Goal: Task Accomplishment & Management: Manage account settings

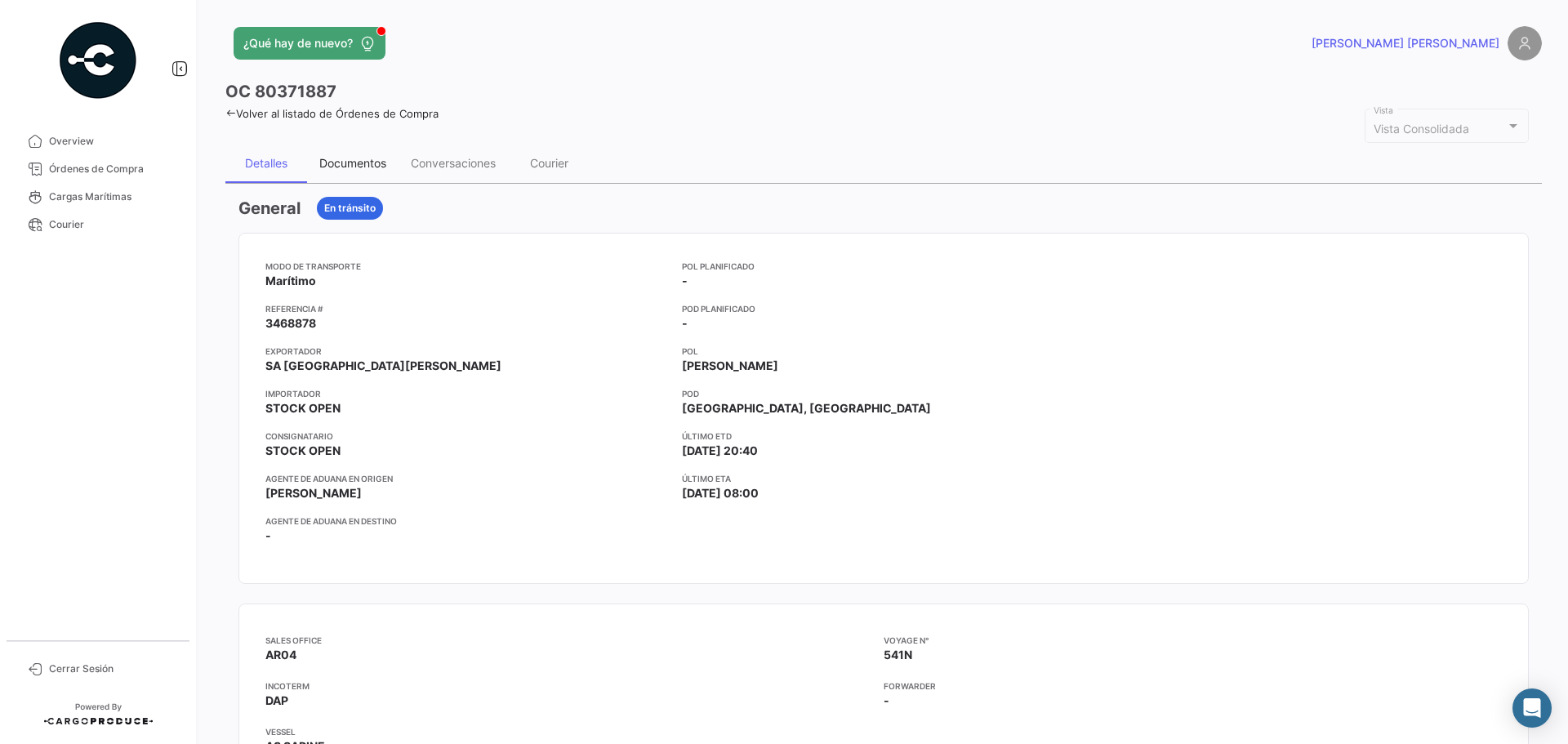
click at [352, 158] on div "Documentos" at bounding box center [353, 163] width 67 height 14
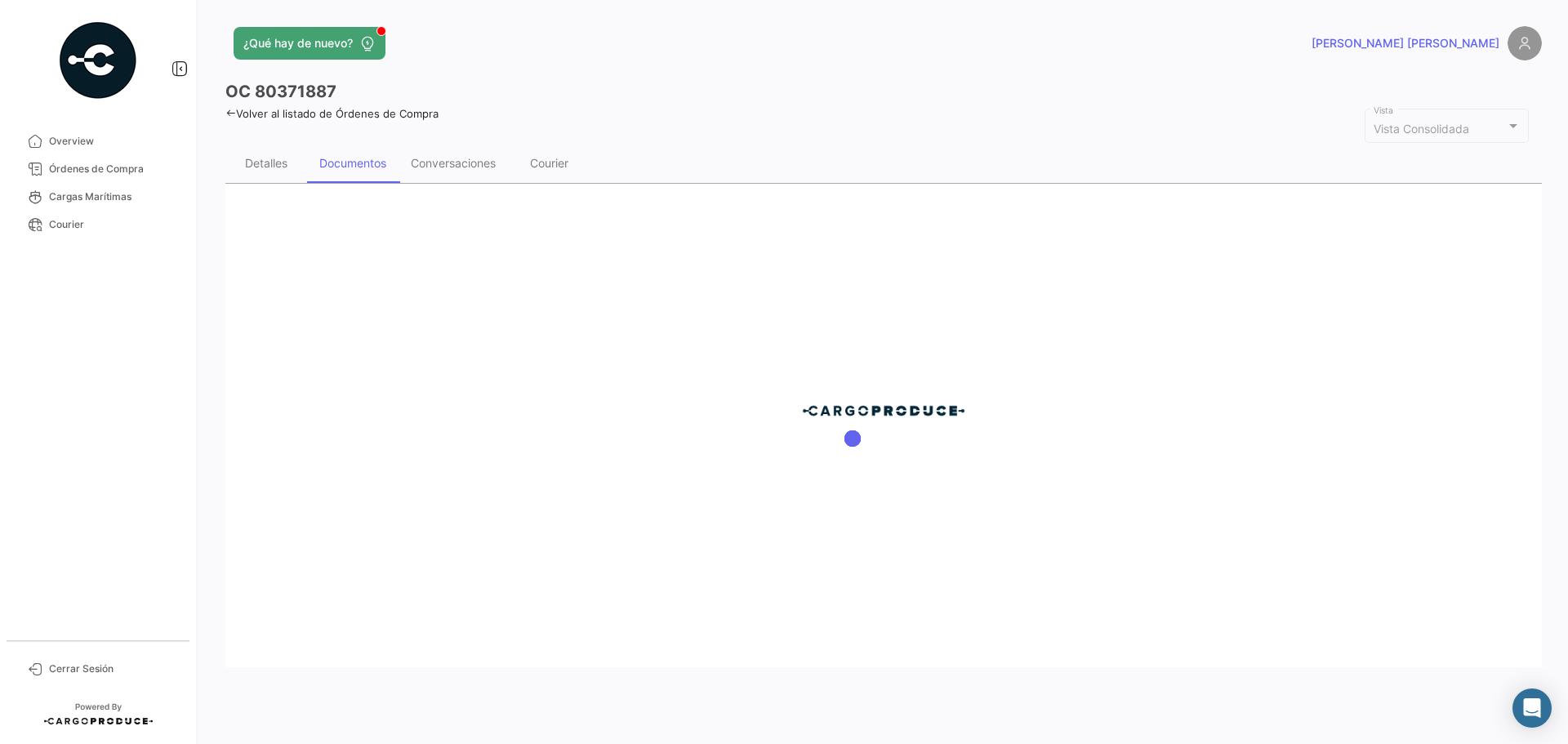
click at [306, 104] on div "Volver al listado de Órdenes de Compra" at bounding box center [883, 111] width 1316 height 17
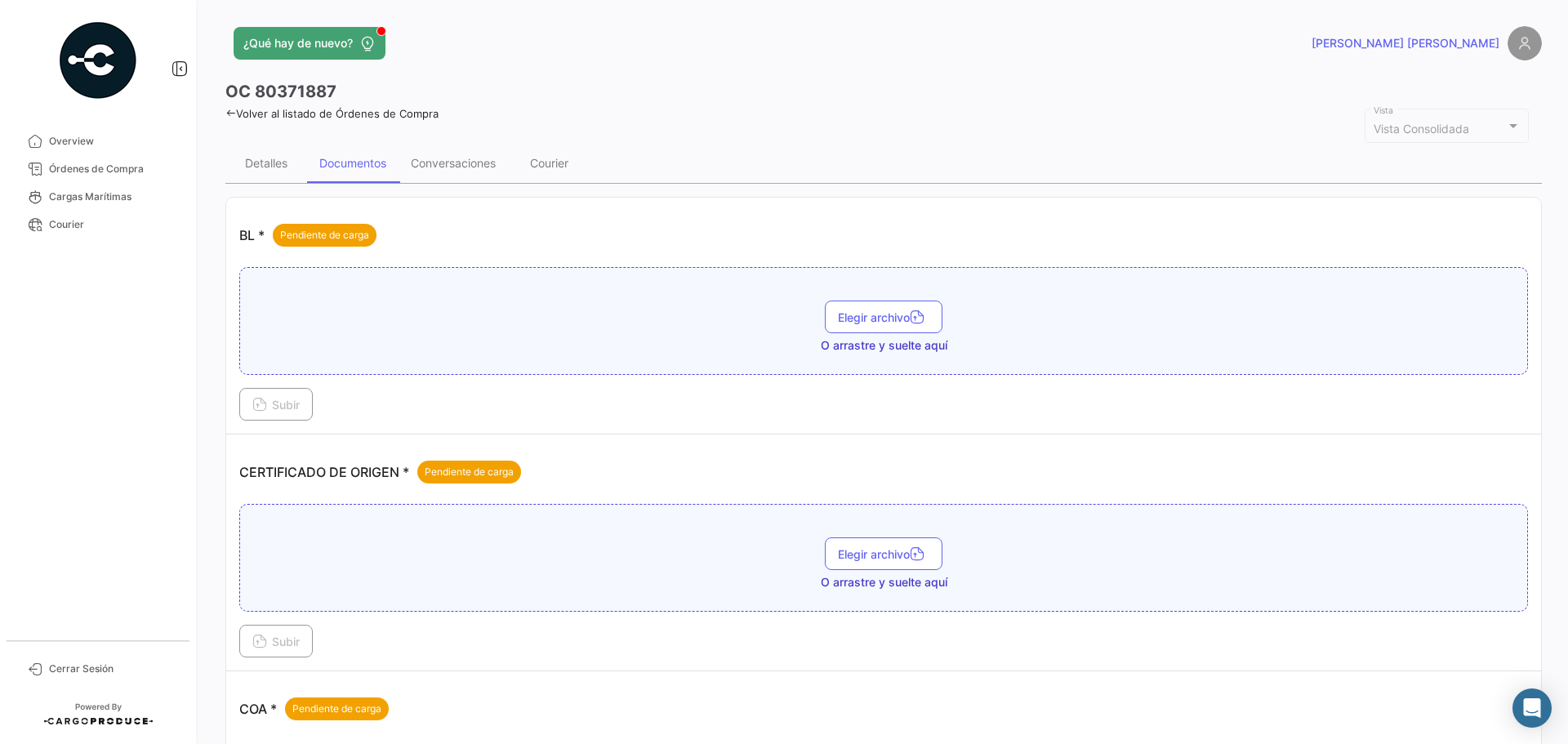
click at [317, 111] on link "Volver al listado de Órdenes de Compra" at bounding box center [332, 114] width 214 height 13
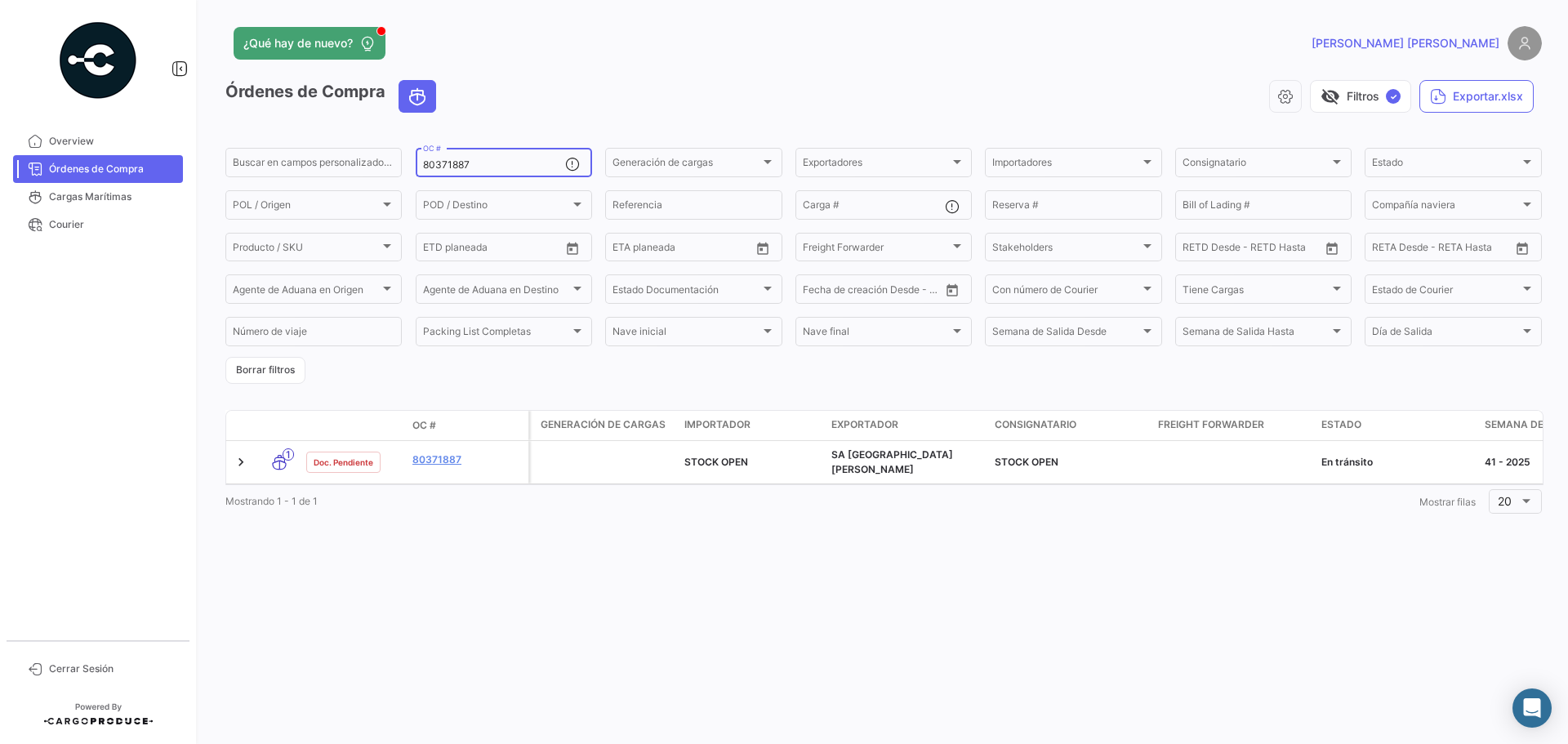
click at [520, 155] on div "80371887 OC #" at bounding box center [494, 161] width 142 height 32
click at [515, 162] on input "80371887" at bounding box center [494, 165] width 142 height 12
paste input
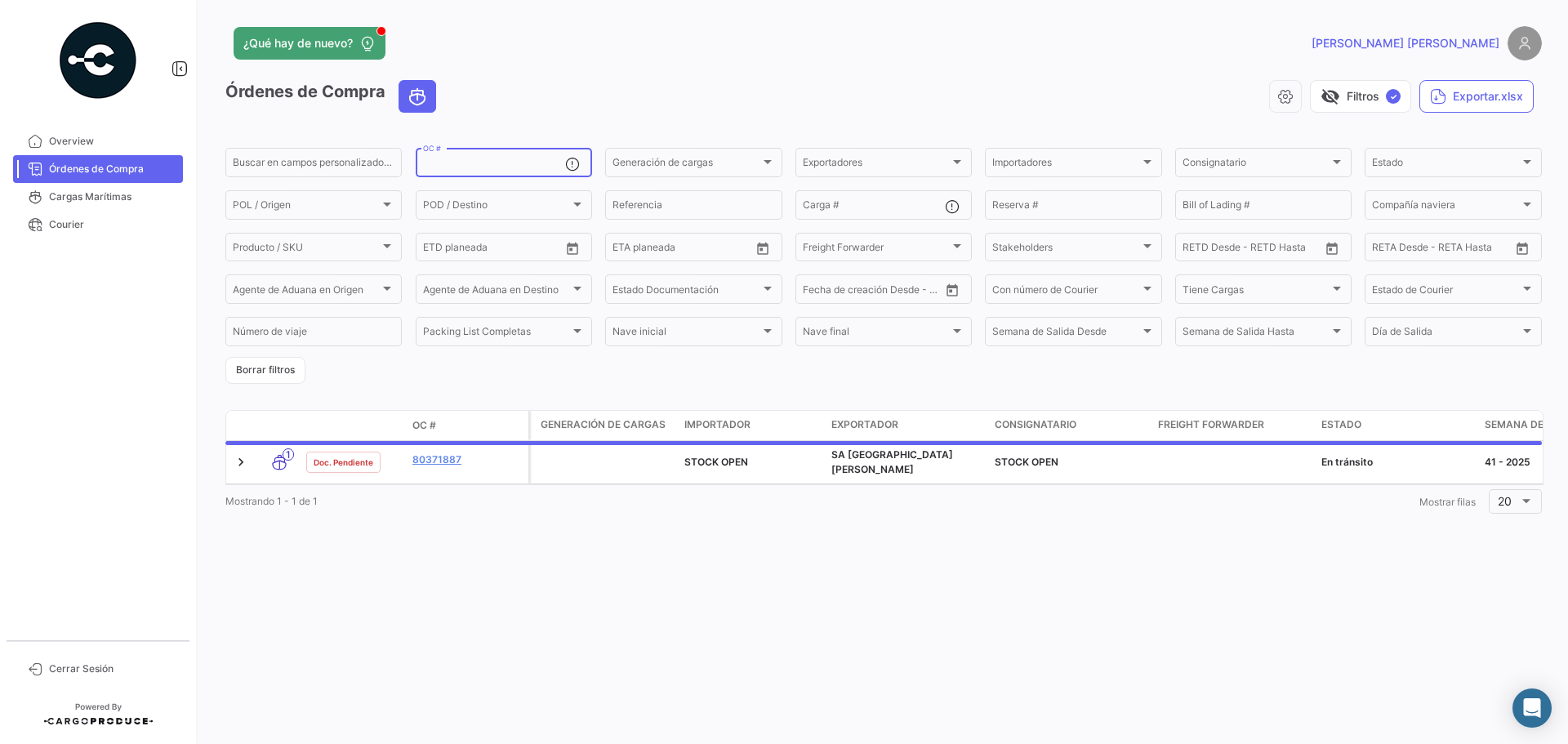
click at [515, 162] on input "OC #" at bounding box center [494, 165] width 142 height 12
paste input
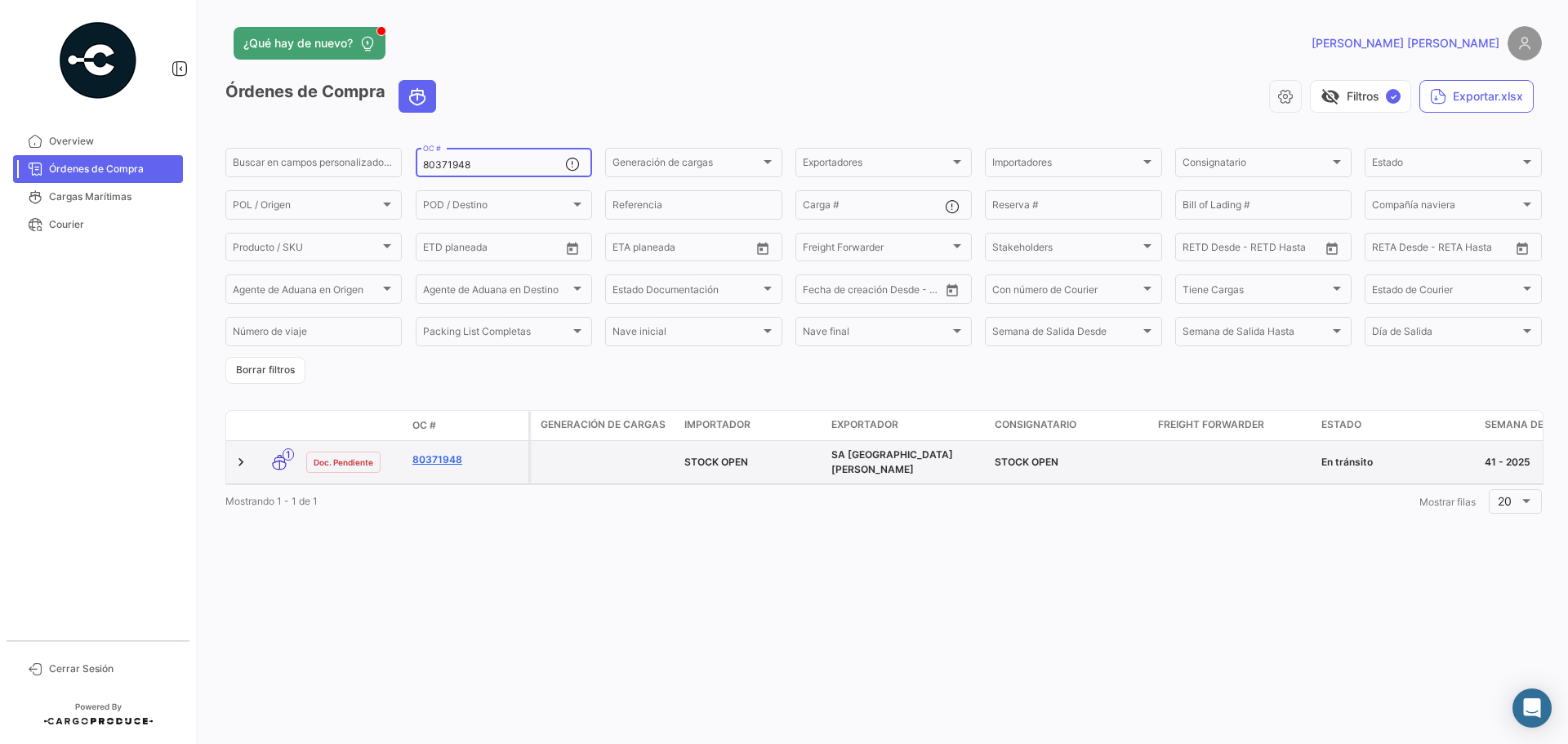
type input "80371948"
click at [432, 454] on link "80371948" at bounding box center [466, 460] width 109 height 15
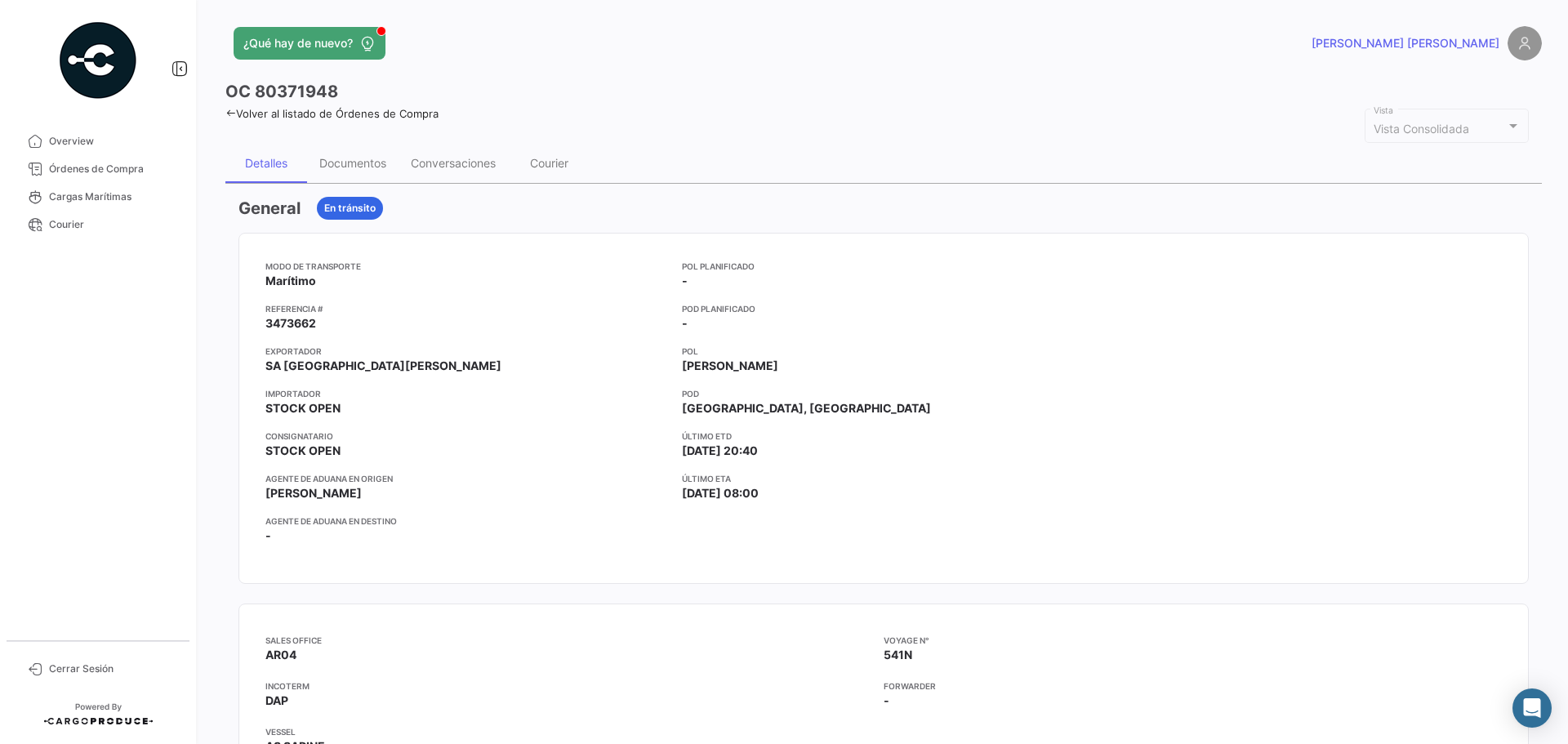
click at [373, 154] on div "Documentos" at bounding box center [352, 163] width 91 height 39
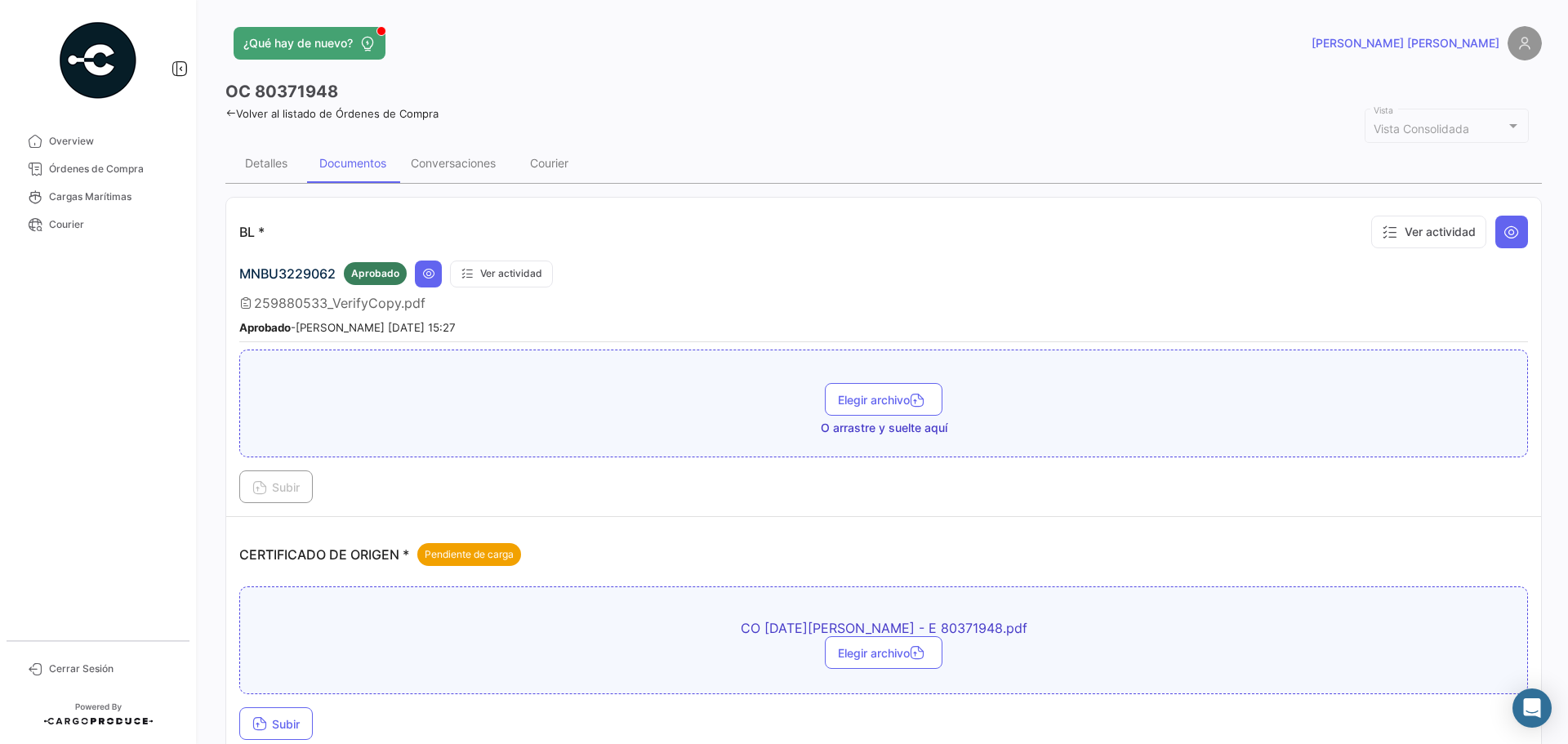
scroll to position [82, 0]
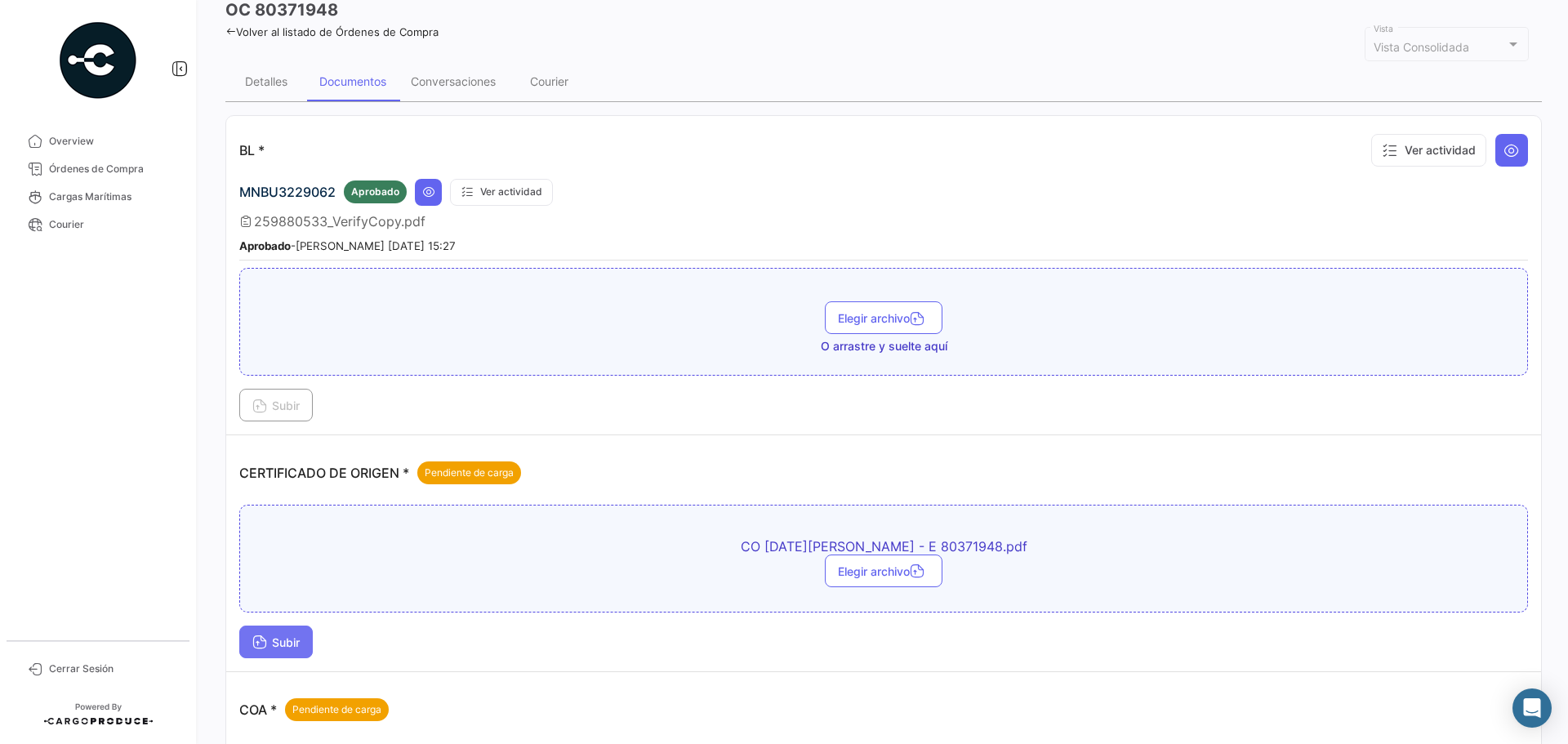
click at [265, 627] on button "Subir" at bounding box center [276, 642] width 74 height 33
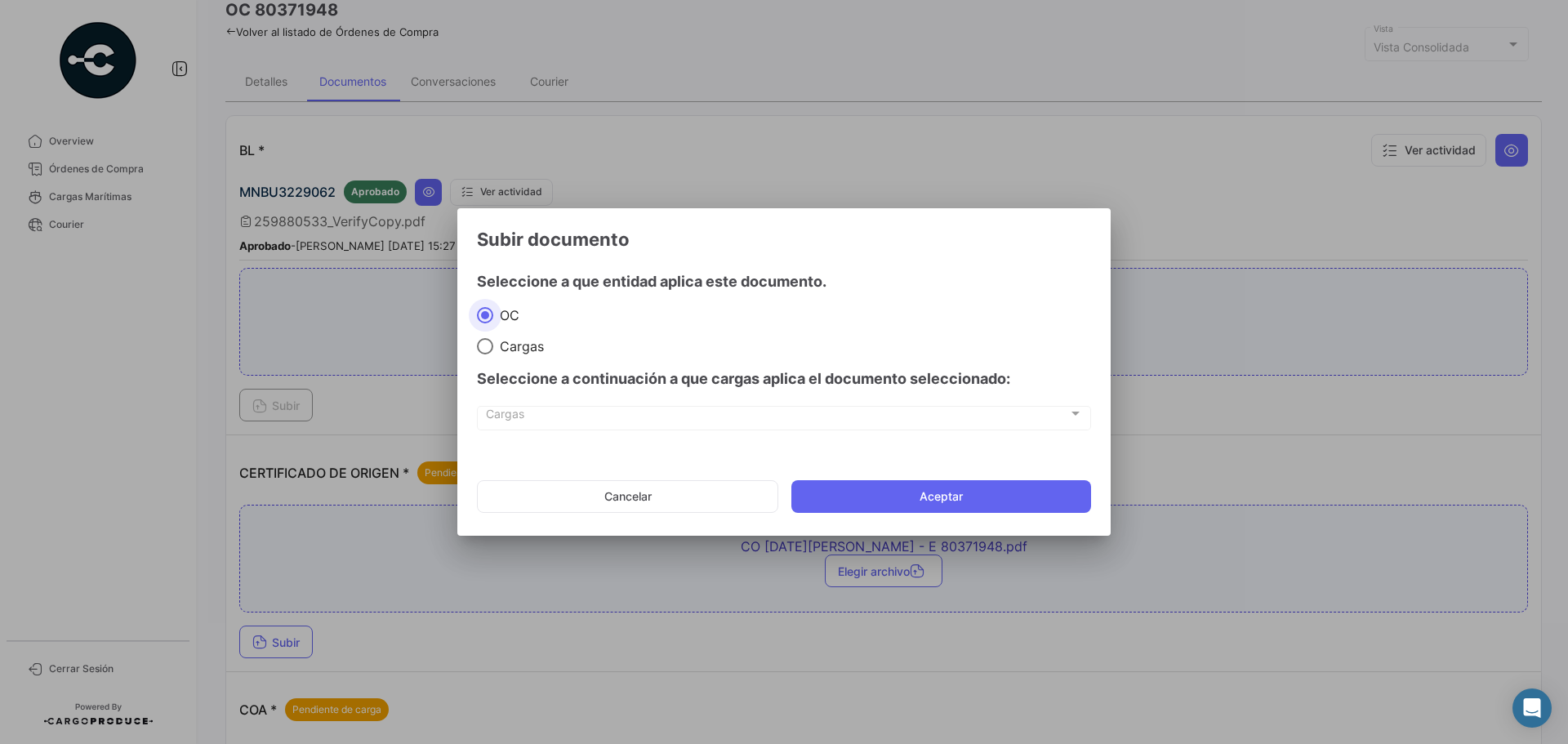
click at [520, 343] on span "Cargas" at bounding box center [519, 346] width 51 height 16
click at [494, 343] on input "Cargas" at bounding box center [485, 346] width 16 height 16
radio input "true"
click at [565, 432] on div "Cargas Cargas" at bounding box center [784, 427] width 614 height 41
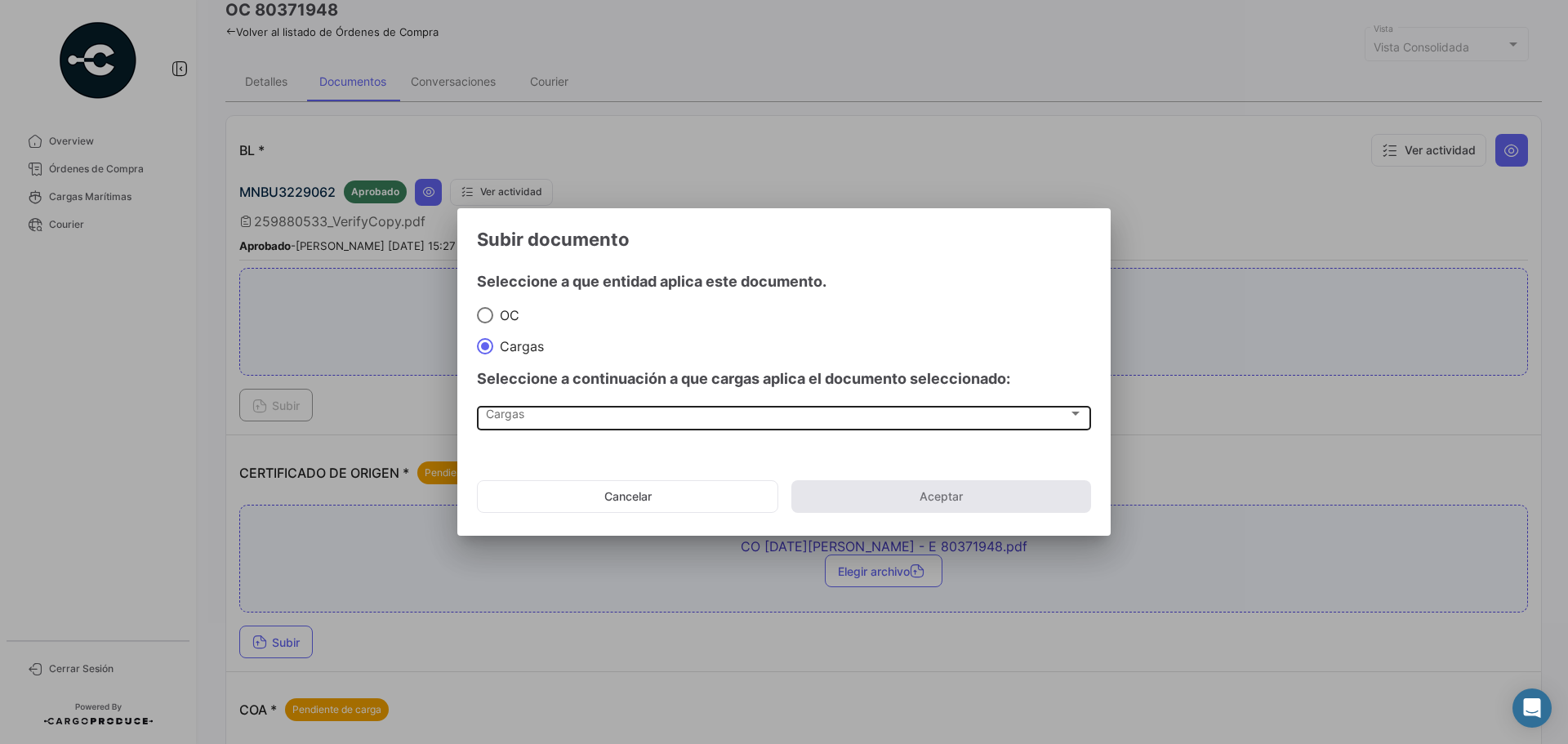
click at [539, 419] on div "Cargas" at bounding box center [776, 418] width 582 height 14
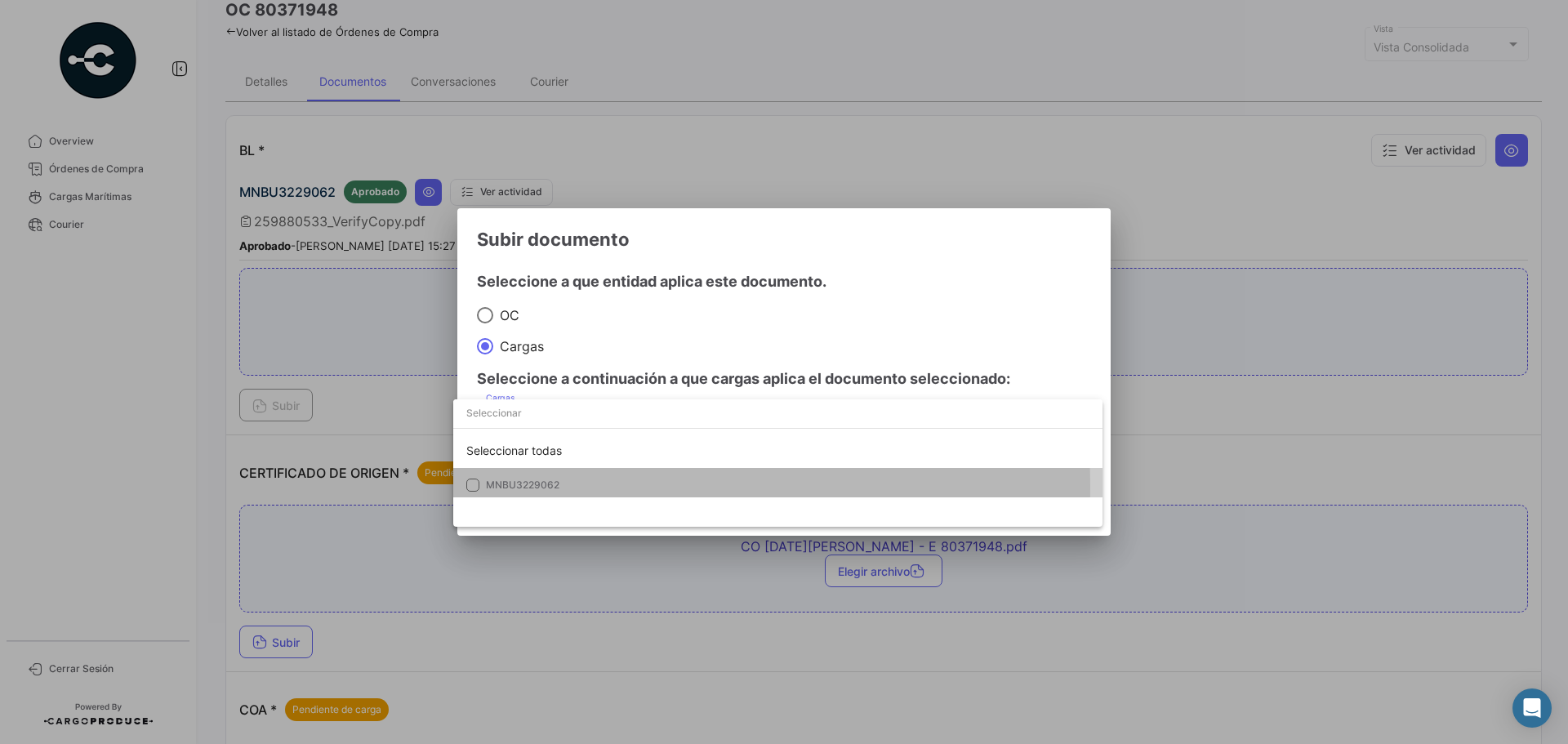
click at [554, 487] on span "MNBU3229062" at bounding box center [522, 485] width 74 height 12
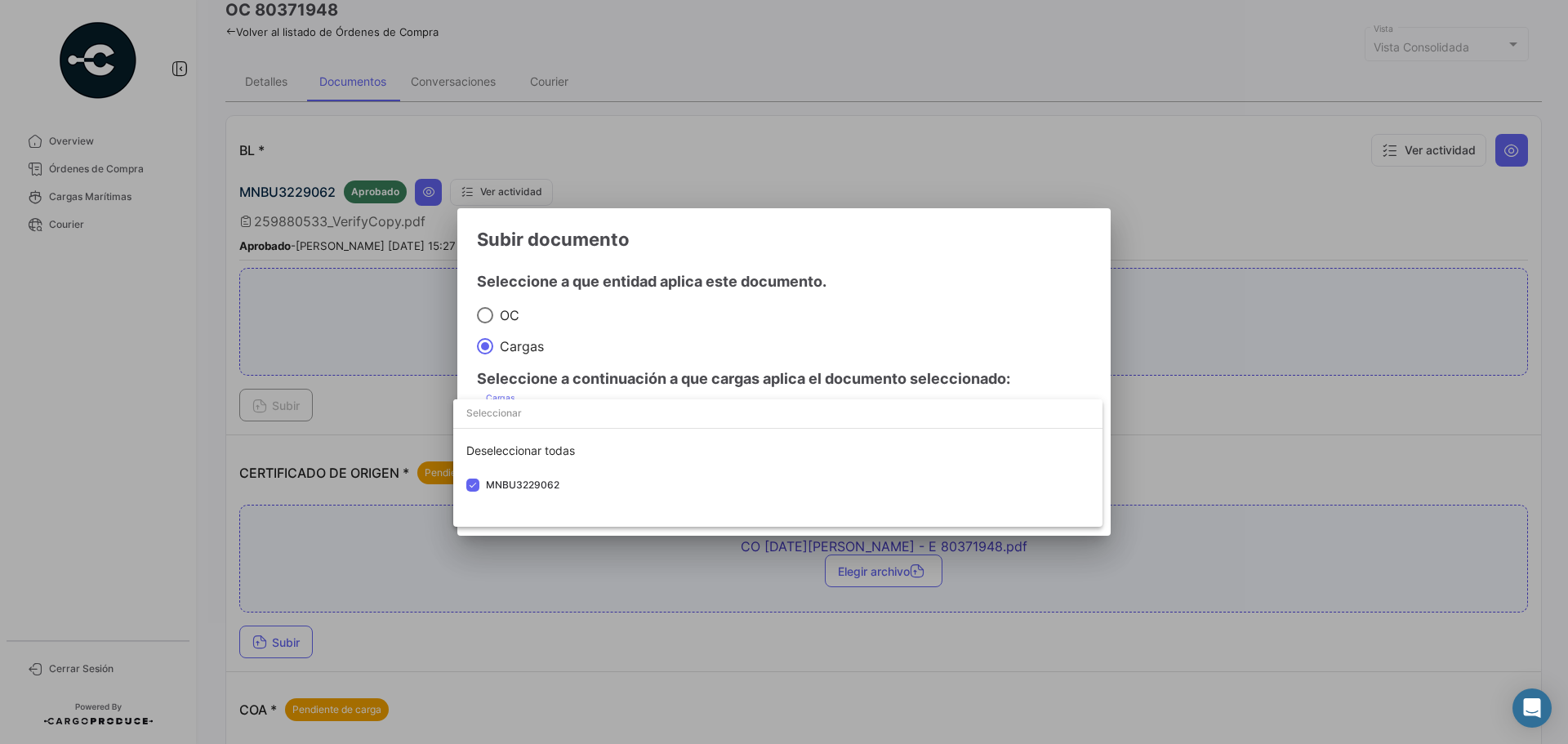
click at [804, 307] on div at bounding box center [784, 372] width 1568 height 744
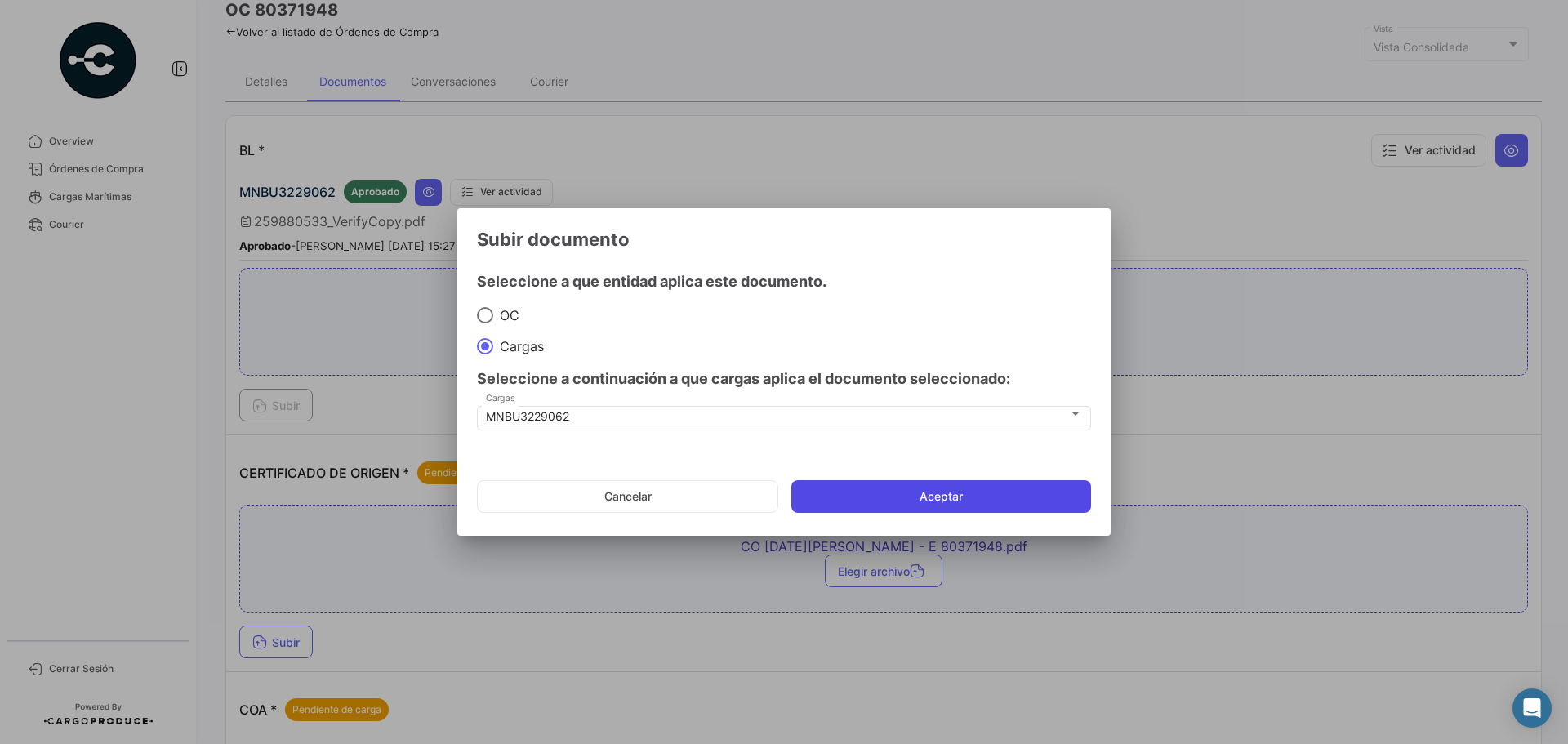
click at [885, 505] on button "Aceptar" at bounding box center [941, 497] width 300 height 33
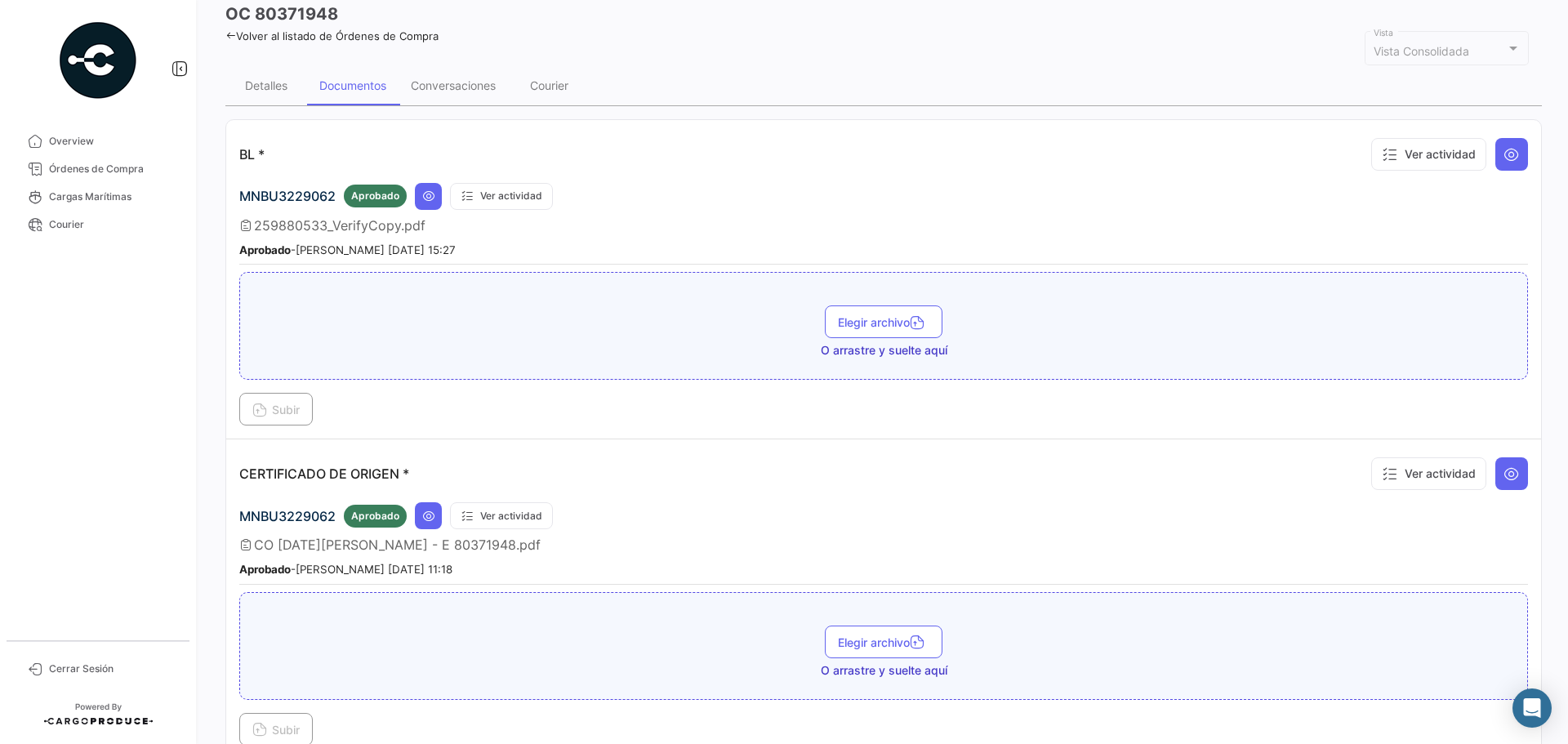
scroll to position [0, 0]
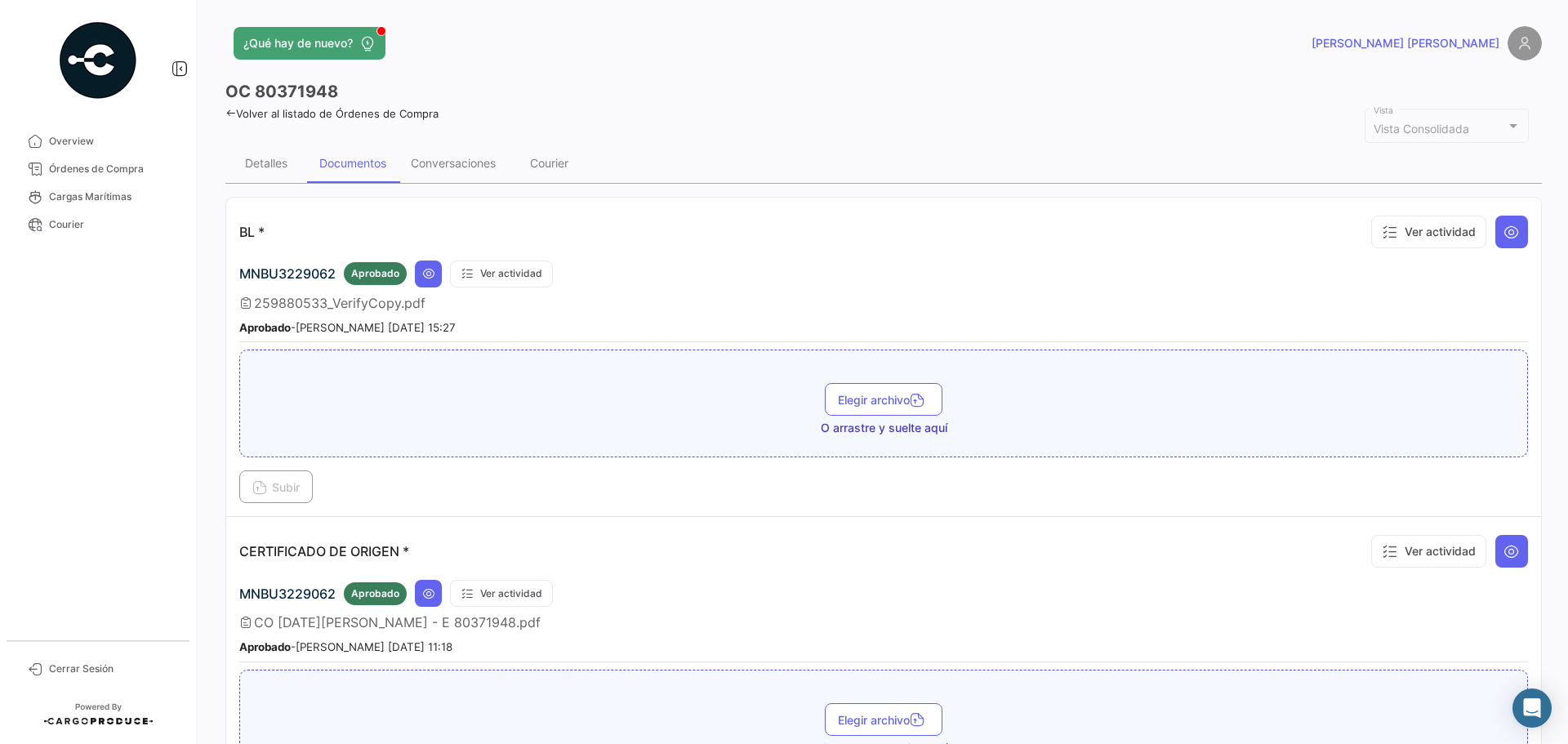
click at [422, 118] on link "Volver al listado de Órdenes de Compra" at bounding box center [332, 114] width 214 height 13
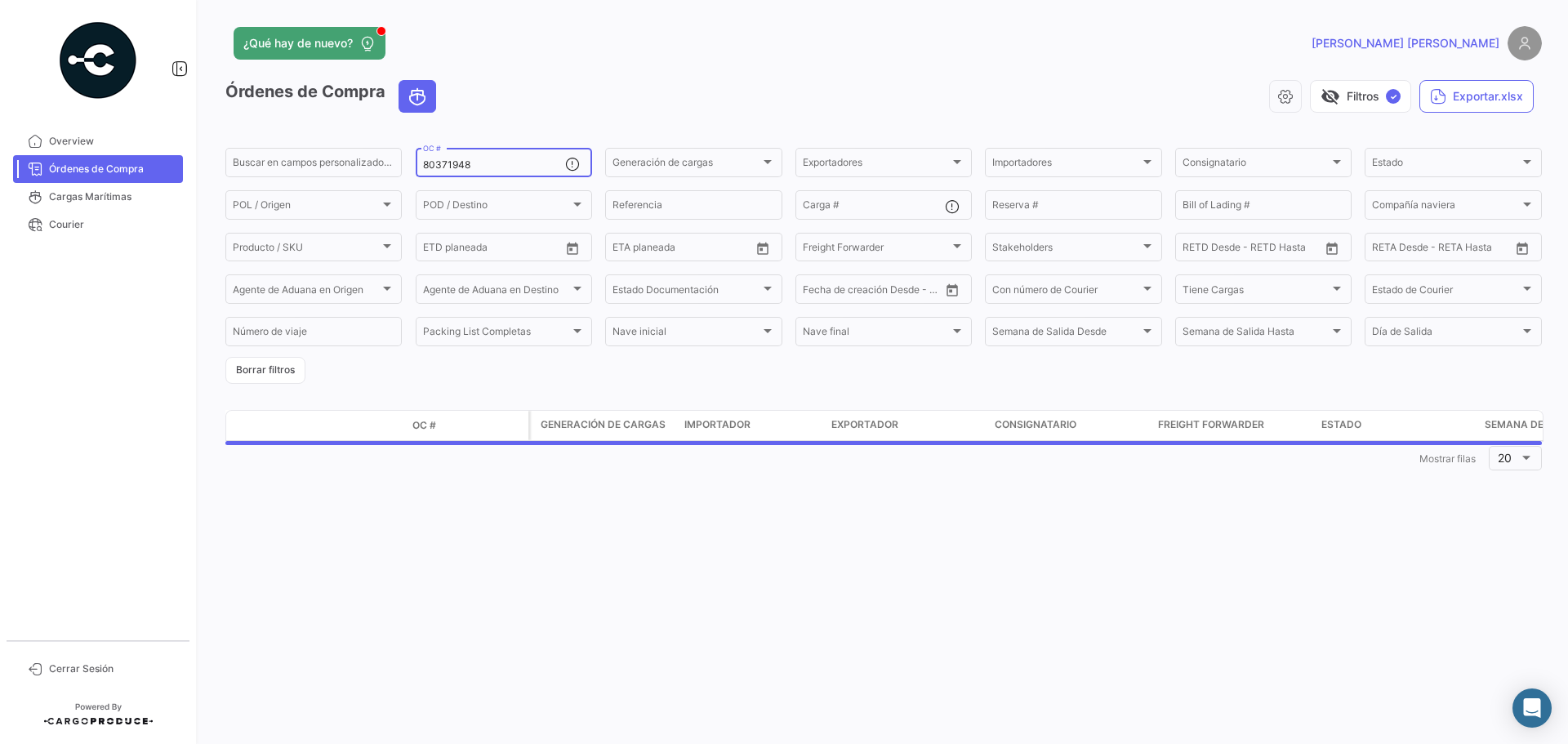
click at [490, 160] on input "80371948" at bounding box center [494, 165] width 142 height 12
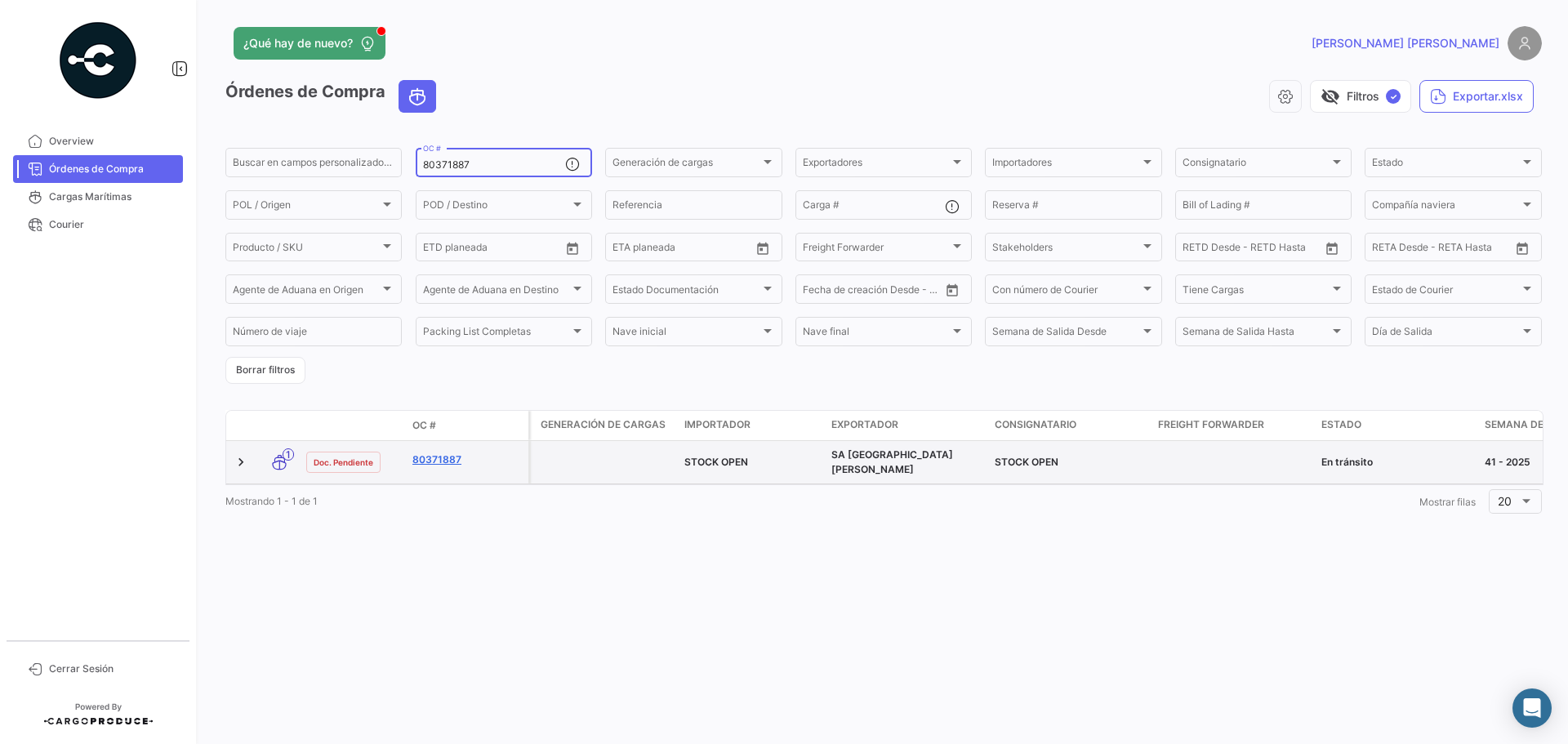
type input "80371887"
click at [441, 458] on link "80371887" at bounding box center [466, 460] width 109 height 15
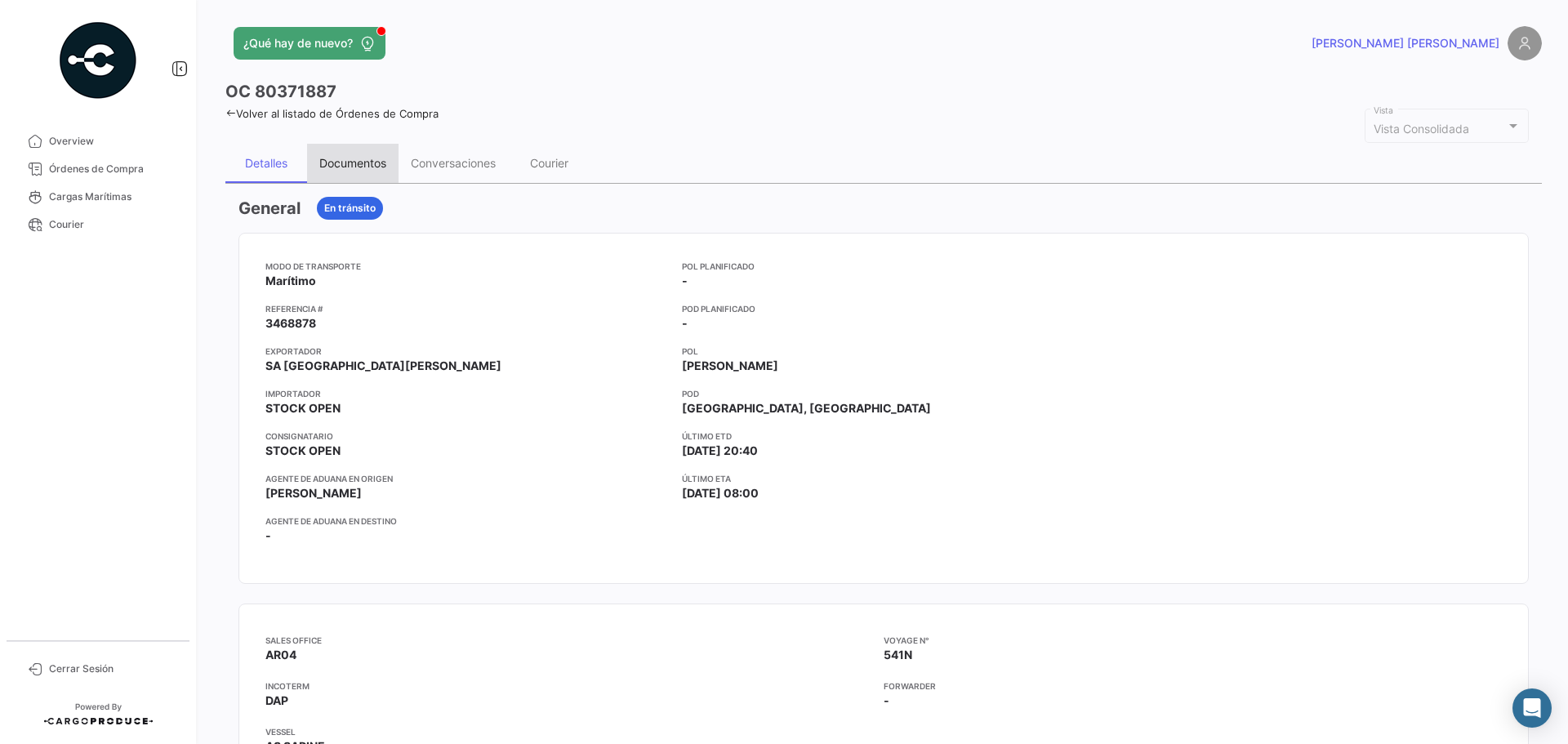
click at [338, 172] on div "Documentos" at bounding box center [352, 163] width 91 height 39
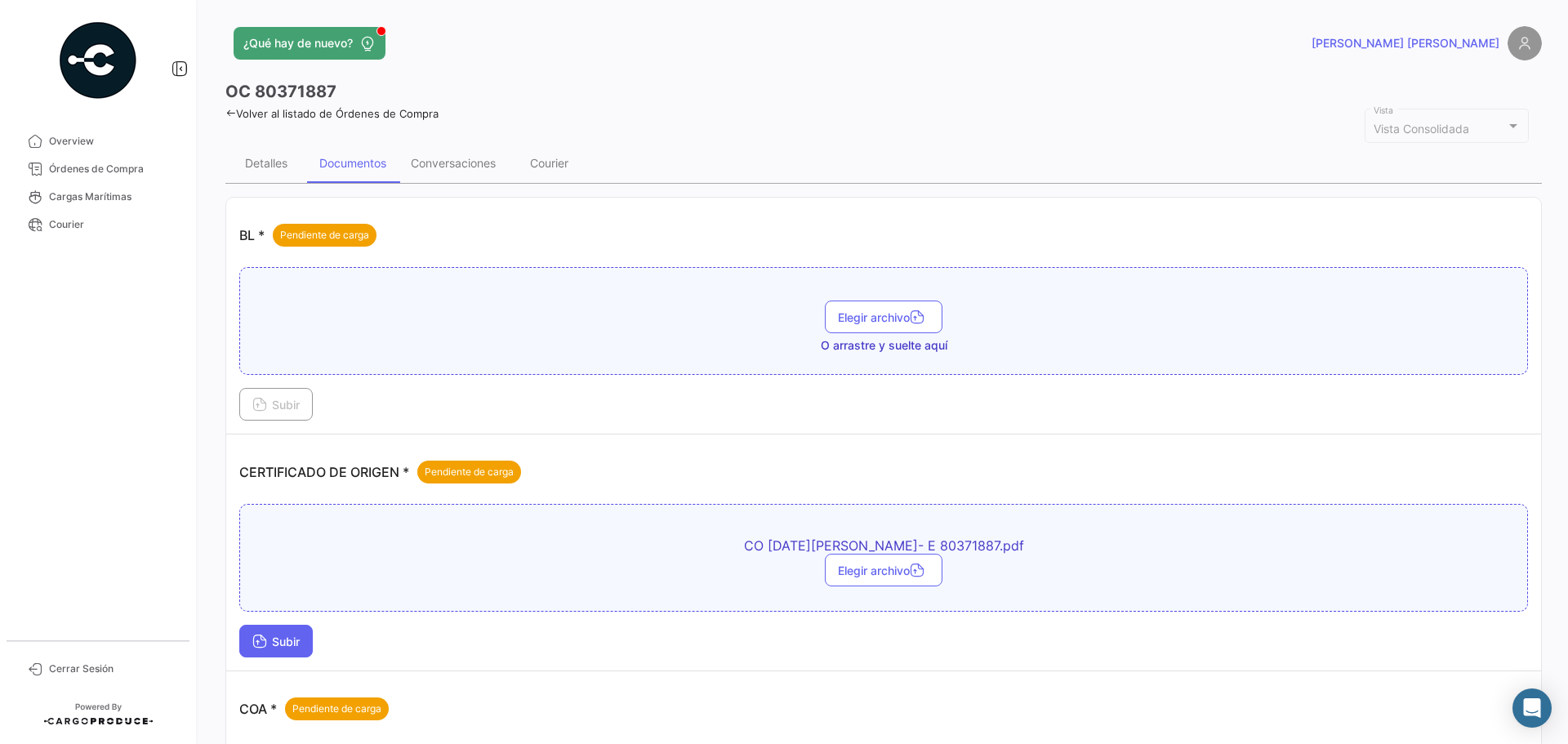
click at [284, 646] on span "Subir" at bounding box center [276, 642] width 47 height 14
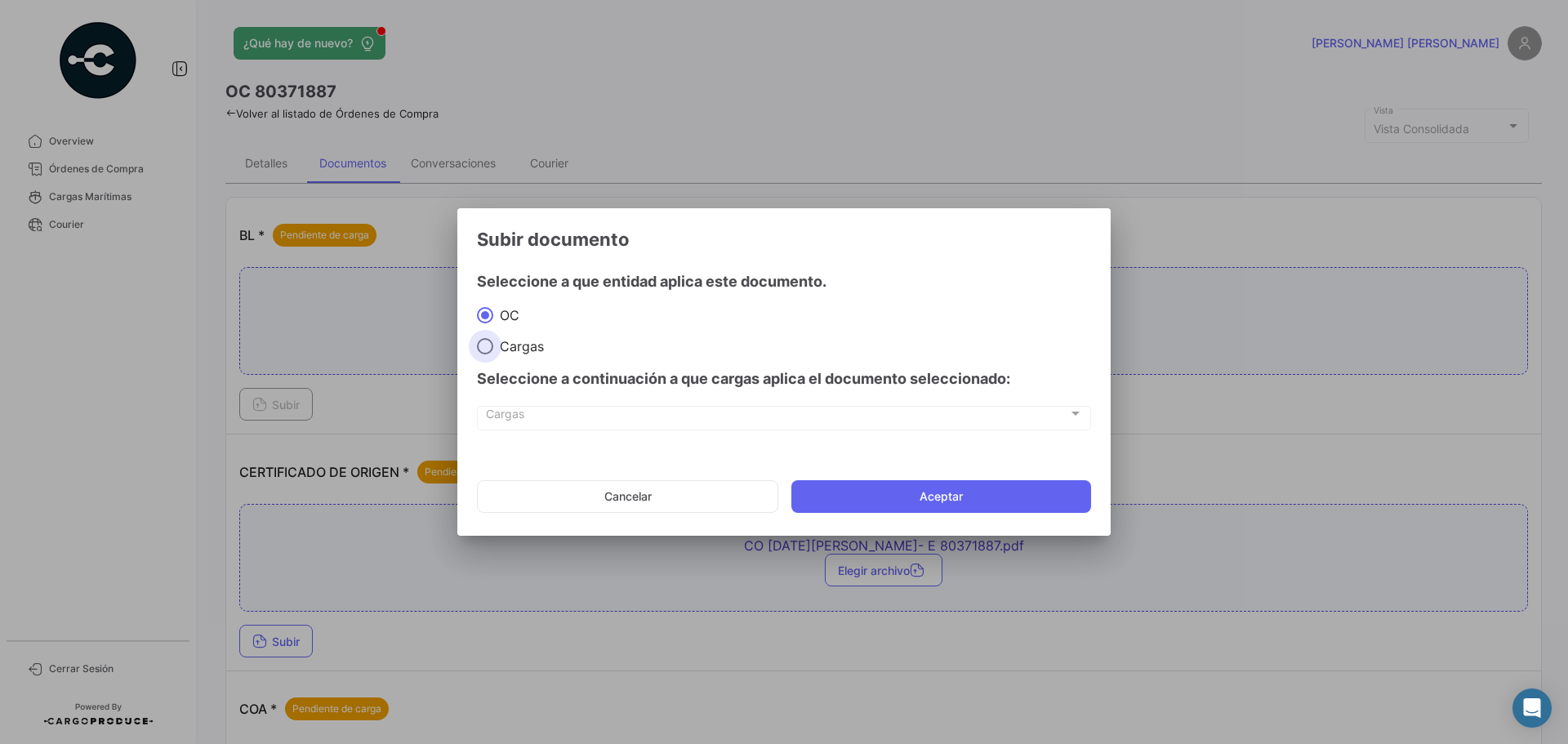
click at [544, 345] on label "Cargas" at bounding box center [784, 346] width 614 height 16
click at [494, 345] on input "Cargas" at bounding box center [485, 346] width 16 height 16
radio input "true"
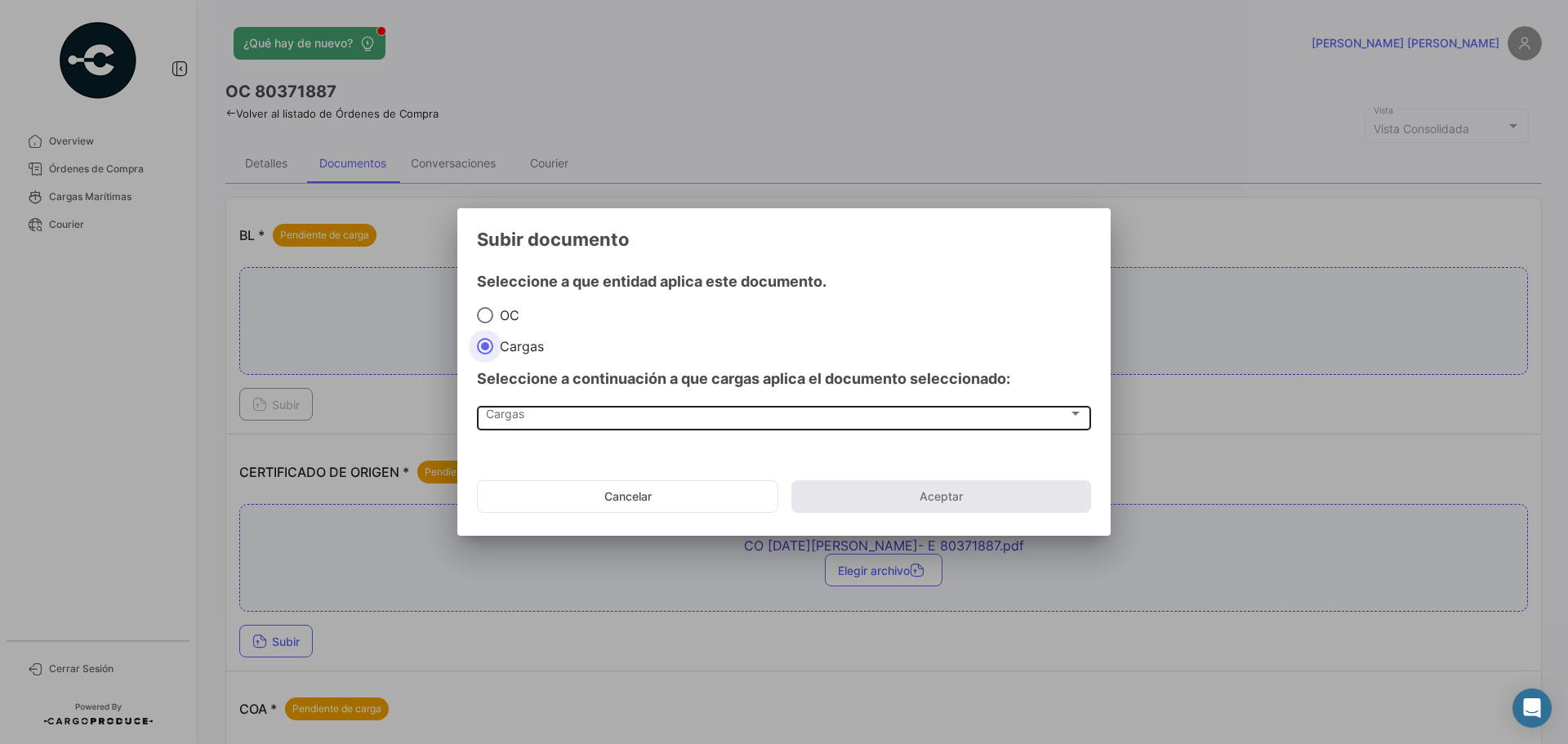
click at [577, 411] on div "Cargas" at bounding box center [776, 418] width 582 height 14
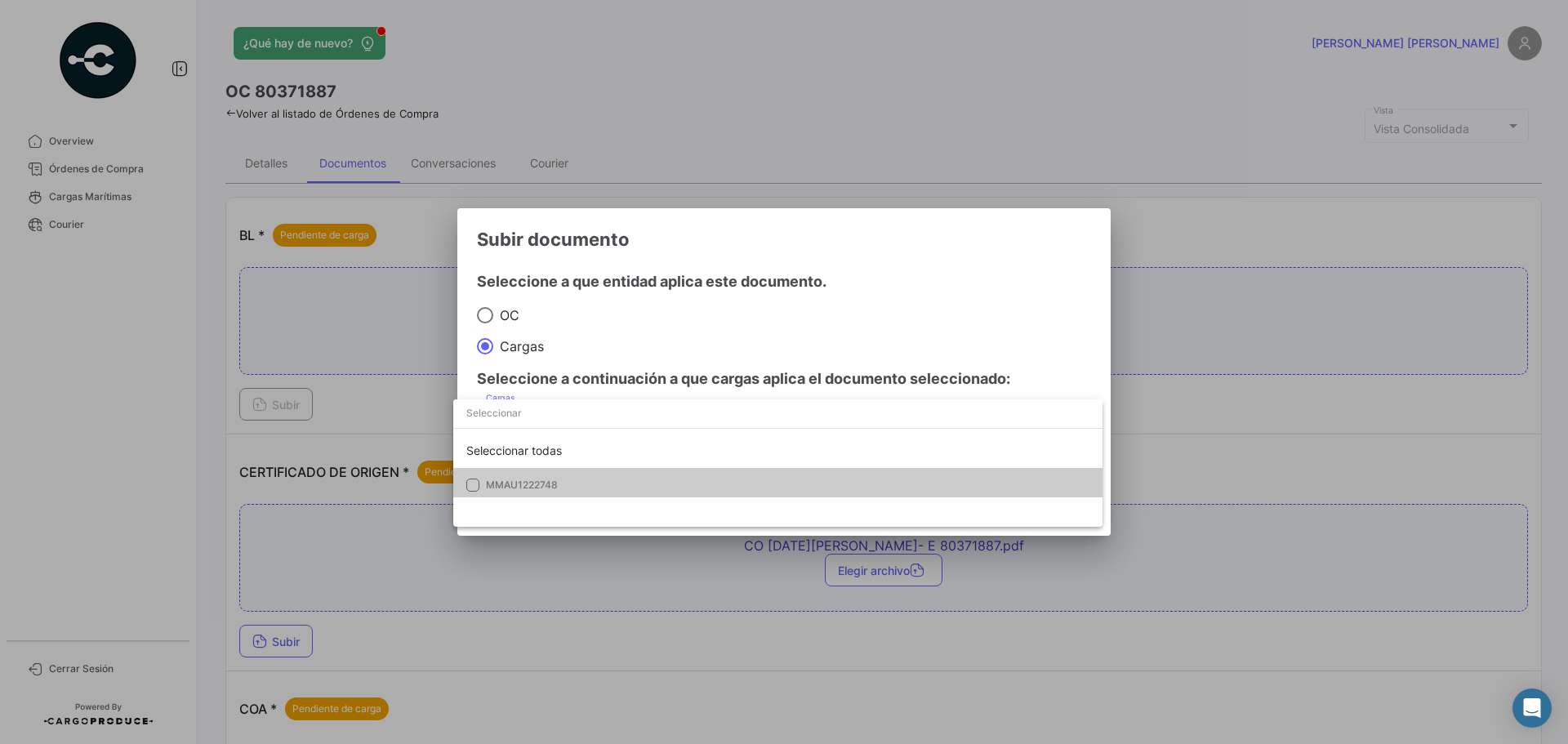
click at [593, 486] on span "MMAU1222748" at bounding box center [600, 485] width 229 height 15
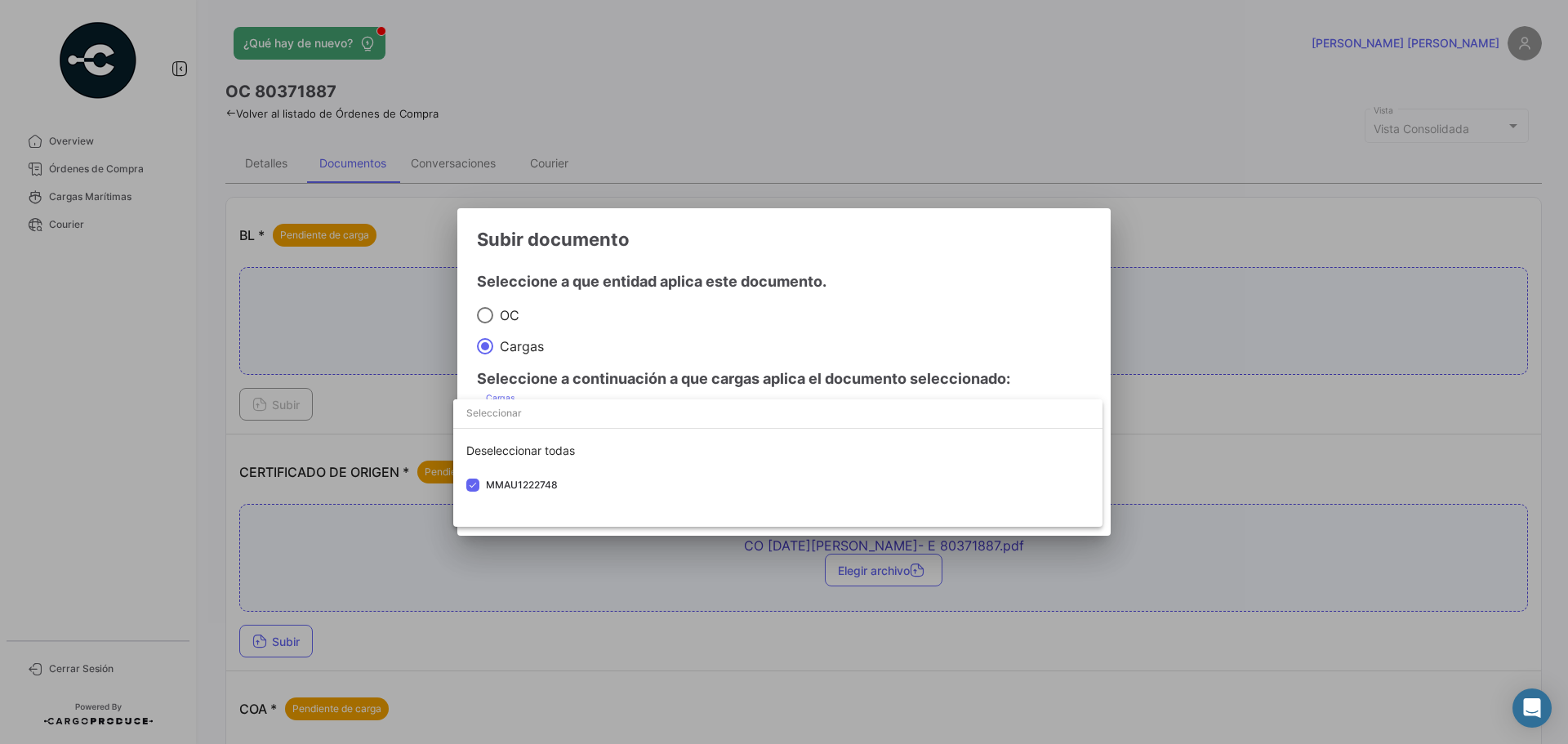
click at [994, 321] on div at bounding box center [784, 372] width 1568 height 744
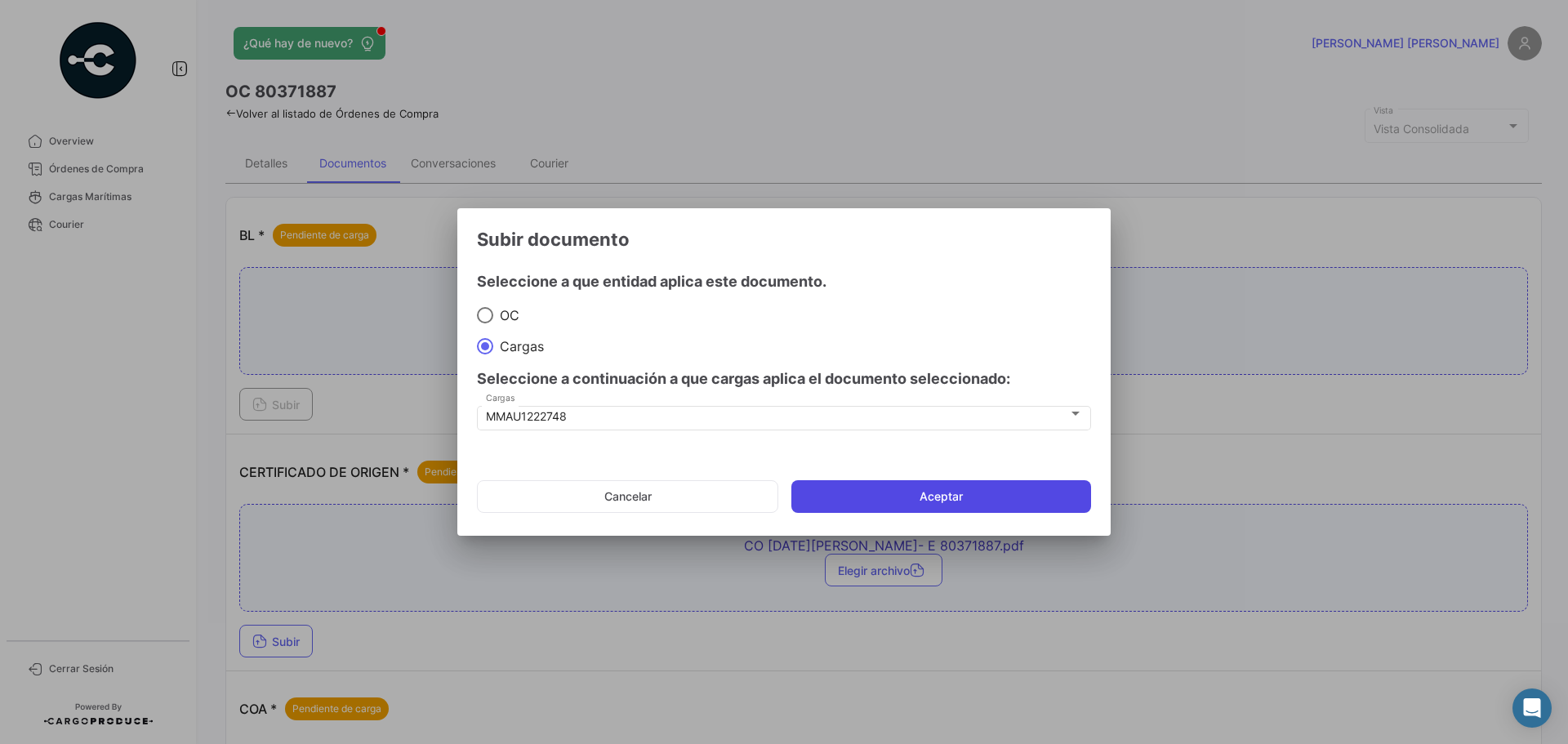
click at [979, 485] on button "Aceptar" at bounding box center [941, 497] width 300 height 33
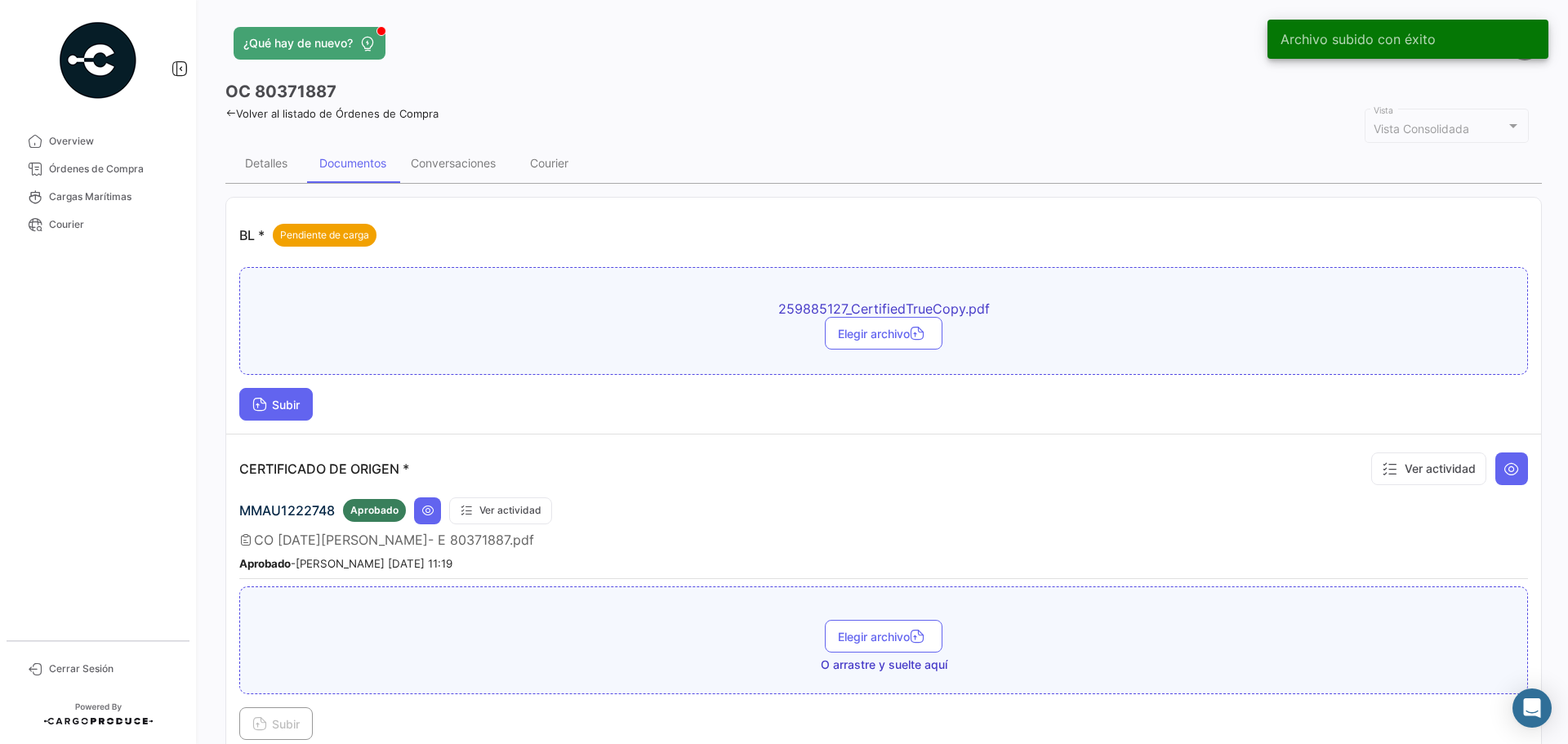
click at [293, 390] on button "Subir" at bounding box center [276, 404] width 74 height 33
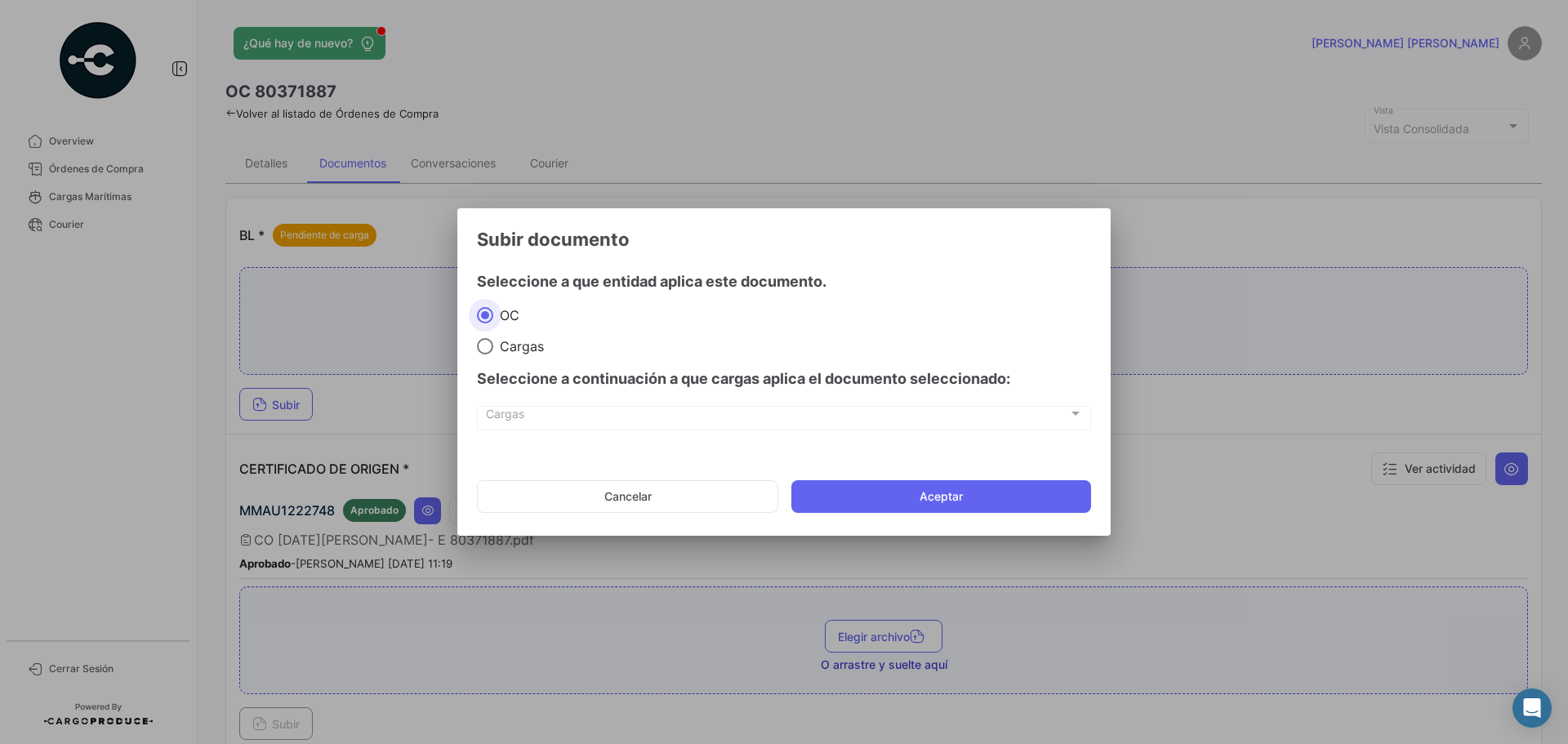
click at [513, 343] on span "Cargas" at bounding box center [519, 346] width 51 height 16
click at [494, 343] on input "Cargas" at bounding box center [485, 346] width 16 height 16
radio input "true"
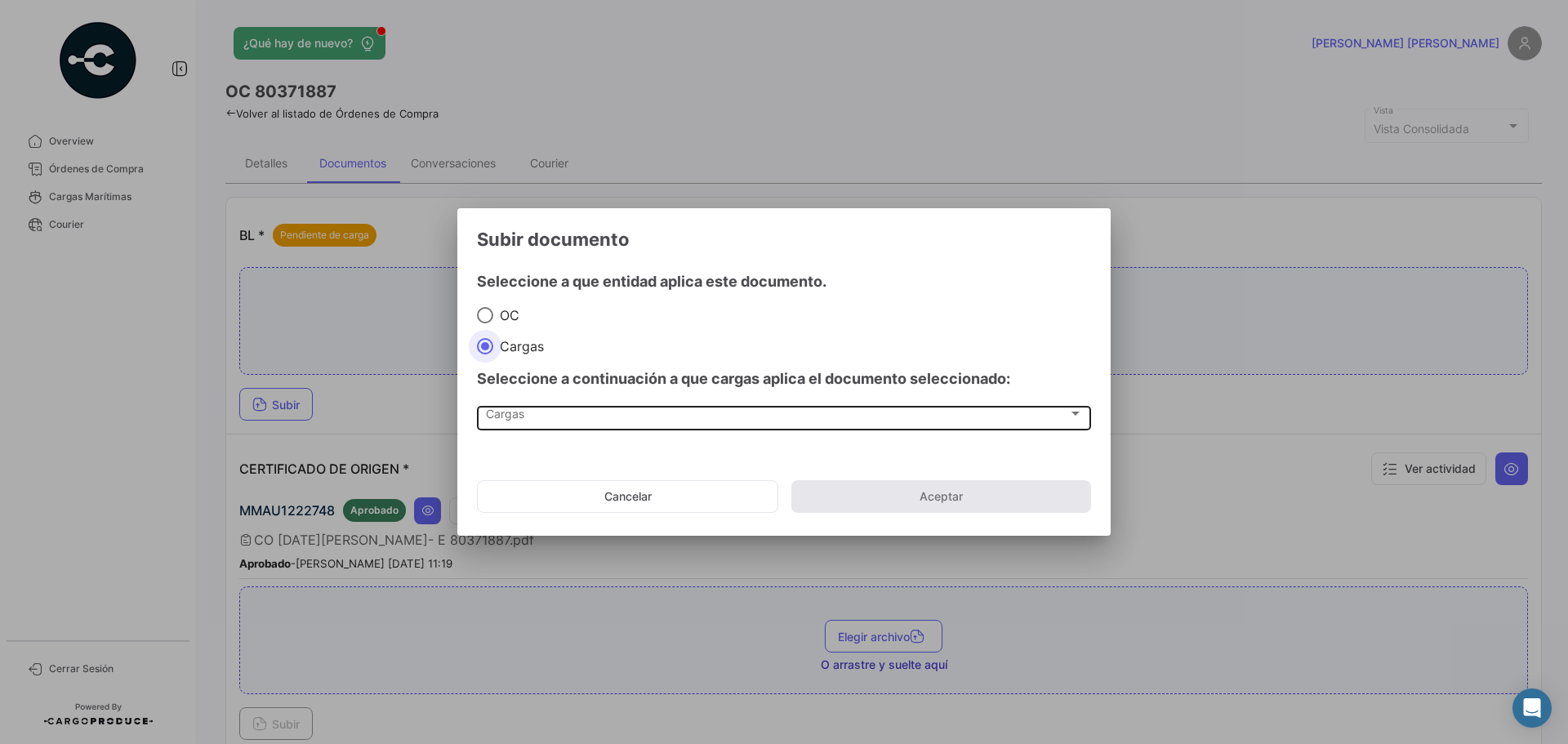
click at [514, 423] on span "Cargas" at bounding box center [776, 418] width 582 height 14
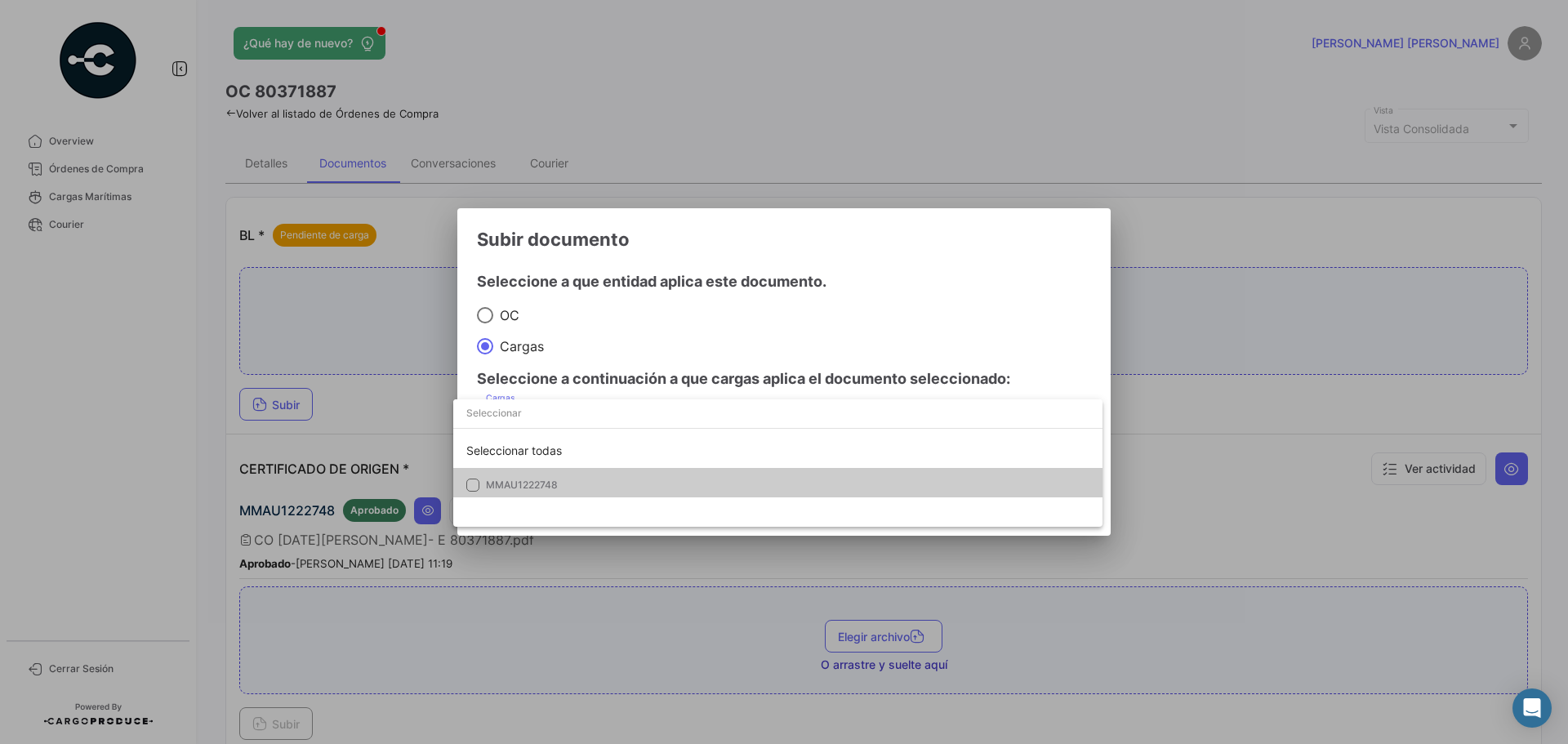
click at [608, 493] on mat-option "MMAU1222748" at bounding box center [777, 485] width 650 height 35
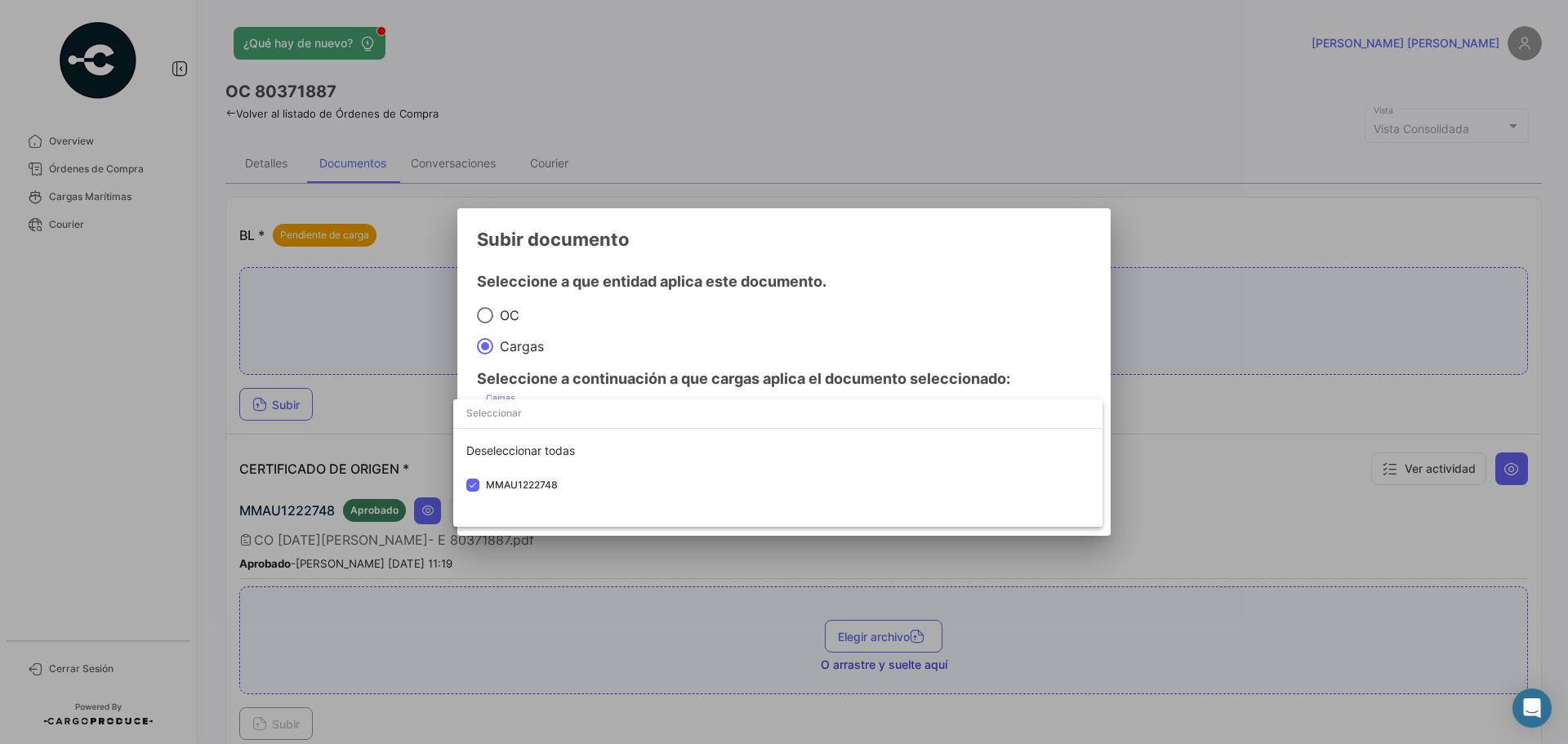
click at [932, 330] on div at bounding box center [784, 372] width 1568 height 744
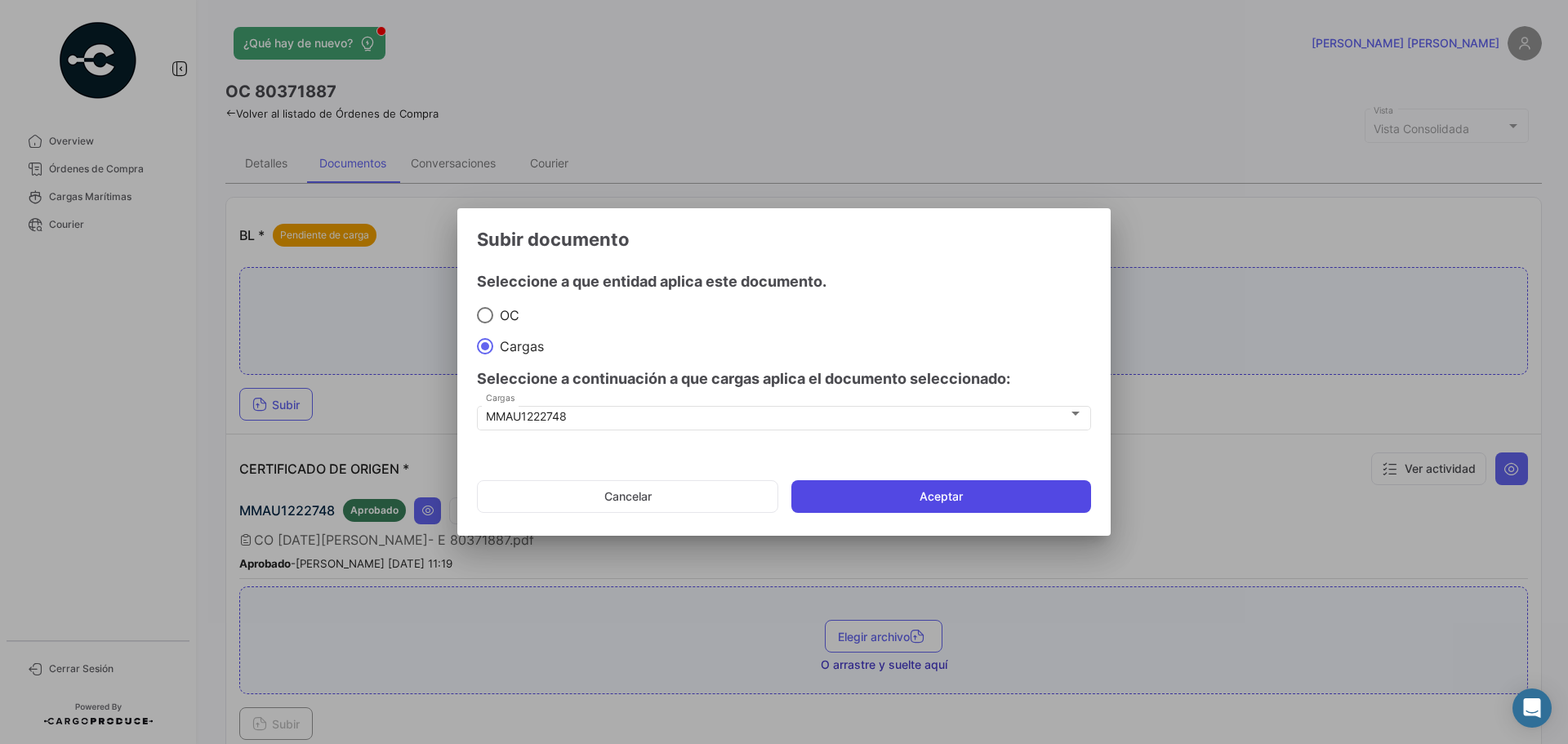
click at [988, 500] on button "Aceptar" at bounding box center [941, 497] width 300 height 33
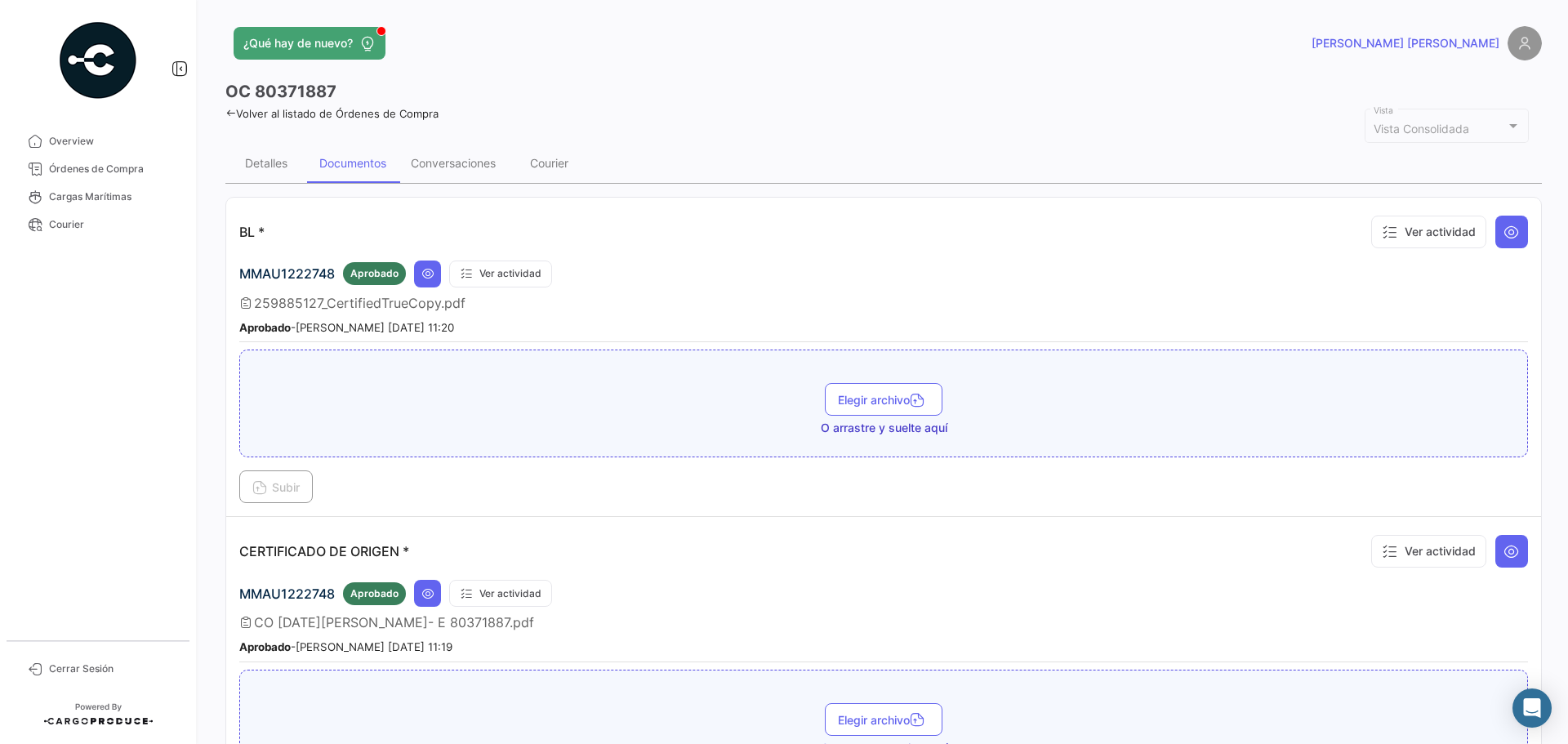
click at [372, 107] on link "Volver al listado de Órdenes de Compra" at bounding box center [332, 114] width 214 height 13
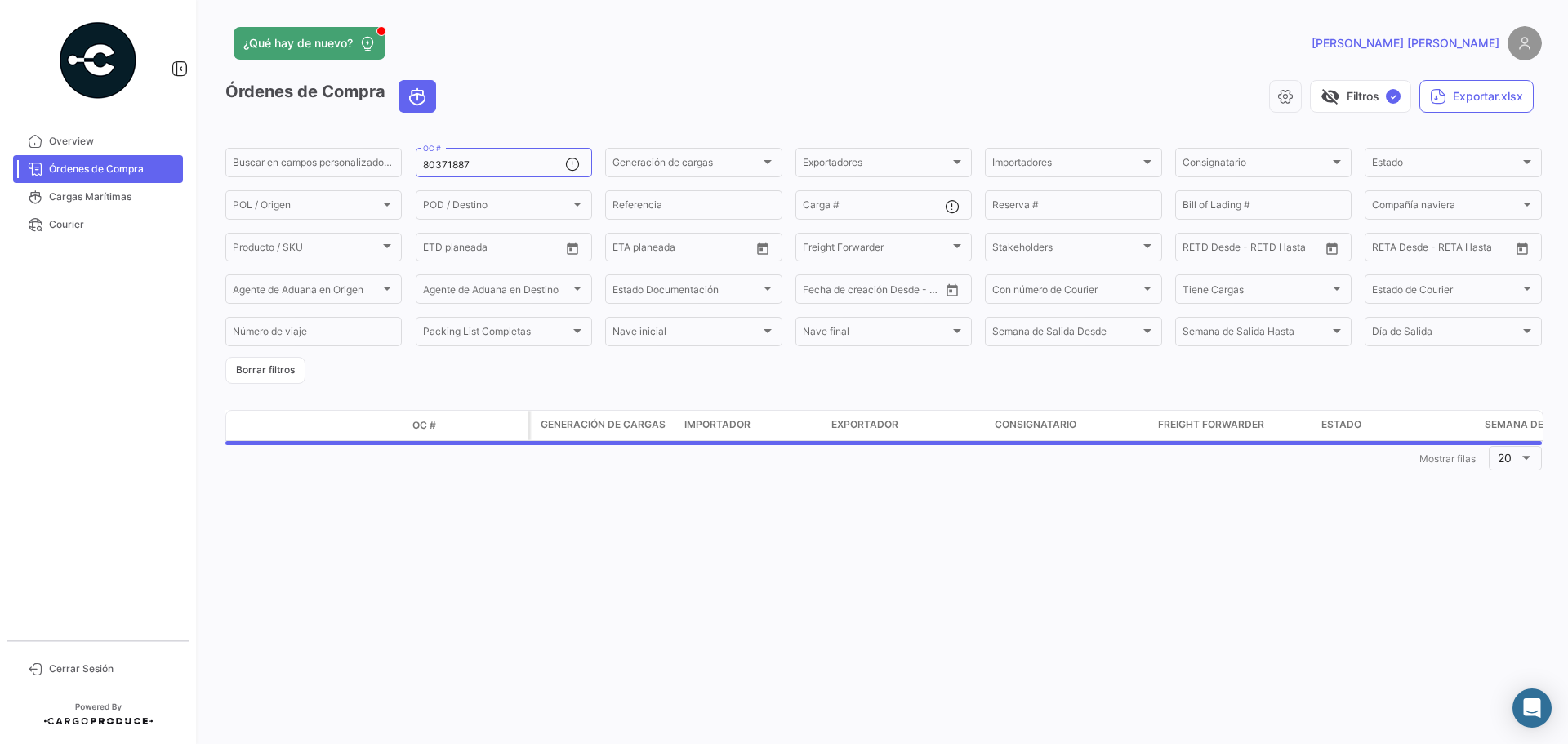
click at [495, 179] on mat-form-field "80371887 OC #" at bounding box center [503, 162] width 176 height 35
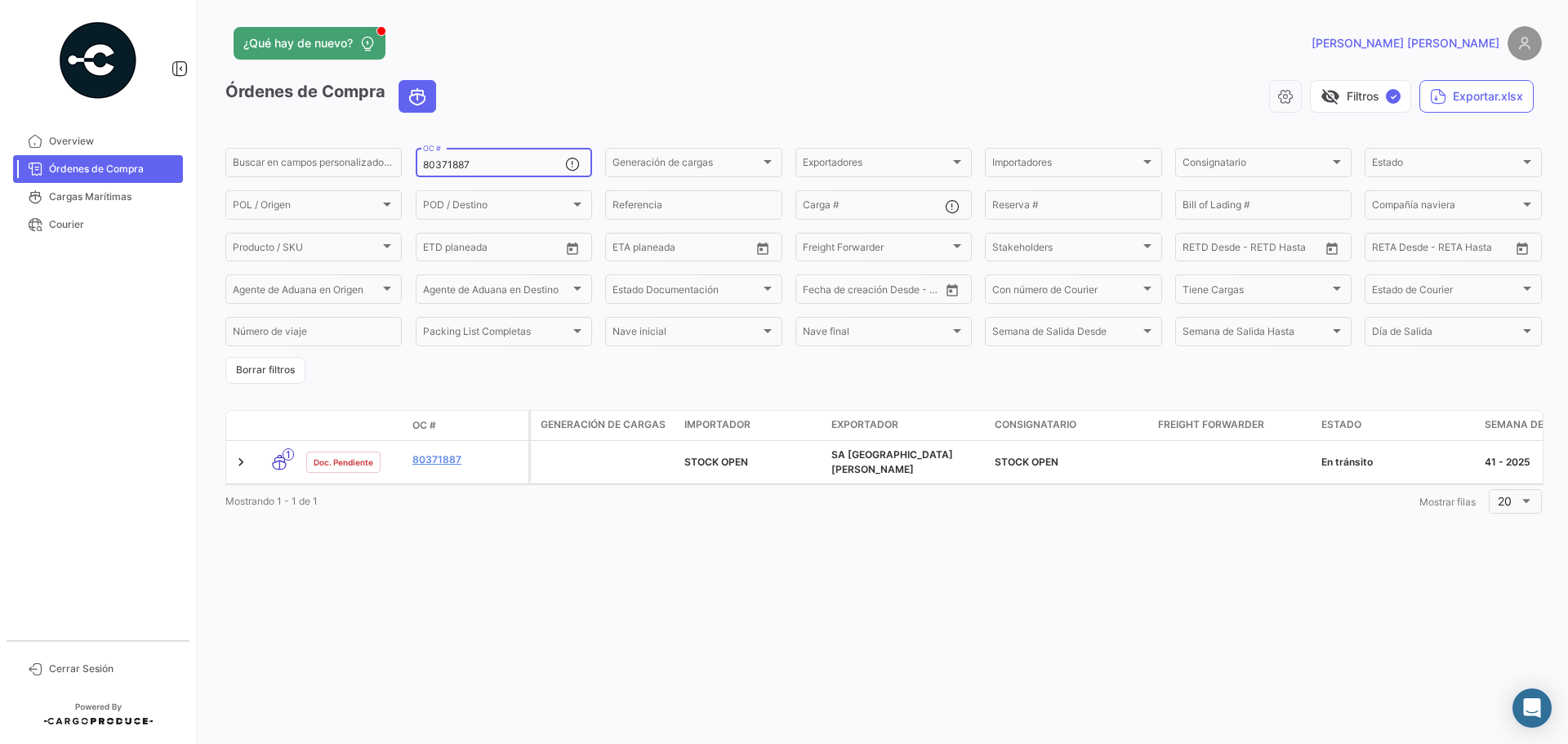
click at [495, 169] on input "80371887" at bounding box center [494, 165] width 142 height 12
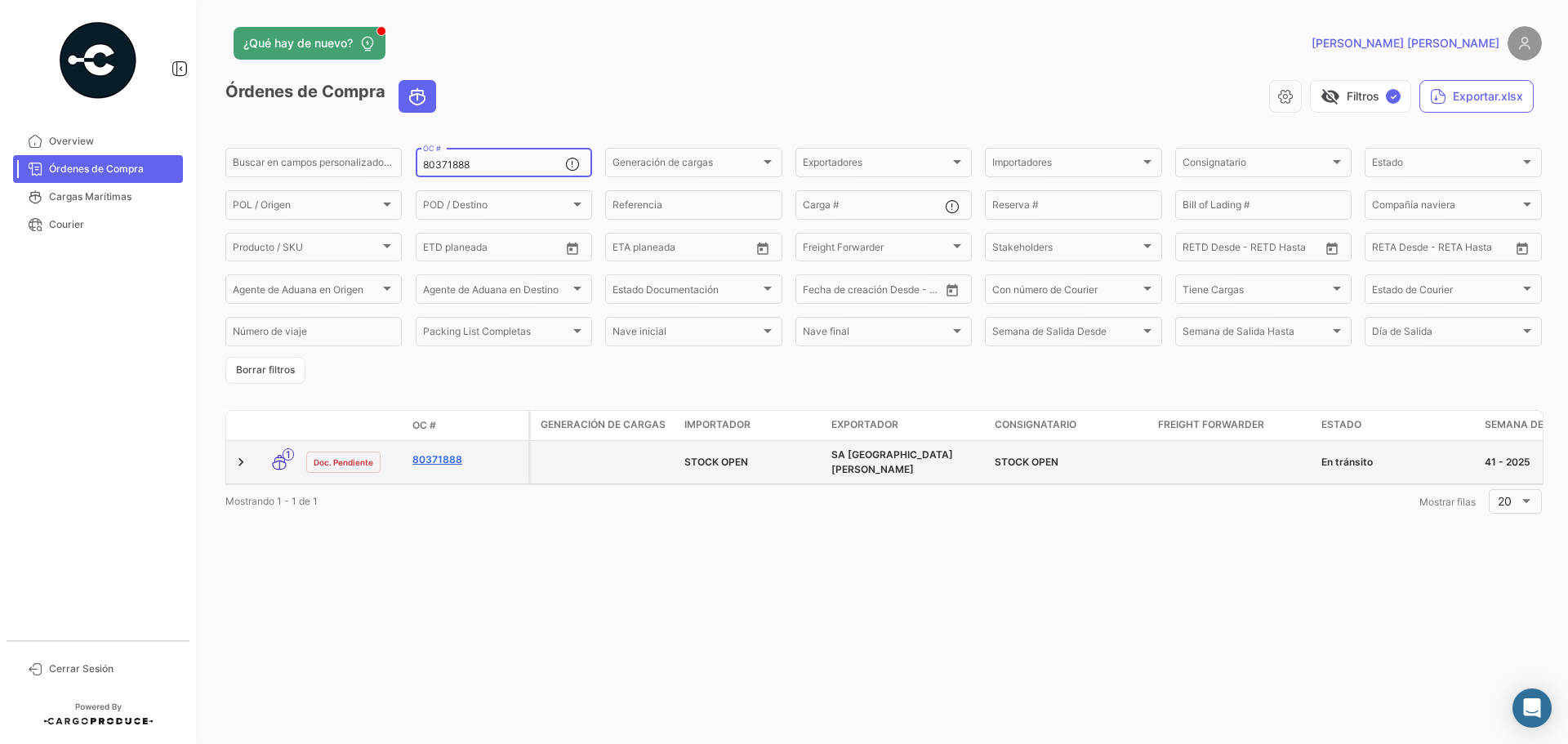
type input "80371888"
click at [453, 453] on link "80371888" at bounding box center [466, 460] width 109 height 15
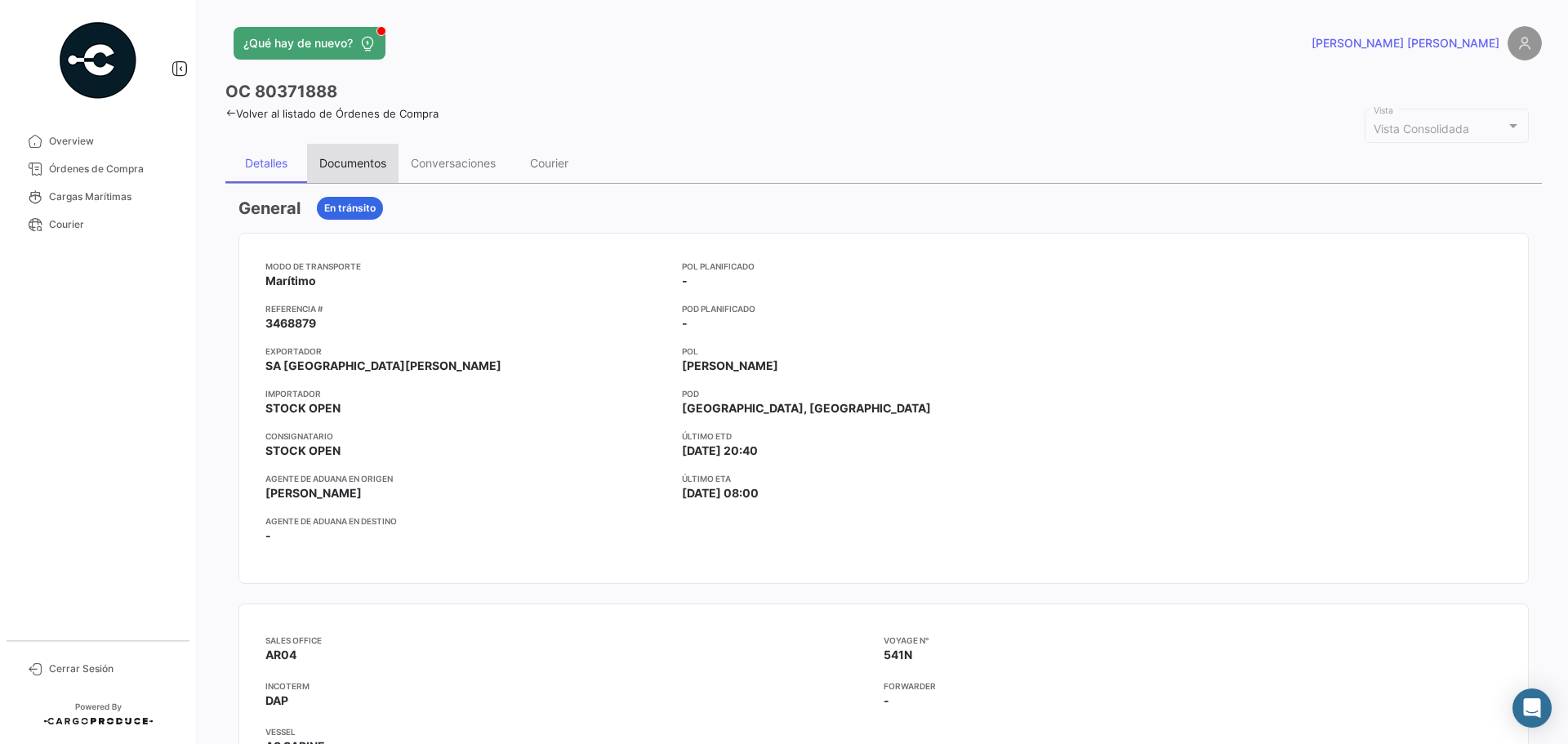
click at [368, 157] on div "Documentos" at bounding box center [353, 163] width 67 height 14
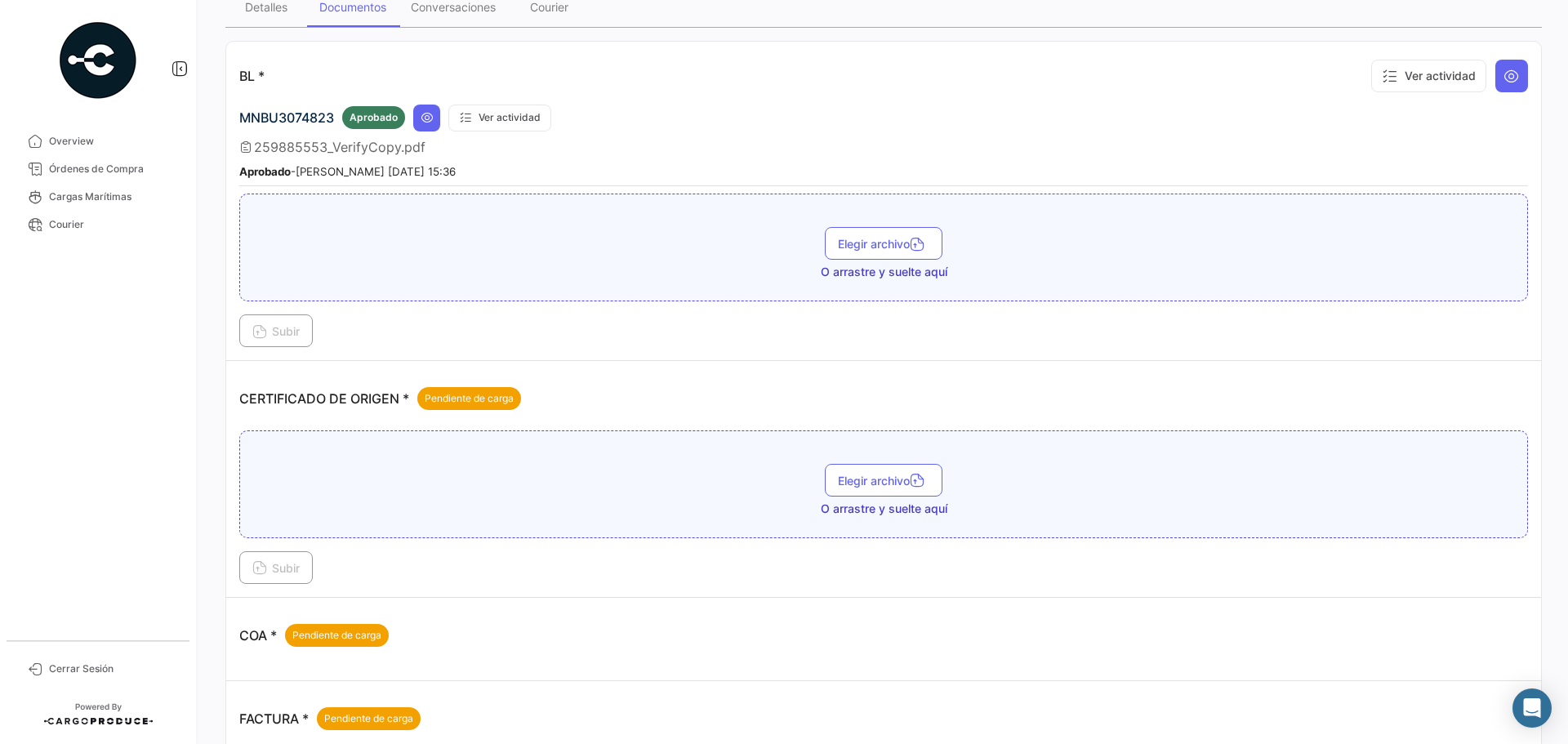
scroll to position [409, 0]
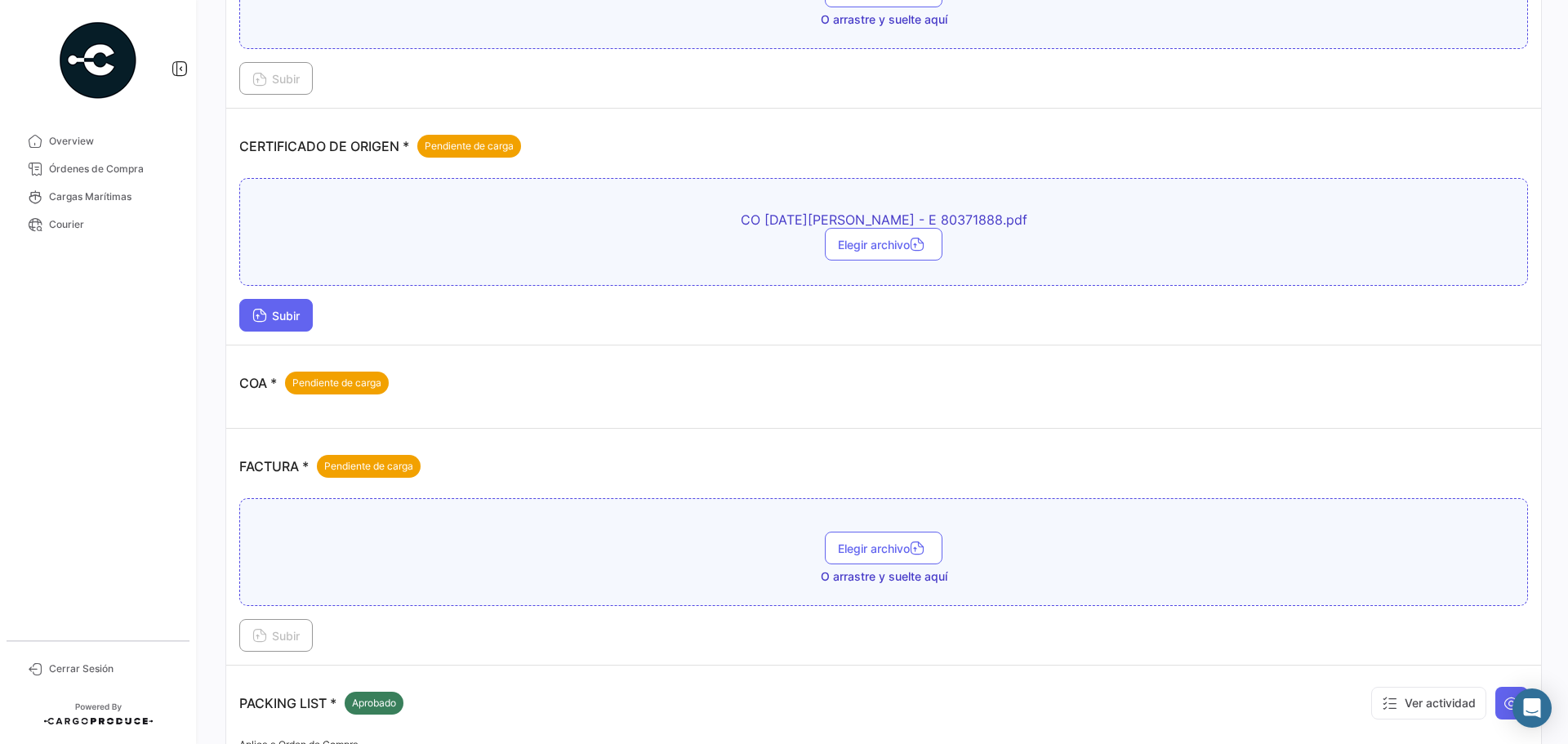
click at [291, 314] on span "Subir" at bounding box center [276, 316] width 47 height 14
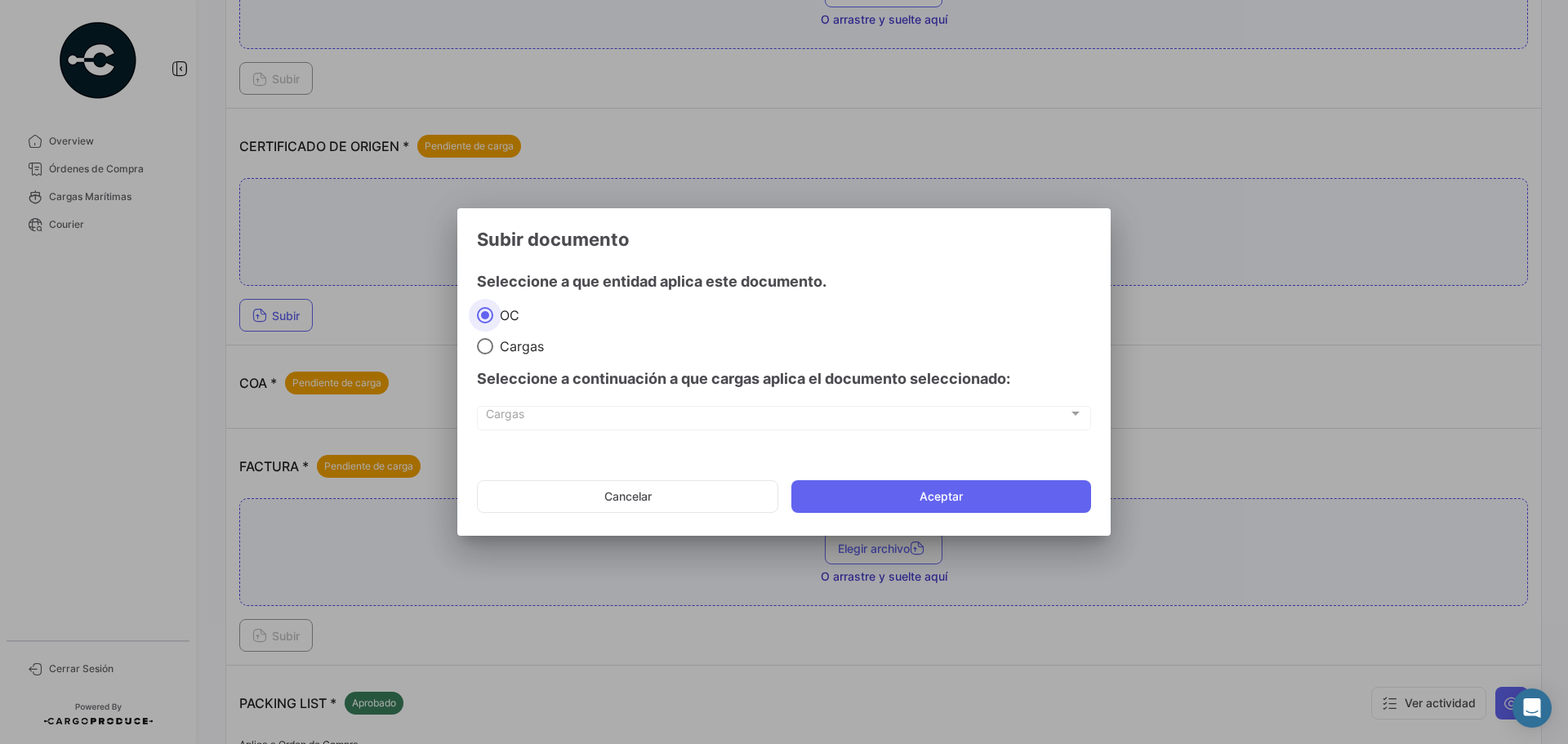
drag, startPoint x: 507, startPoint y: 347, endPoint x: 530, endPoint y: 375, distance: 36.2
click at [508, 347] on span "Cargas" at bounding box center [519, 346] width 51 height 16
click at [494, 347] on input "Cargas" at bounding box center [485, 346] width 16 height 16
radio input "true"
click at [534, 435] on div "Cargas Cargas" at bounding box center [784, 427] width 614 height 41
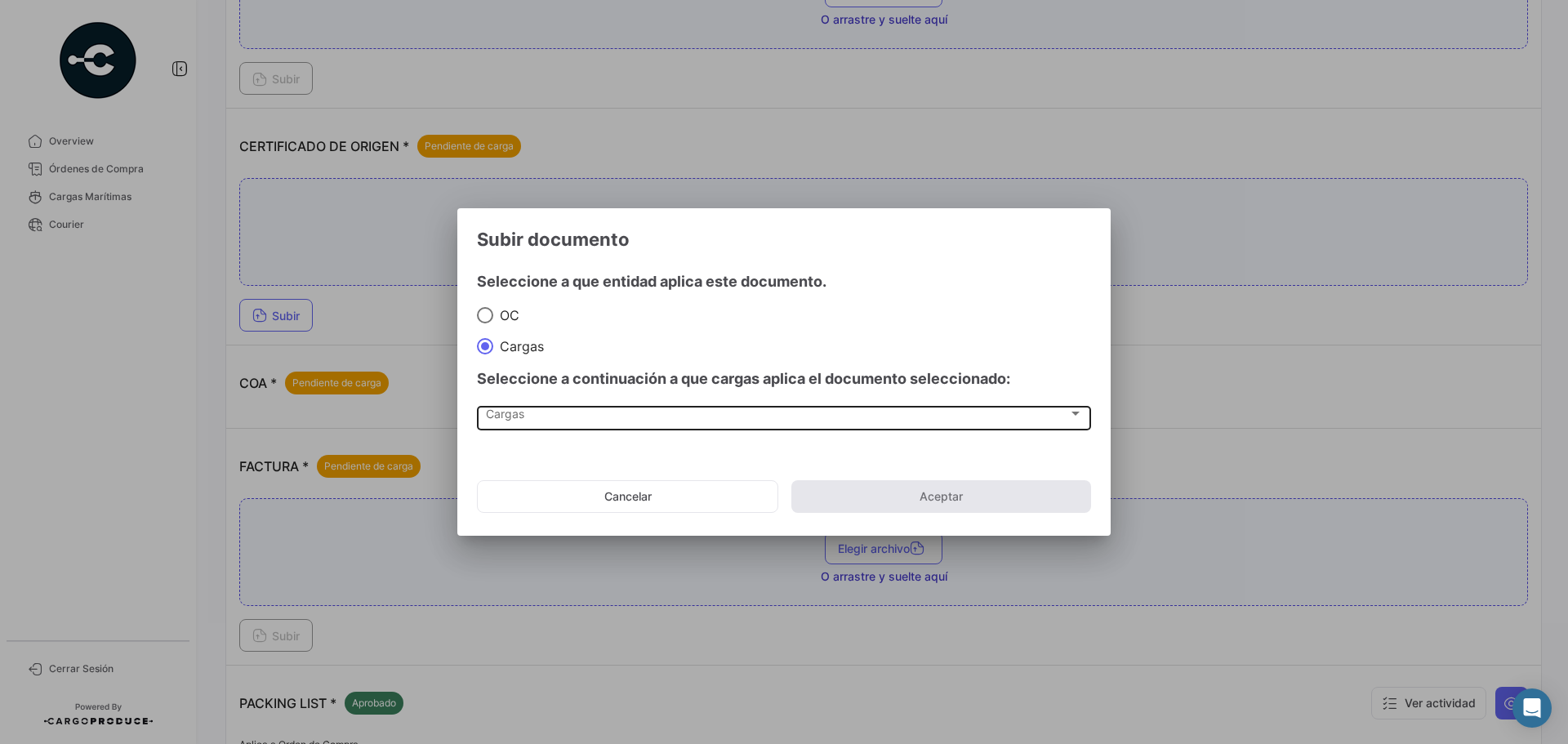
click at [536, 426] on div "Cargas Cargas" at bounding box center [784, 417] width 597 height 27
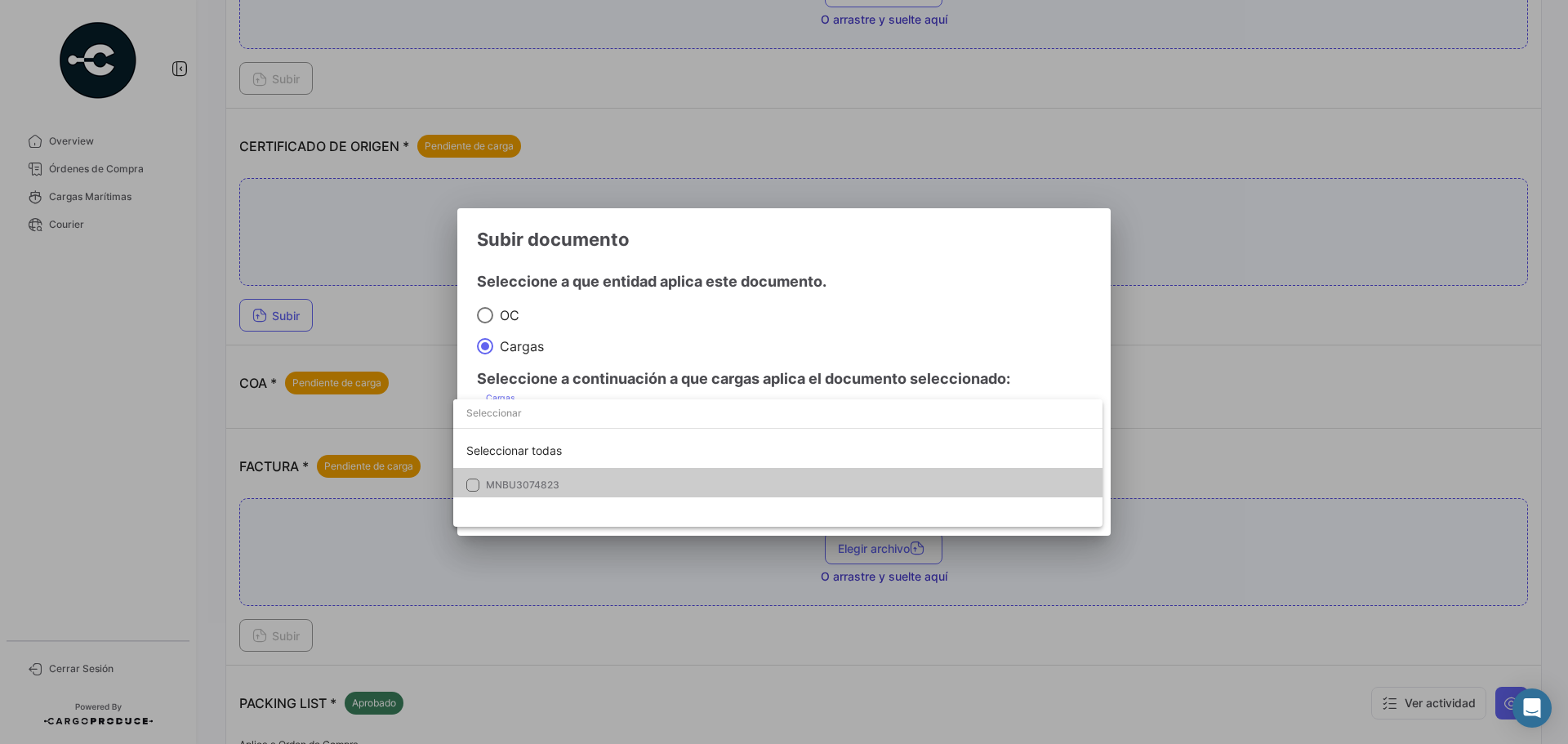
click at [569, 474] on mat-option "MNBU3074823" at bounding box center [777, 485] width 650 height 35
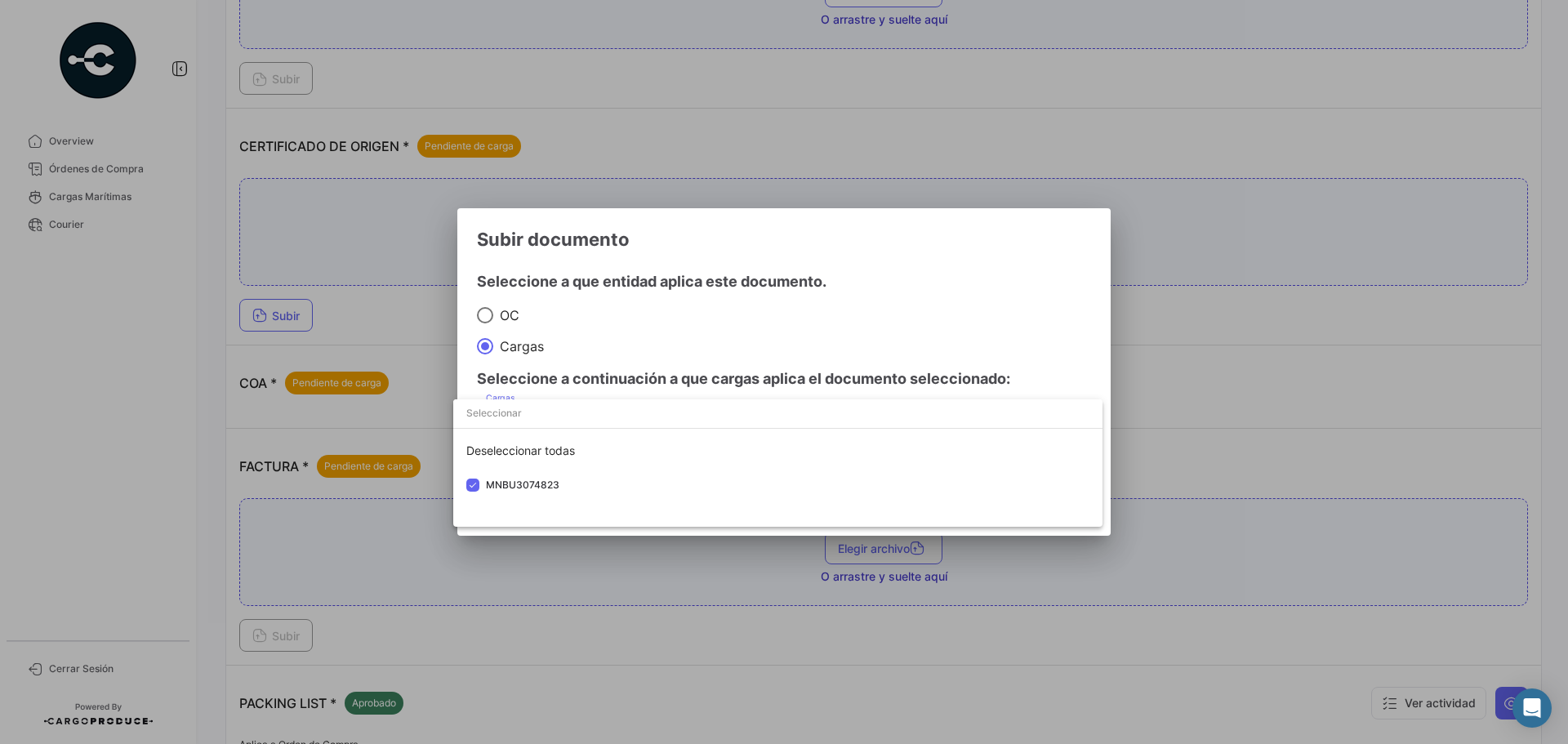
click at [1000, 320] on div at bounding box center [784, 372] width 1568 height 744
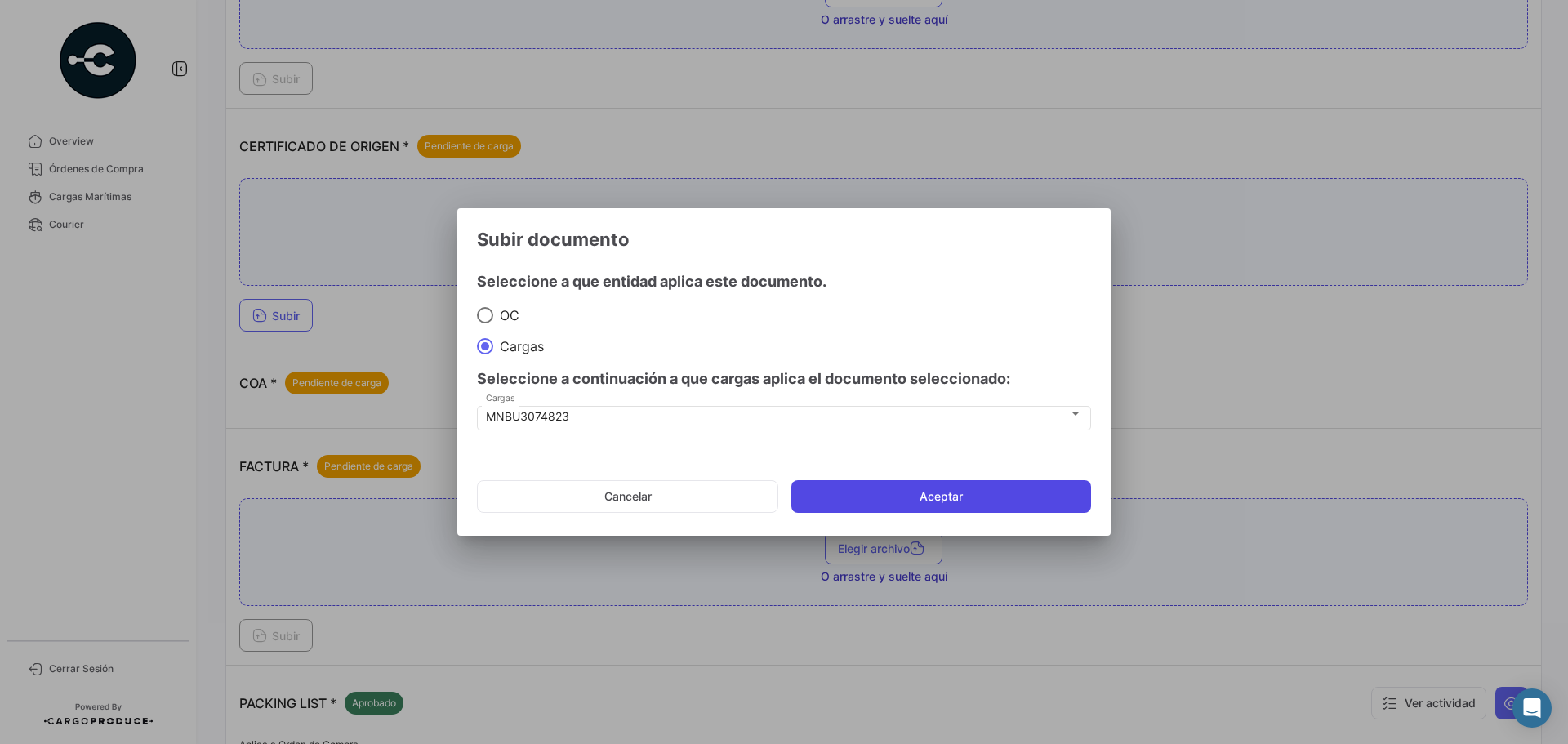
click at [1010, 509] on button "Aceptar" at bounding box center [941, 497] width 300 height 33
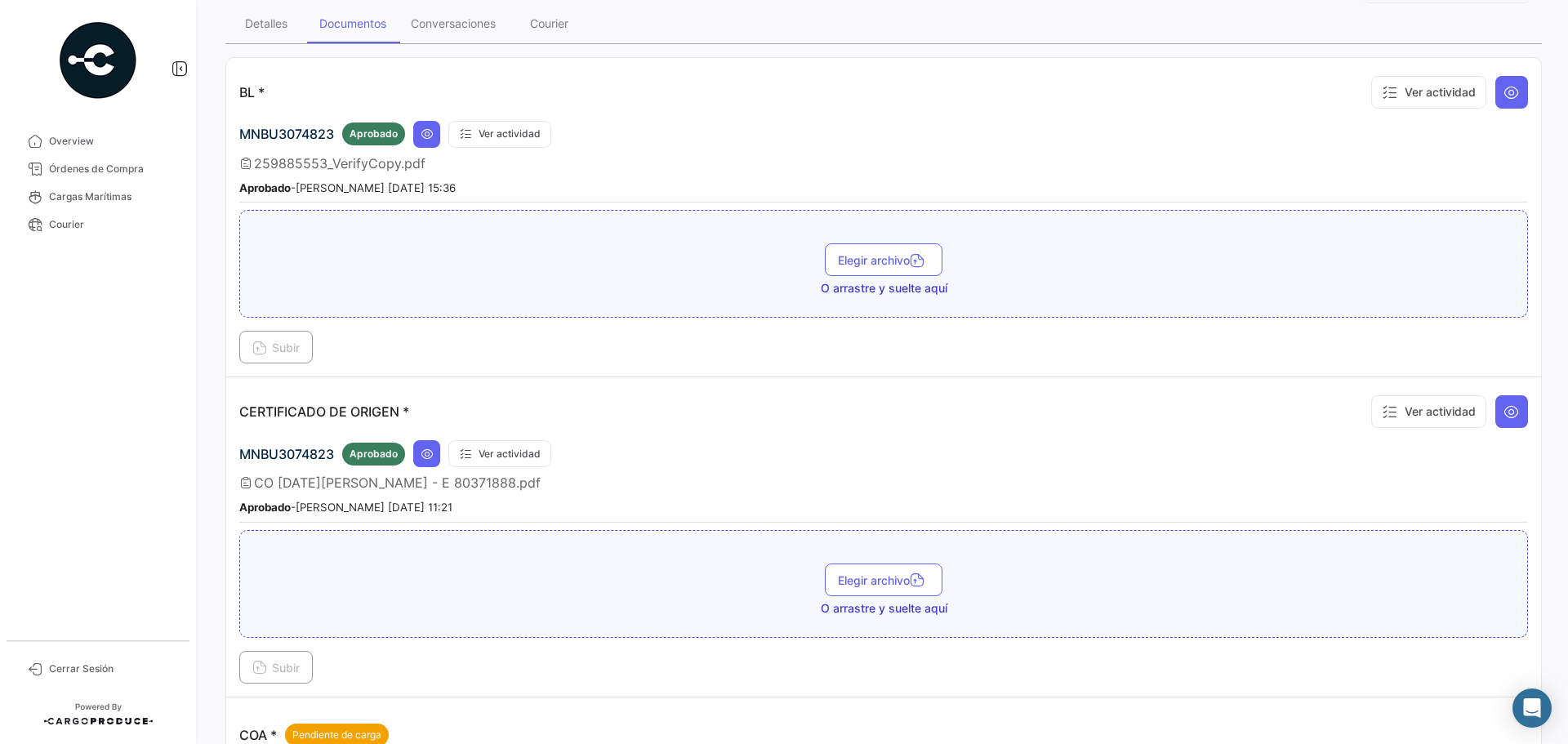
scroll to position [0, 0]
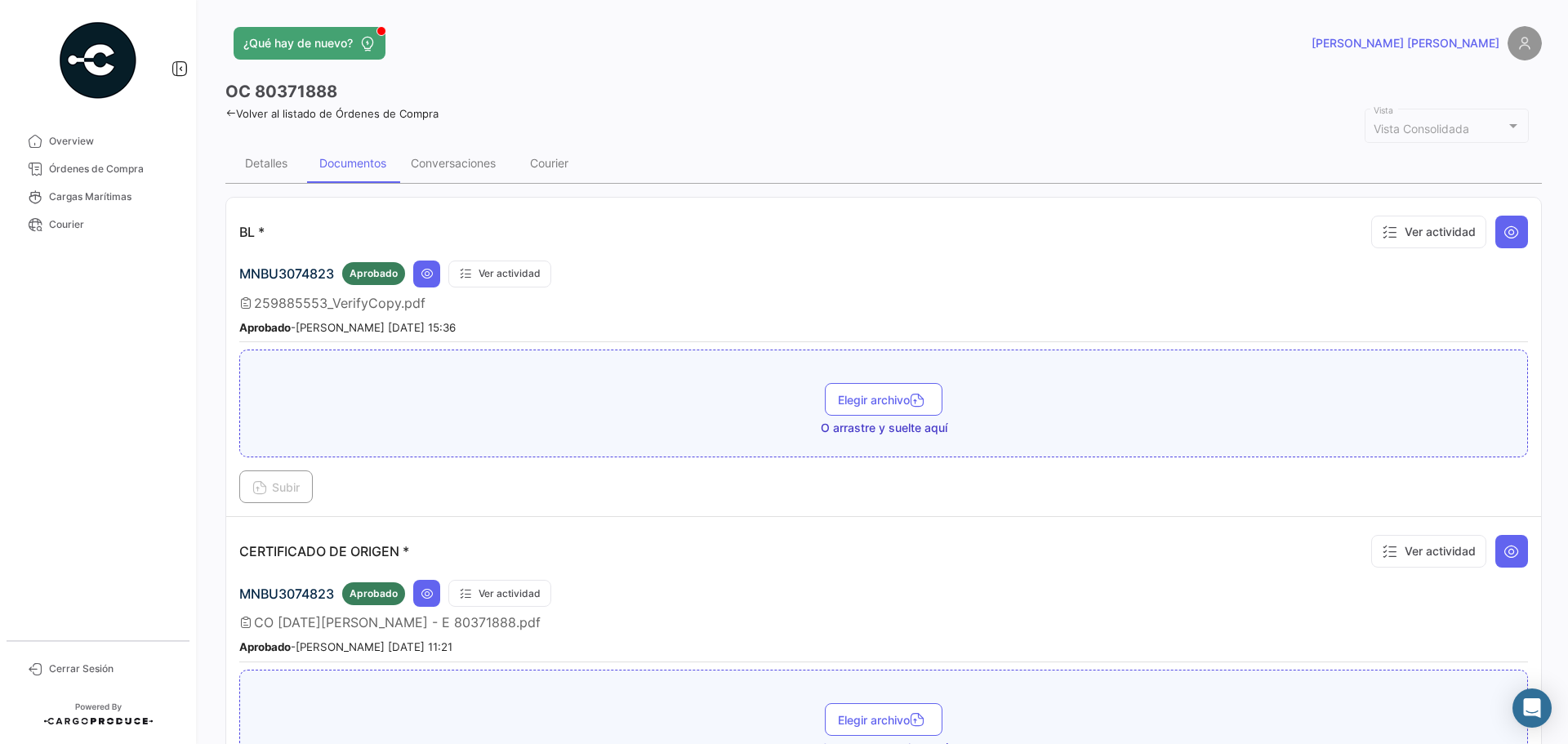
click at [226, 114] on icon at bounding box center [230, 114] width 11 height 11
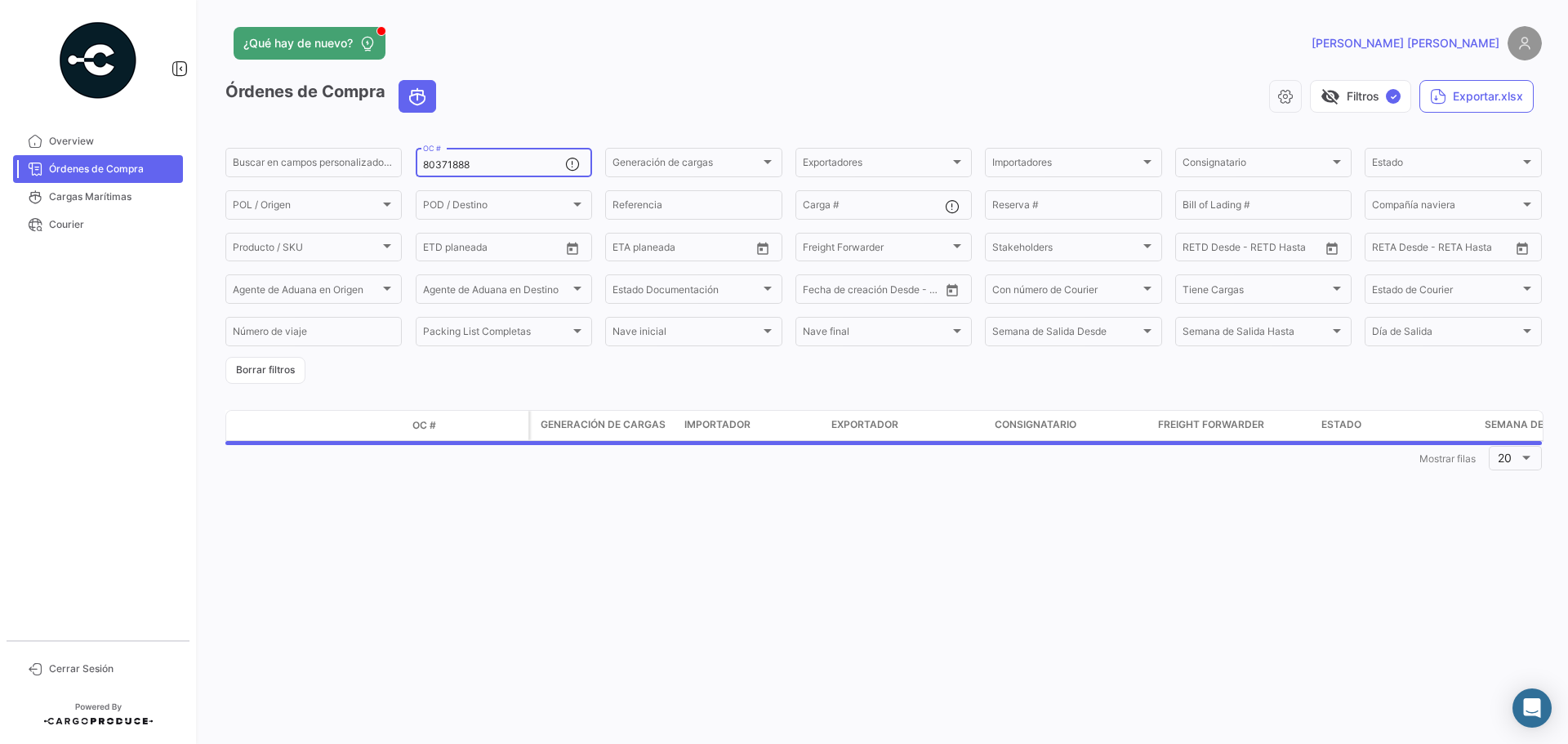
click at [535, 161] on input "80371888" at bounding box center [494, 165] width 142 height 12
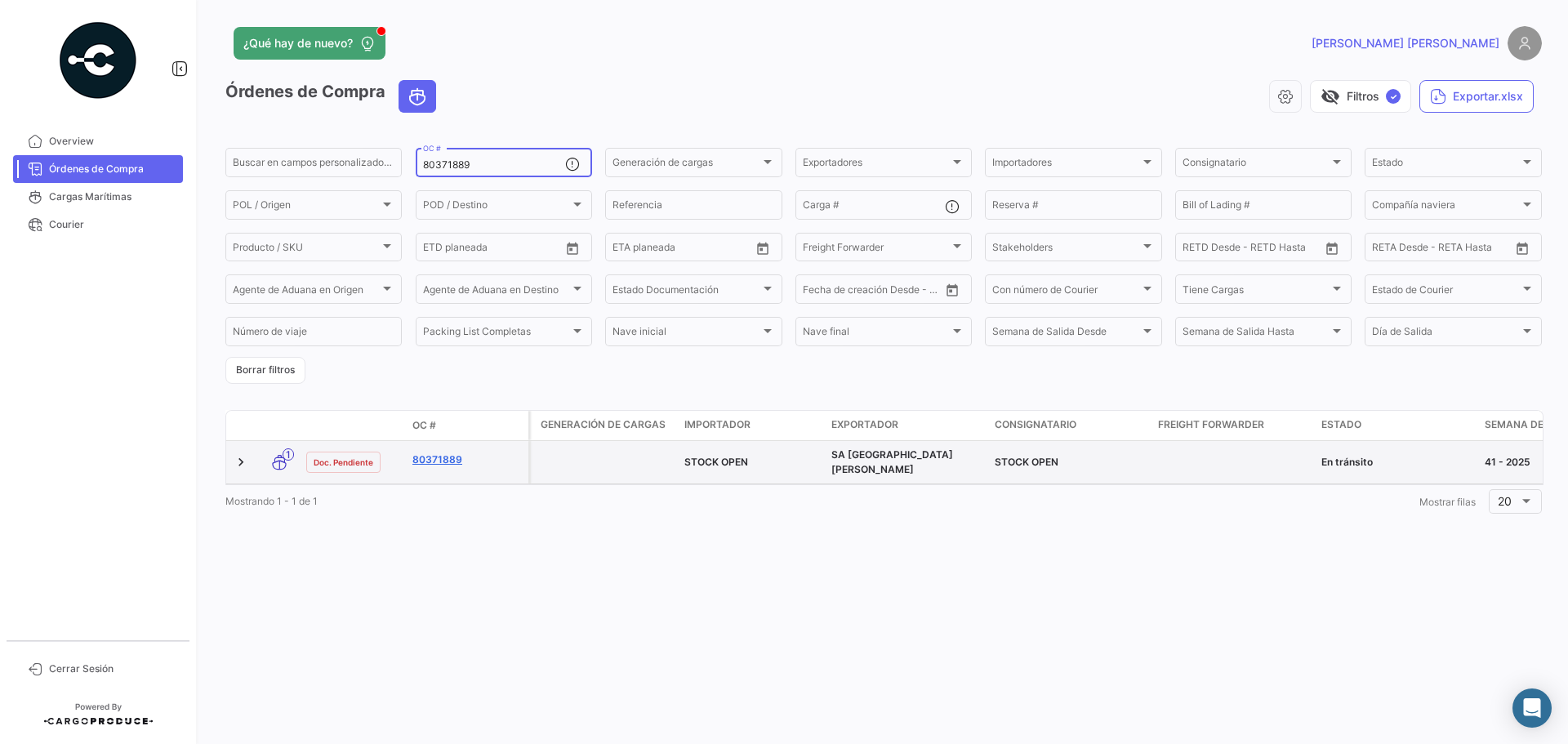
type input "80371889"
click at [444, 460] on link "80371889" at bounding box center [466, 460] width 109 height 15
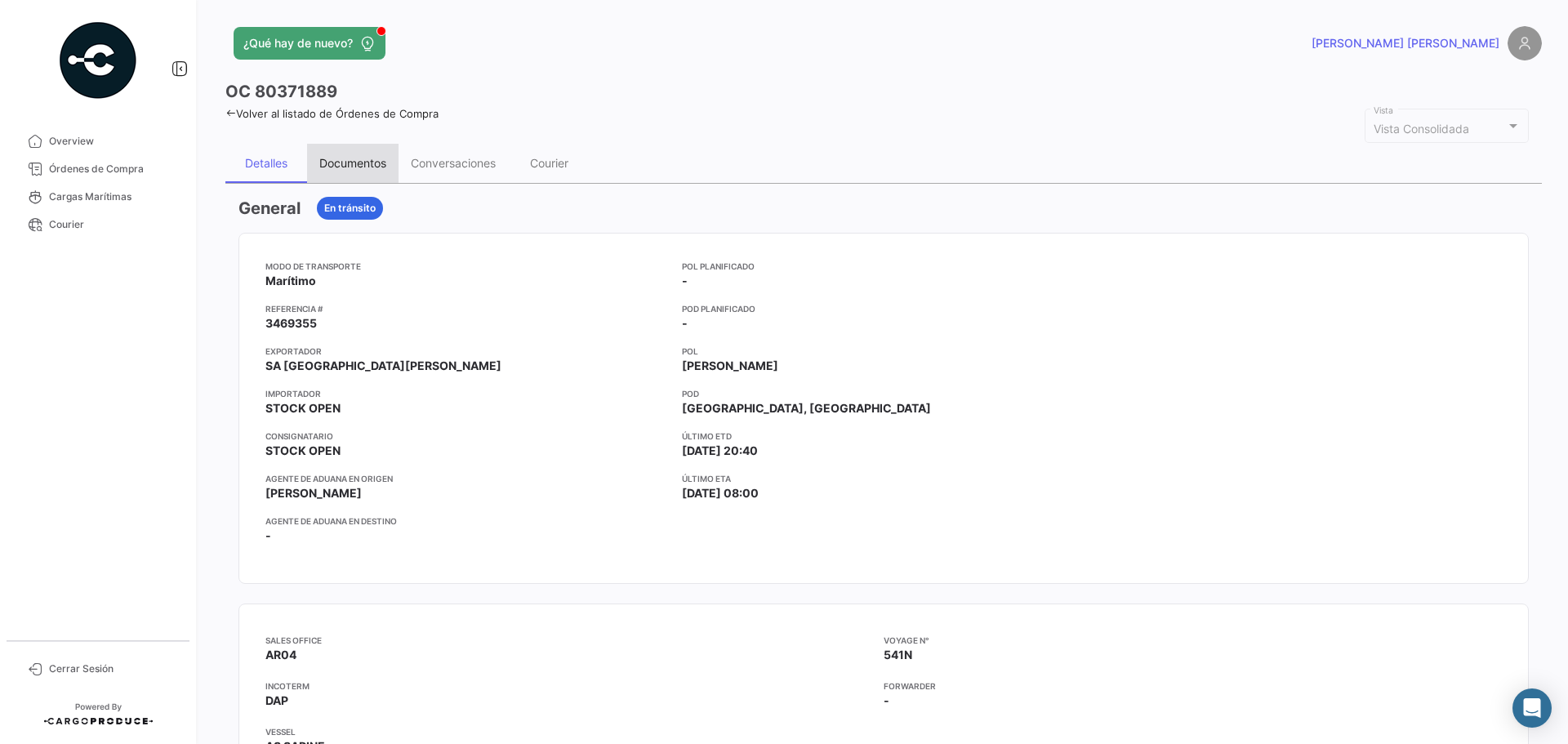
click at [363, 162] on div "Documentos" at bounding box center [353, 163] width 67 height 14
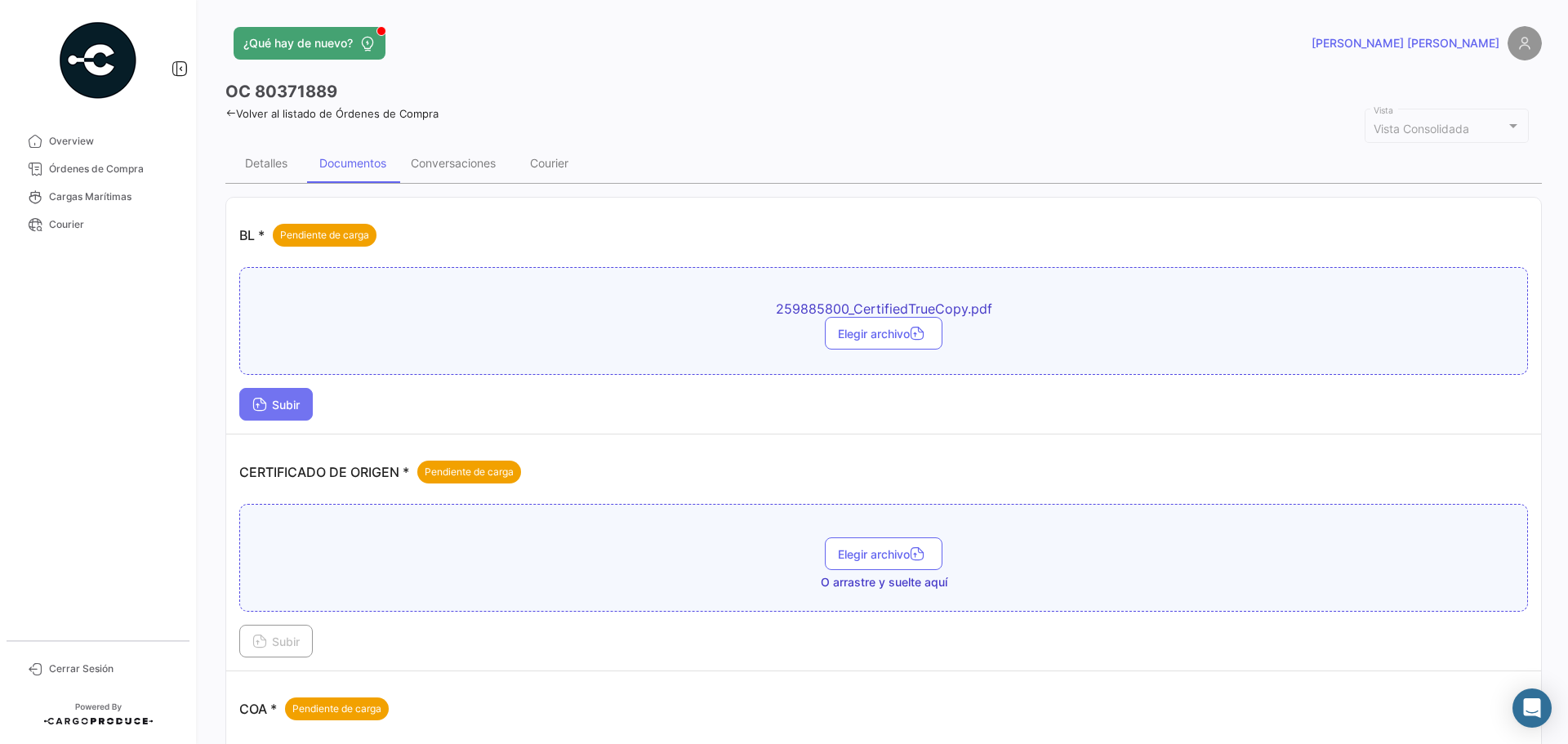
click at [308, 413] on button "Subir" at bounding box center [276, 404] width 74 height 33
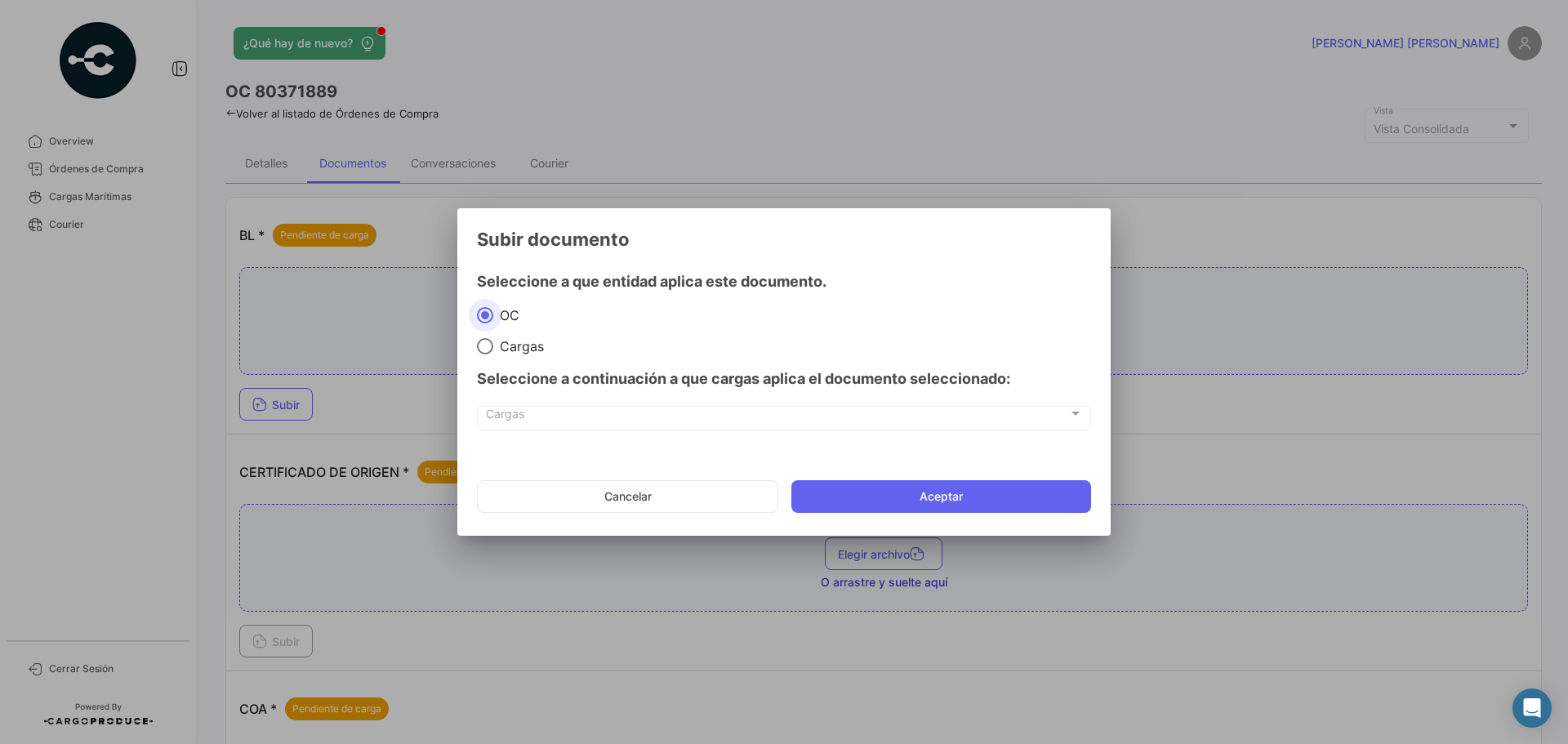
click at [529, 331] on mat-radio-group "[PERSON_NAME]" at bounding box center [784, 331] width 614 height 48
click at [527, 355] on div "Seleccione a continuación a que cargas aplica el documento seleccionado:" at bounding box center [784, 379] width 614 height 49
click at [554, 419] on span "Cargas" at bounding box center [776, 418] width 582 height 14
click at [503, 351] on span "Cargas" at bounding box center [519, 346] width 51 height 16
click at [494, 351] on input "Cargas" at bounding box center [485, 346] width 16 height 16
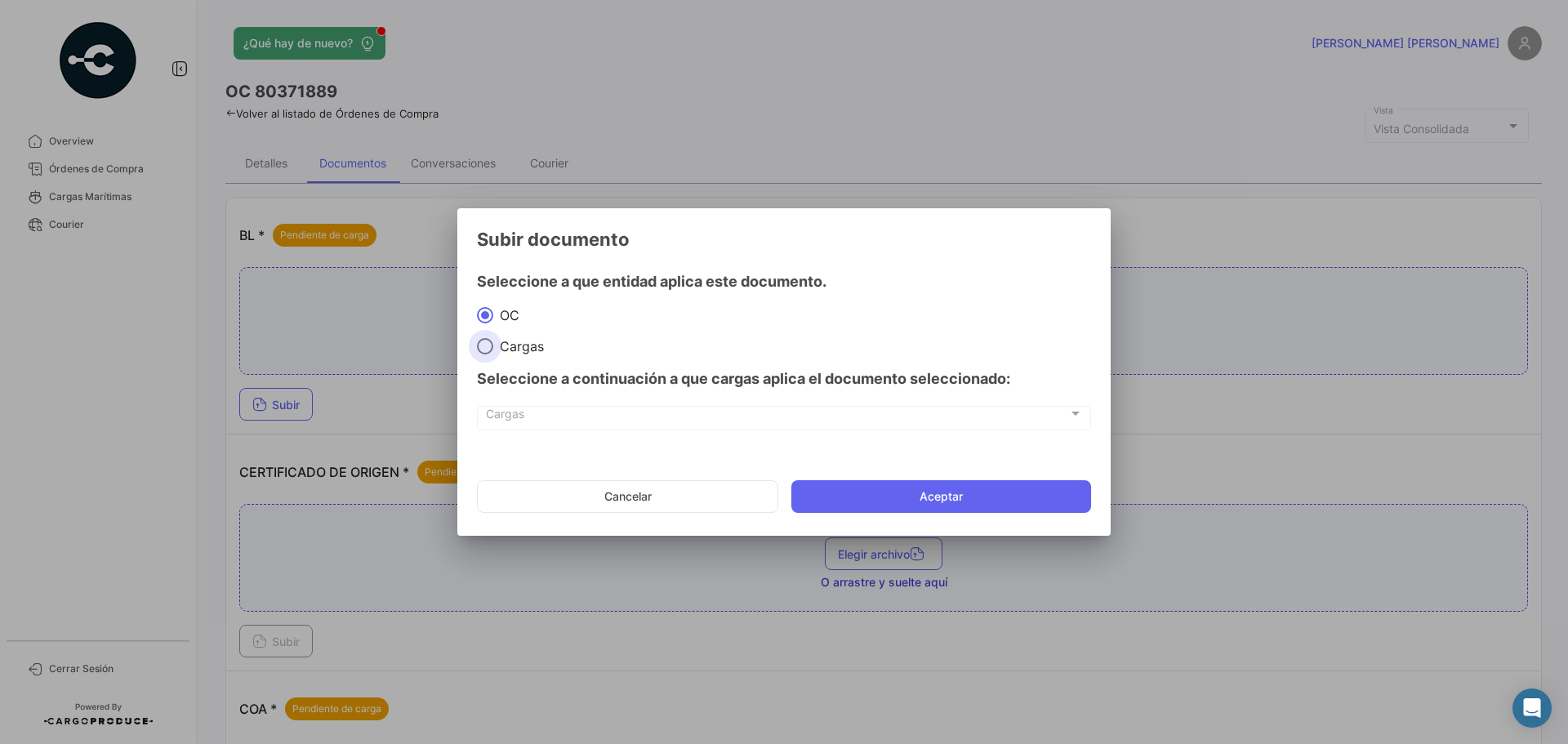
radio input "true"
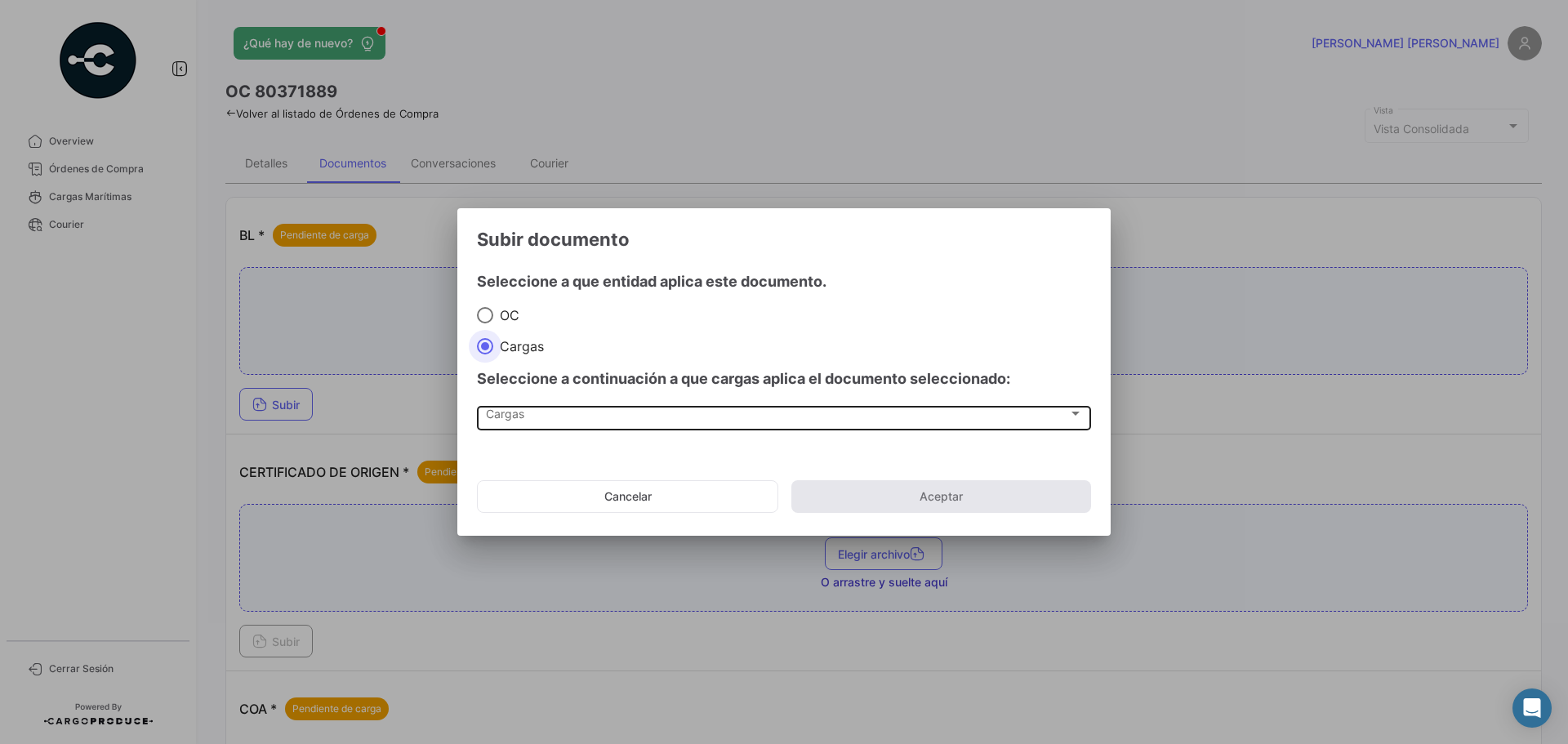
click at [534, 412] on div "Cargas" at bounding box center [776, 418] width 582 height 14
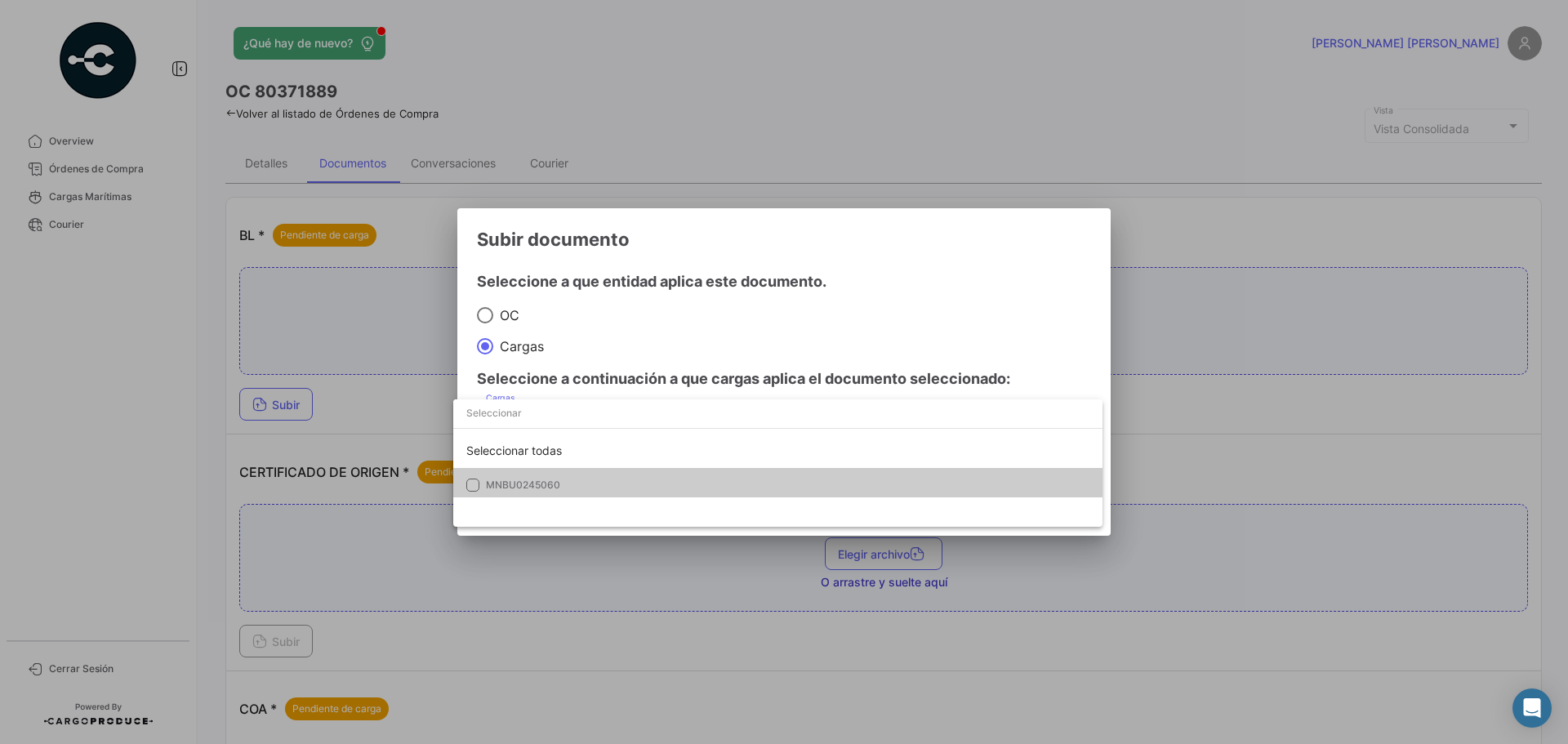
click at [565, 483] on span "MNBU0245060" at bounding box center [600, 485] width 229 height 15
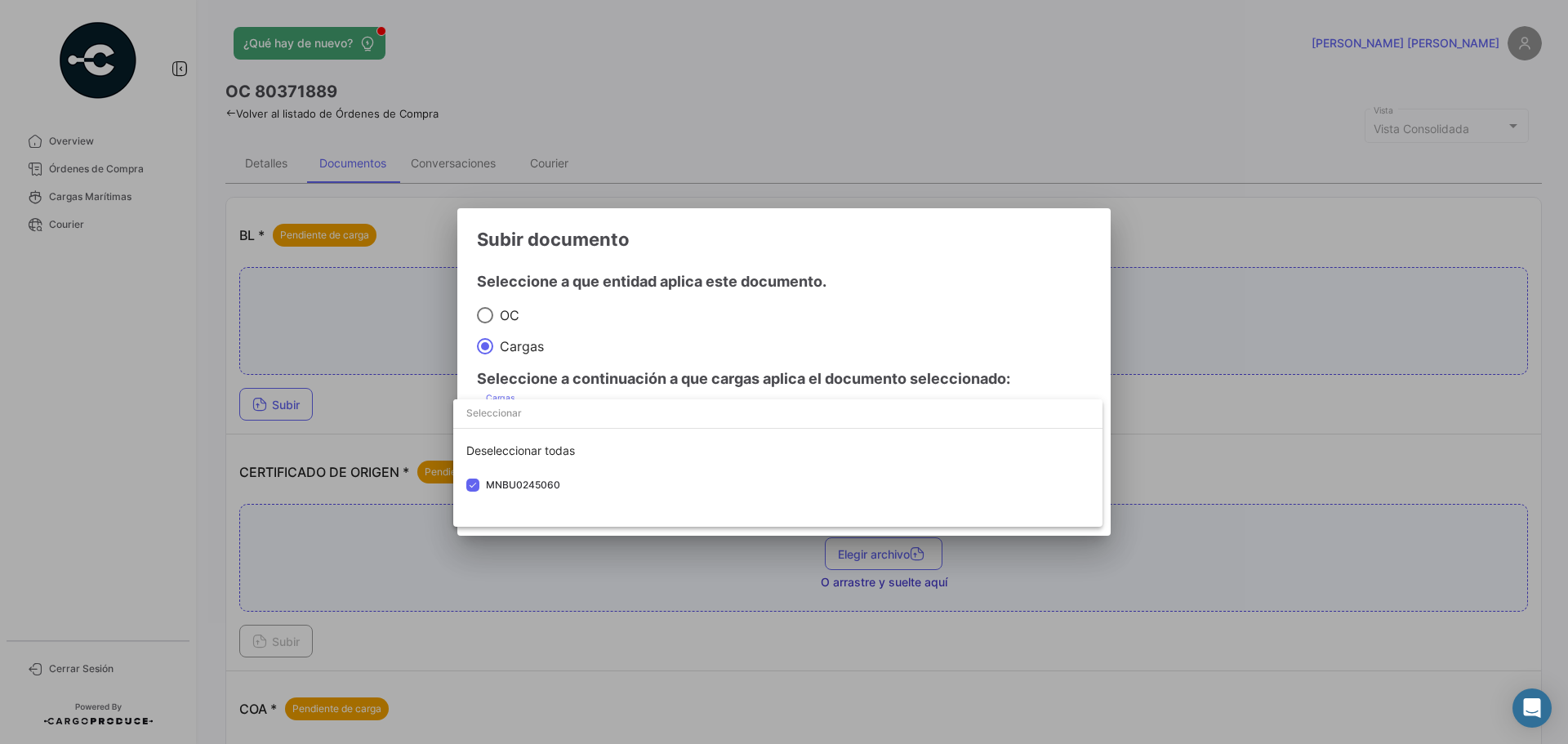
click at [918, 325] on div at bounding box center [784, 372] width 1568 height 744
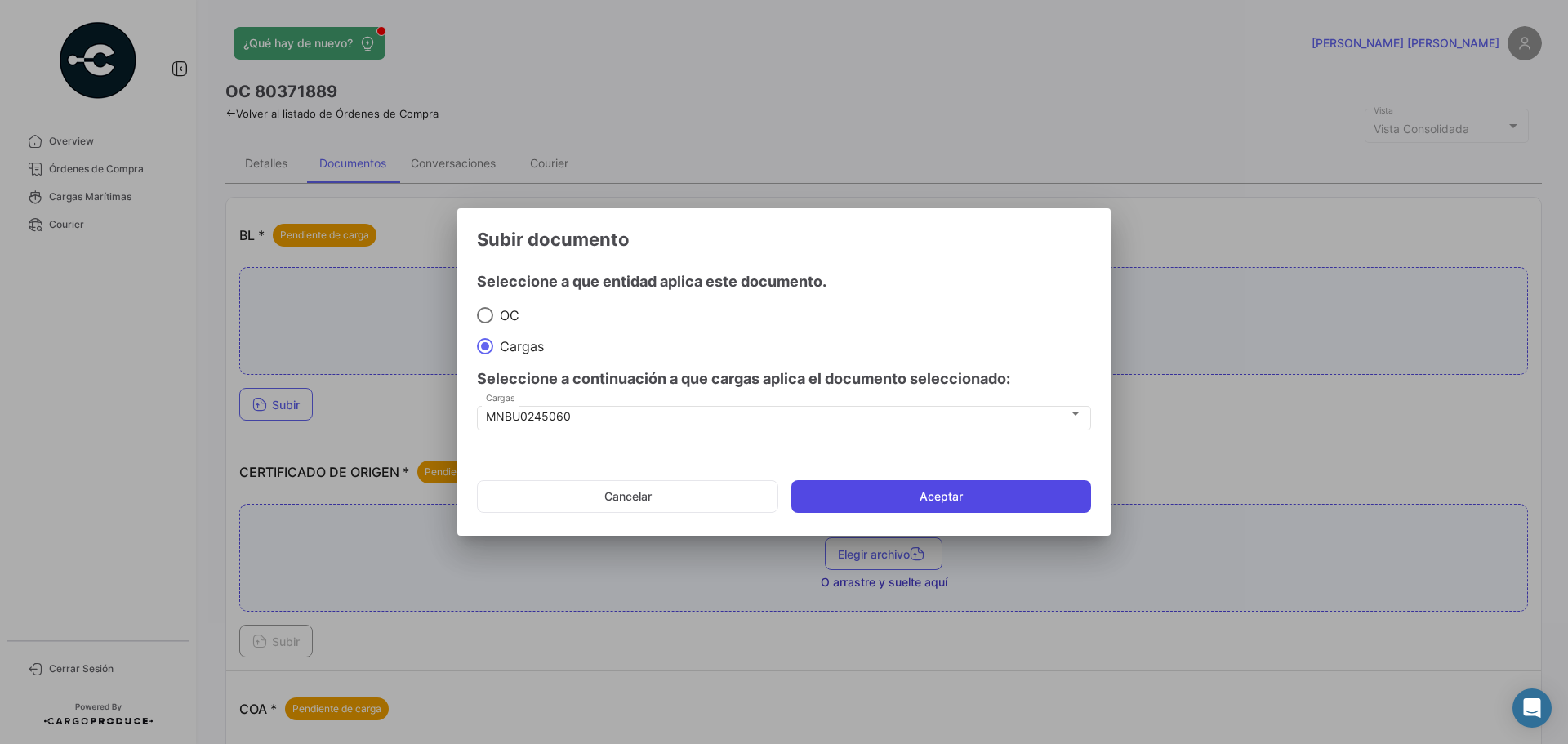
click at [990, 510] on button "Aceptar" at bounding box center [941, 497] width 300 height 33
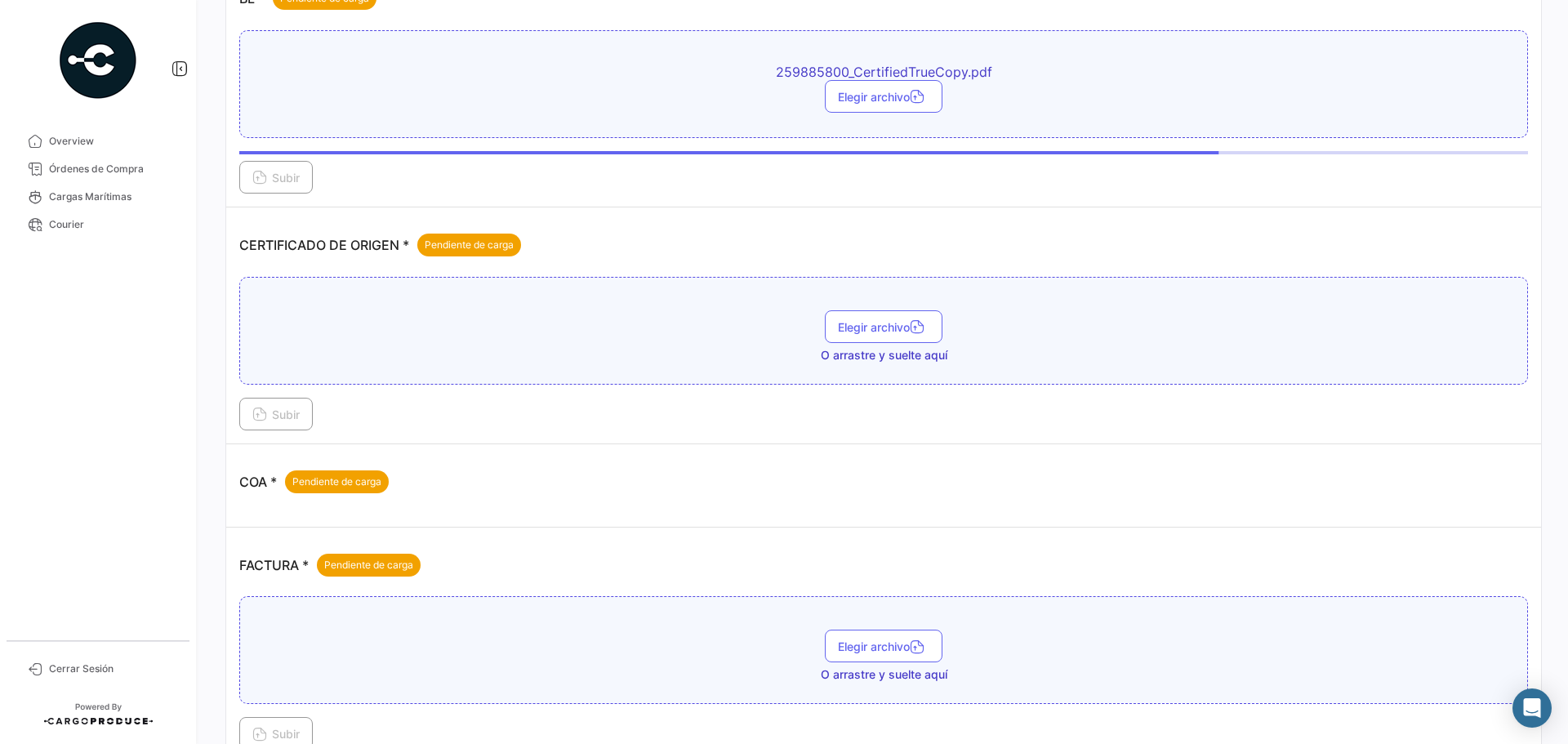
scroll to position [327, 0]
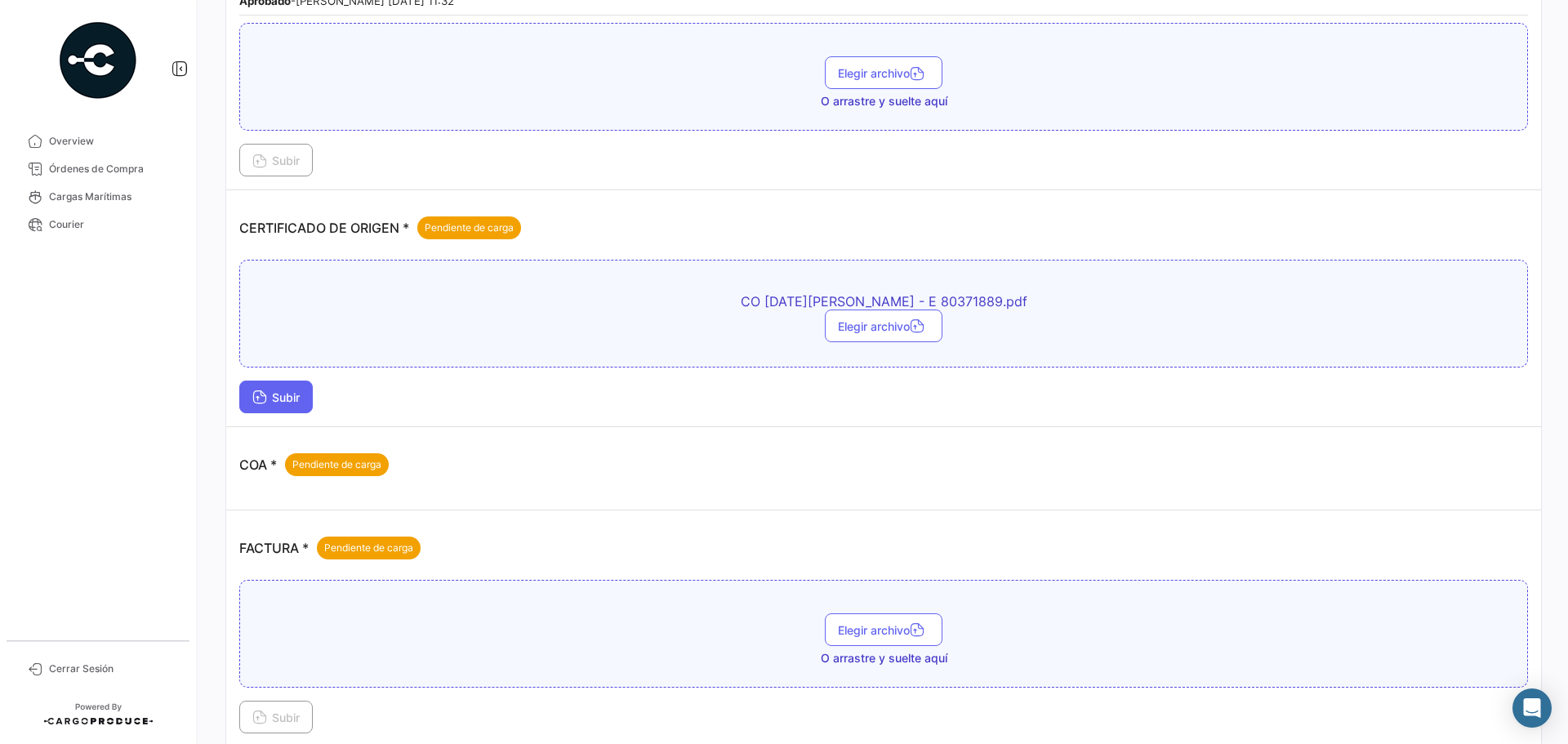
click at [282, 395] on span "Subir" at bounding box center [276, 397] width 47 height 14
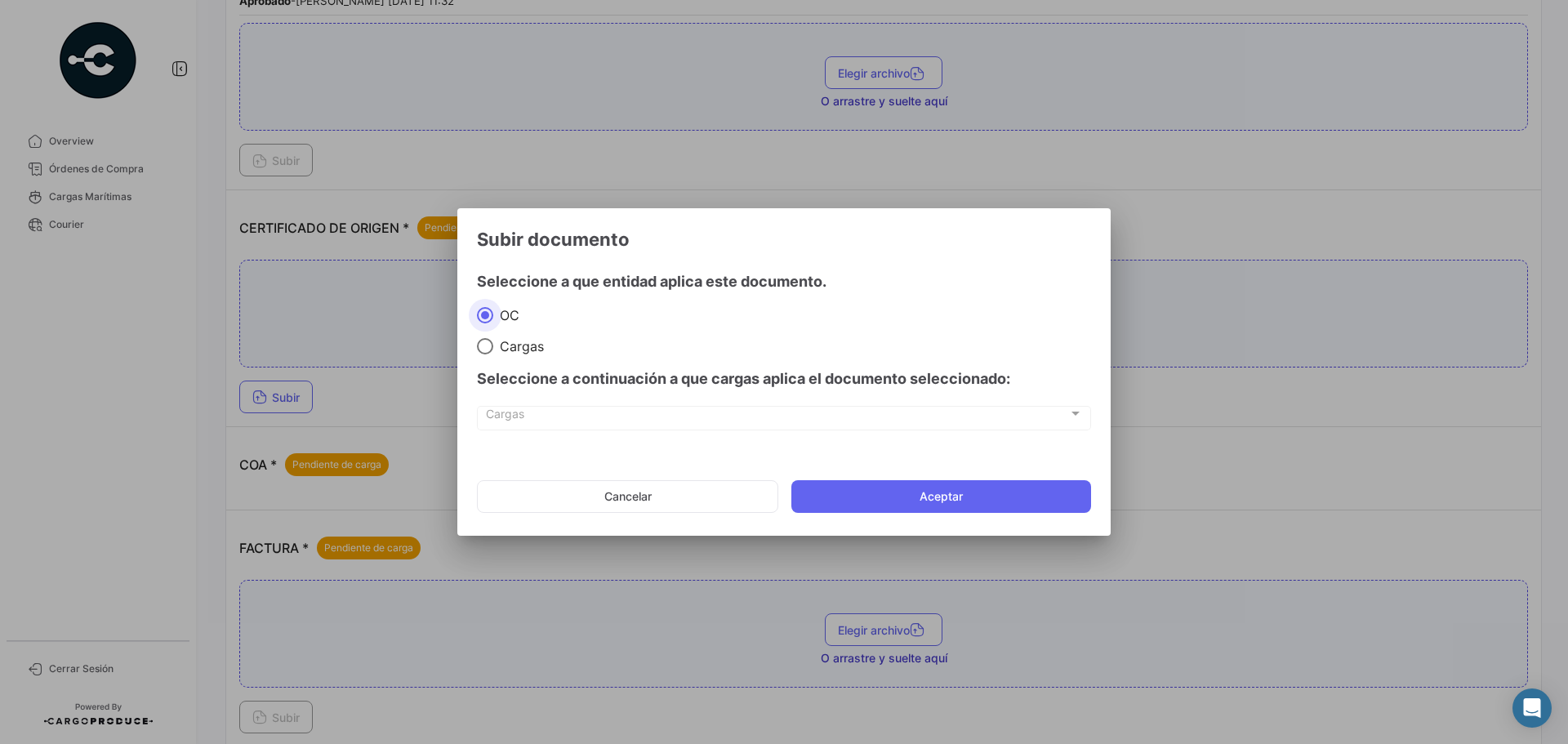
click at [523, 342] on span "Cargas" at bounding box center [519, 346] width 51 height 16
click at [494, 342] on input "Cargas" at bounding box center [485, 346] width 16 height 16
radio input "true"
click at [541, 435] on div "Cargas Cargas" at bounding box center [784, 427] width 614 height 41
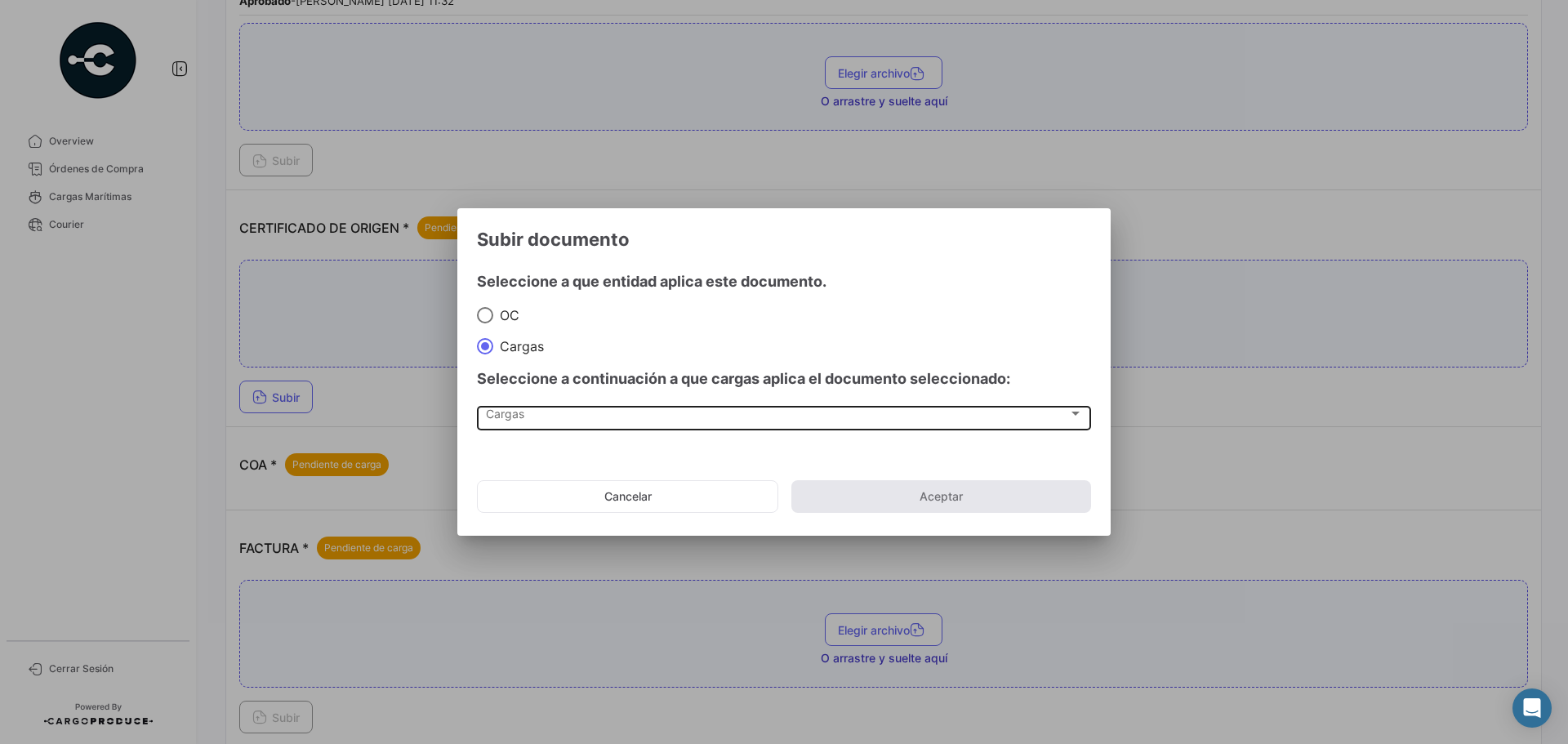
click at [541, 427] on div "Cargas Cargas" at bounding box center [784, 417] width 597 height 27
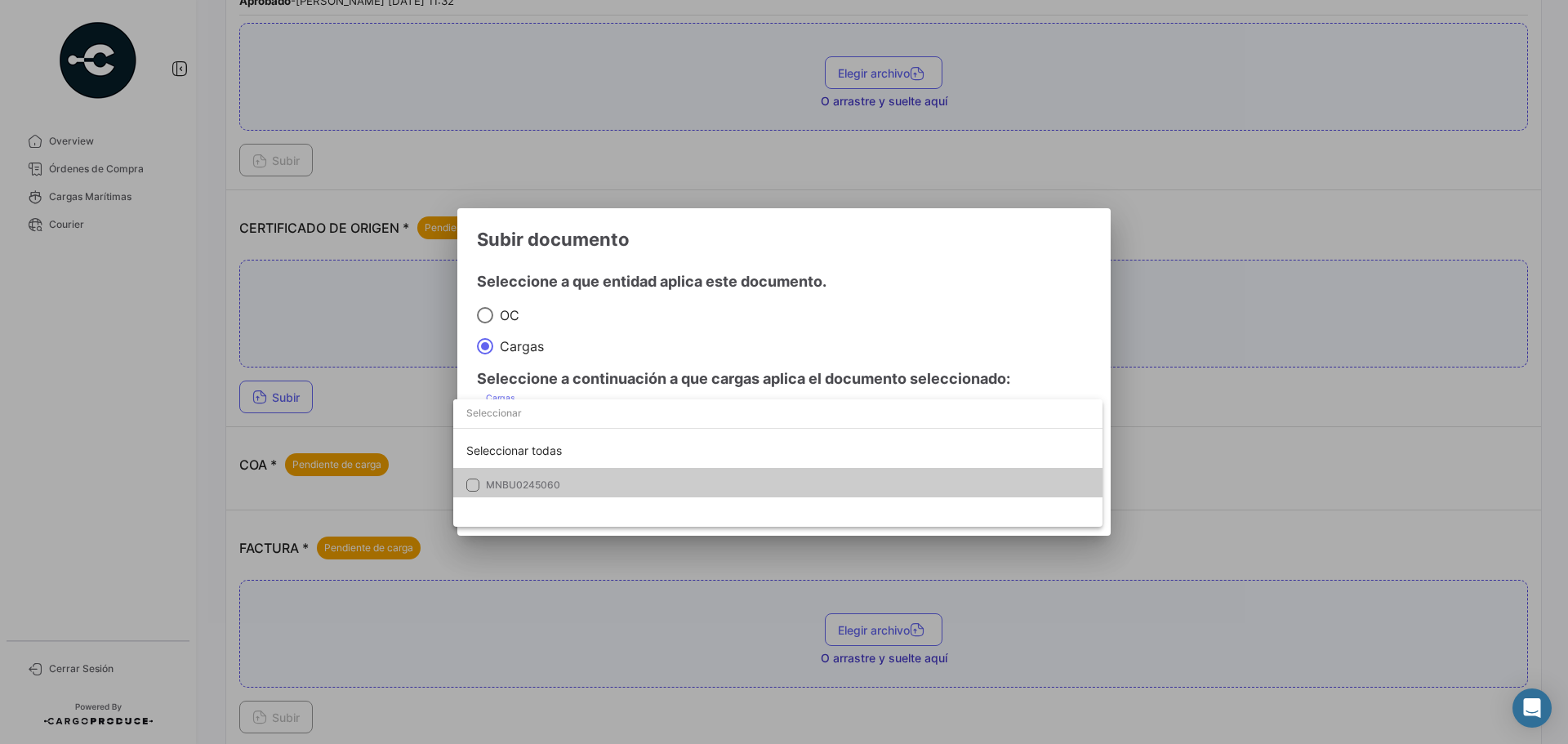
click at [561, 489] on span "MNBU0245060" at bounding box center [600, 485] width 229 height 15
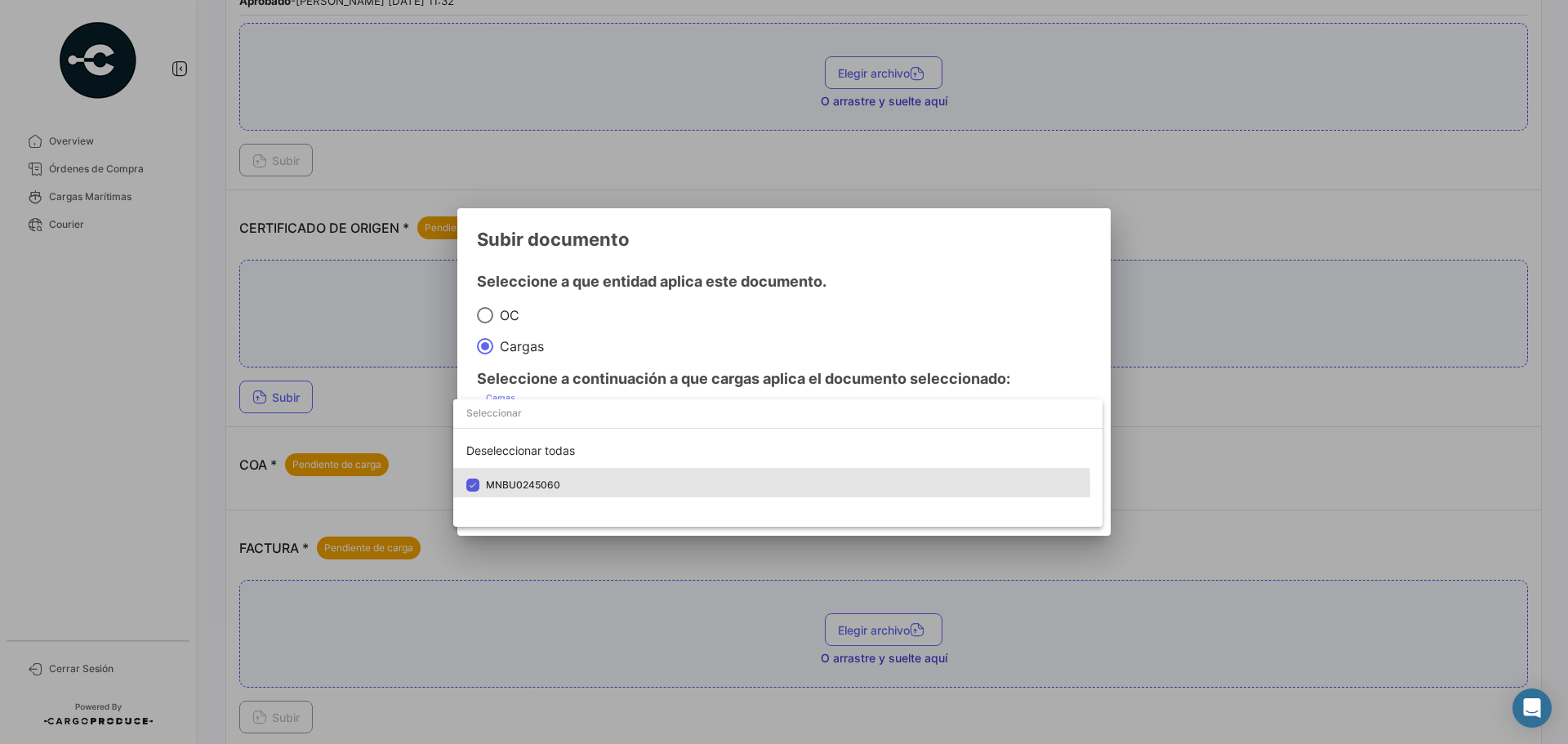
click at [709, 365] on div at bounding box center [784, 372] width 1568 height 744
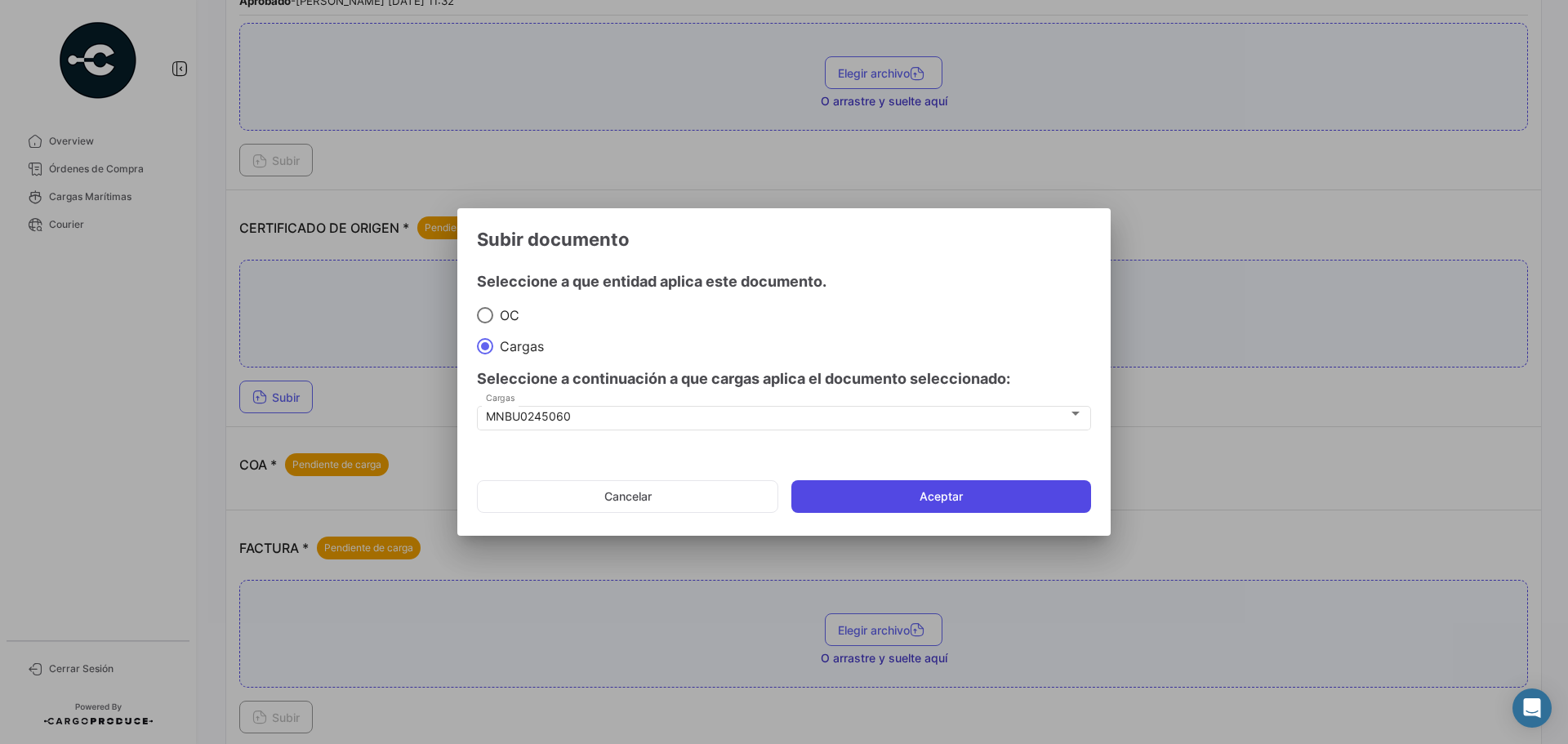
click at [881, 505] on button "Aceptar" at bounding box center [941, 497] width 300 height 33
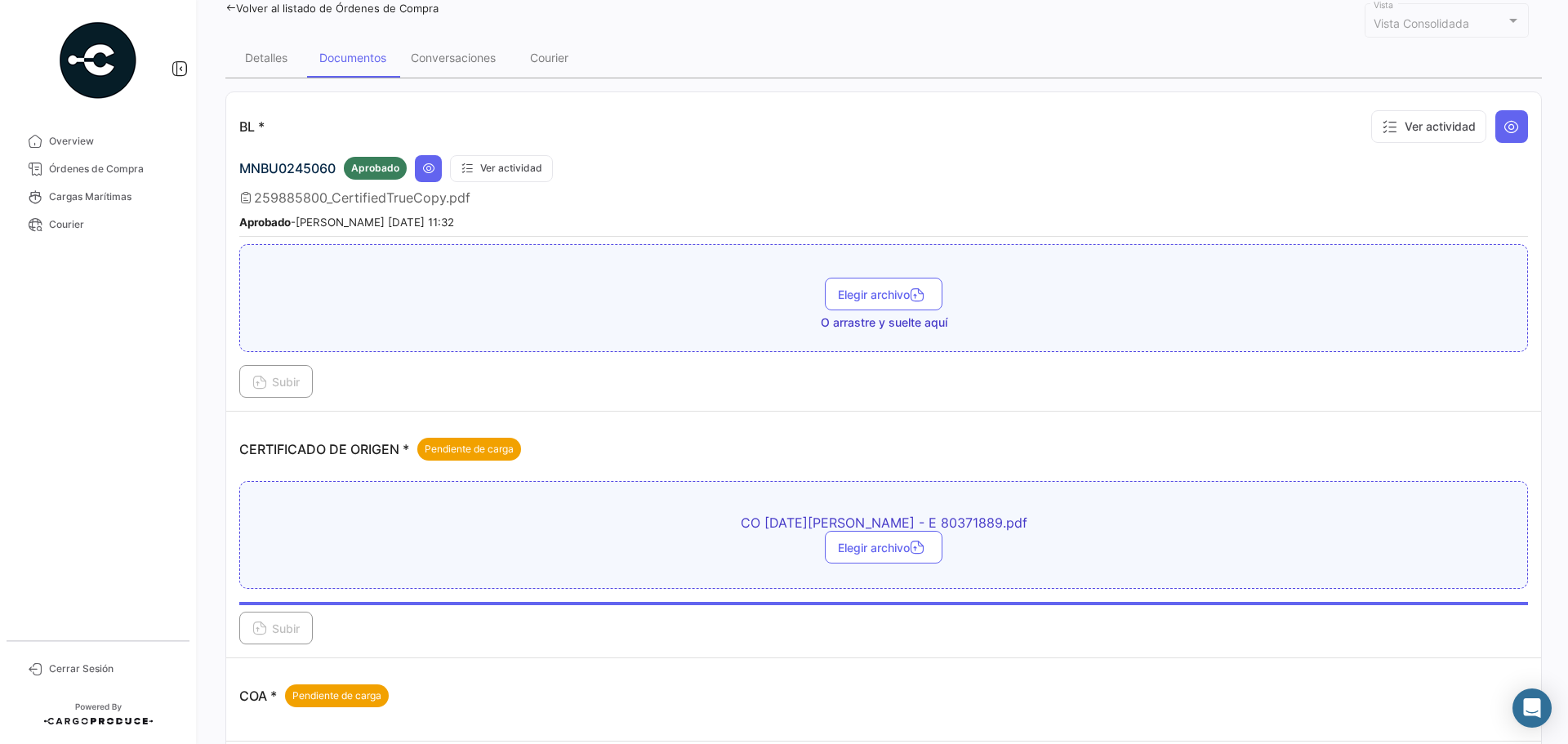
scroll to position [0, 0]
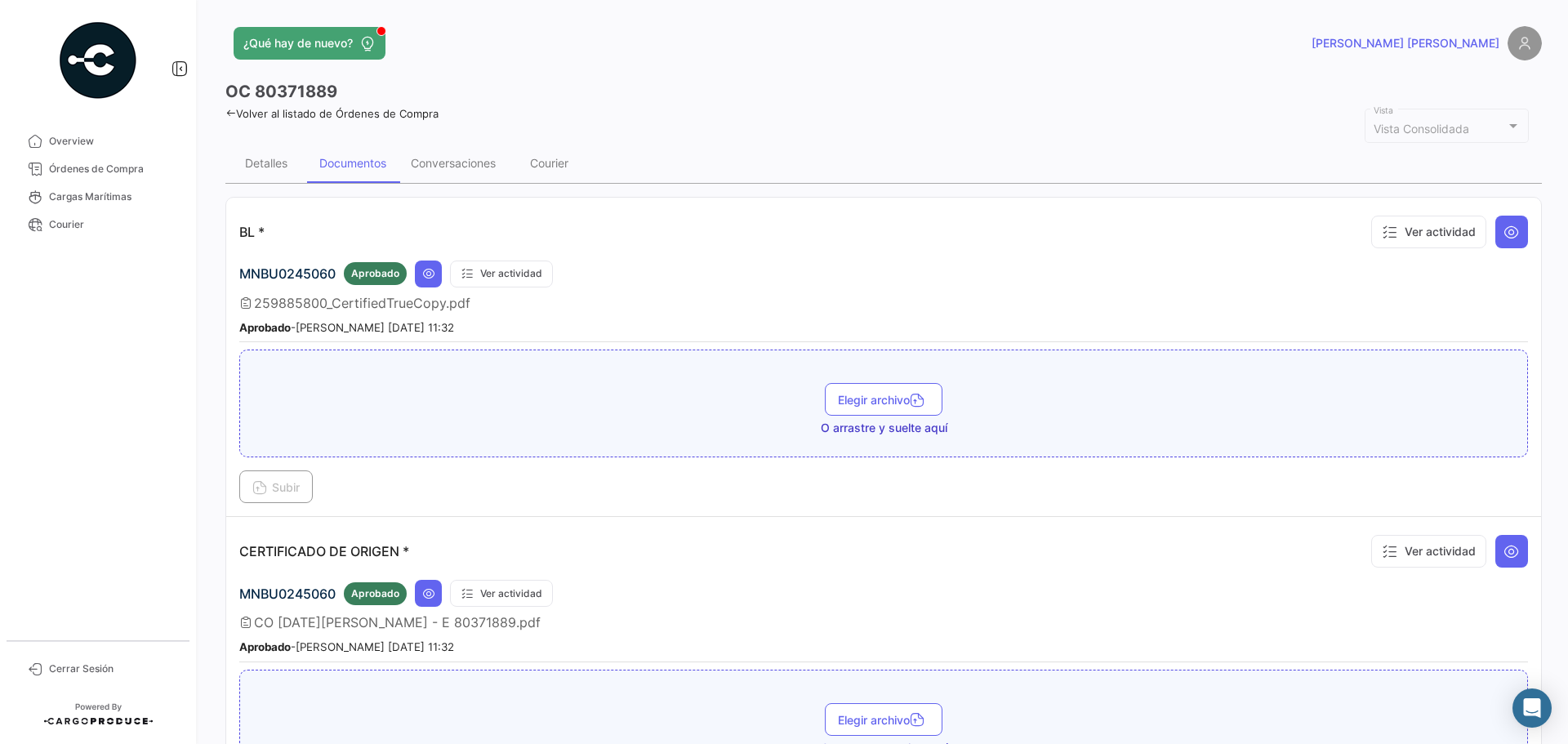
click at [396, 109] on link "Volver al listado de Órdenes de Compra" at bounding box center [332, 114] width 214 height 13
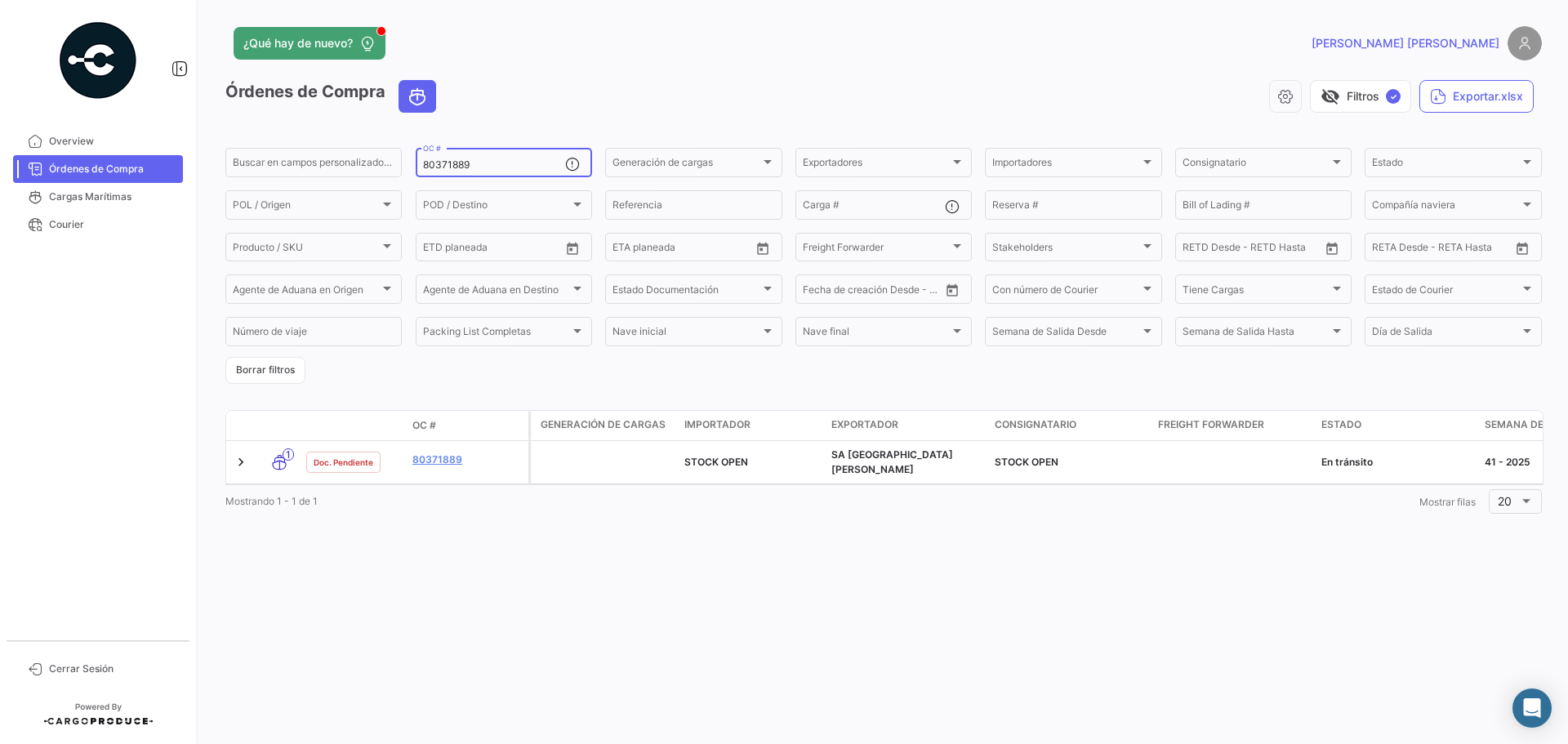
drag, startPoint x: 499, startPoint y: 175, endPoint x: 497, endPoint y: 167, distance: 8.2
click at [498, 171] on div "80371889 OC #" at bounding box center [494, 161] width 142 height 32
click at [497, 167] on input "80371889" at bounding box center [494, 165] width 142 height 12
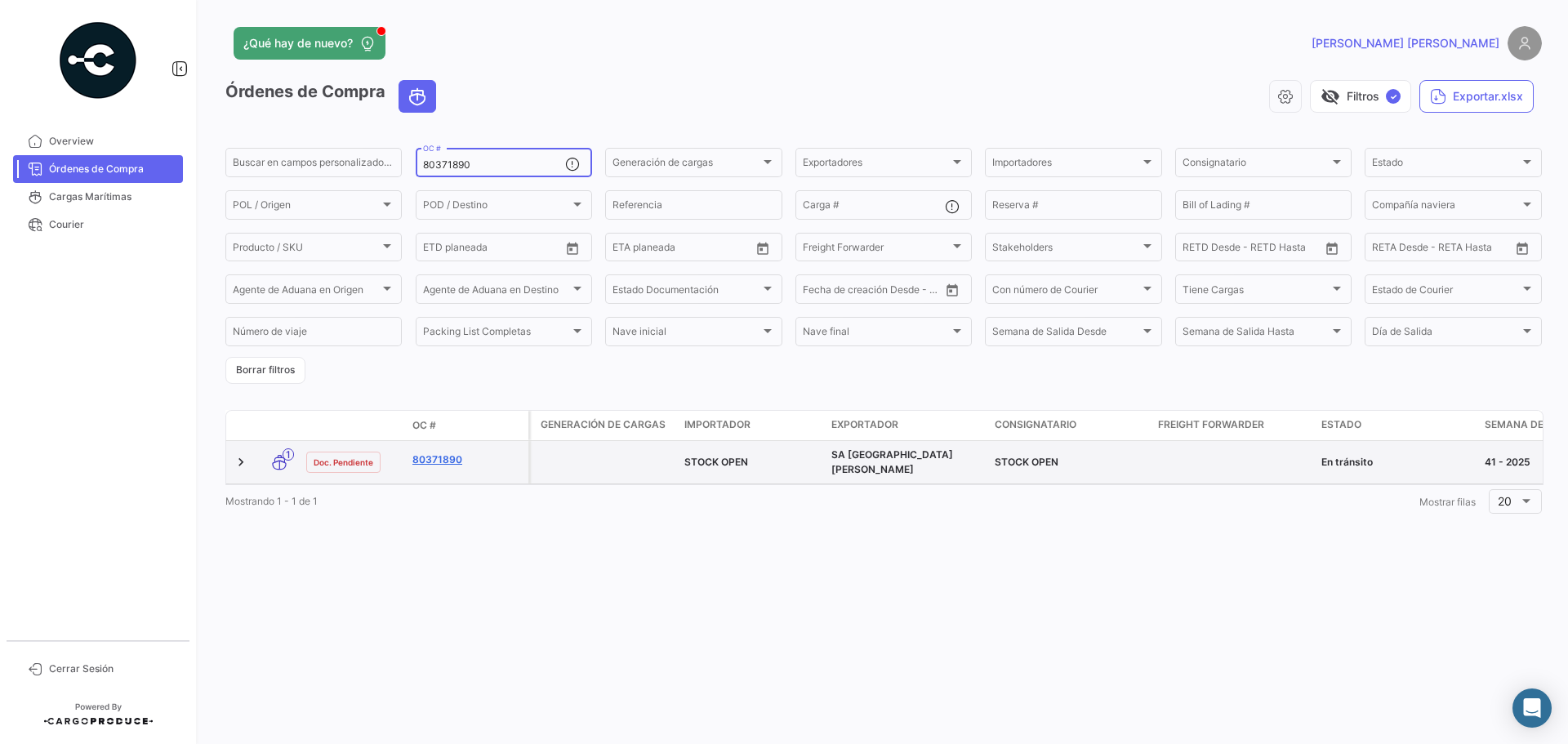
type input "80371890"
click at [433, 458] on link "80371890" at bounding box center [466, 460] width 109 height 15
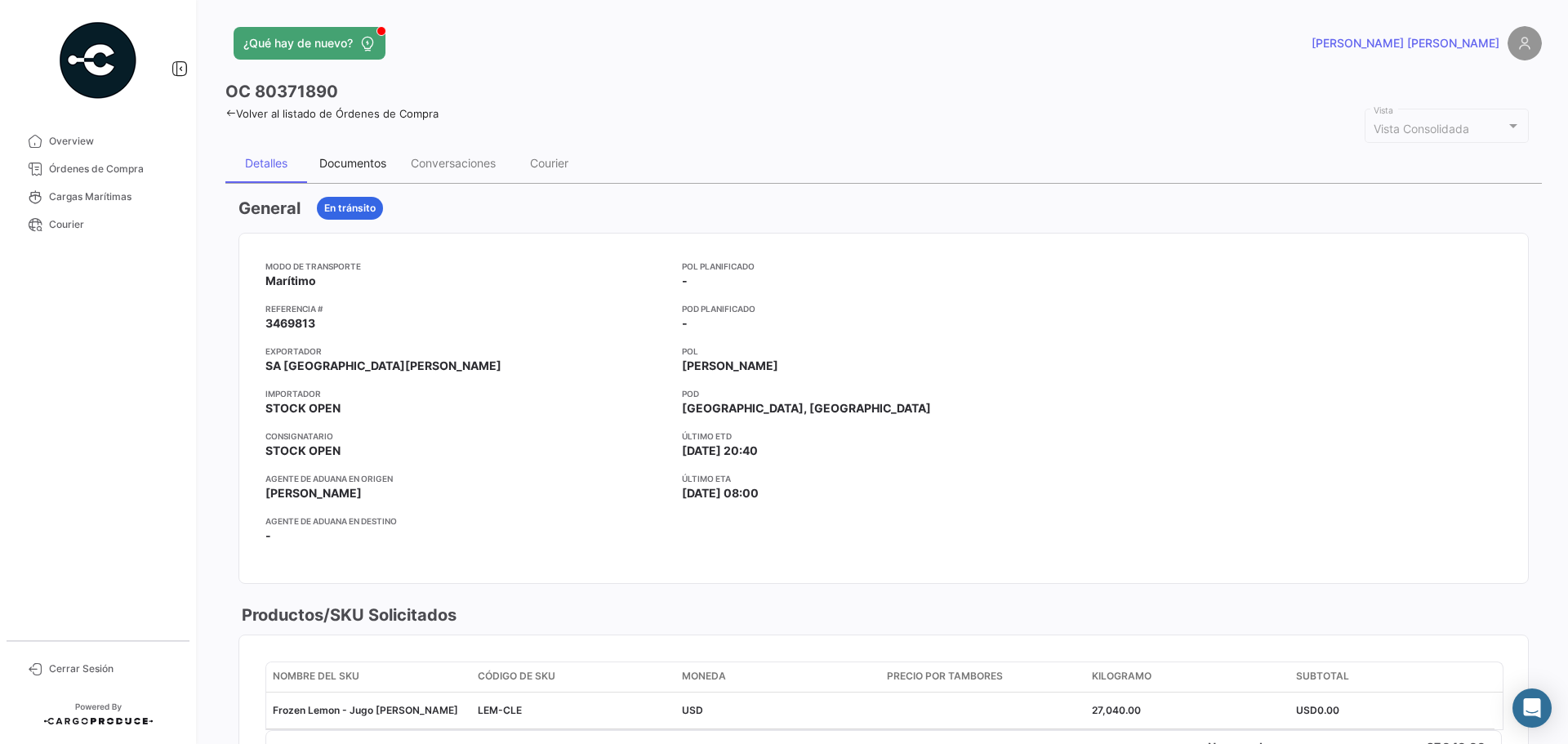
click at [367, 161] on div "Documentos" at bounding box center [353, 163] width 67 height 14
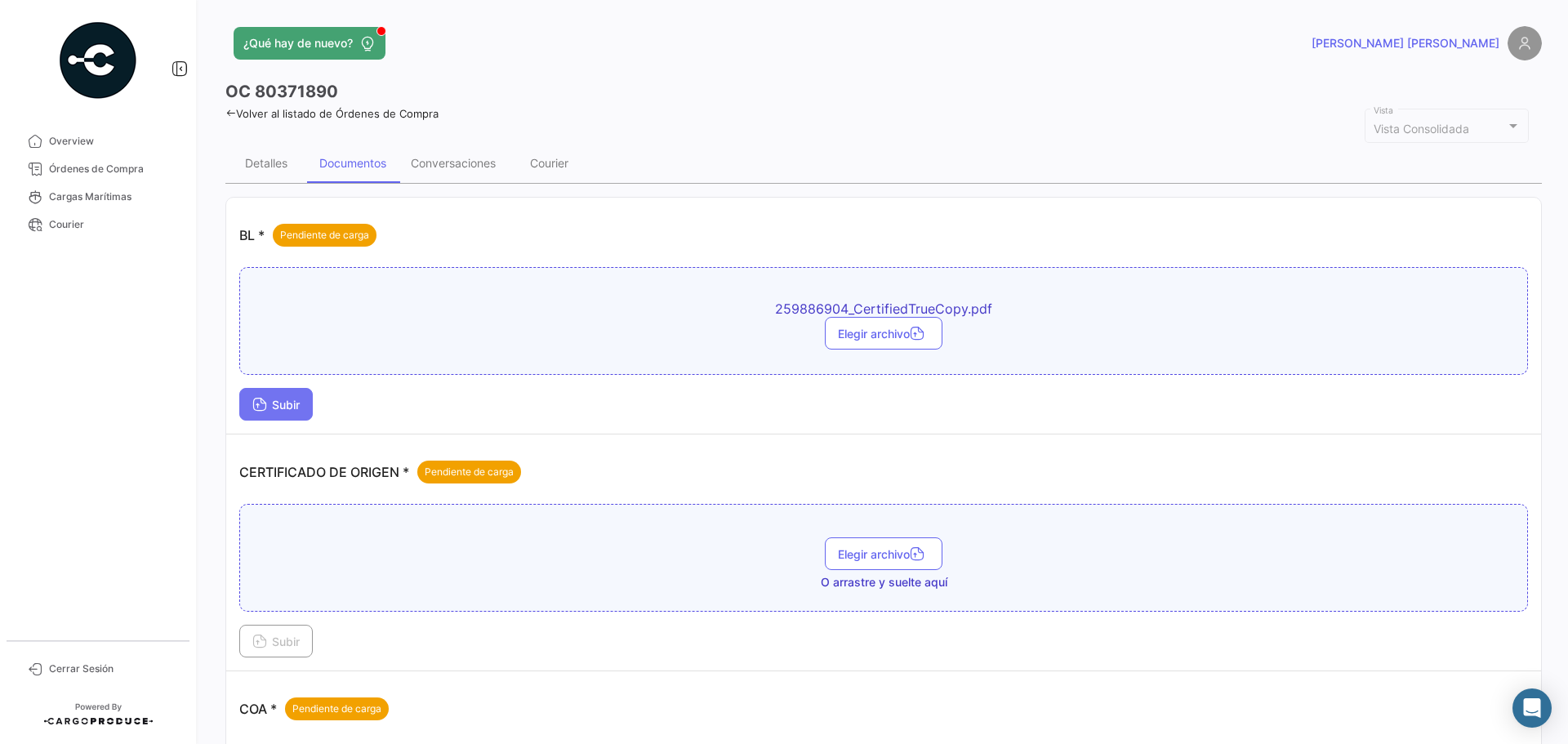
click at [300, 401] on span "Subir" at bounding box center [276, 405] width 47 height 14
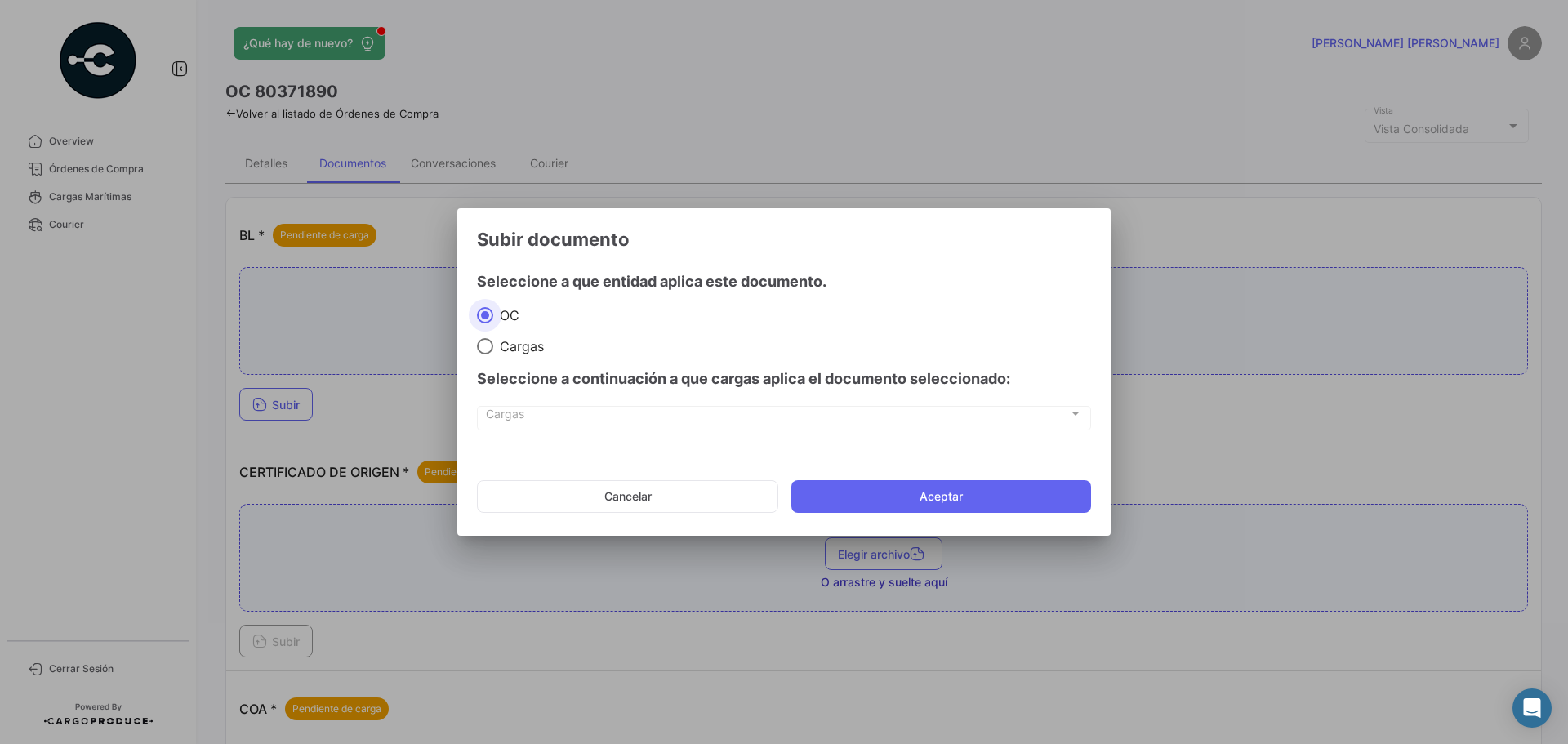
click at [495, 342] on span "Cargas" at bounding box center [519, 346] width 51 height 16
click at [494, 342] on input "Cargas" at bounding box center [485, 346] width 16 height 16
radio input "true"
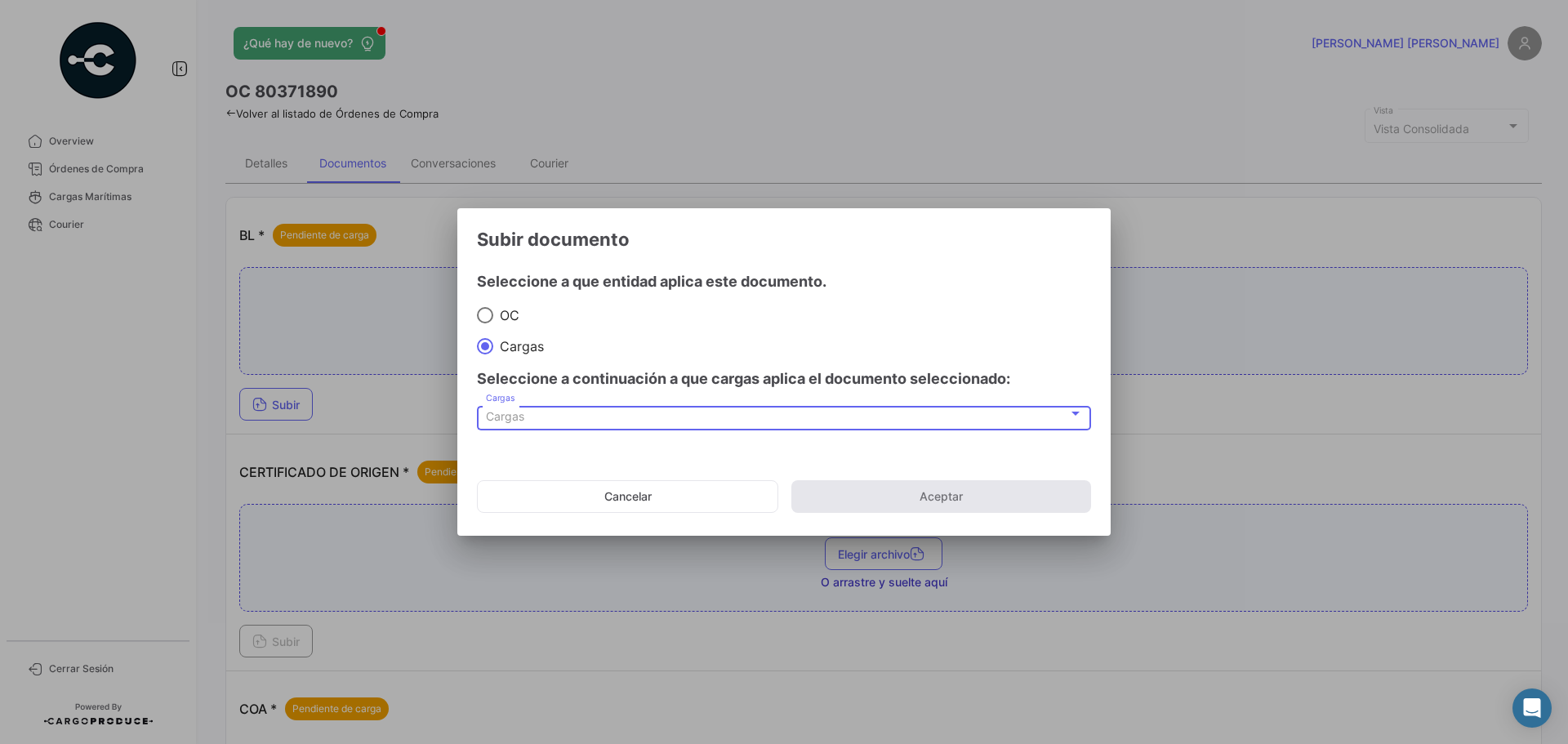
click at [533, 423] on div "Cargas" at bounding box center [776, 418] width 582 height 14
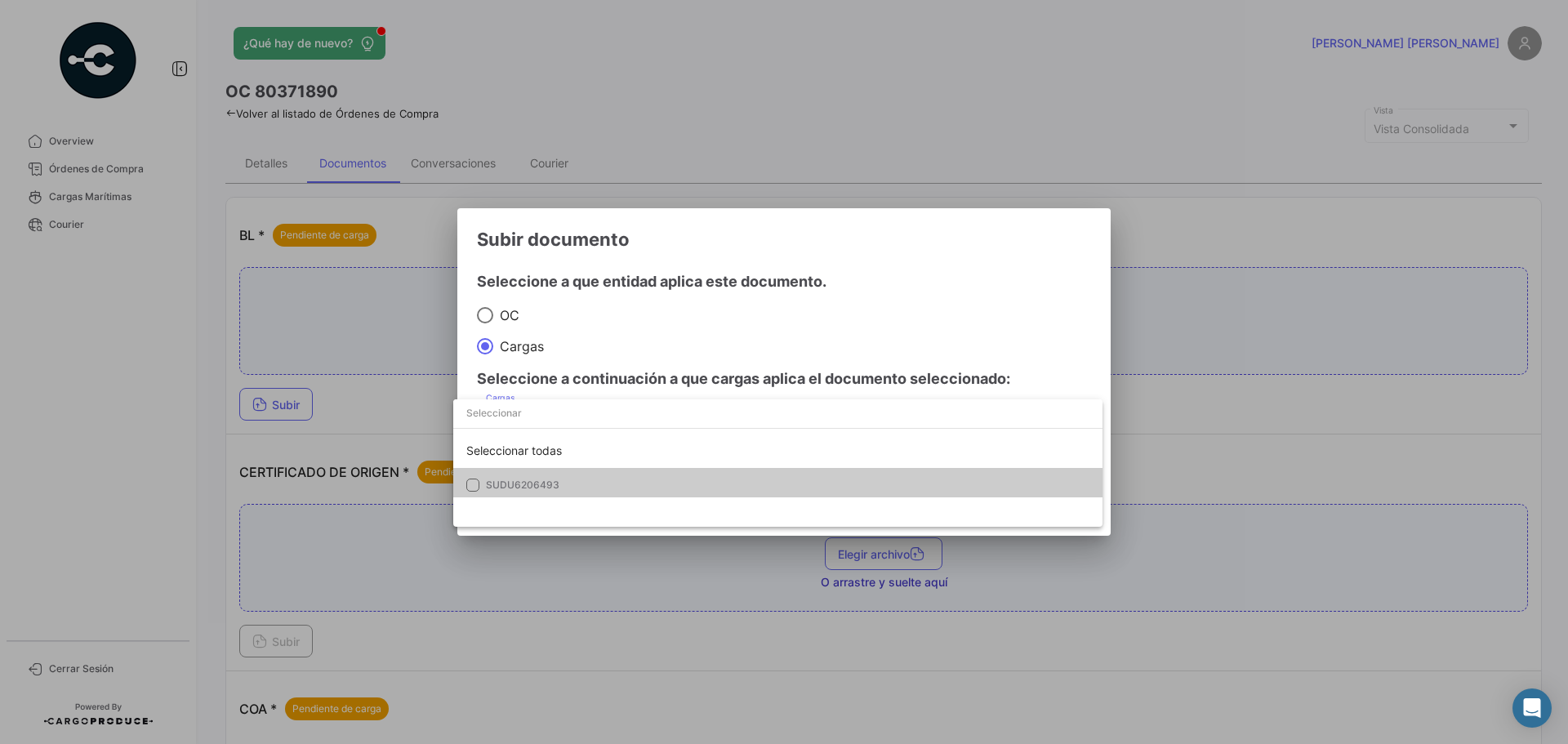
click at [578, 505] on div "Seleccionar todas SUDU6206493" at bounding box center [777, 464] width 650 height 128
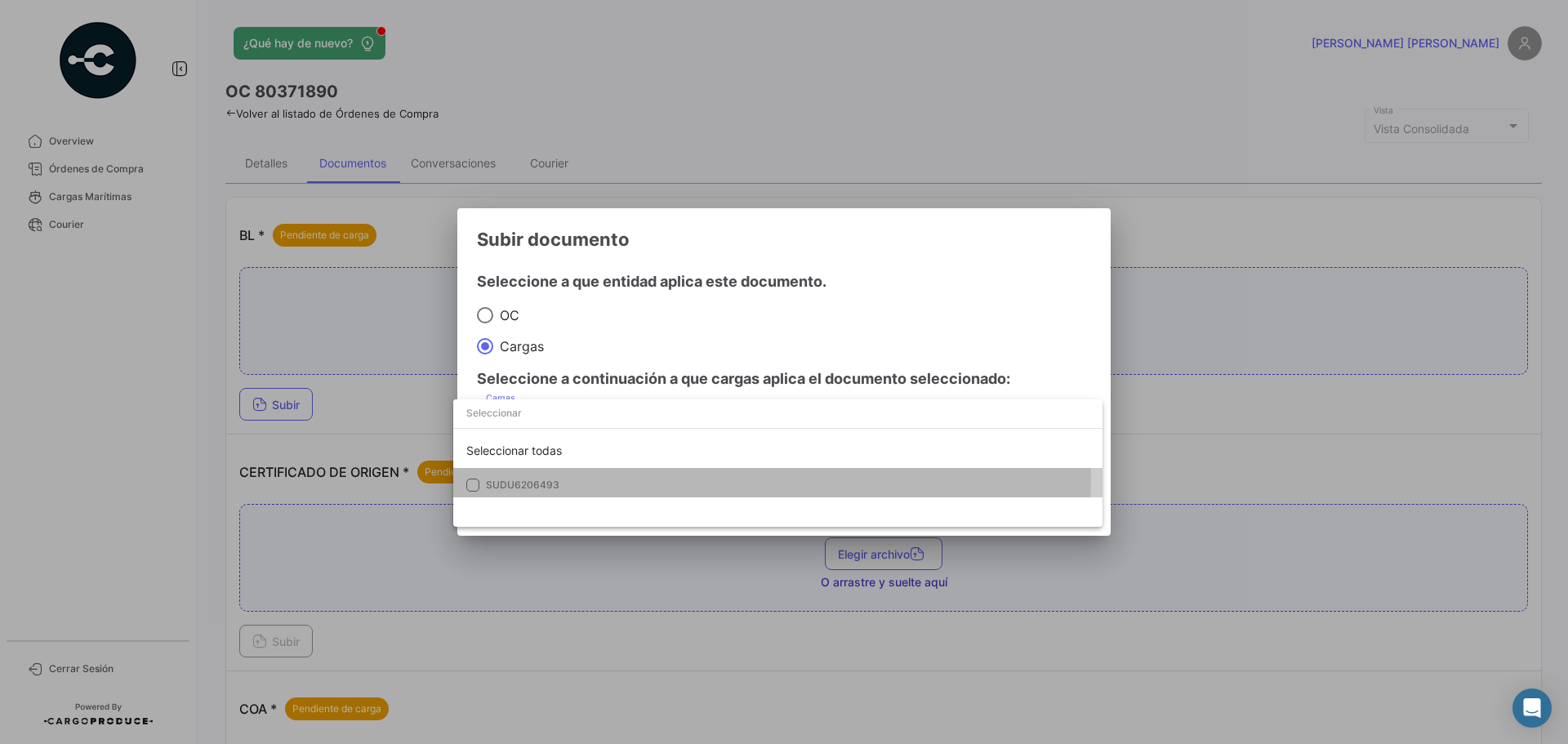
click at [629, 477] on mat-option "SUDU6206493" at bounding box center [777, 485] width 650 height 35
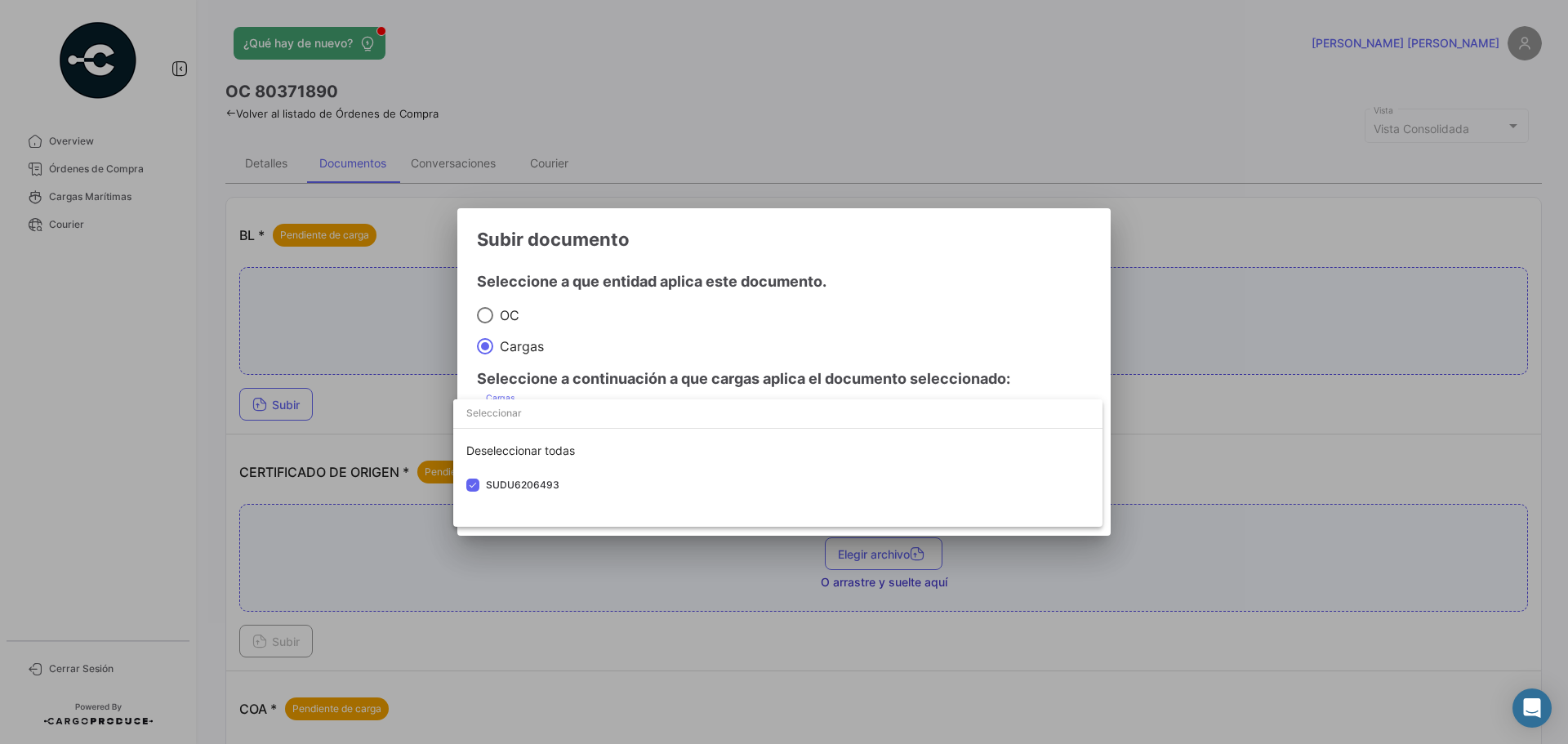
click at [875, 328] on div at bounding box center [784, 372] width 1568 height 744
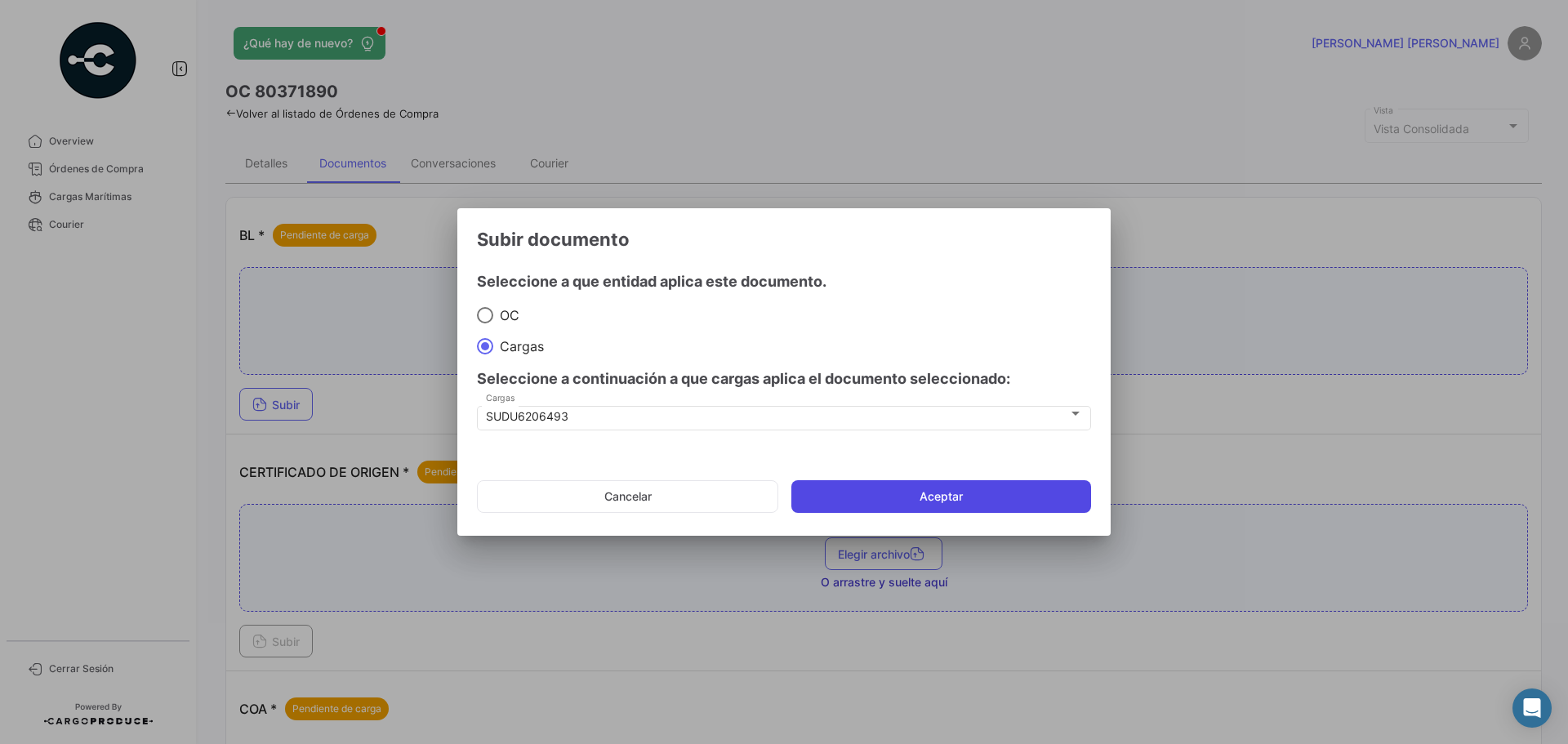
click at [903, 492] on button "Aceptar" at bounding box center [941, 497] width 300 height 33
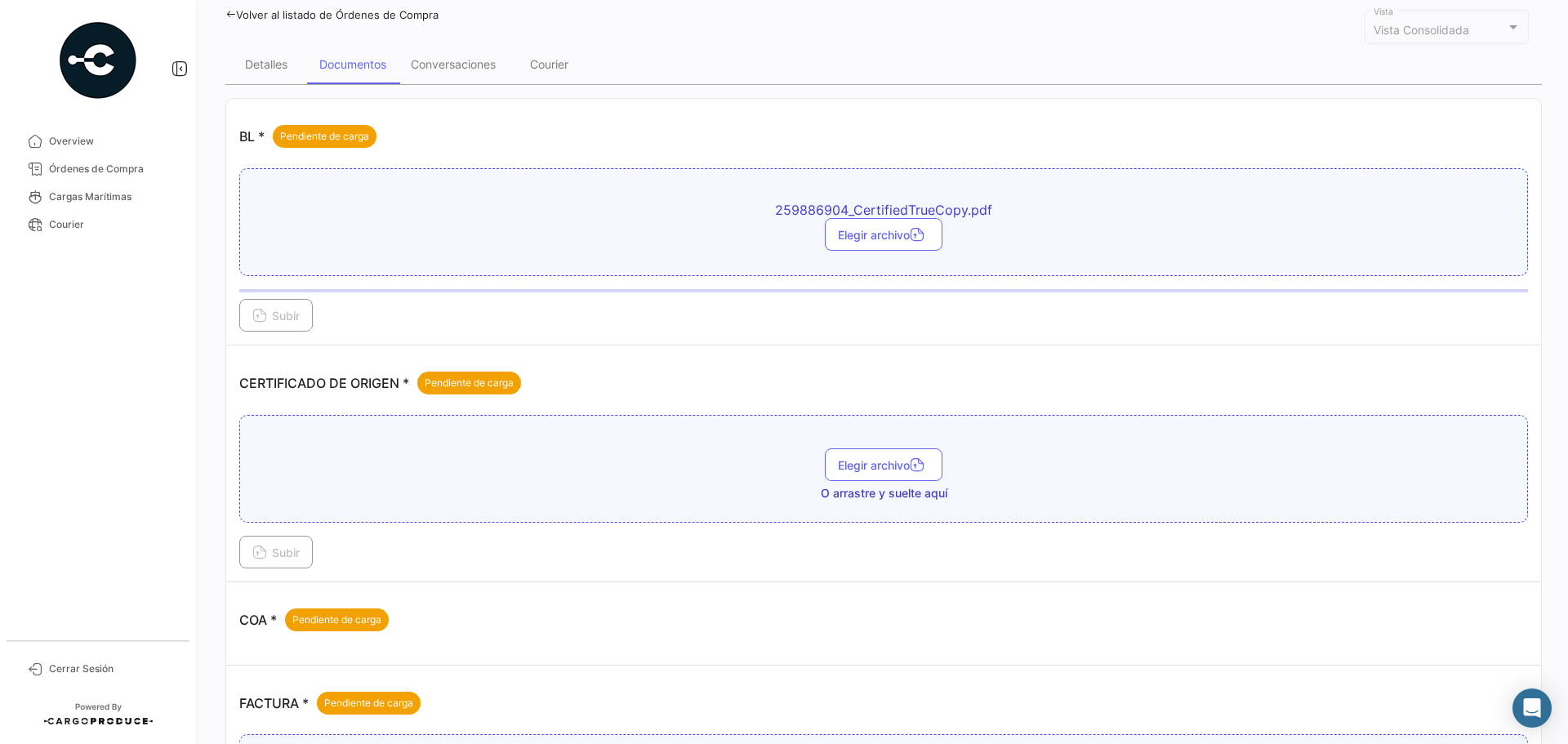
scroll to position [245, 0]
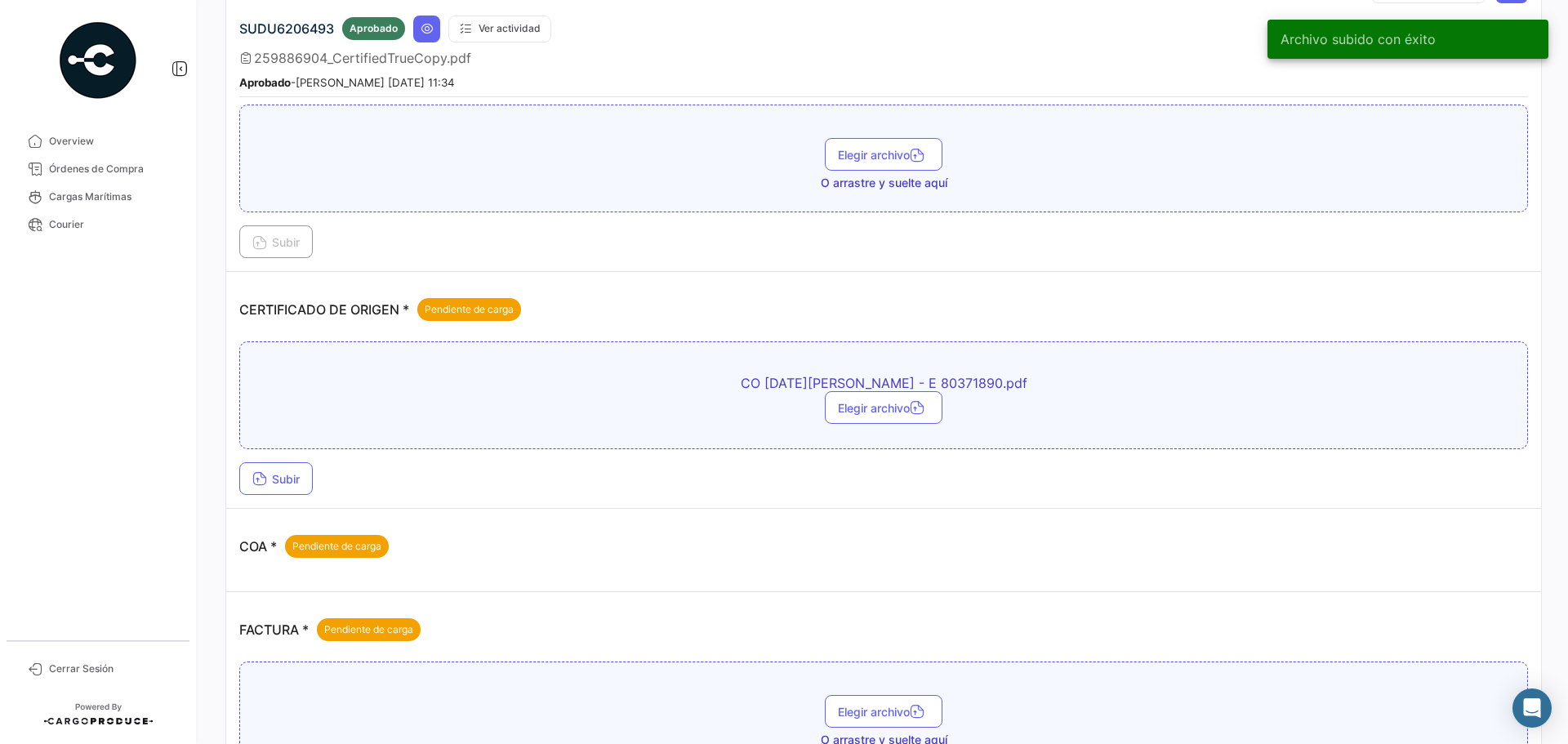
click at [254, 458] on div "CO [DATE][PERSON_NAME] - E 80371890.pdf Elegir archivo Subir" at bounding box center [884, 418] width 1289 height 153
click at [286, 475] on span "Subir" at bounding box center [276, 480] width 47 height 14
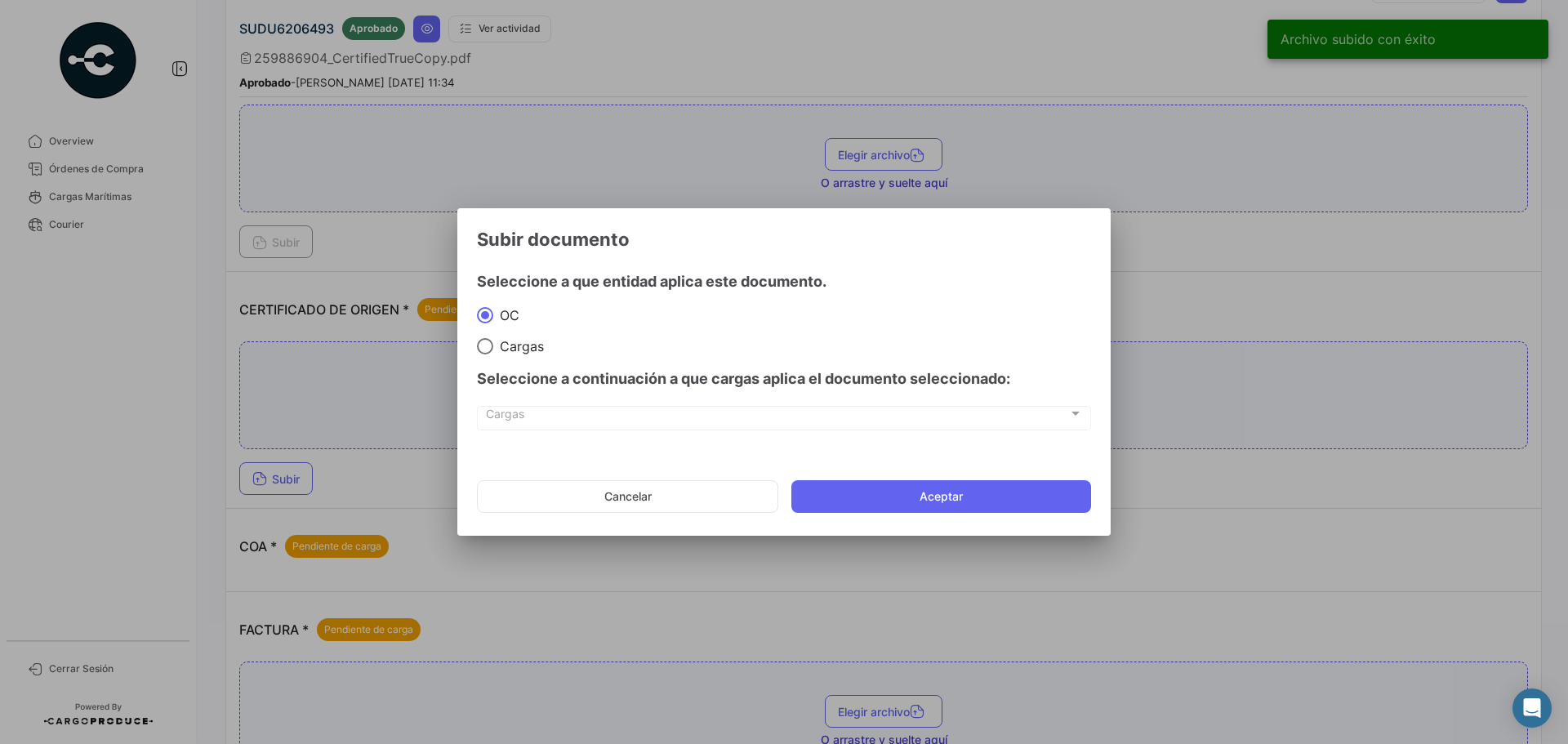
click at [520, 332] on mat-radio-group "[PERSON_NAME]" at bounding box center [784, 331] width 614 height 48
click at [527, 341] on span "Cargas" at bounding box center [519, 346] width 51 height 16
click at [494, 341] on input "Cargas" at bounding box center [485, 346] width 16 height 16
radio input "true"
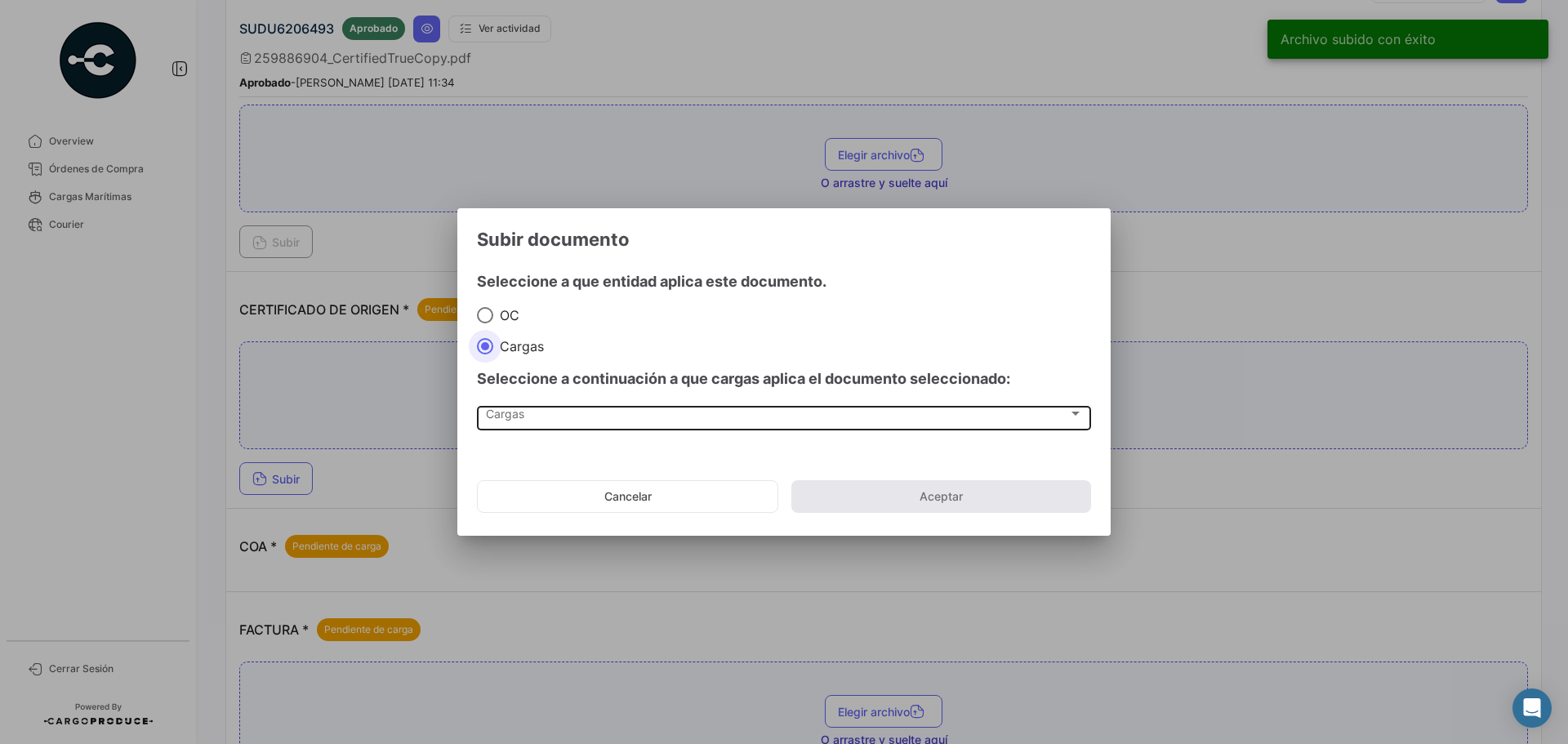
click at [552, 416] on div "Cargas" at bounding box center [776, 418] width 582 height 14
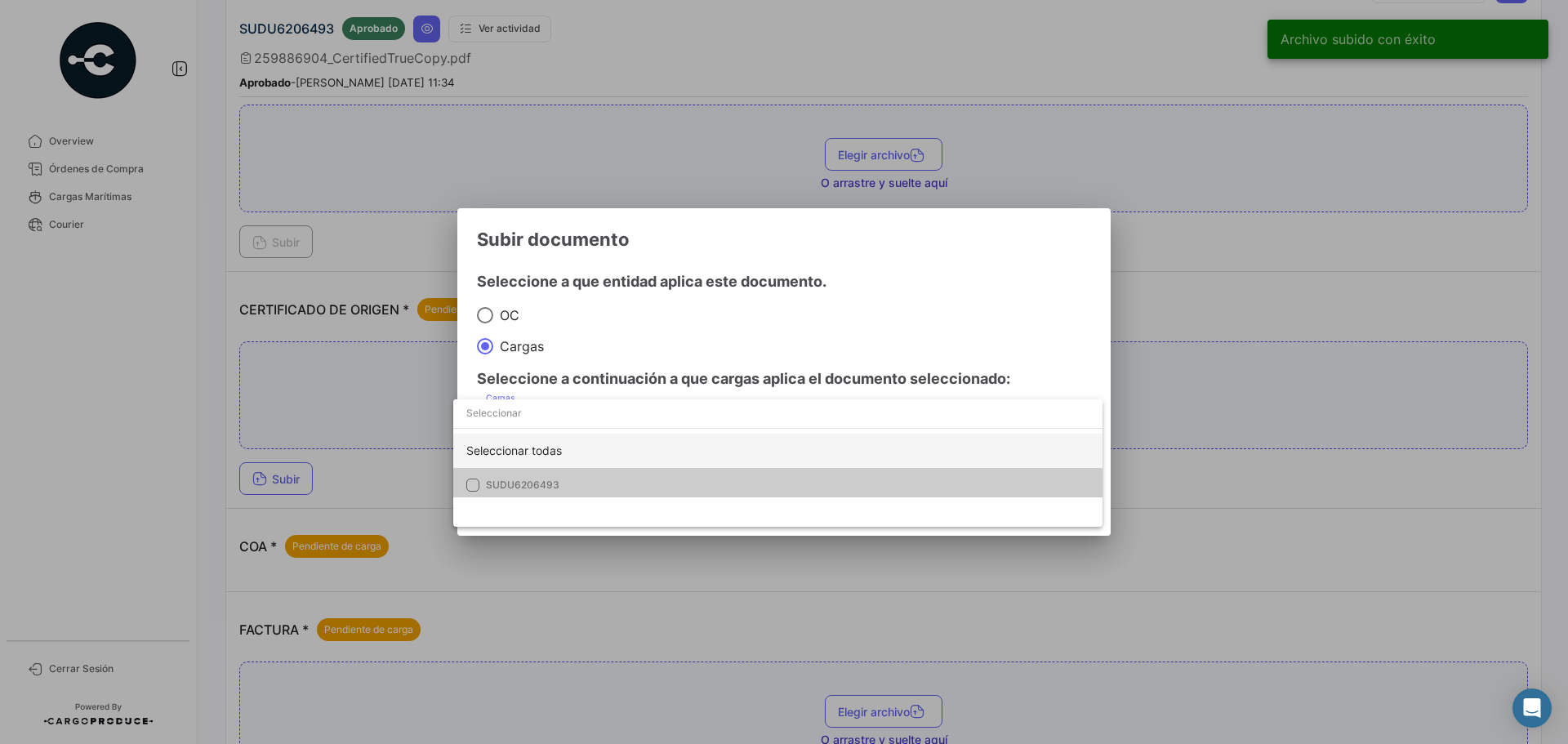
click at [567, 456] on div "Seleccionar todas" at bounding box center [777, 450] width 650 height 35
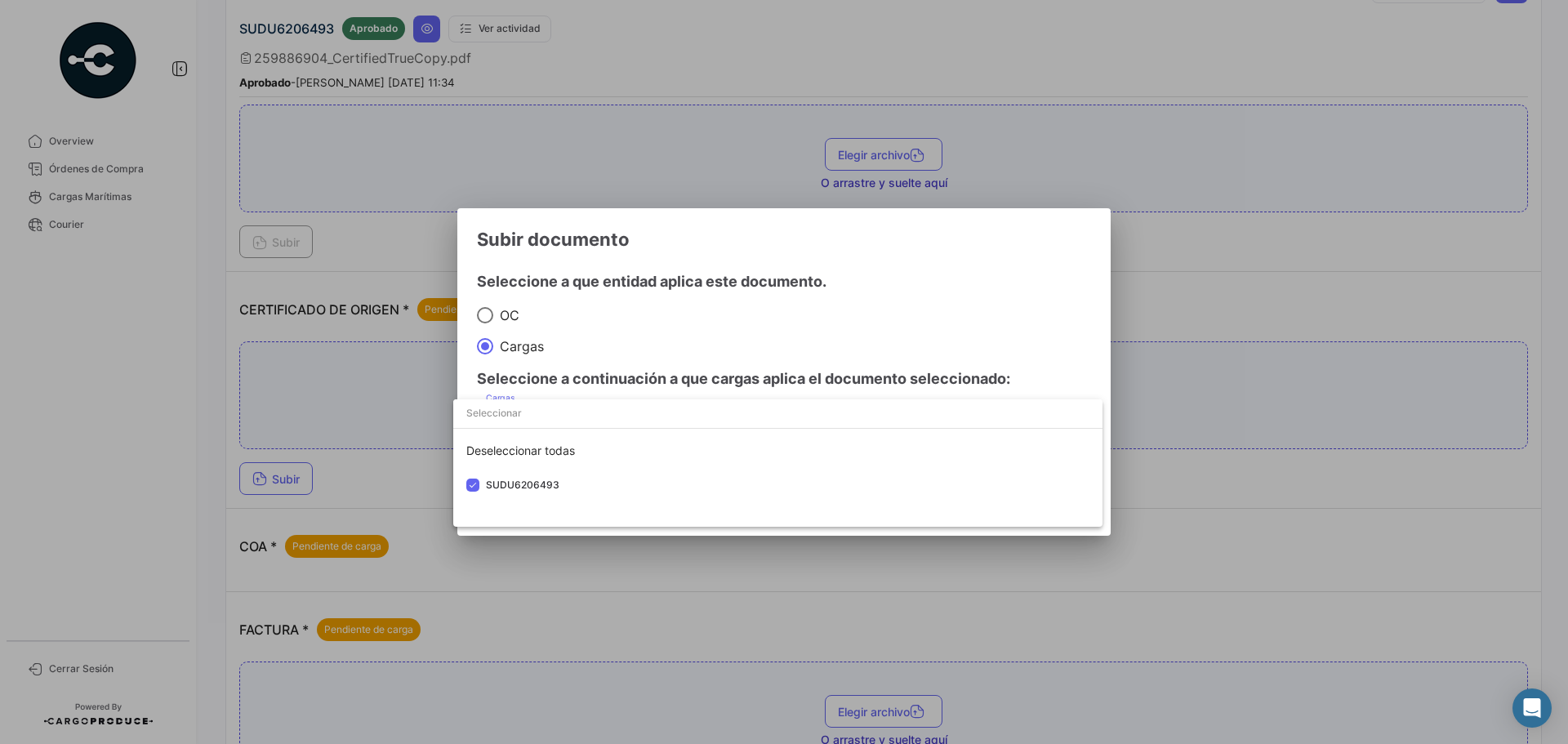
click at [807, 341] on div at bounding box center [784, 372] width 1568 height 744
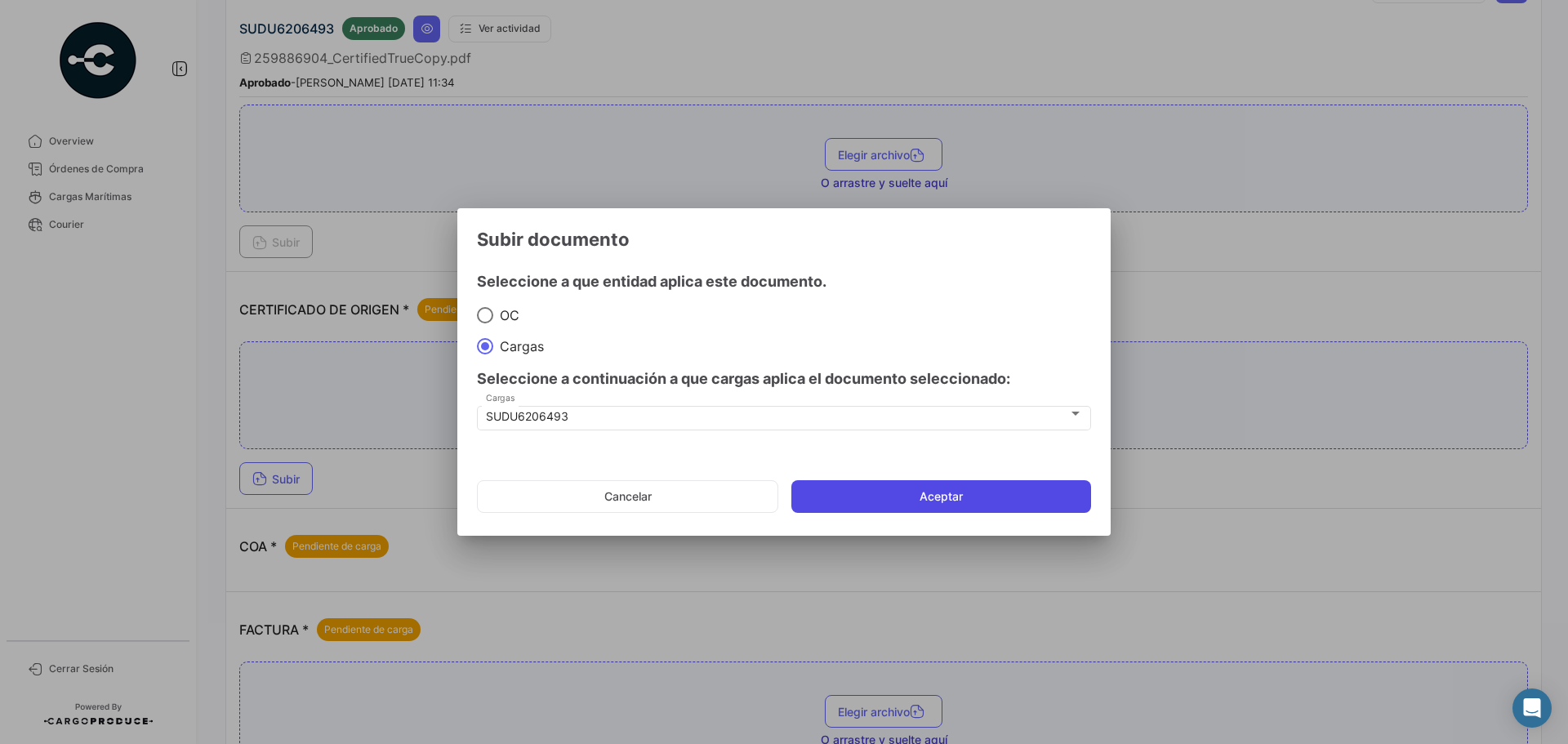
click at [867, 487] on button "Aceptar" at bounding box center [941, 497] width 300 height 33
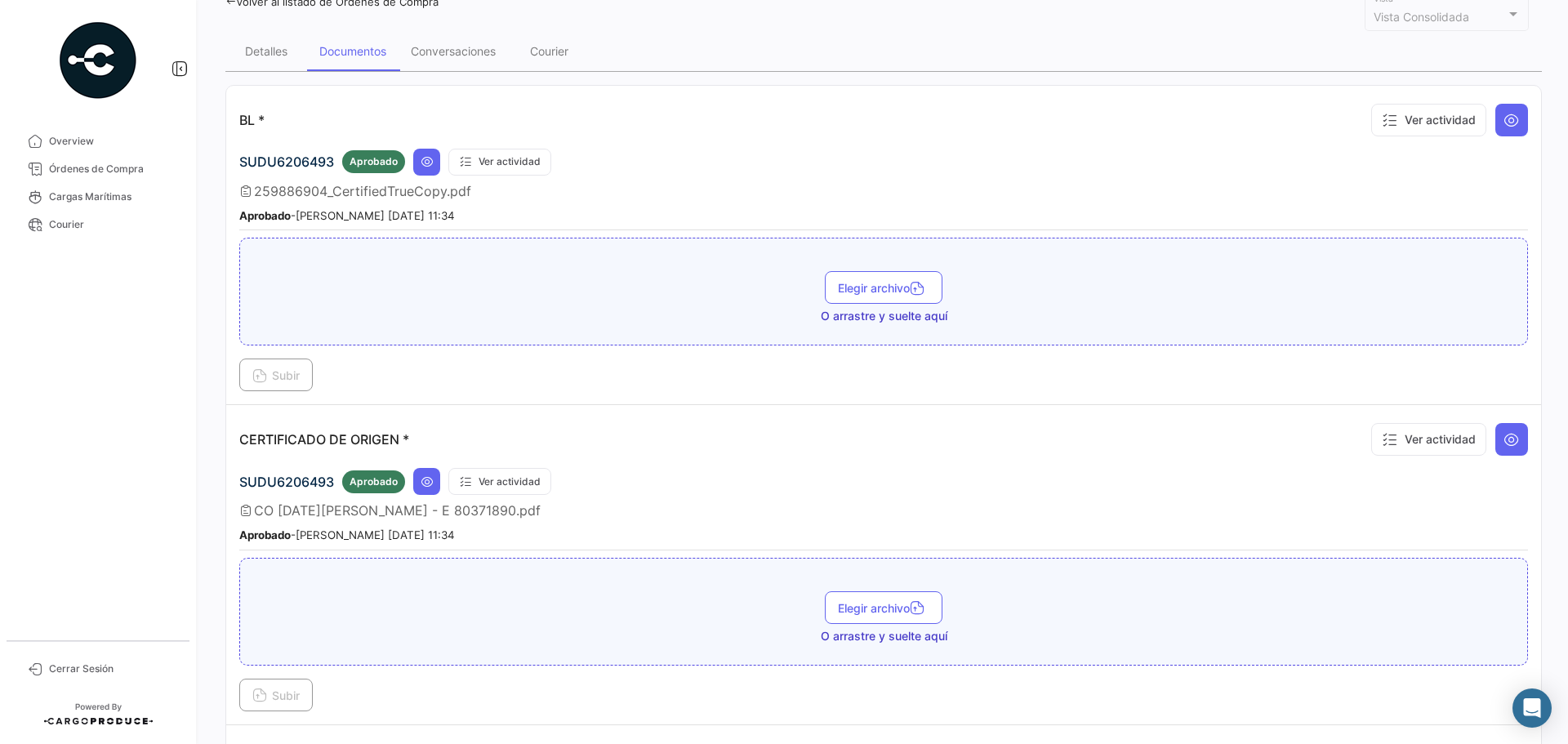
scroll to position [0, 0]
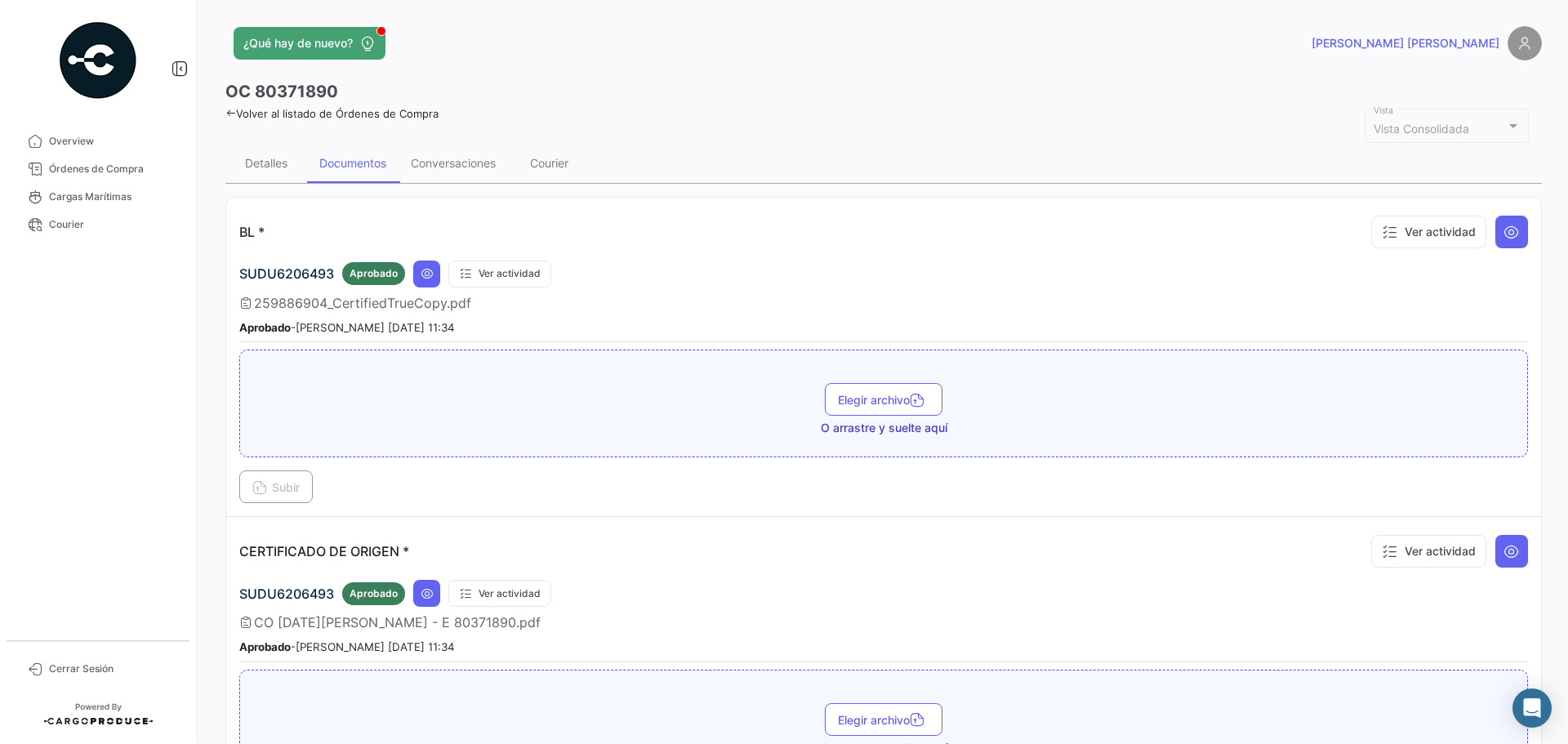
click at [369, 113] on link "Volver al listado de Órdenes de Compra" at bounding box center [332, 114] width 214 height 13
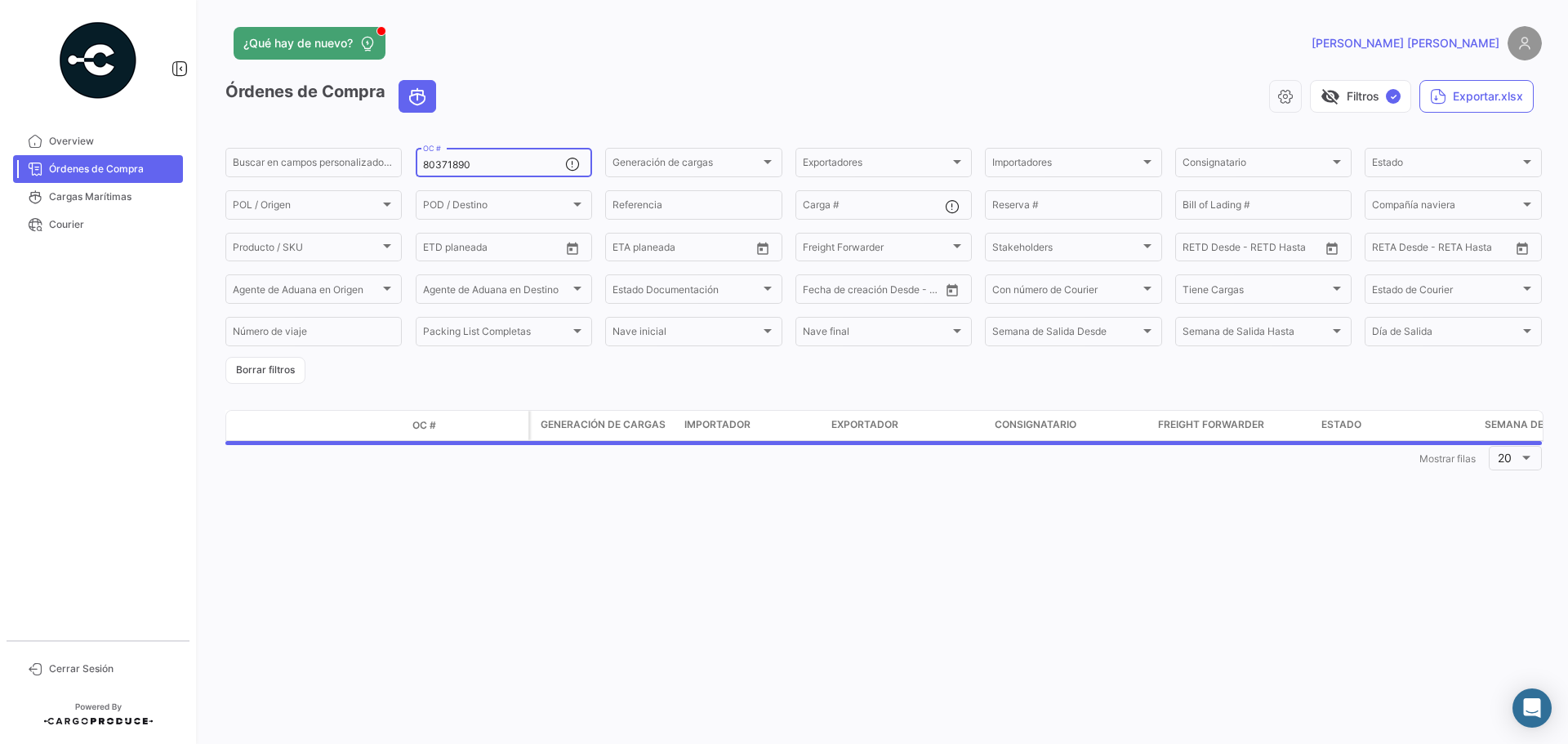
click at [472, 162] on input "80371890" at bounding box center [494, 165] width 142 height 12
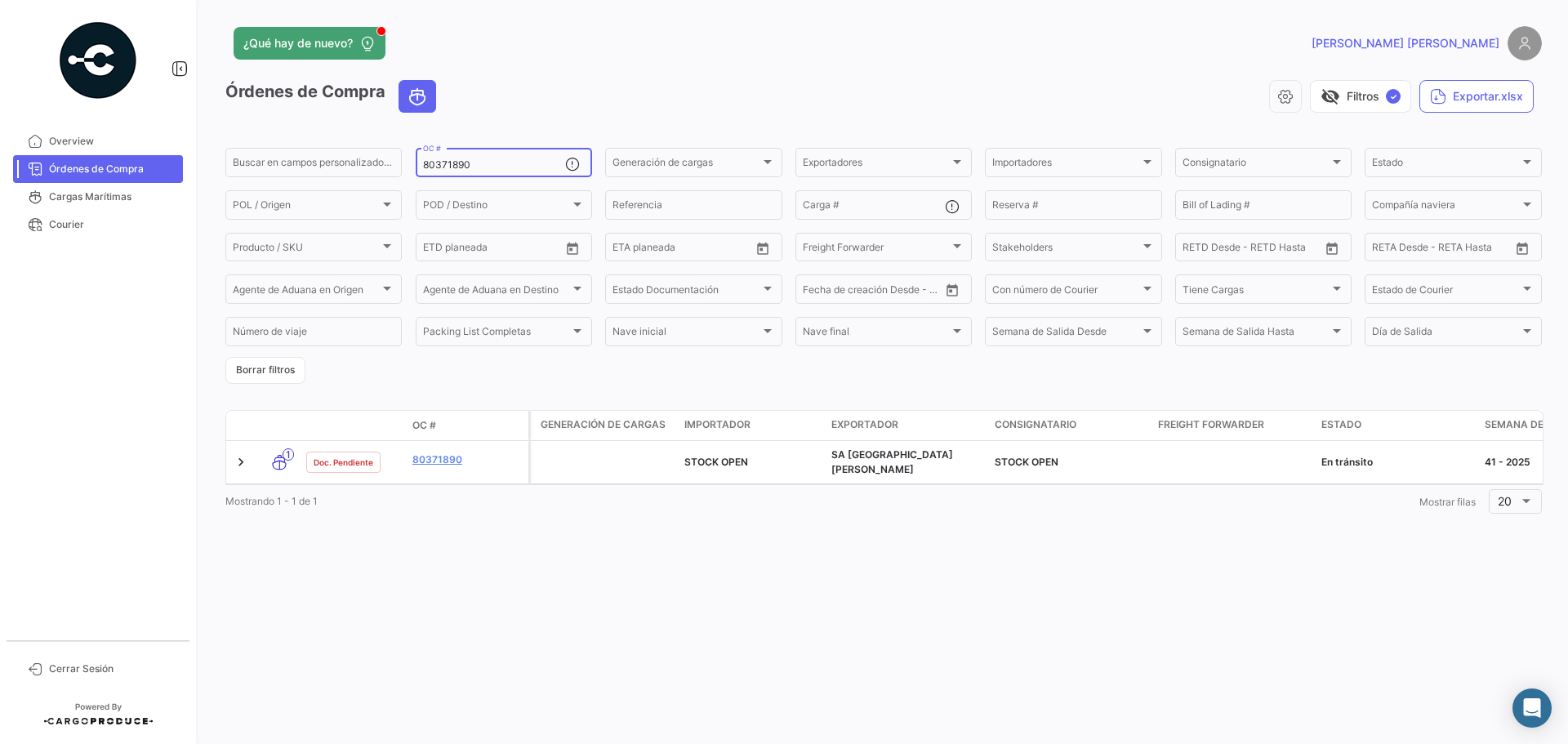
click at [472, 162] on input "80371890" at bounding box center [494, 165] width 142 height 12
paste input
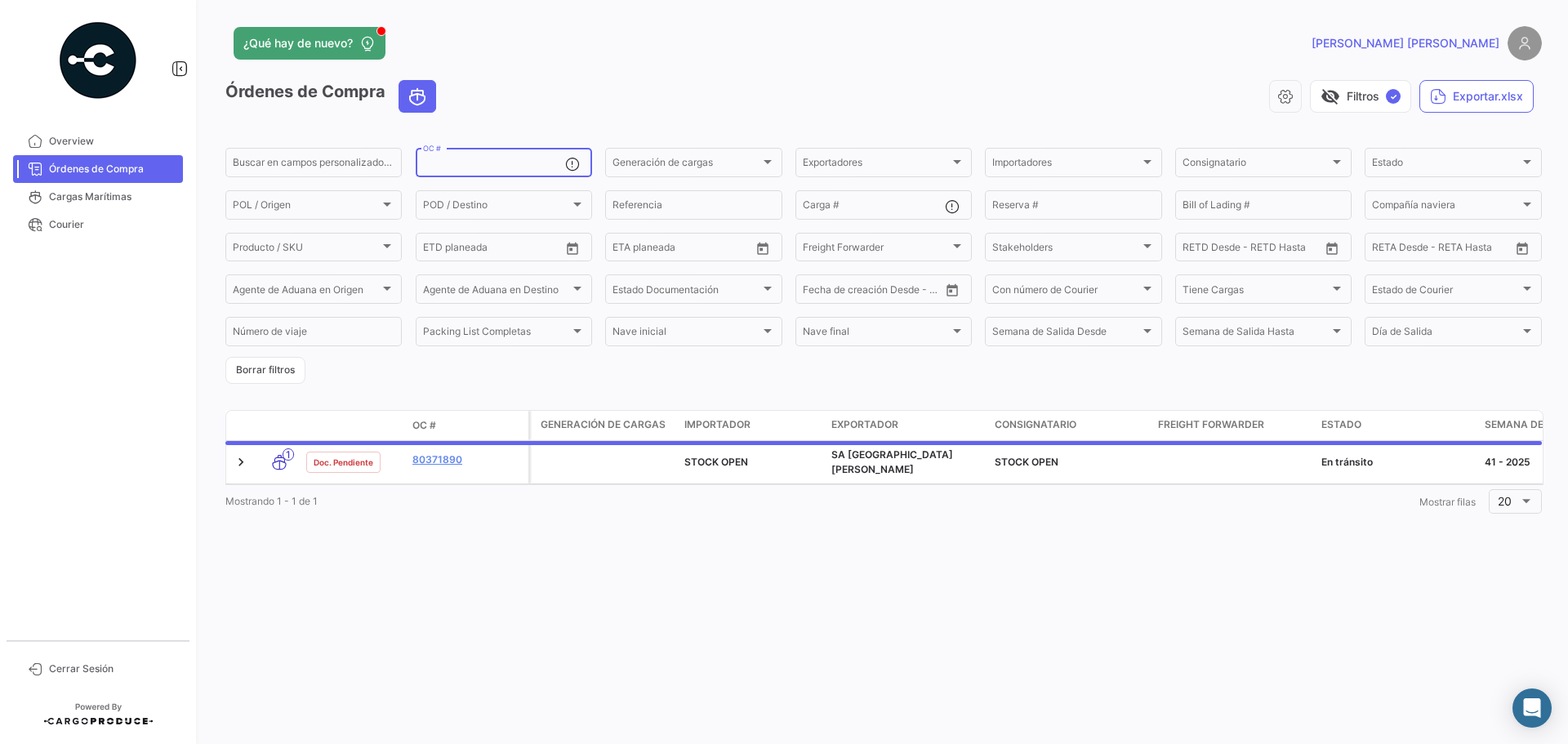
click at [474, 162] on input "OC #" at bounding box center [494, 165] width 142 height 12
paste input "8"
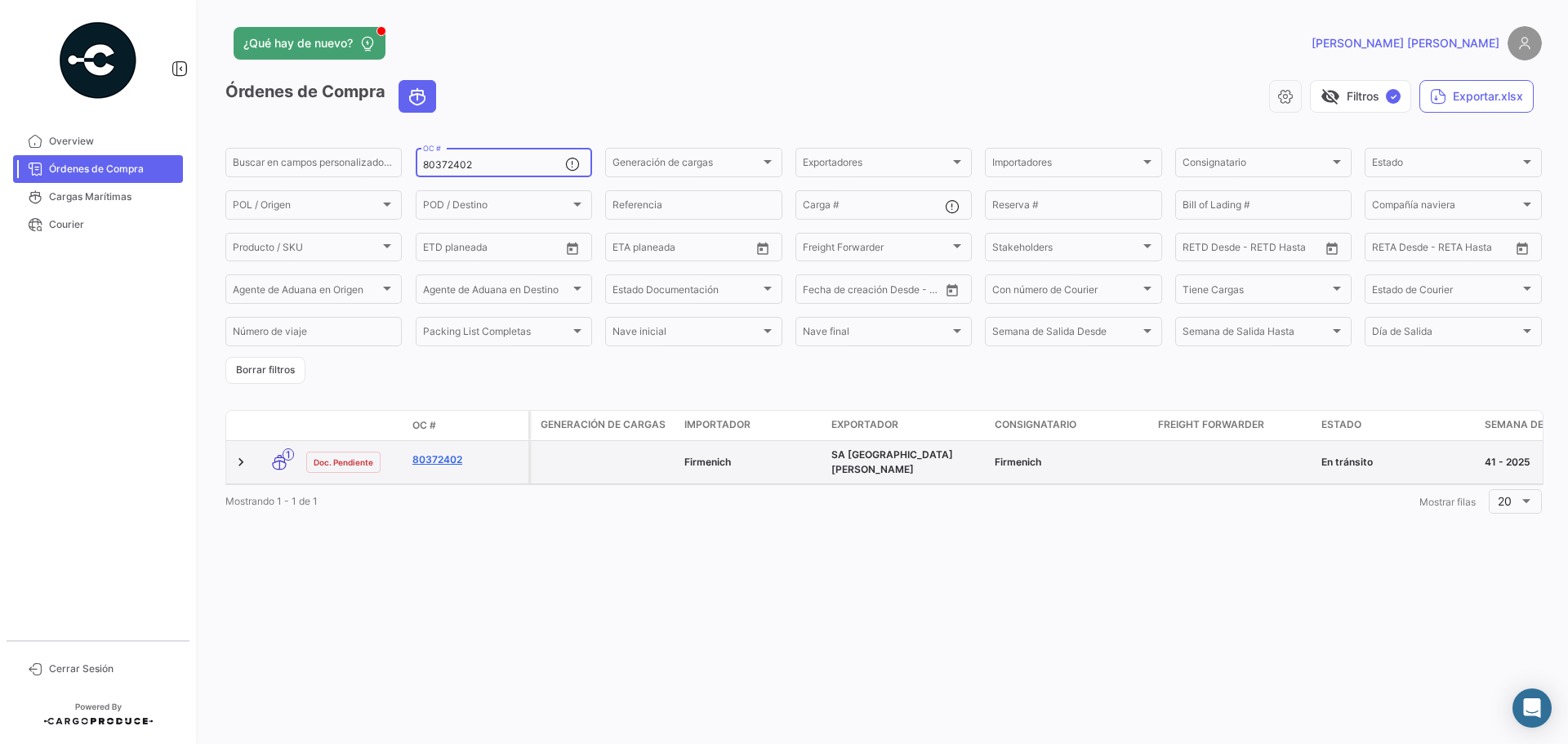
type input "80372402"
click at [444, 459] on link "80372402" at bounding box center [466, 460] width 109 height 15
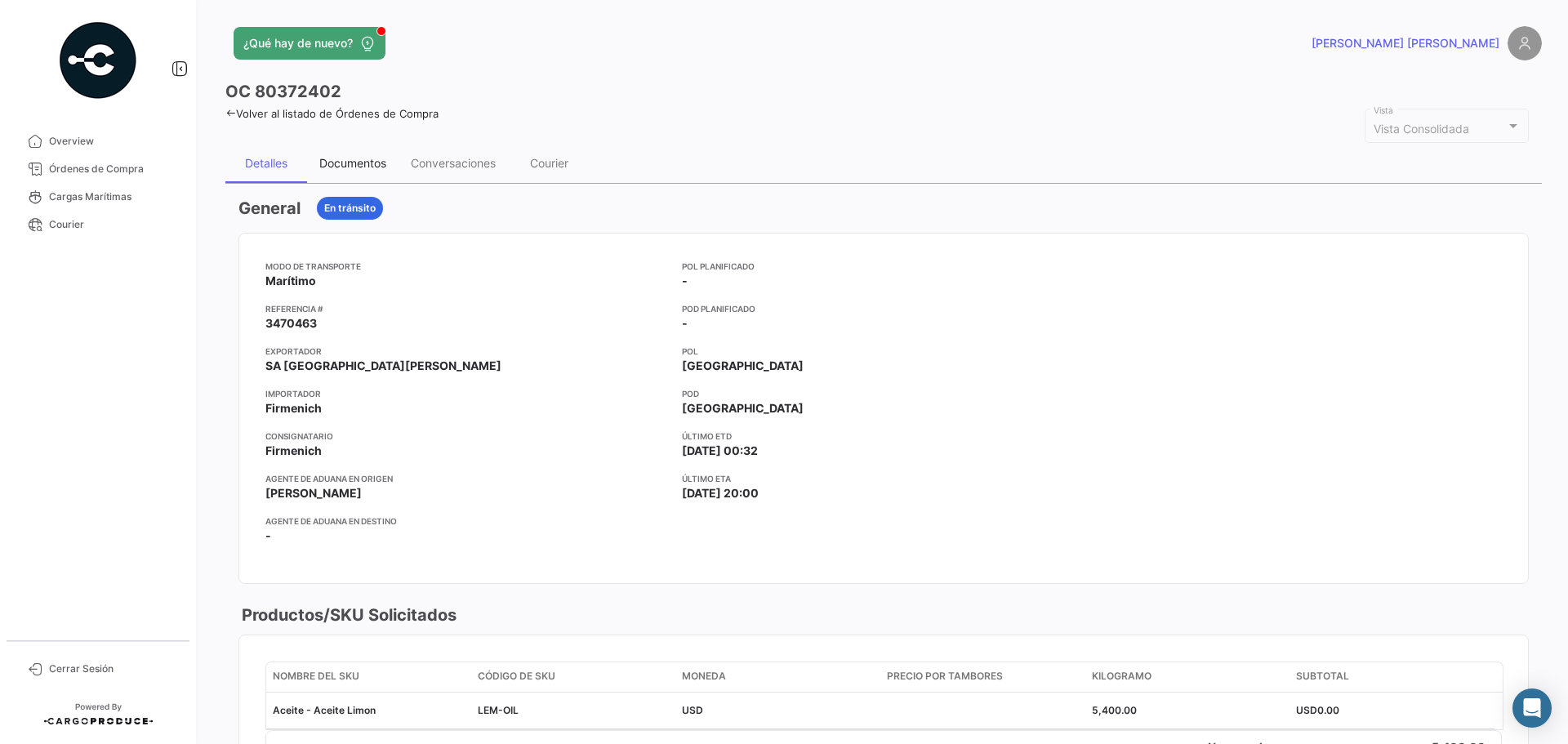
click at [362, 144] on div "Documentos" at bounding box center [352, 163] width 91 height 39
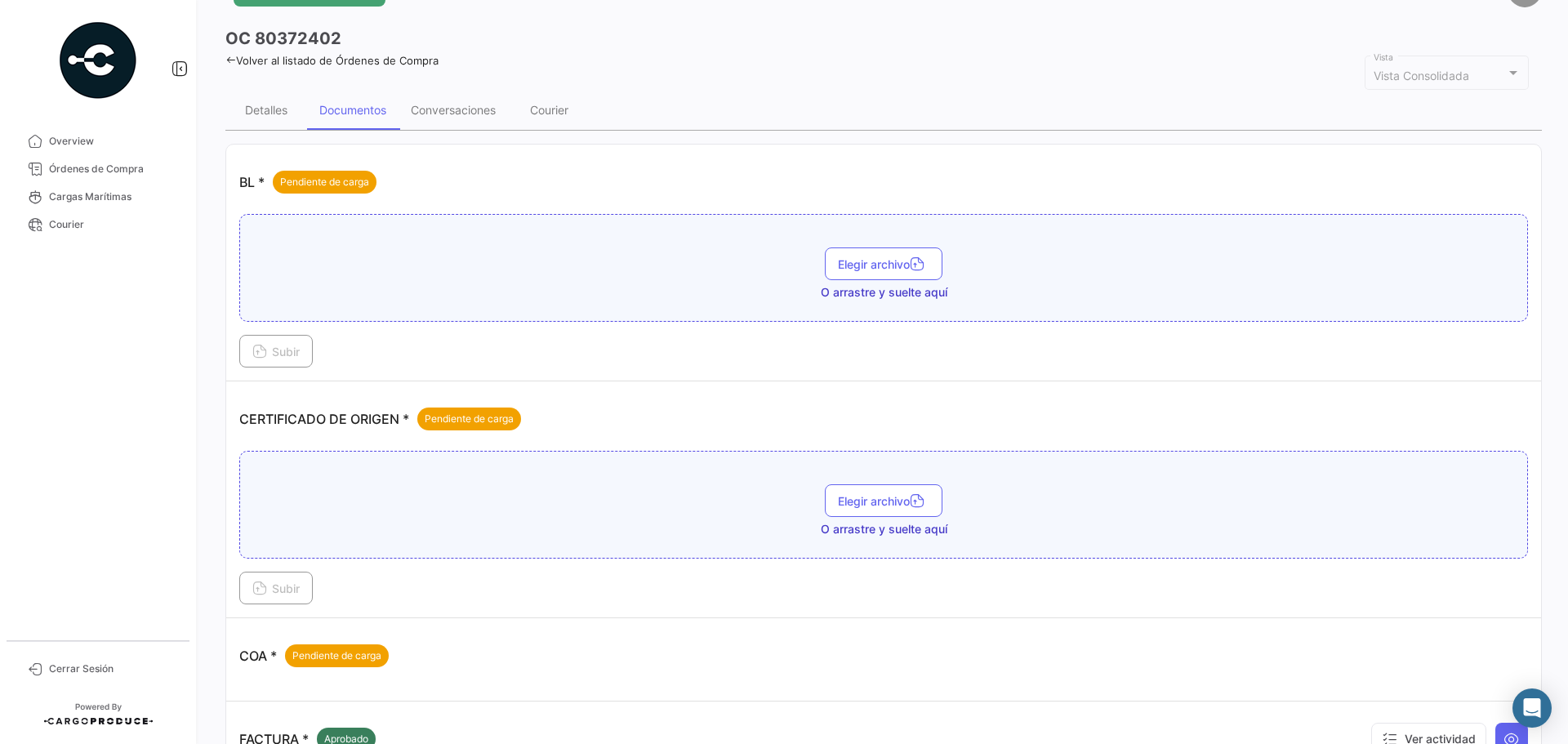
scroll to position [82, 0]
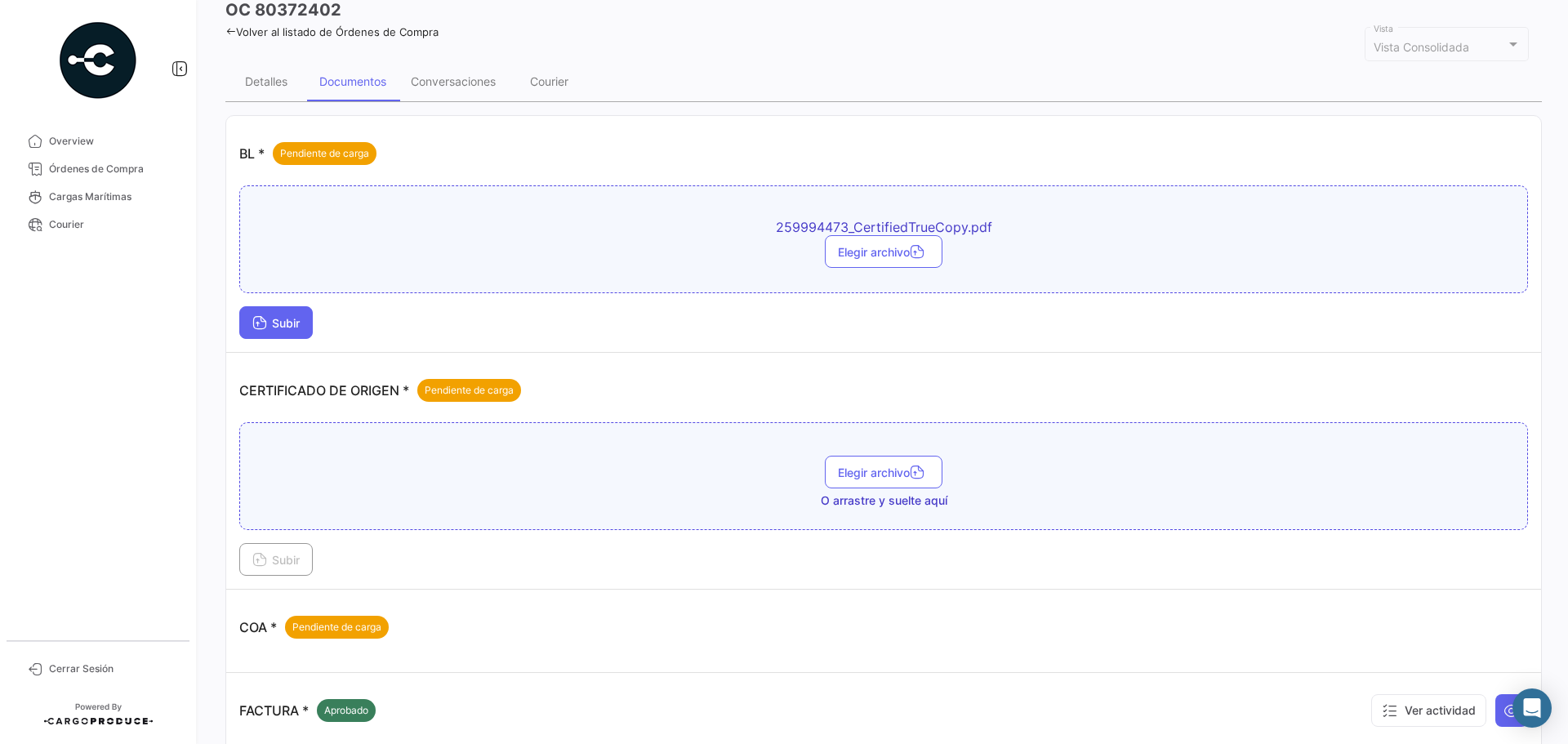
click at [272, 317] on span "Subir" at bounding box center [276, 324] width 47 height 14
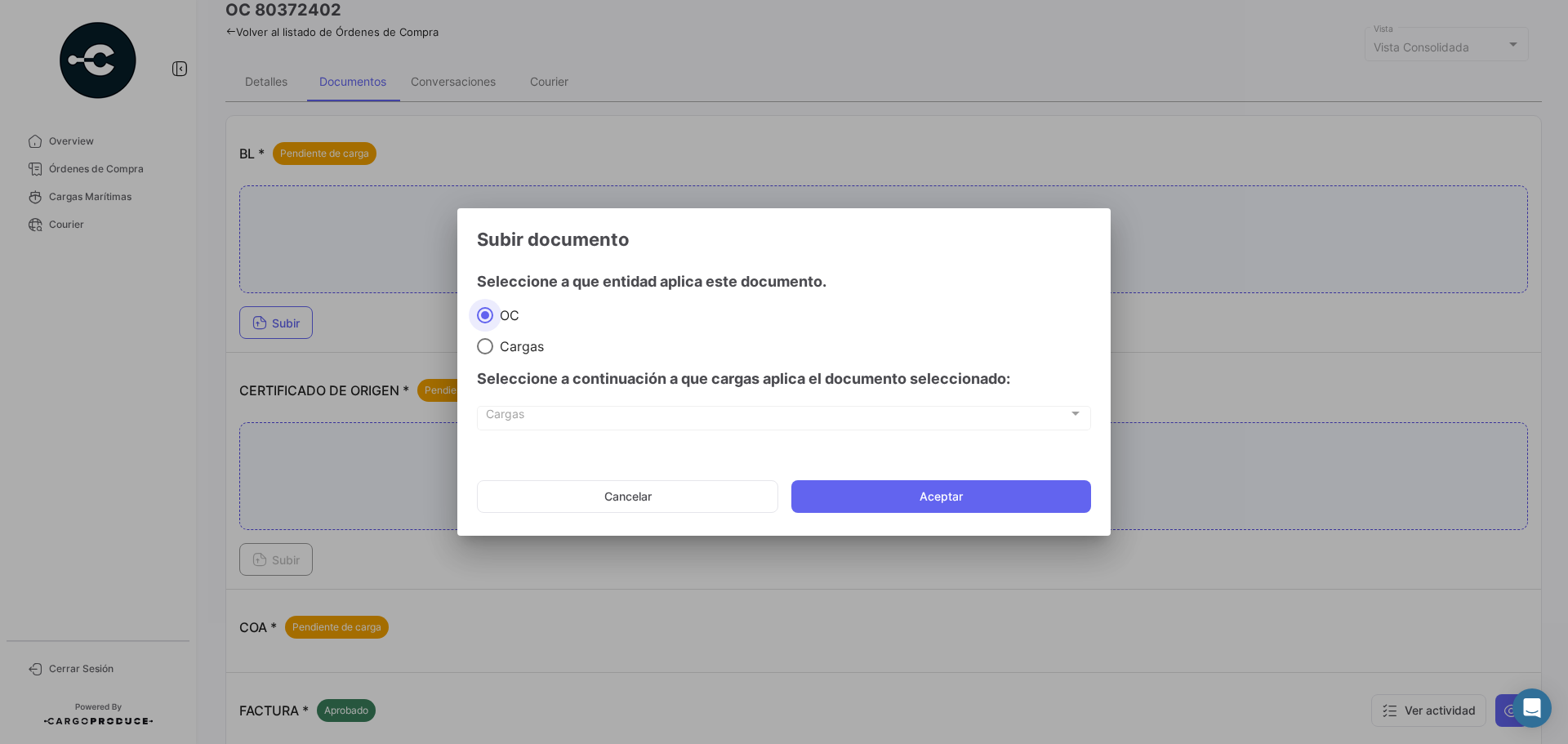
click at [507, 339] on span "Cargas" at bounding box center [519, 346] width 51 height 16
click at [494, 339] on input "Cargas" at bounding box center [485, 346] width 16 height 16
radio input "true"
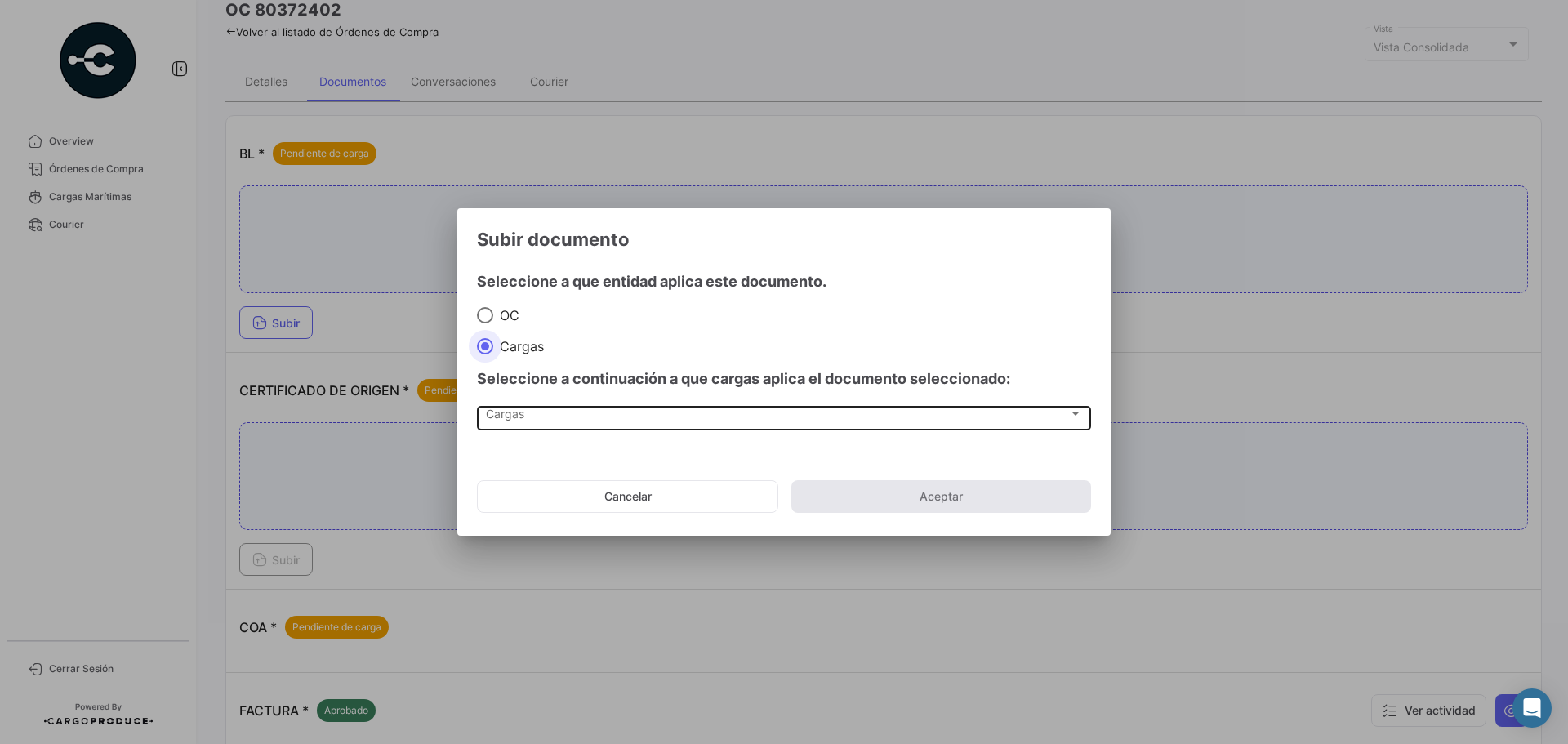
click at [532, 408] on div "Cargas Cargas" at bounding box center [784, 417] width 597 height 27
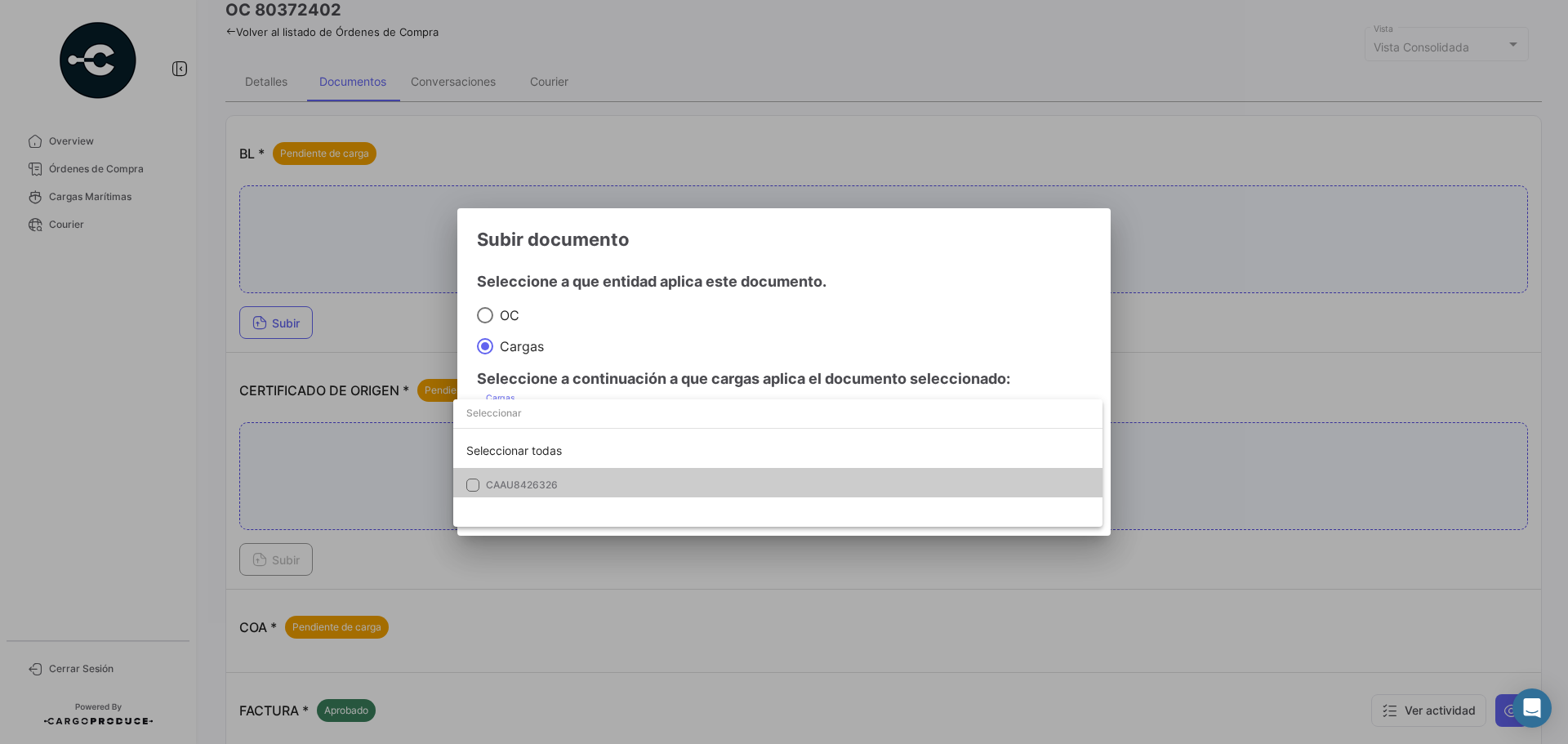
click at [537, 481] on span "CAAU8426326" at bounding box center [521, 485] width 72 height 12
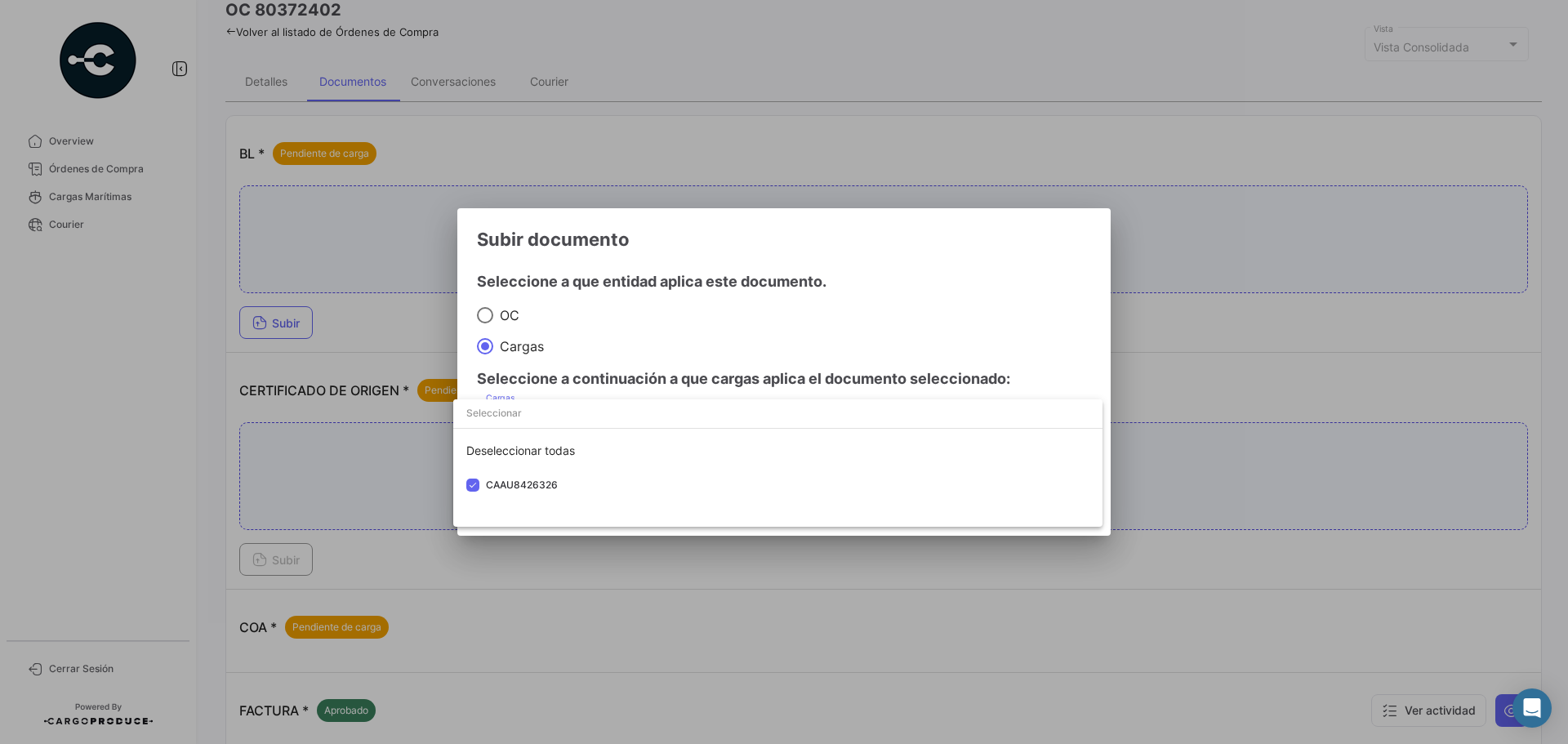
click at [958, 263] on div at bounding box center [784, 372] width 1568 height 744
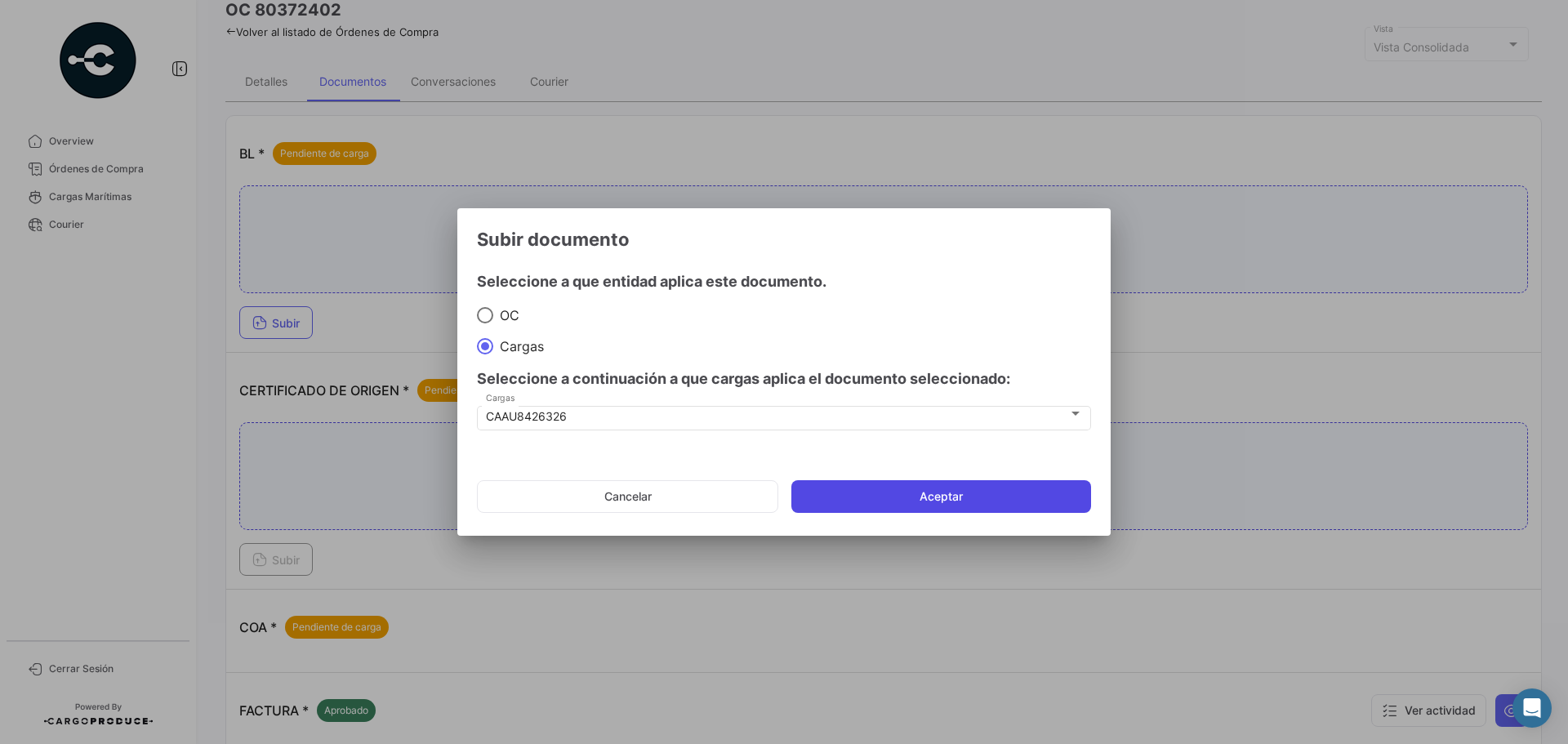
click at [936, 499] on button "Aceptar" at bounding box center [941, 497] width 300 height 33
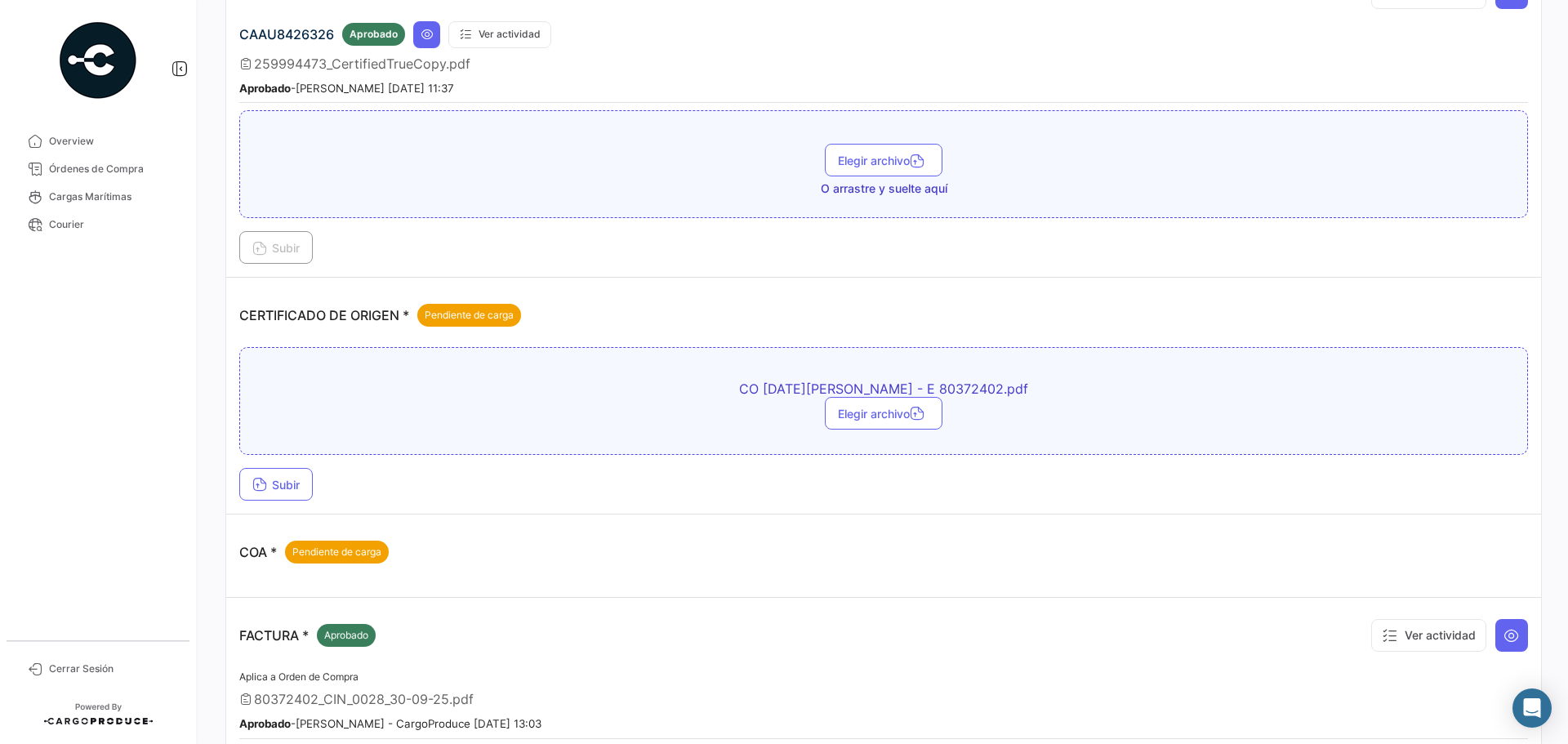
scroll to position [245, 0]
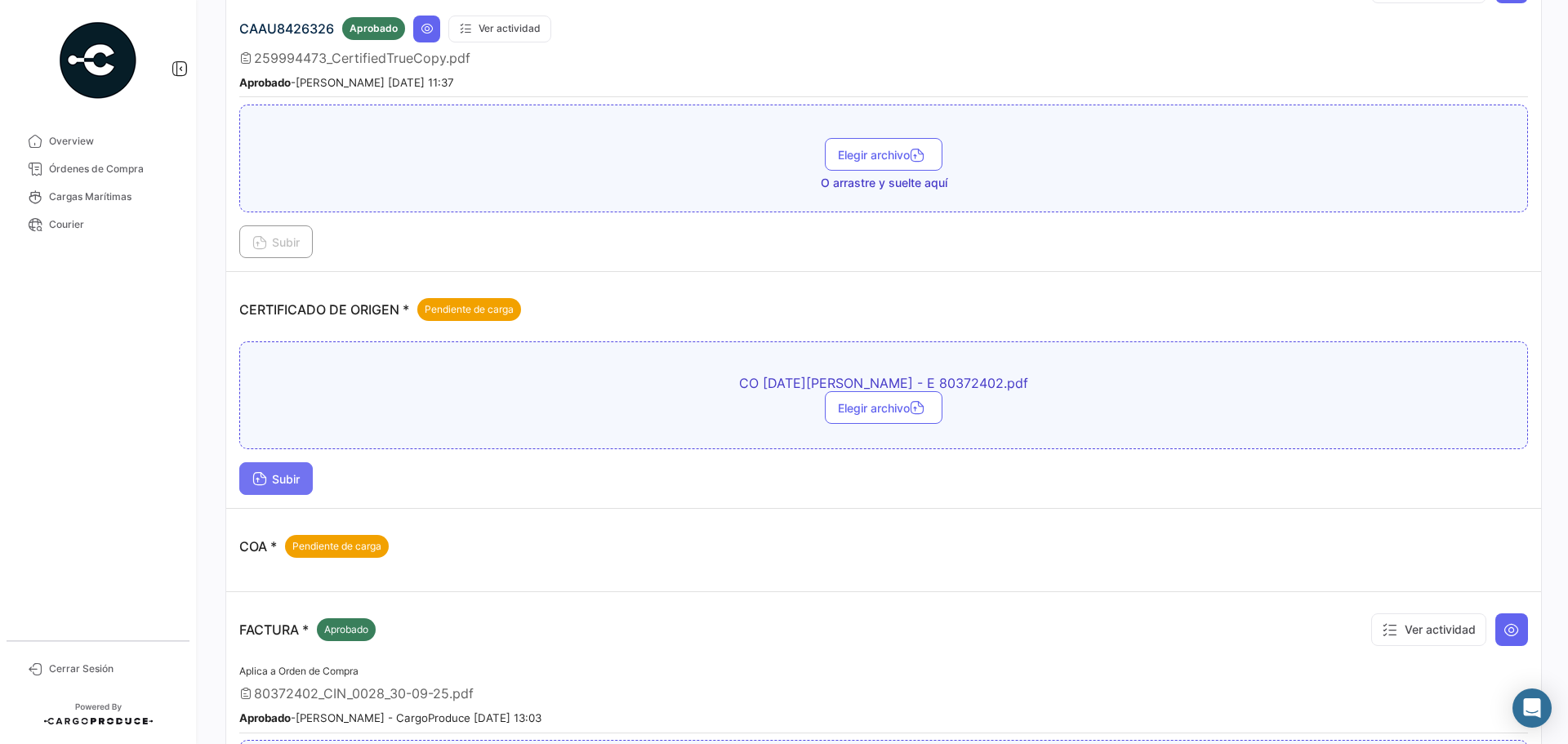
click at [283, 485] on span "Subir" at bounding box center [276, 480] width 47 height 14
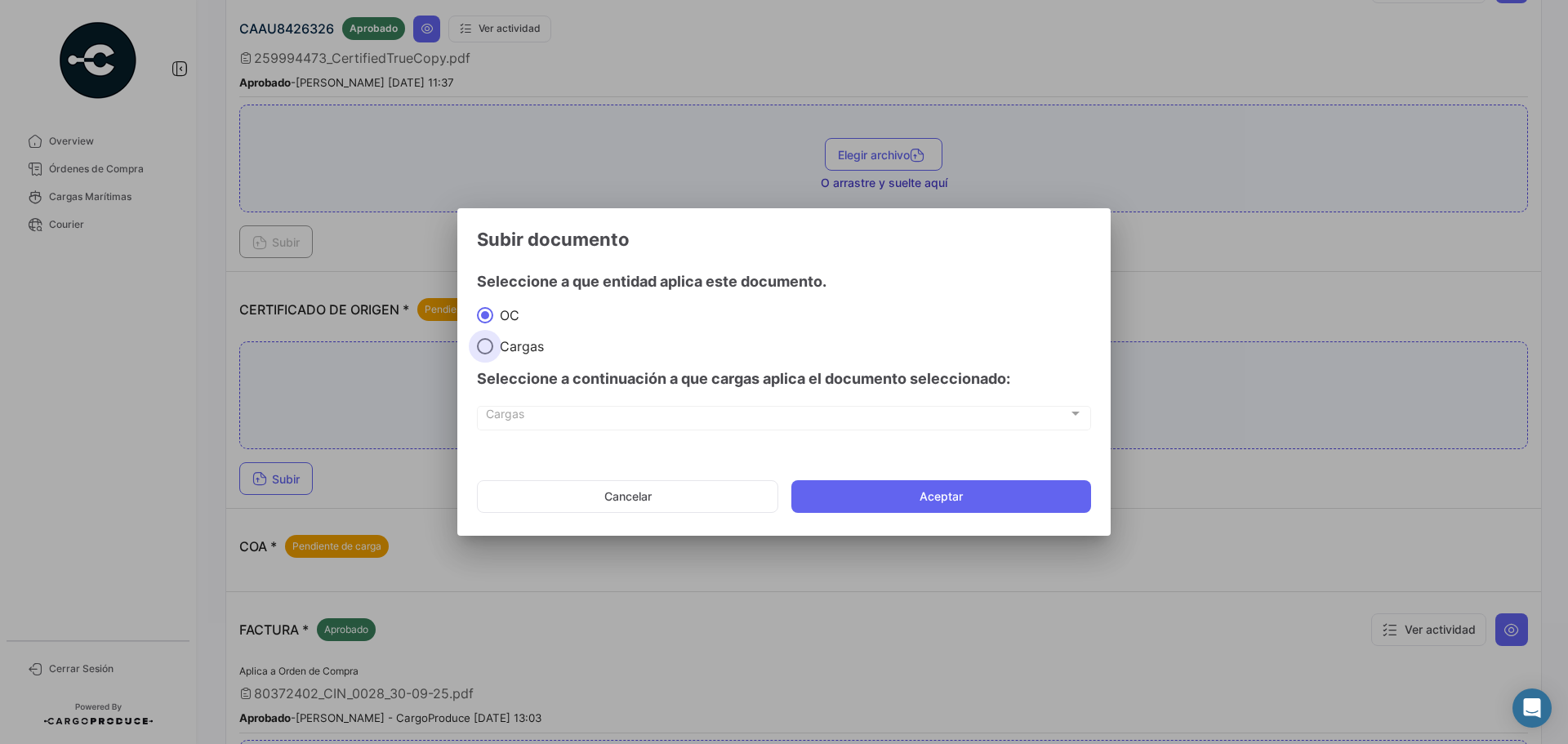
click at [503, 341] on span "Cargas" at bounding box center [519, 346] width 51 height 16
click at [494, 341] on input "Cargas" at bounding box center [485, 346] width 16 height 16
radio input "true"
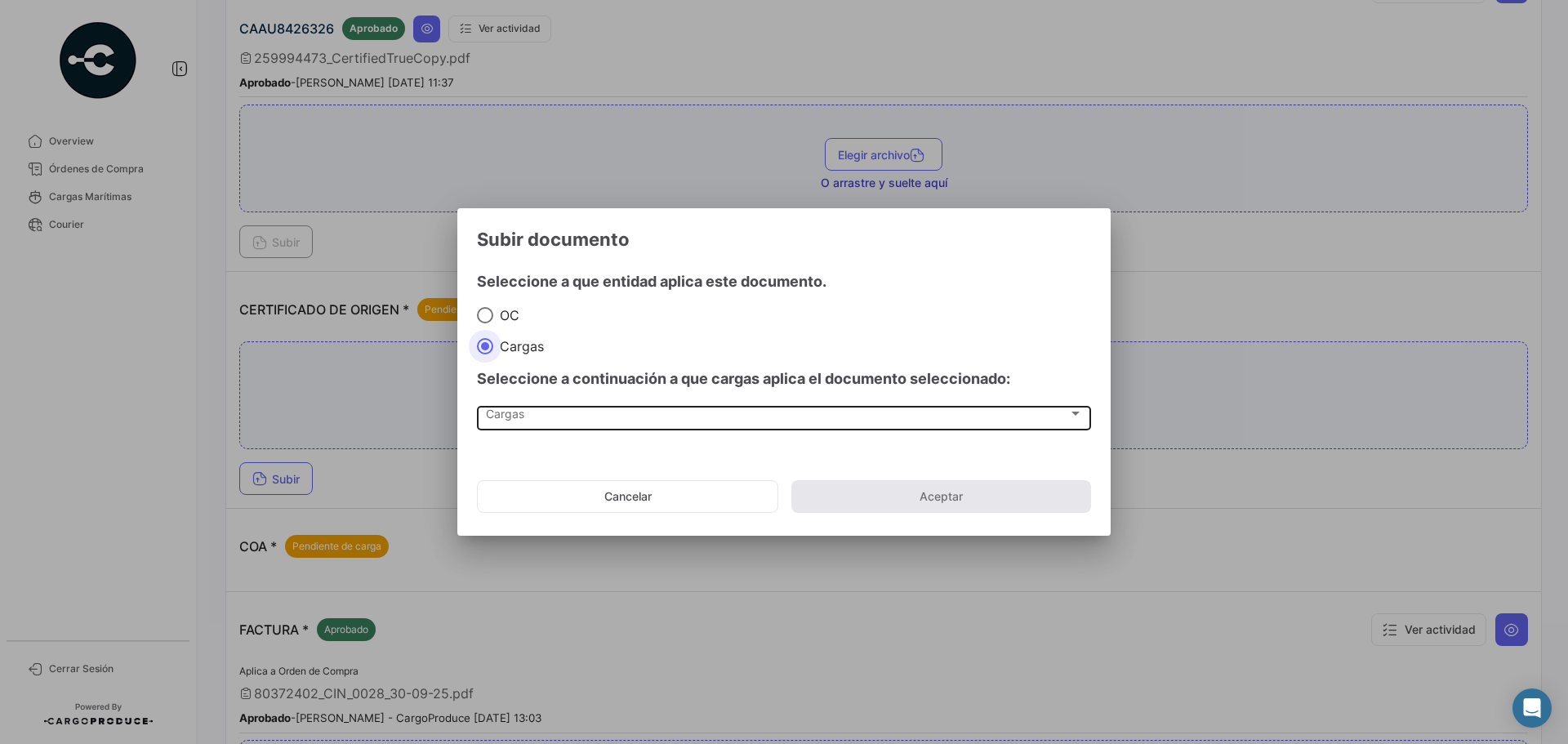
click at [571, 430] on div "Cargas Cargas" at bounding box center [784, 417] width 597 height 27
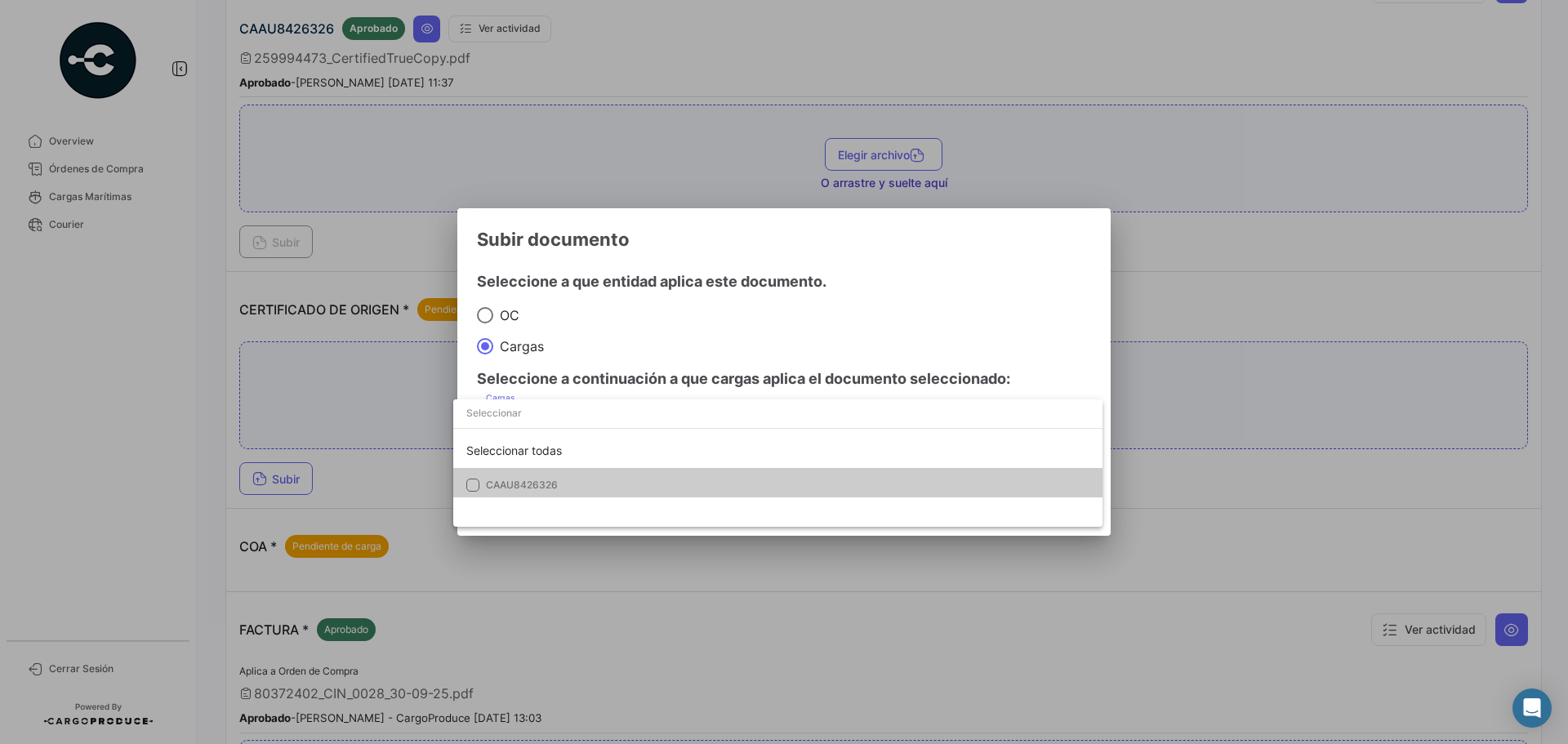
click at [569, 488] on span "CAAU8426326" at bounding box center [600, 485] width 229 height 15
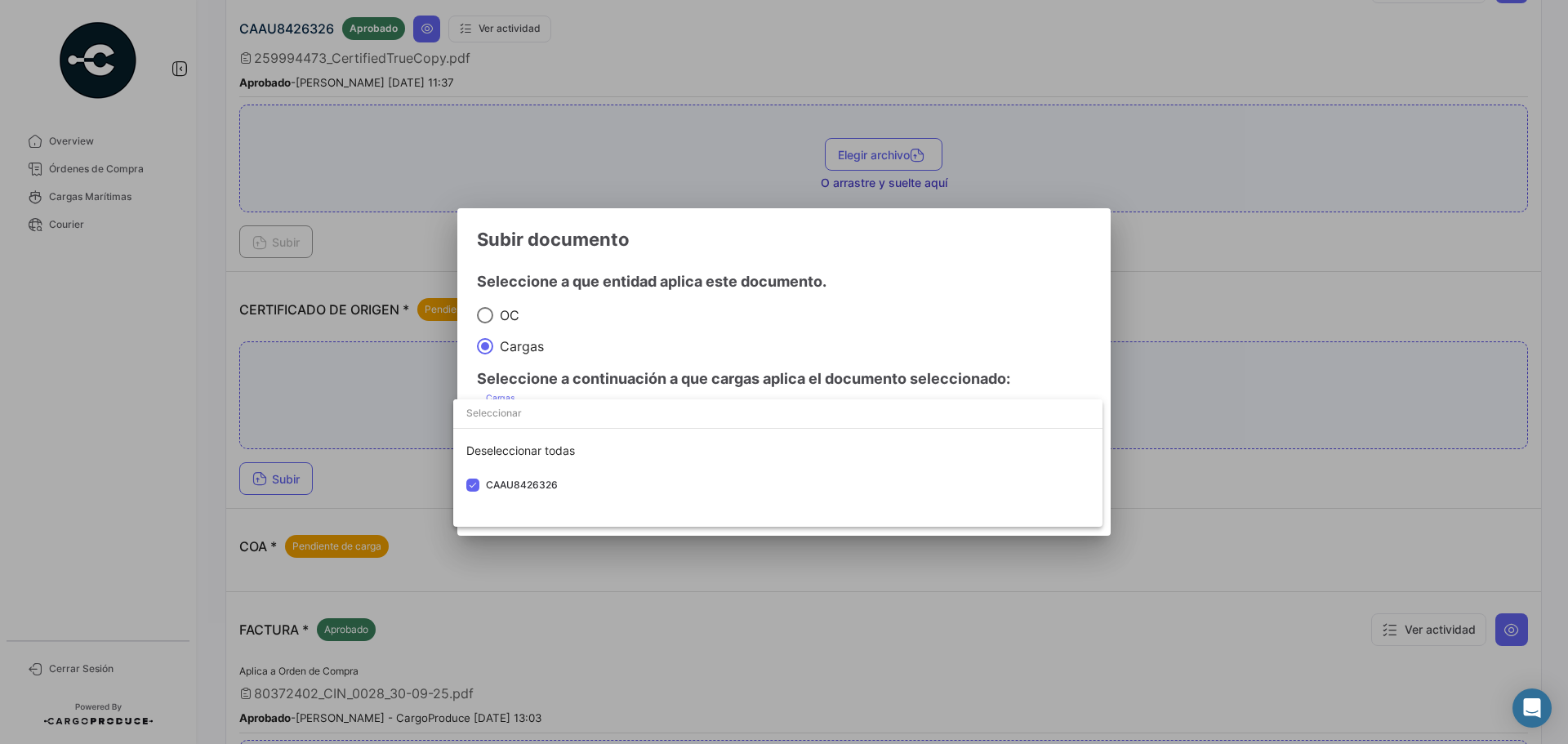
click at [910, 320] on div at bounding box center [784, 372] width 1568 height 744
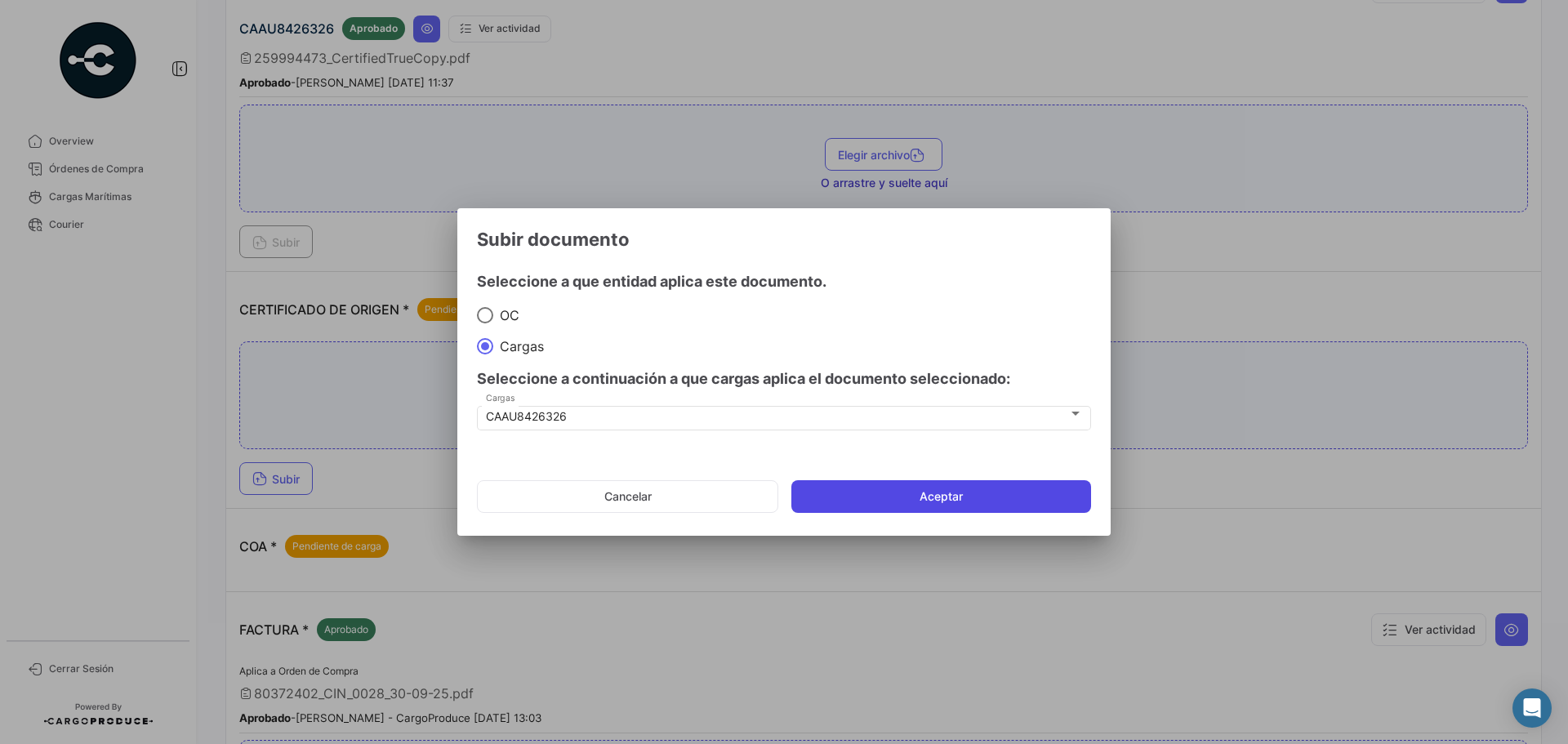
click at [1004, 496] on button "Aceptar" at bounding box center [941, 497] width 300 height 33
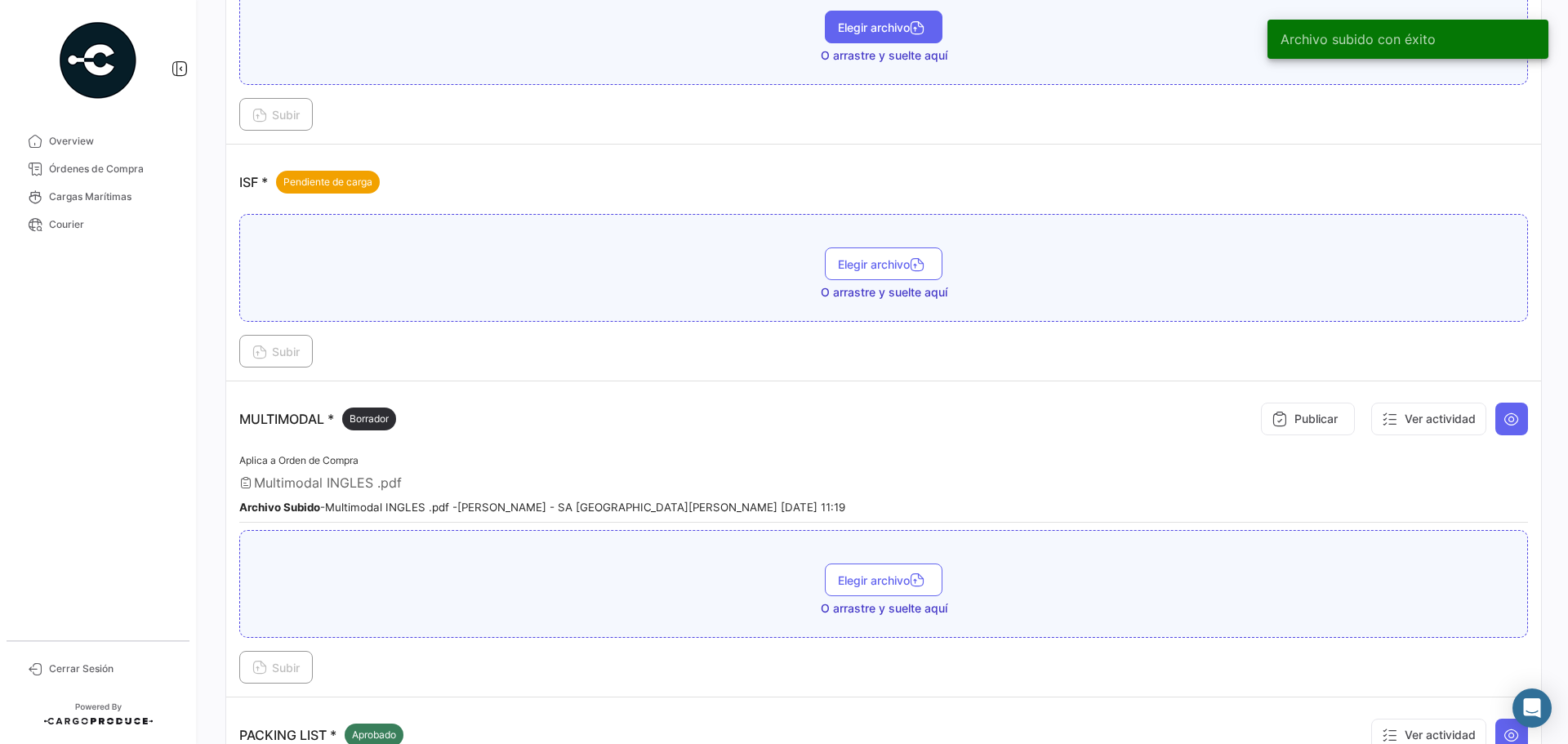
scroll to position [1226, 0]
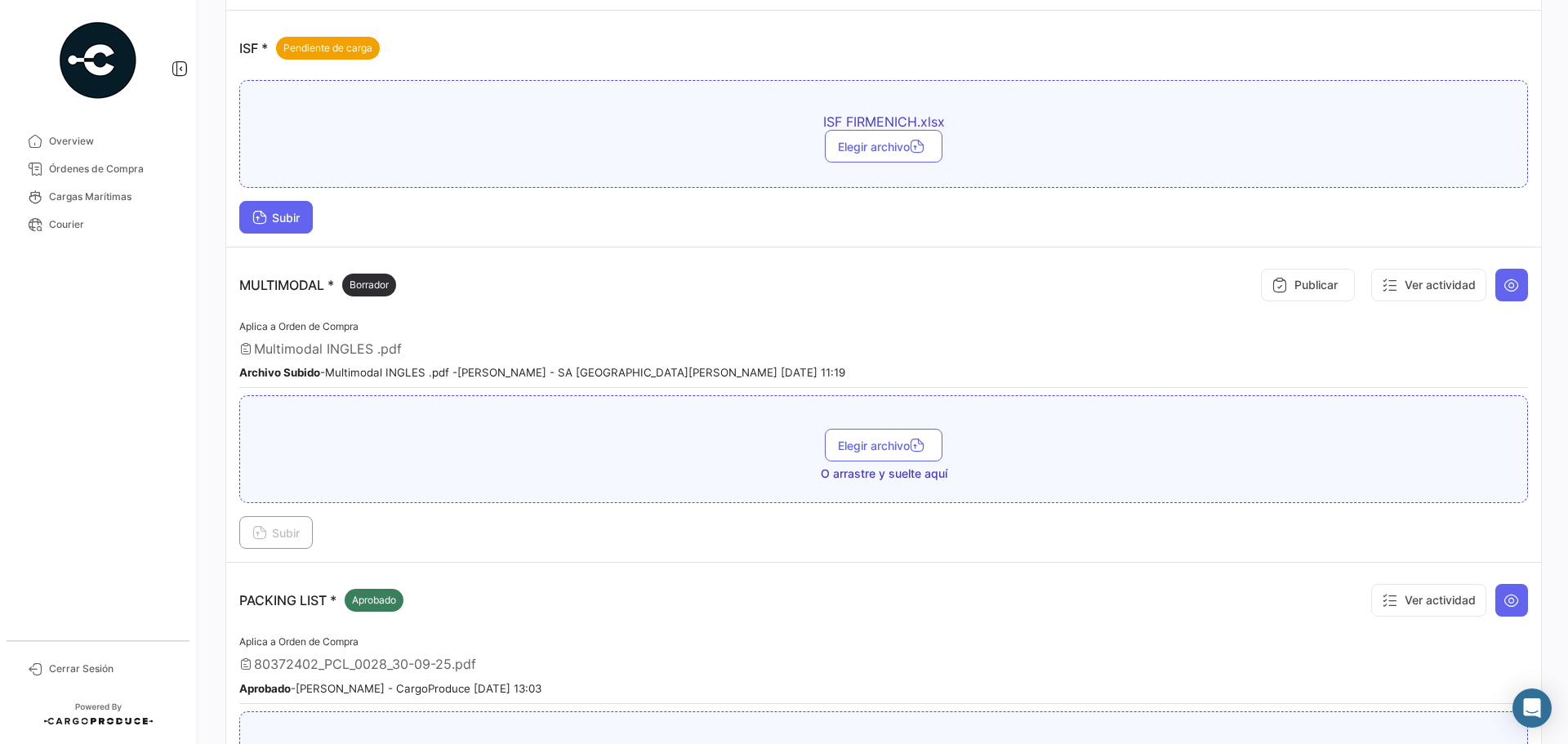
click at [293, 217] on span "Subir" at bounding box center [276, 218] width 47 height 14
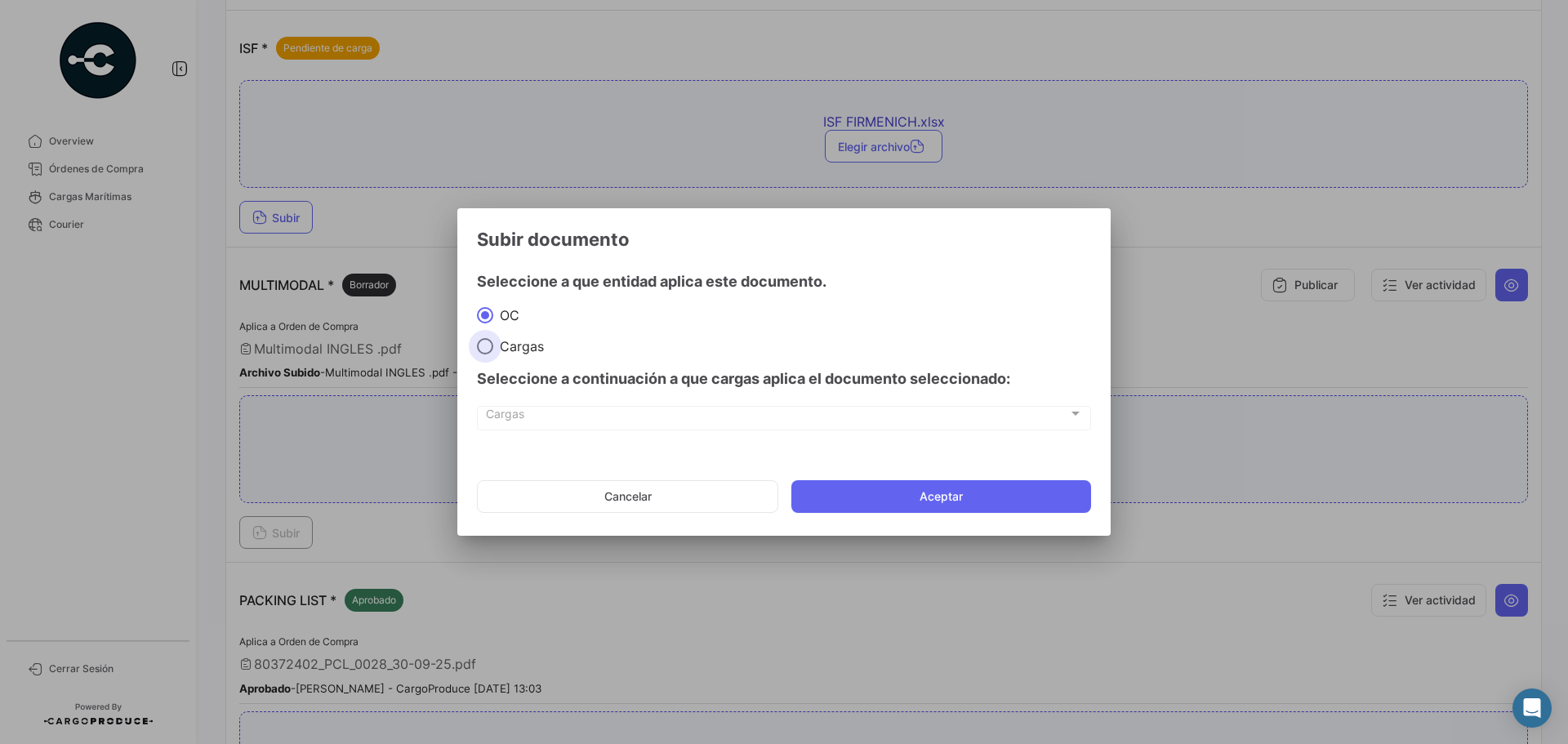
click at [532, 347] on span "Cargas" at bounding box center [519, 346] width 51 height 16
click at [494, 347] on input "Cargas" at bounding box center [485, 346] width 16 height 16
radio input "true"
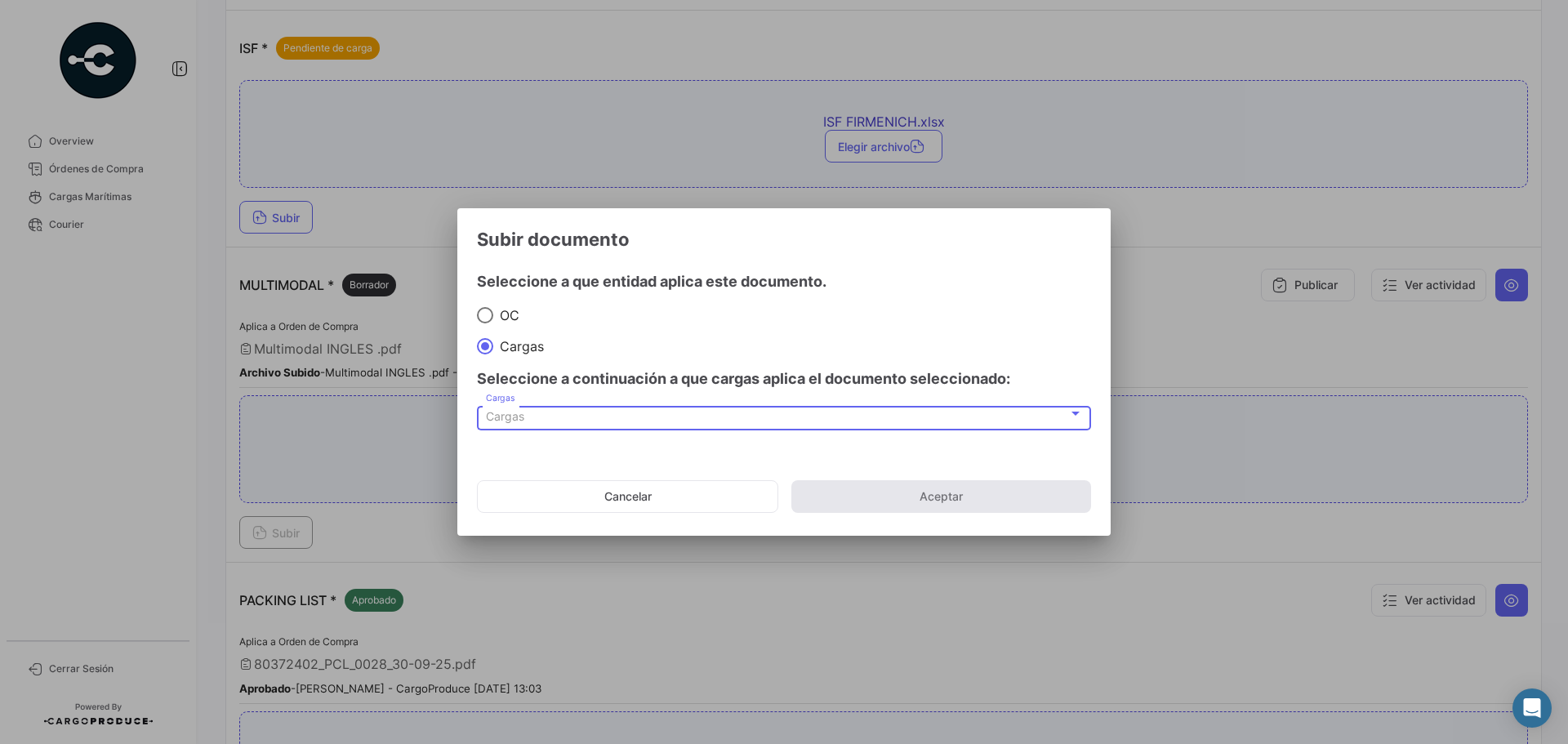
click at [534, 411] on div "Cargas" at bounding box center [776, 418] width 582 height 14
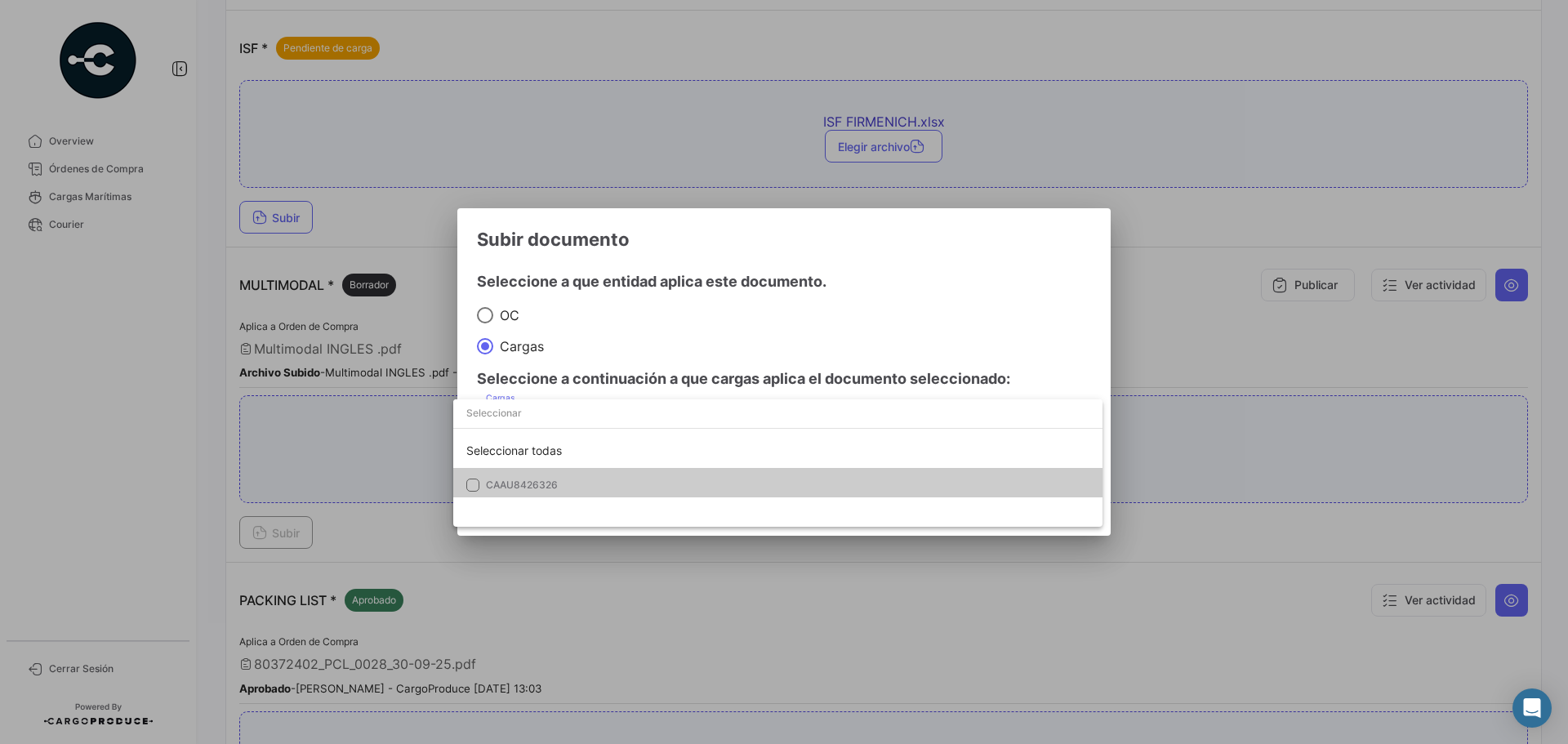
click at [567, 491] on span "CAAU8426326" at bounding box center [600, 485] width 229 height 15
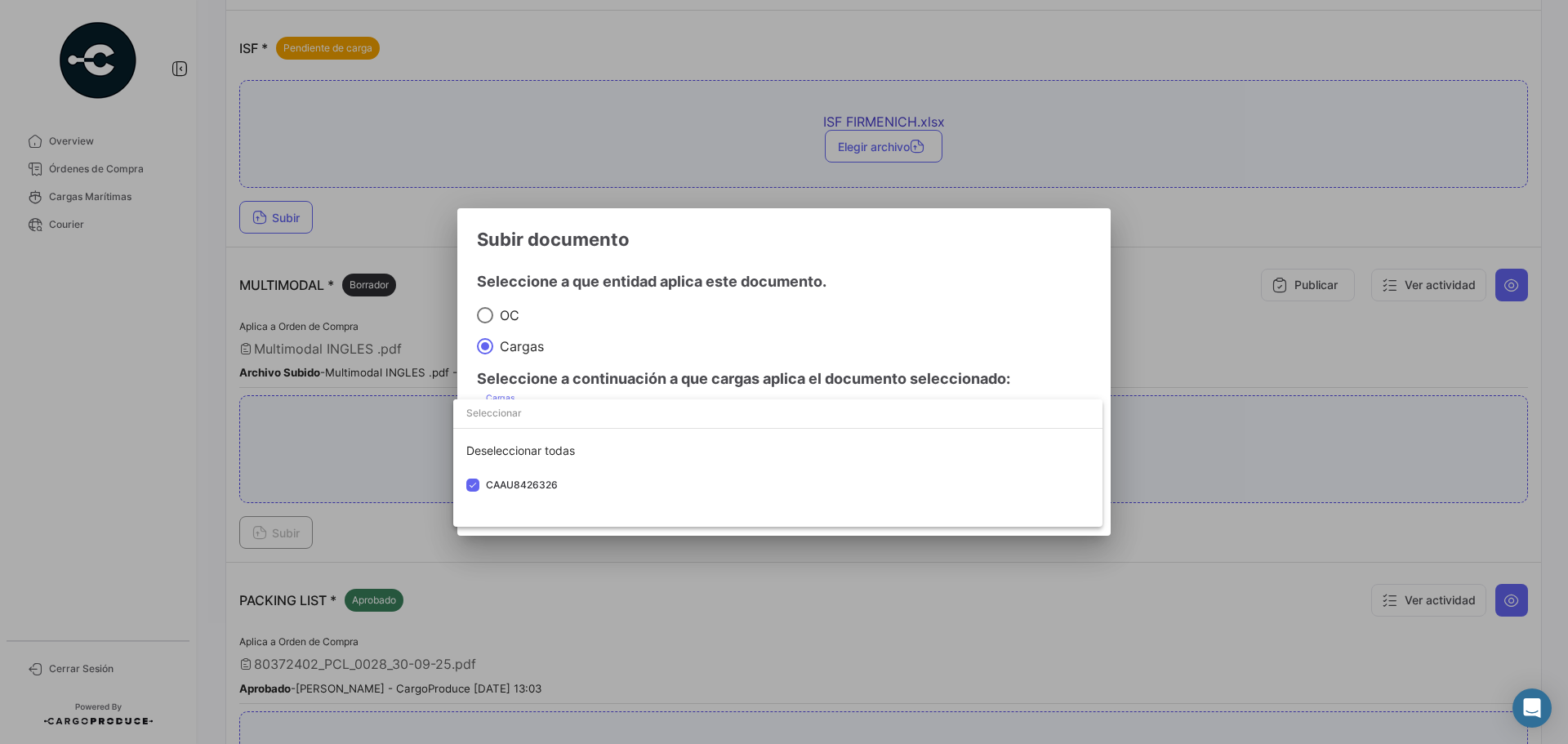
click at [1011, 226] on div at bounding box center [784, 372] width 1568 height 744
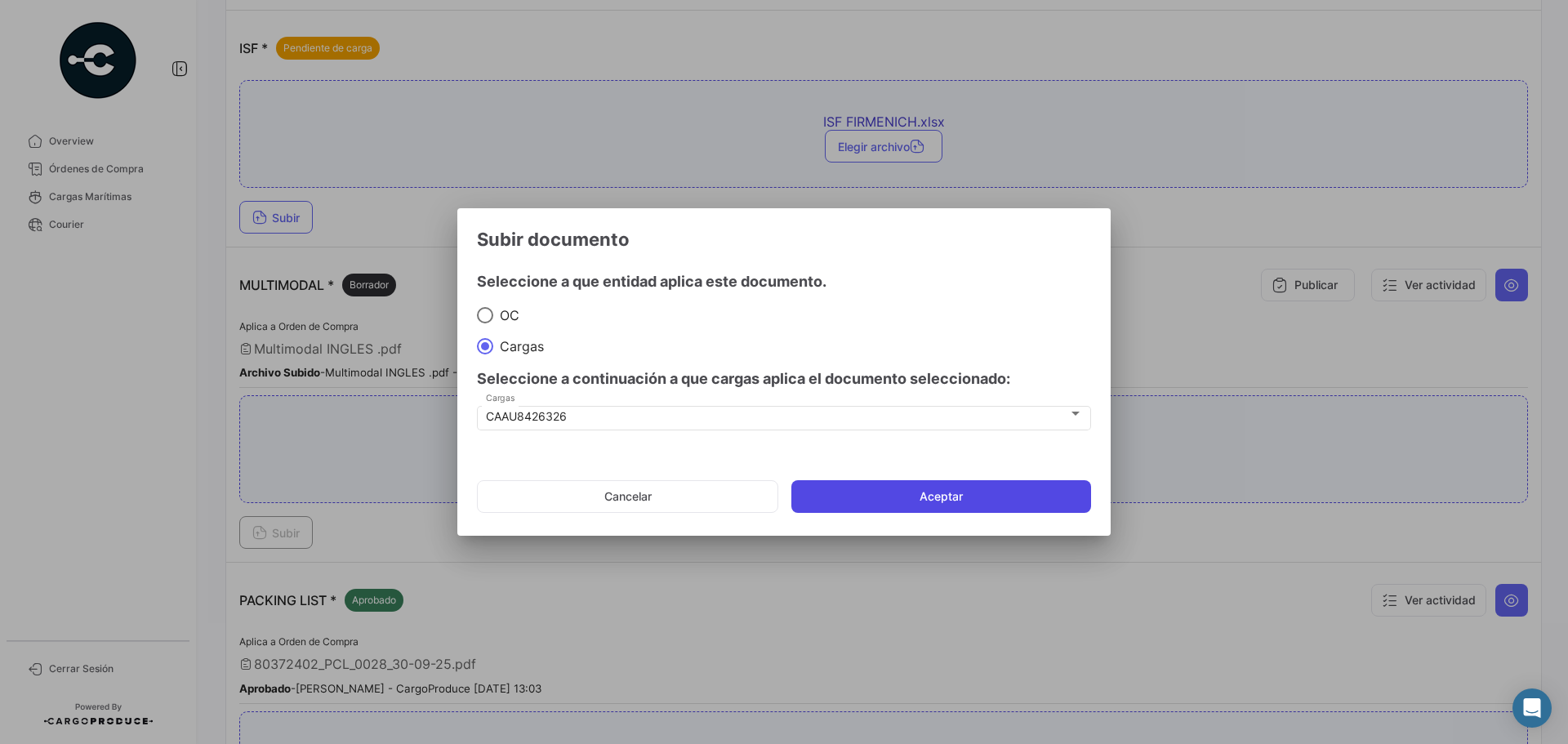
click at [1010, 491] on button "Aceptar" at bounding box center [941, 497] width 300 height 33
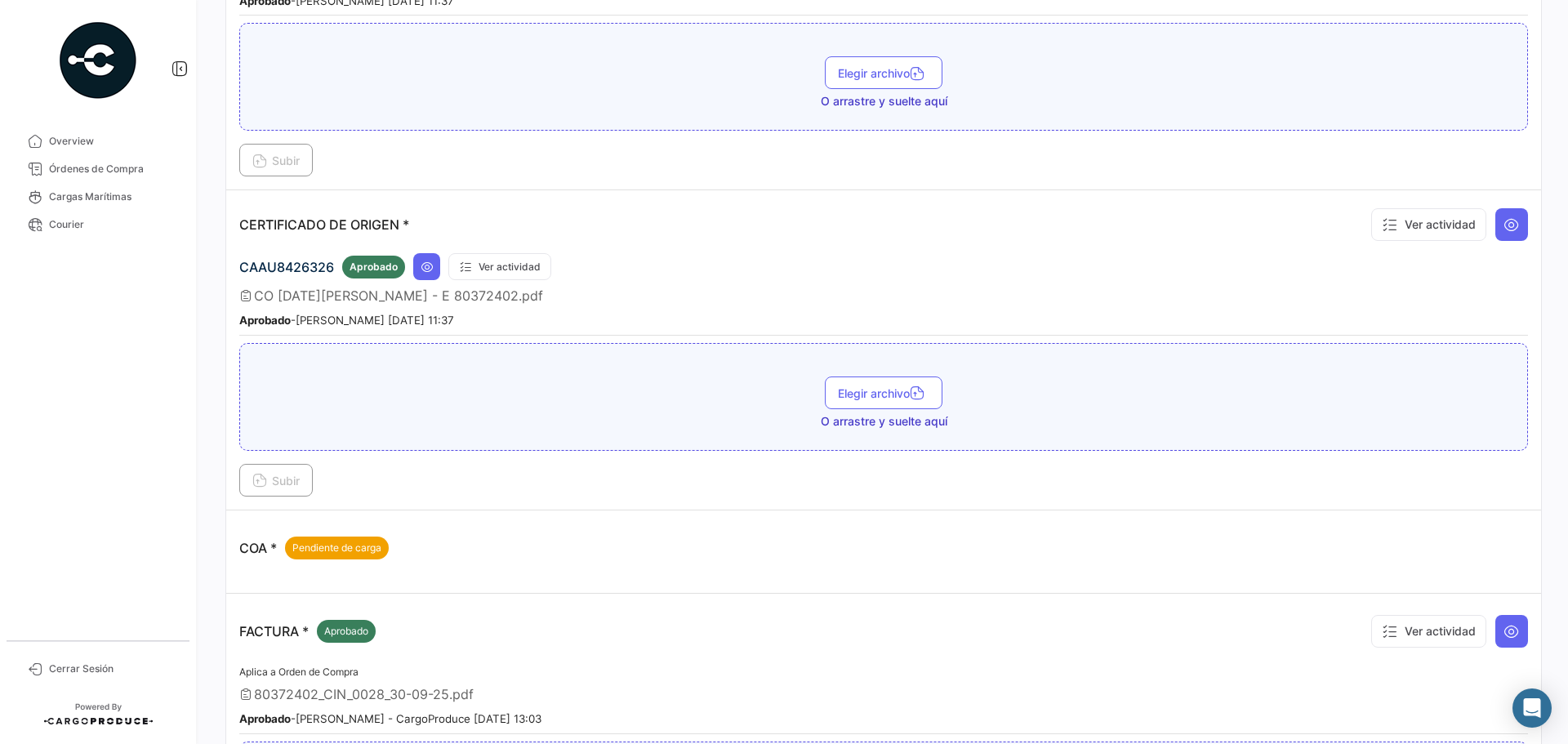
scroll to position [0, 0]
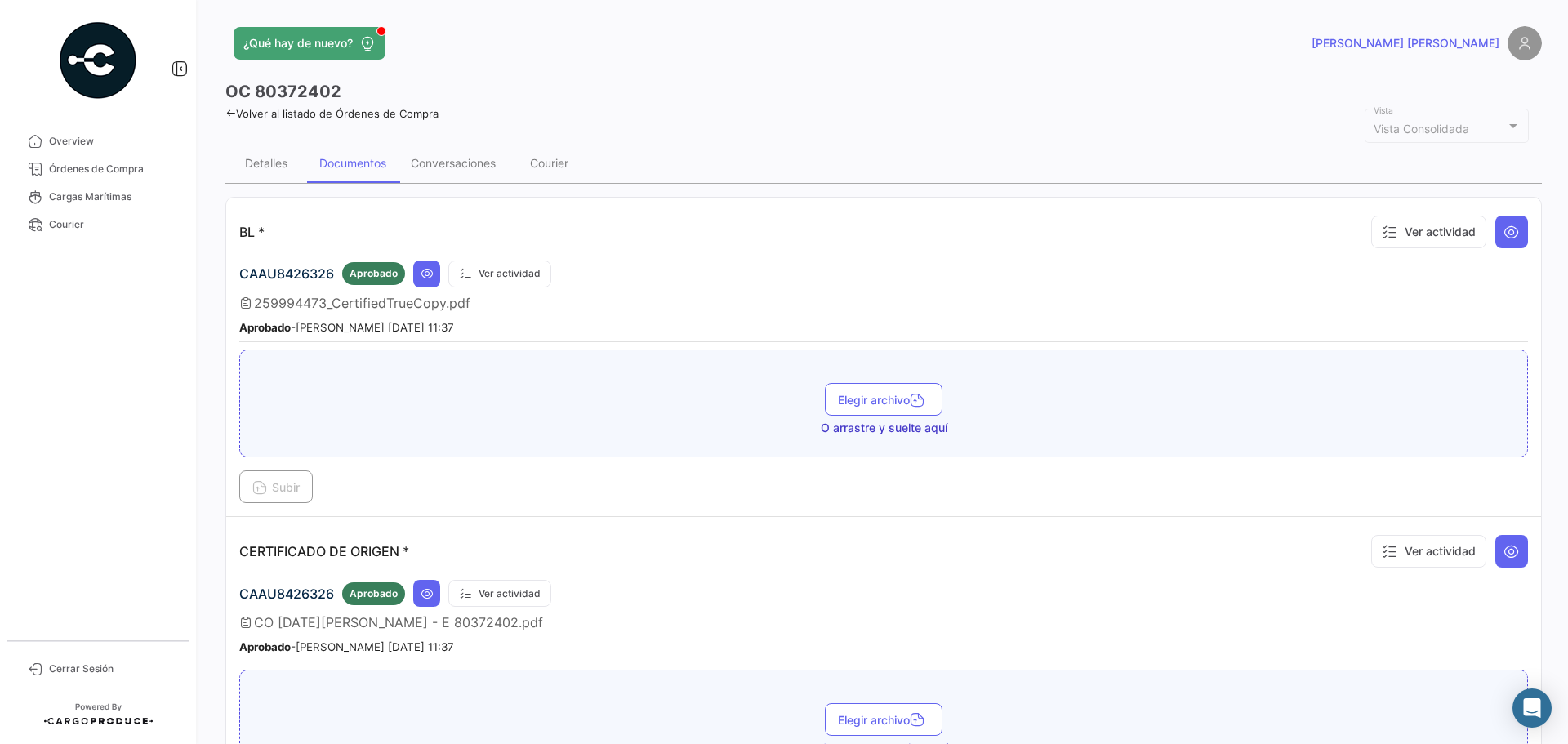
click at [385, 112] on link "Volver al listado de Órdenes de Compra" at bounding box center [332, 114] width 214 height 13
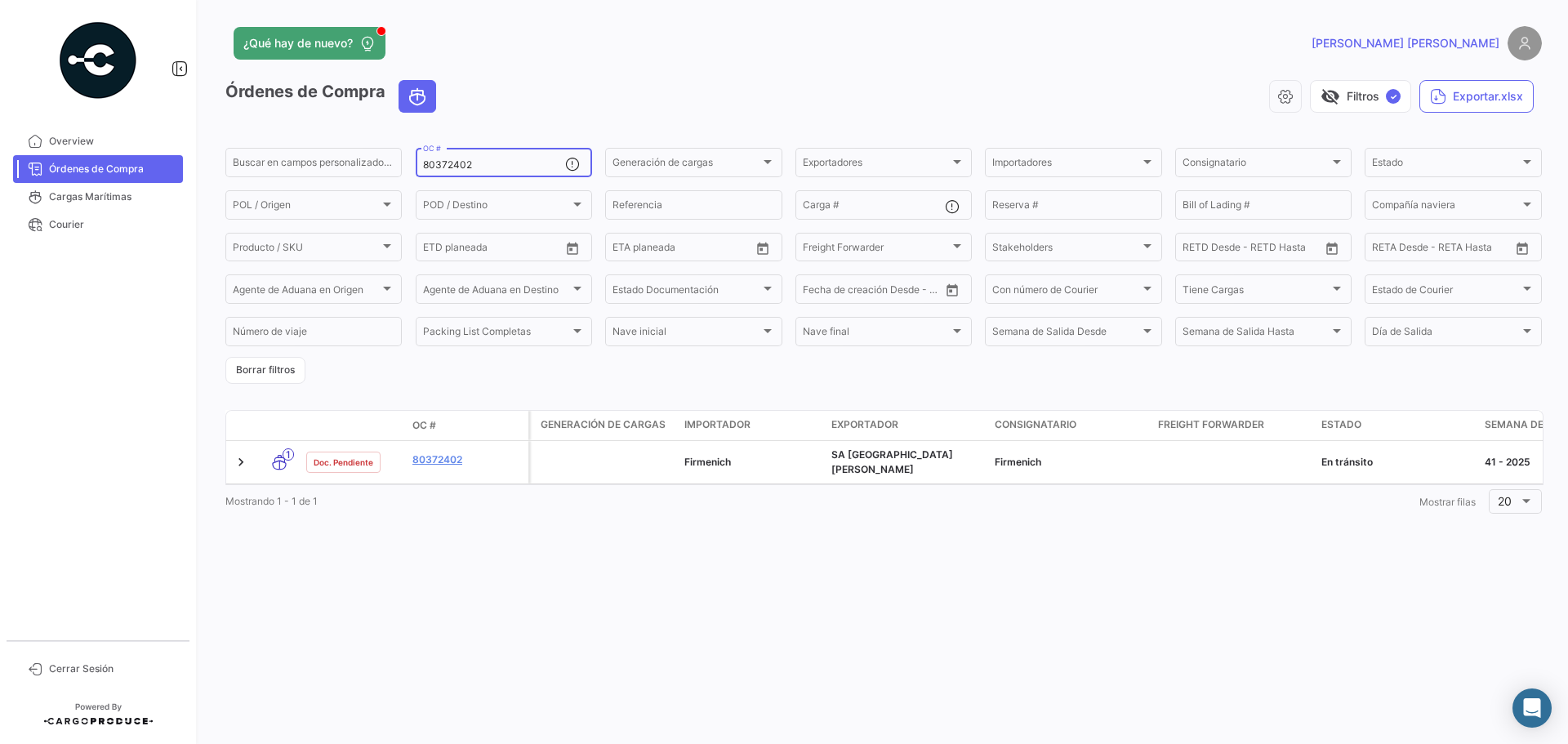
click at [495, 161] on input "80372402" at bounding box center [494, 165] width 142 height 12
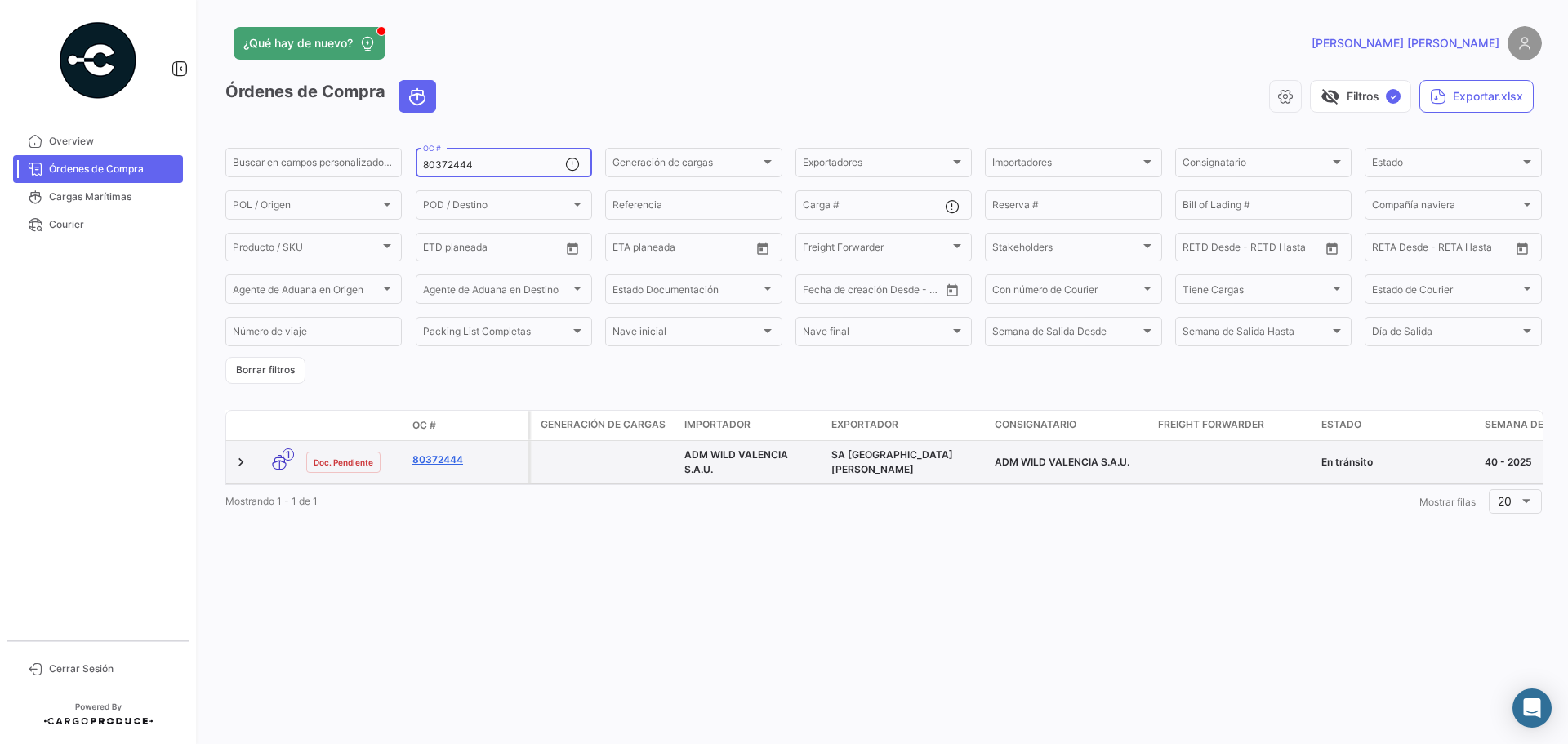
type input "80372444"
click at [462, 453] on link "80372444" at bounding box center [466, 460] width 109 height 15
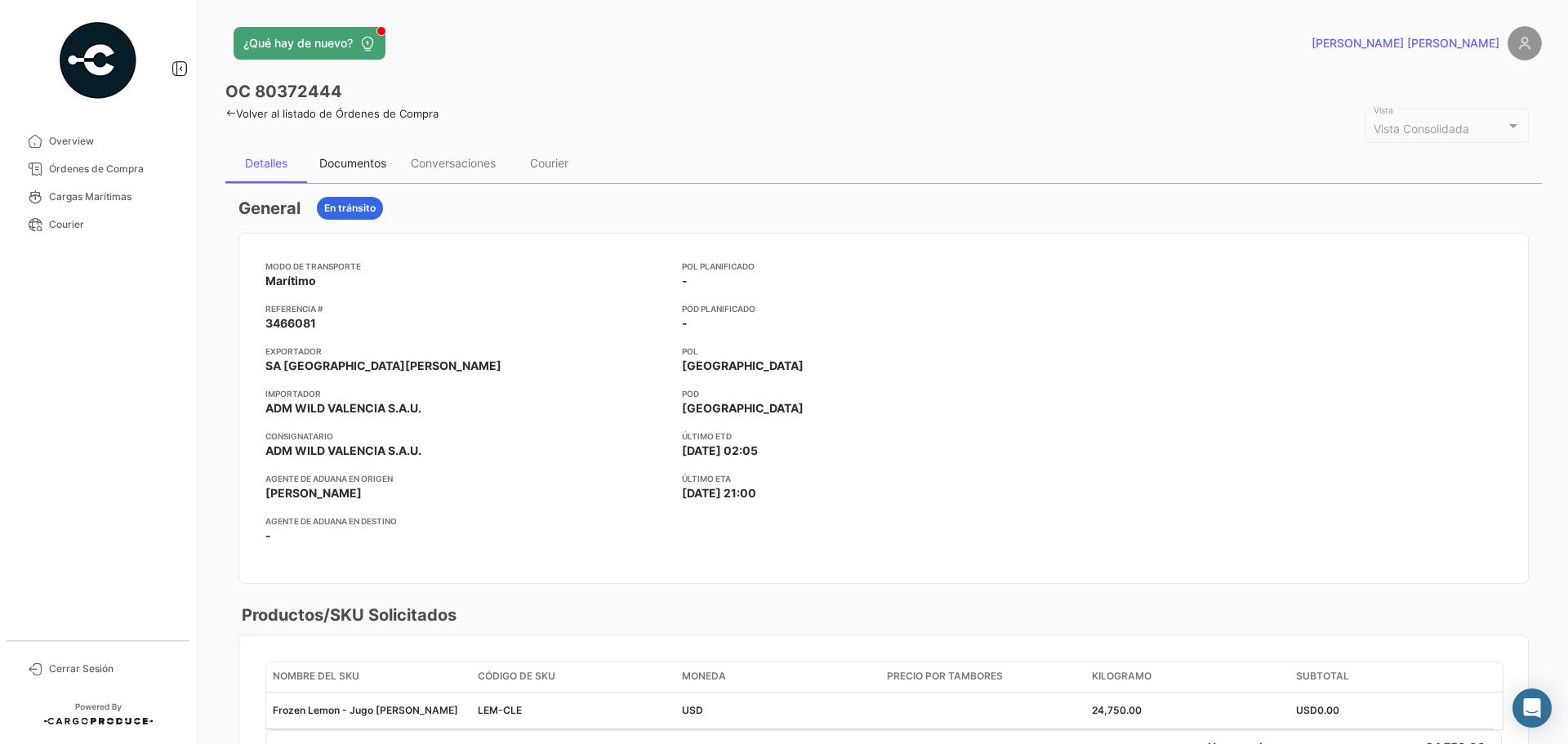
click at [392, 159] on div "Documentos" at bounding box center [352, 163] width 91 height 39
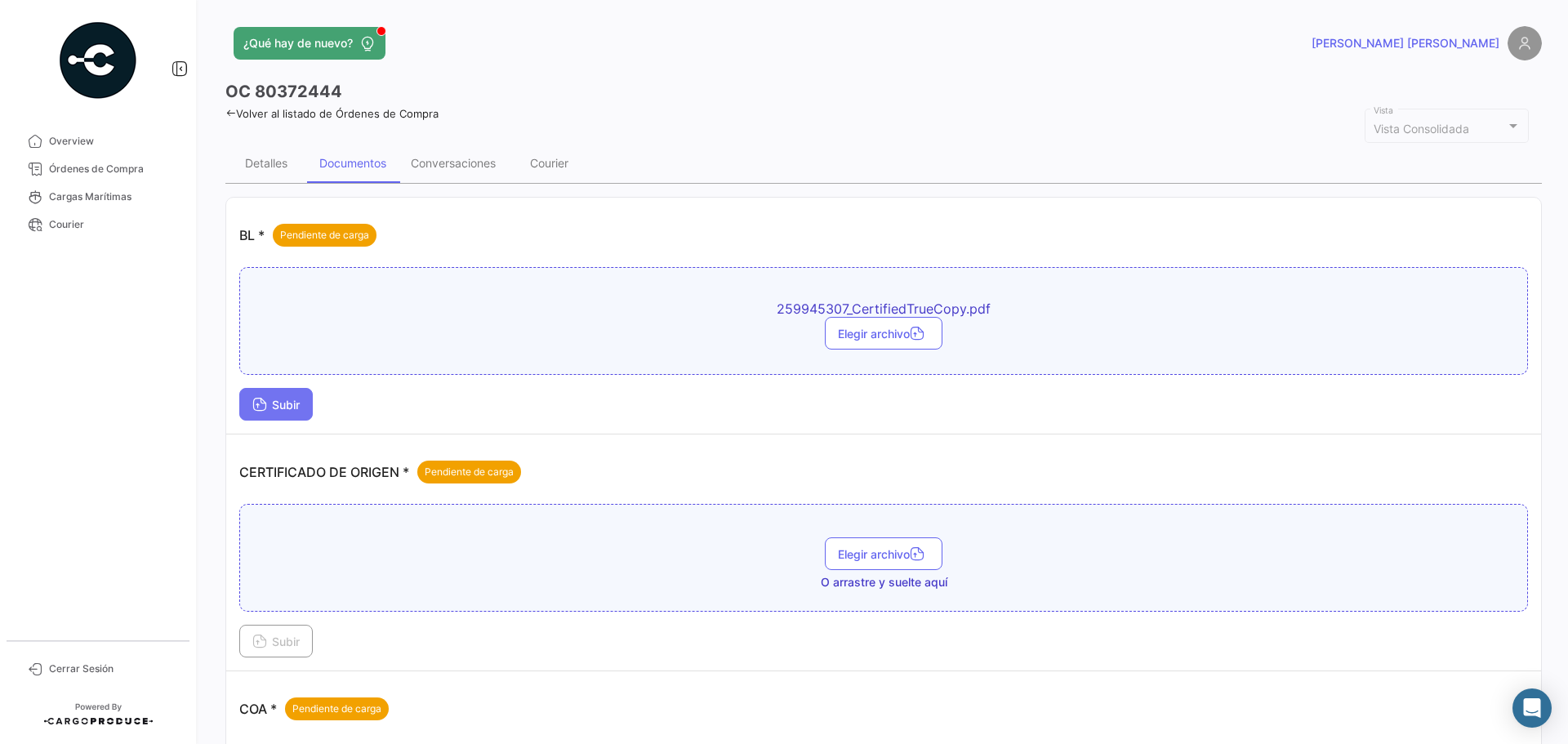
click at [265, 419] on button "Subir" at bounding box center [276, 404] width 74 height 33
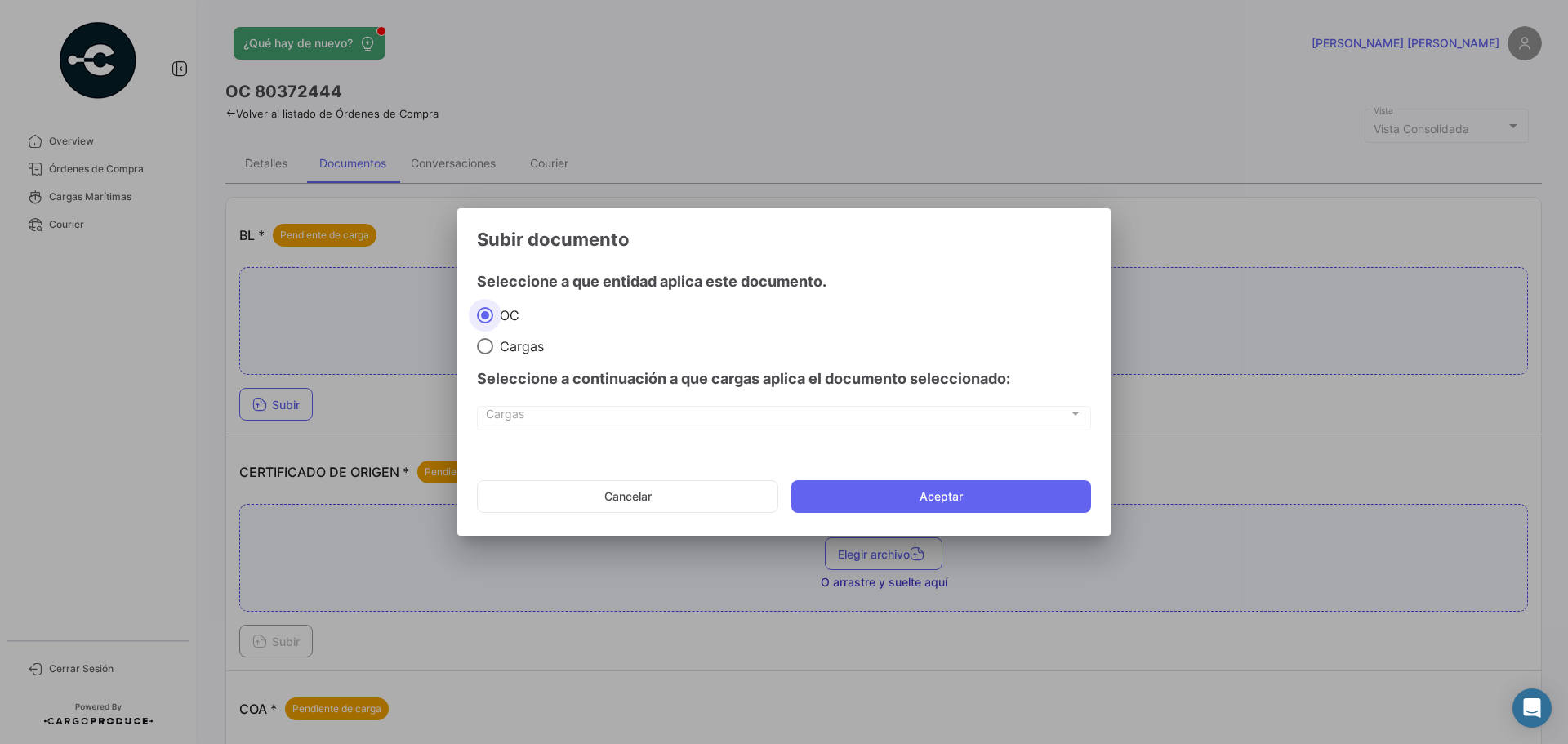
click at [546, 347] on label "Cargas" at bounding box center [784, 346] width 614 height 16
click at [494, 347] on input "Cargas" at bounding box center [485, 346] width 16 height 16
radio input "true"
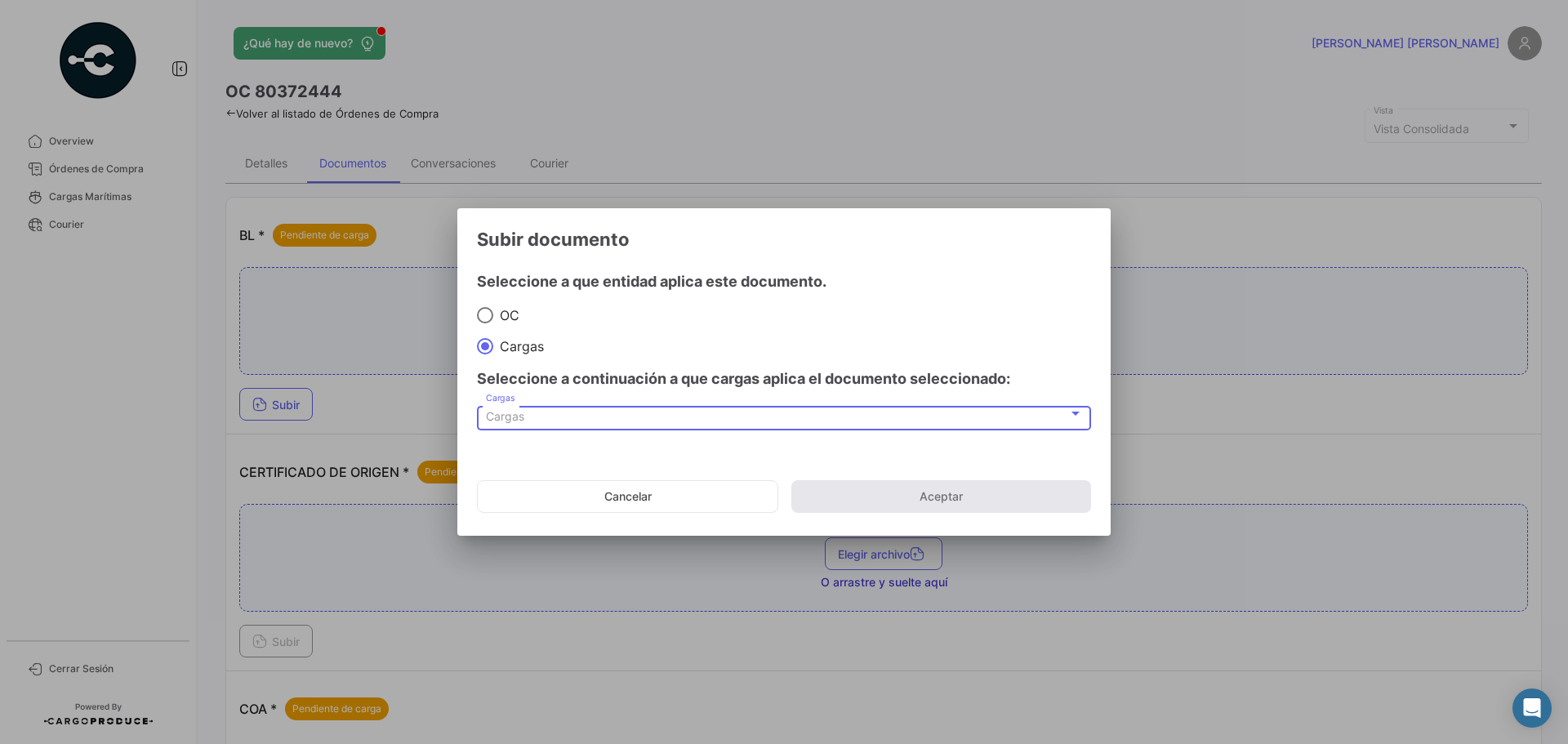
click at [546, 419] on div "Cargas" at bounding box center [776, 418] width 582 height 14
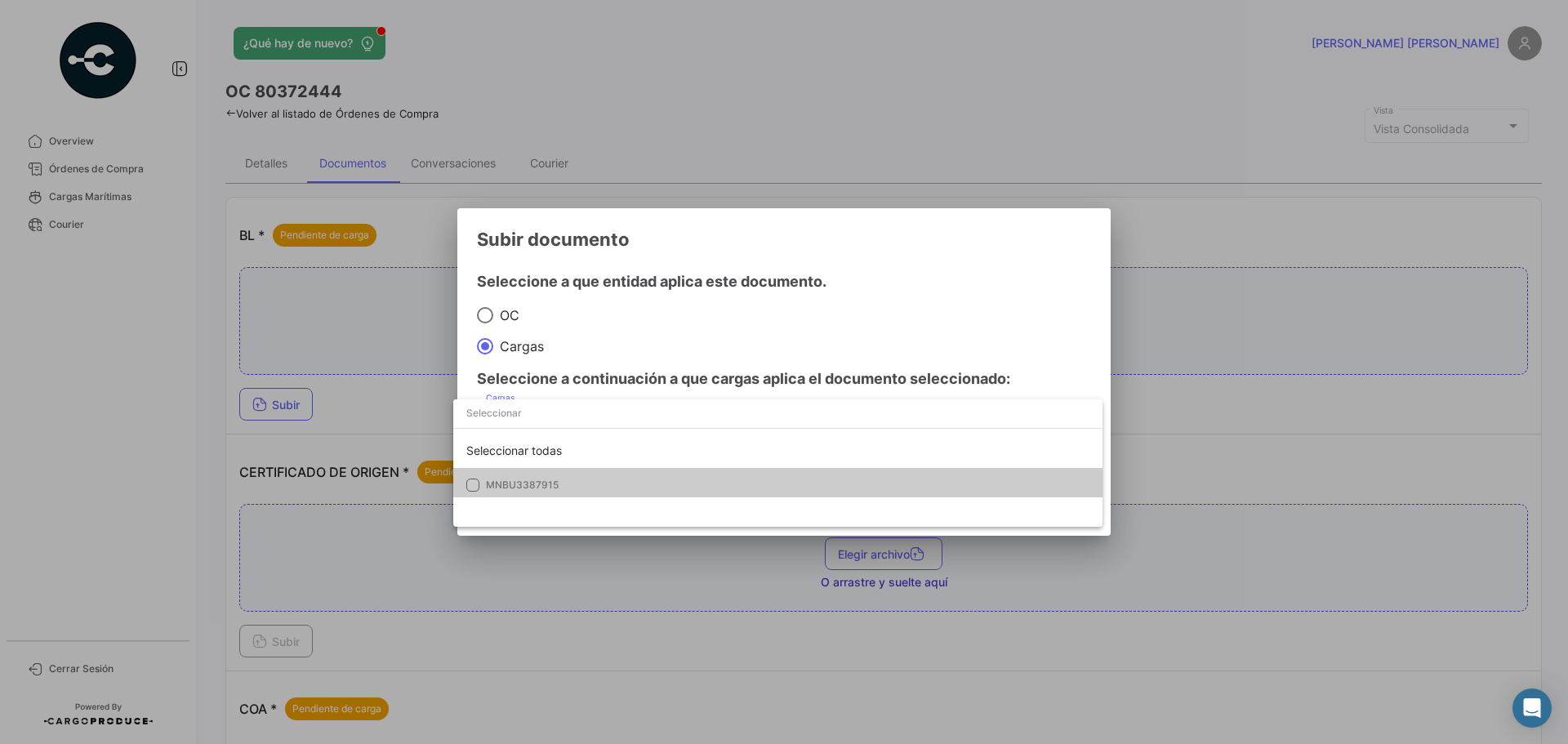
click at [574, 490] on span "MNBU3387915" at bounding box center [600, 485] width 229 height 15
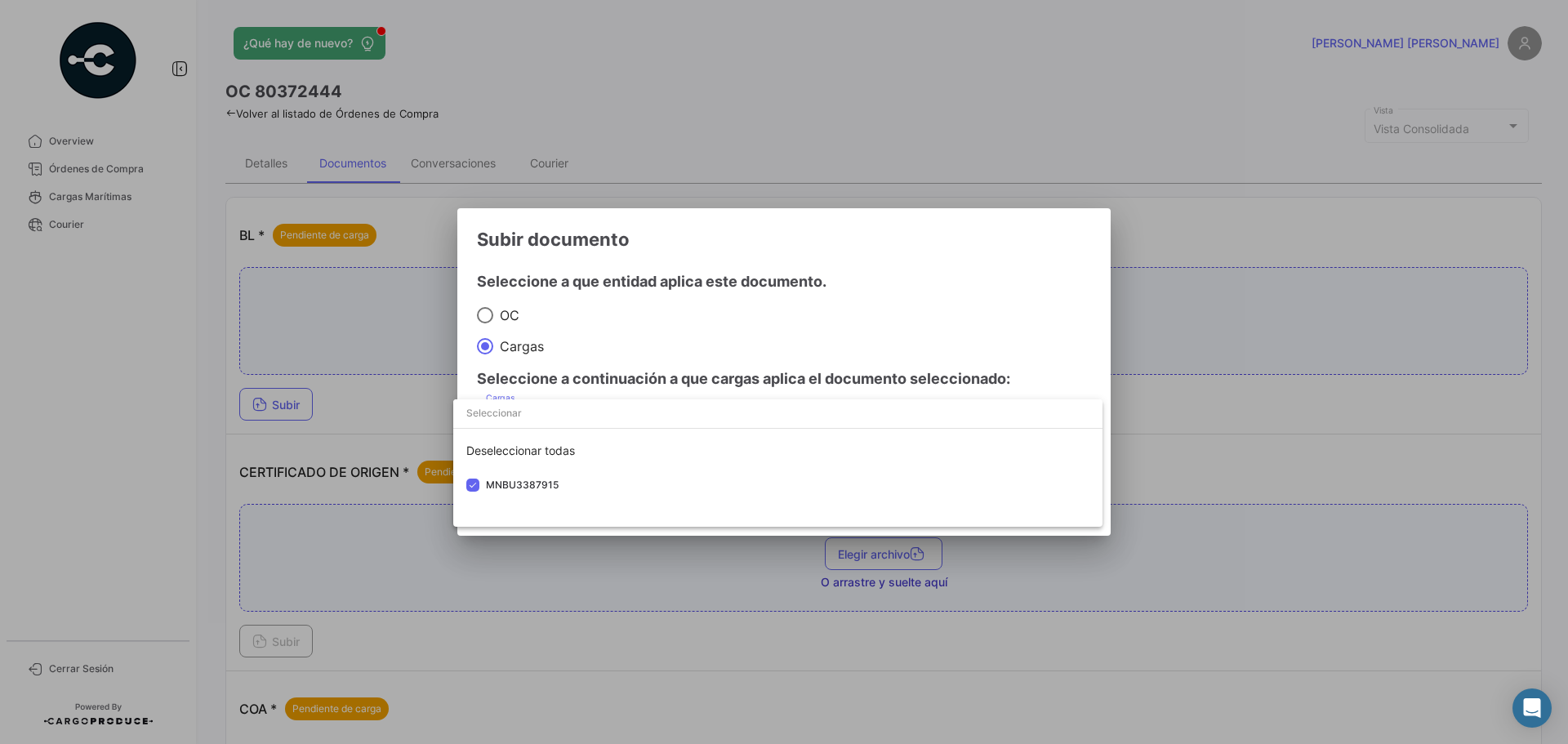
click at [932, 245] on div at bounding box center [784, 372] width 1568 height 744
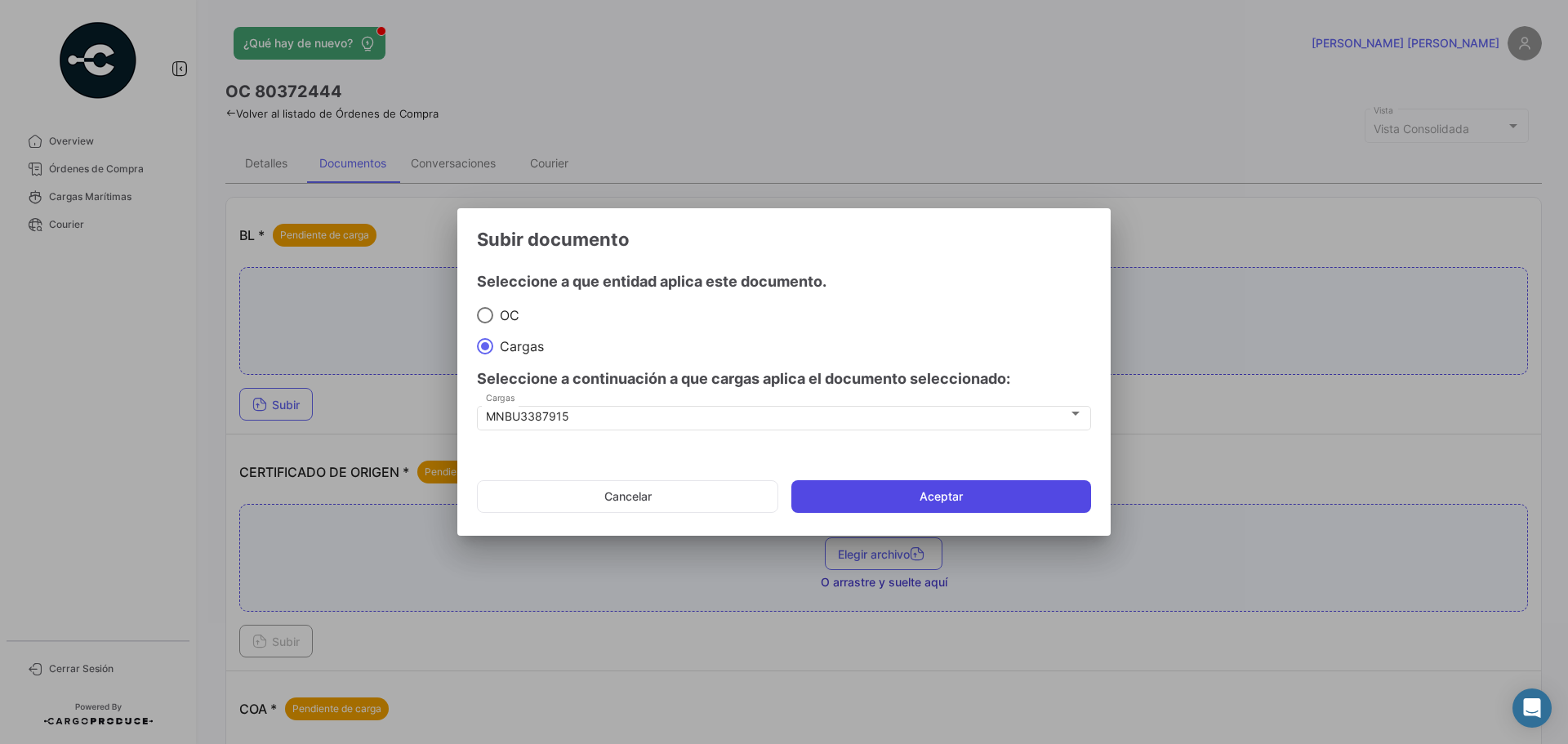
click at [921, 494] on button "Aceptar" at bounding box center [941, 497] width 300 height 33
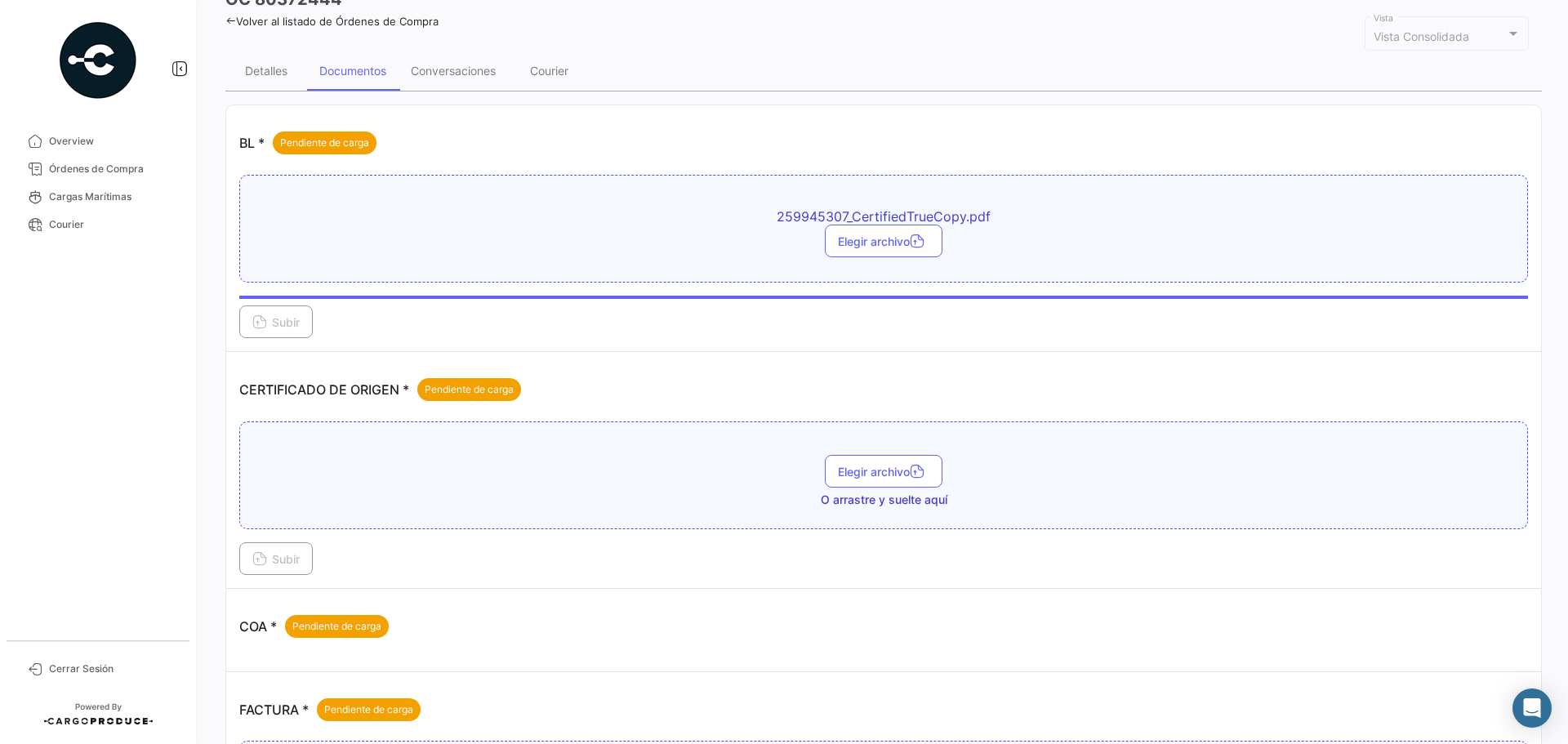
scroll to position [163, 0]
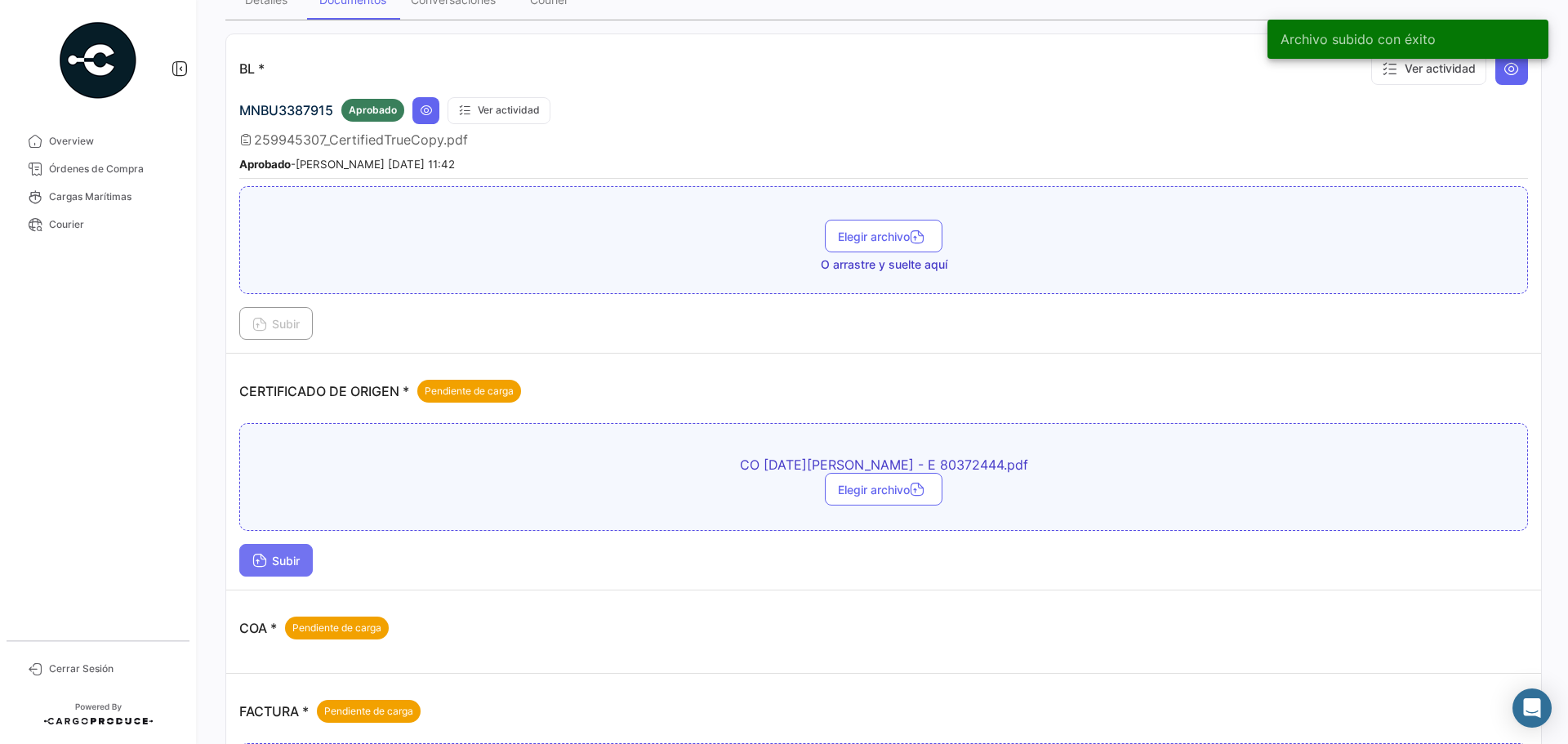
click at [288, 551] on button "Subir" at bounding box center [276, 560] width 74 height 33
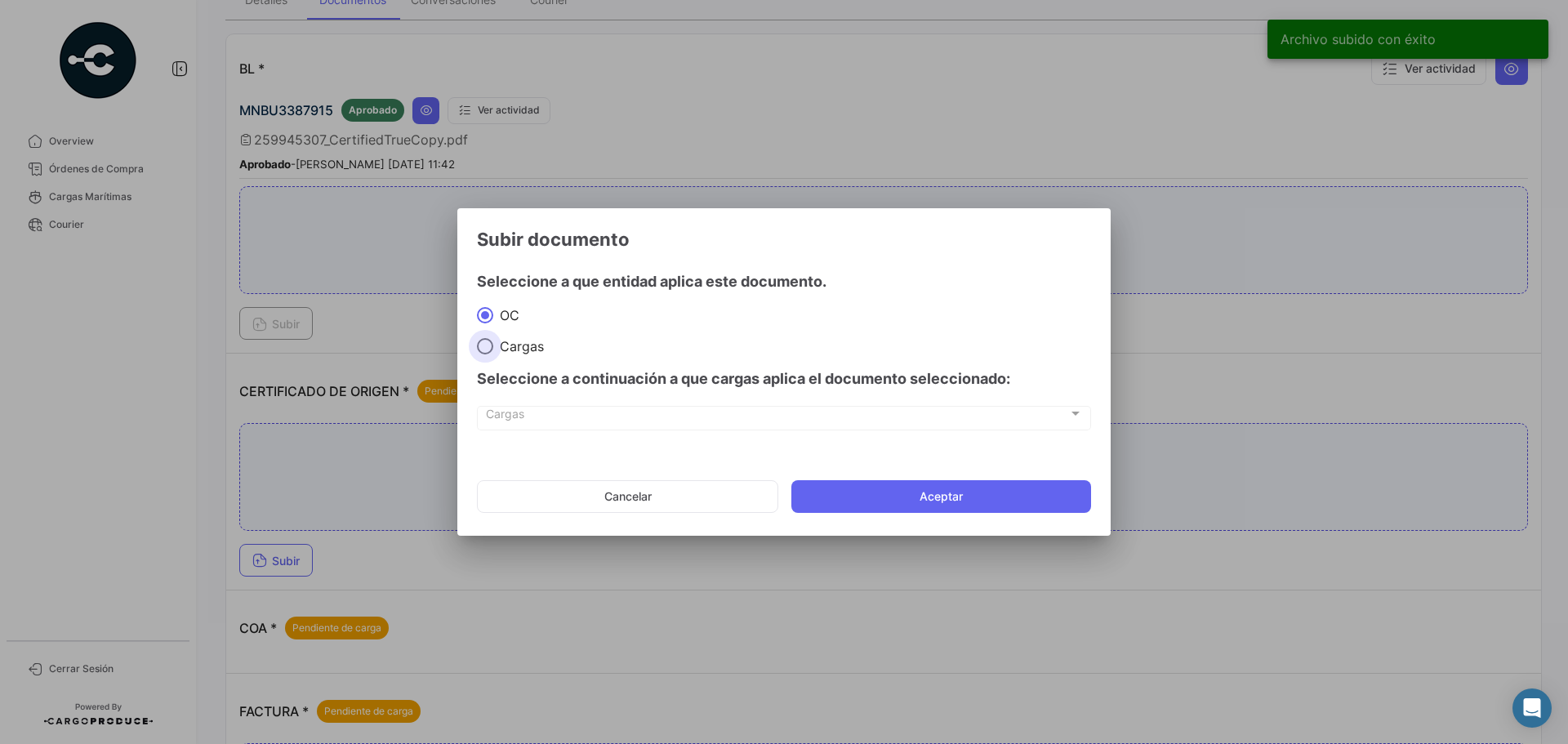
click at [488, 341] on span at bounding box center [485, 346] width 16 height 16
click at [488, 341] on input "Cargas" at bounding box center [485, 346] width 16 height 16
radio input "true"
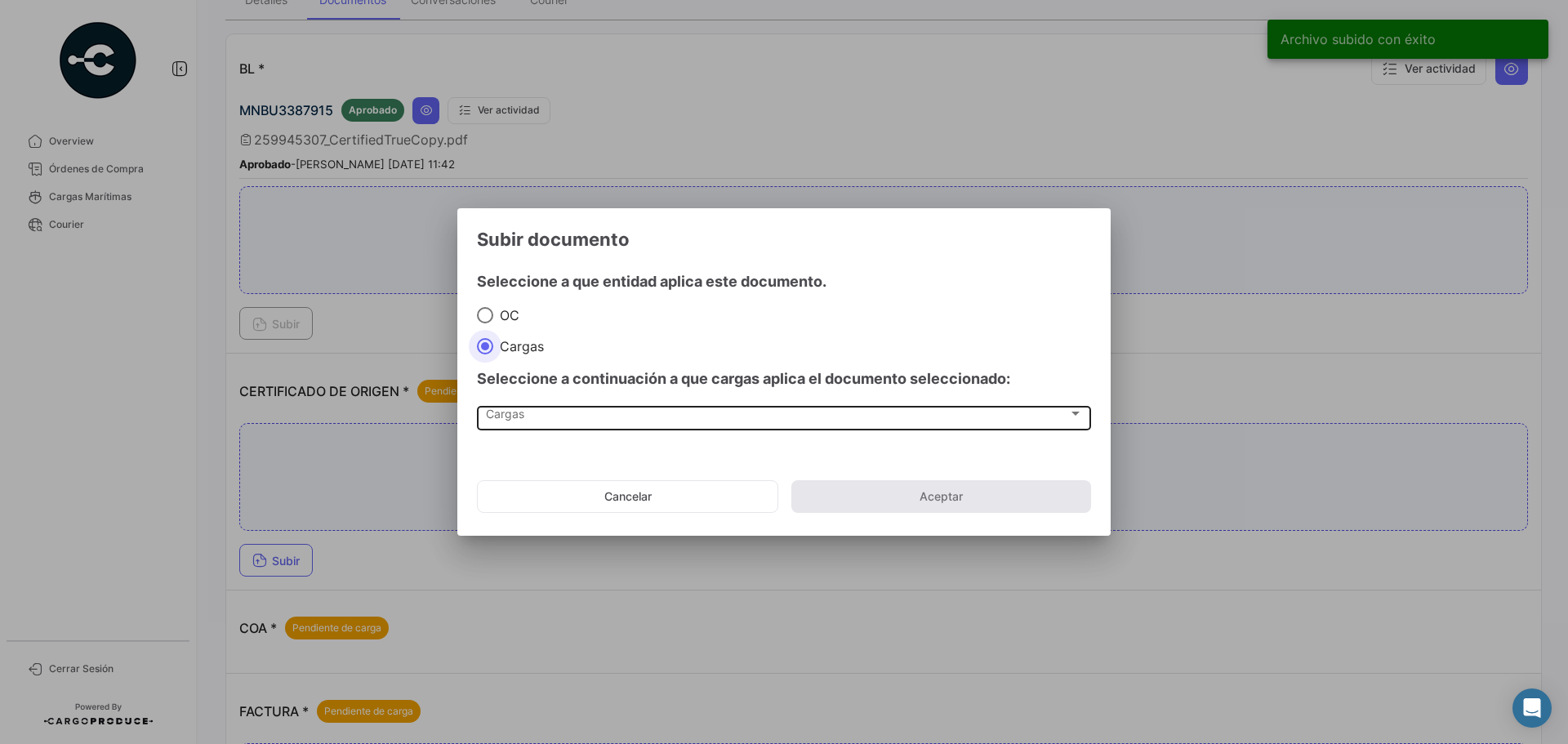
click at [563, 410] on div "Cargas Cargas" at bounding box center [784, 417] width 597 height 27
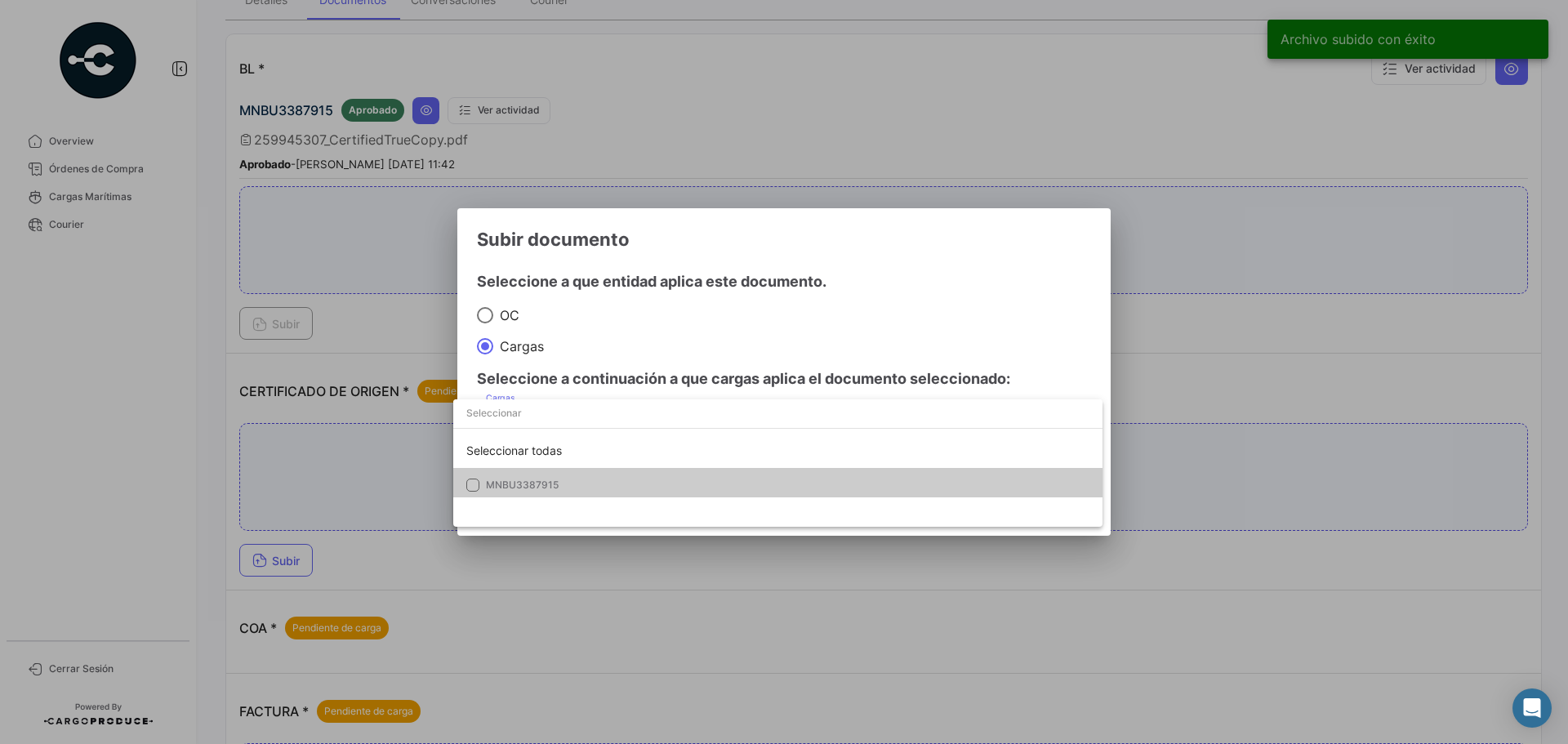
click at [579, 477] on mat-option "MNBU3387915" at bounding box center [777, 485] width 650 height 35
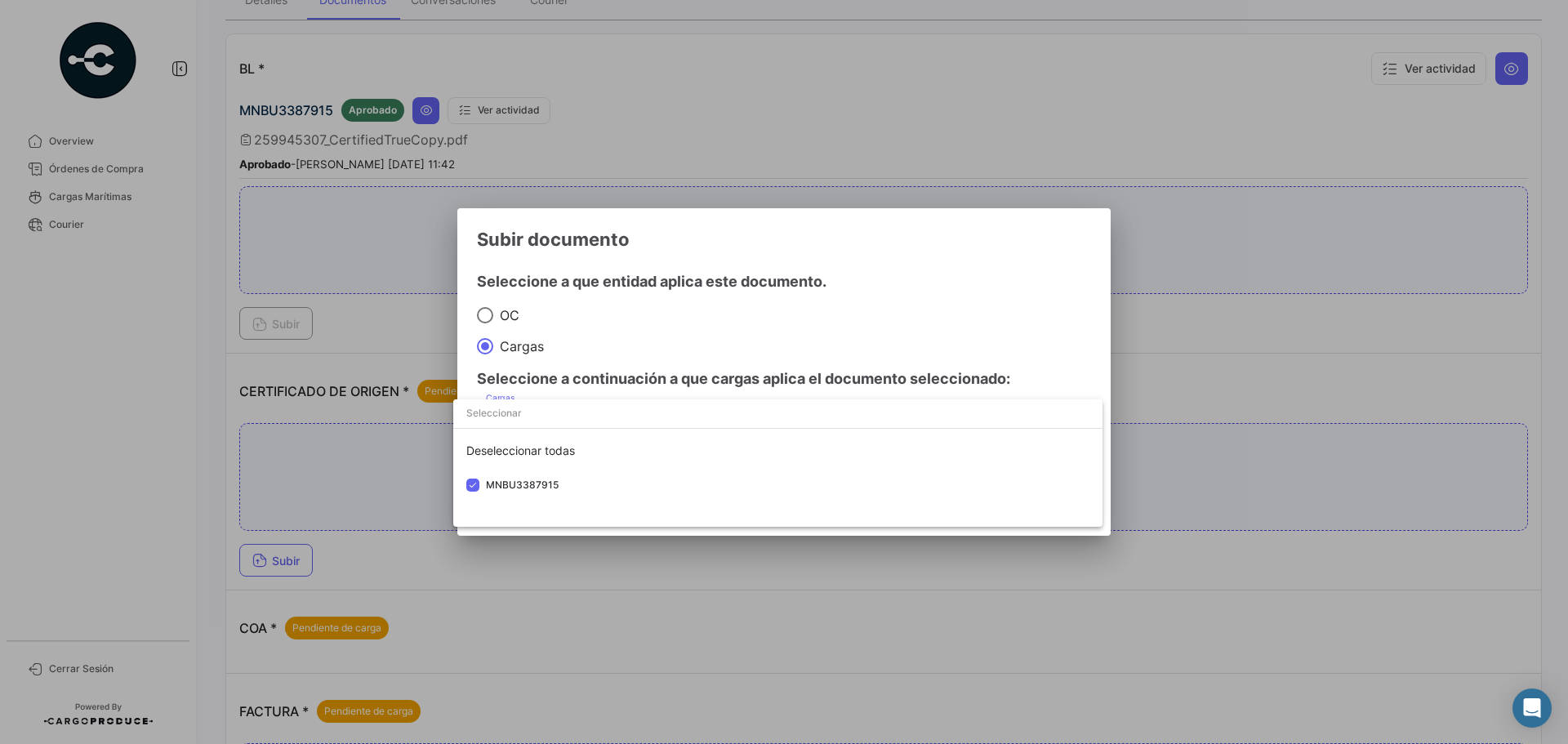
click at [959, 281] on div at bounding box center [784, 372] width 1568 height 744
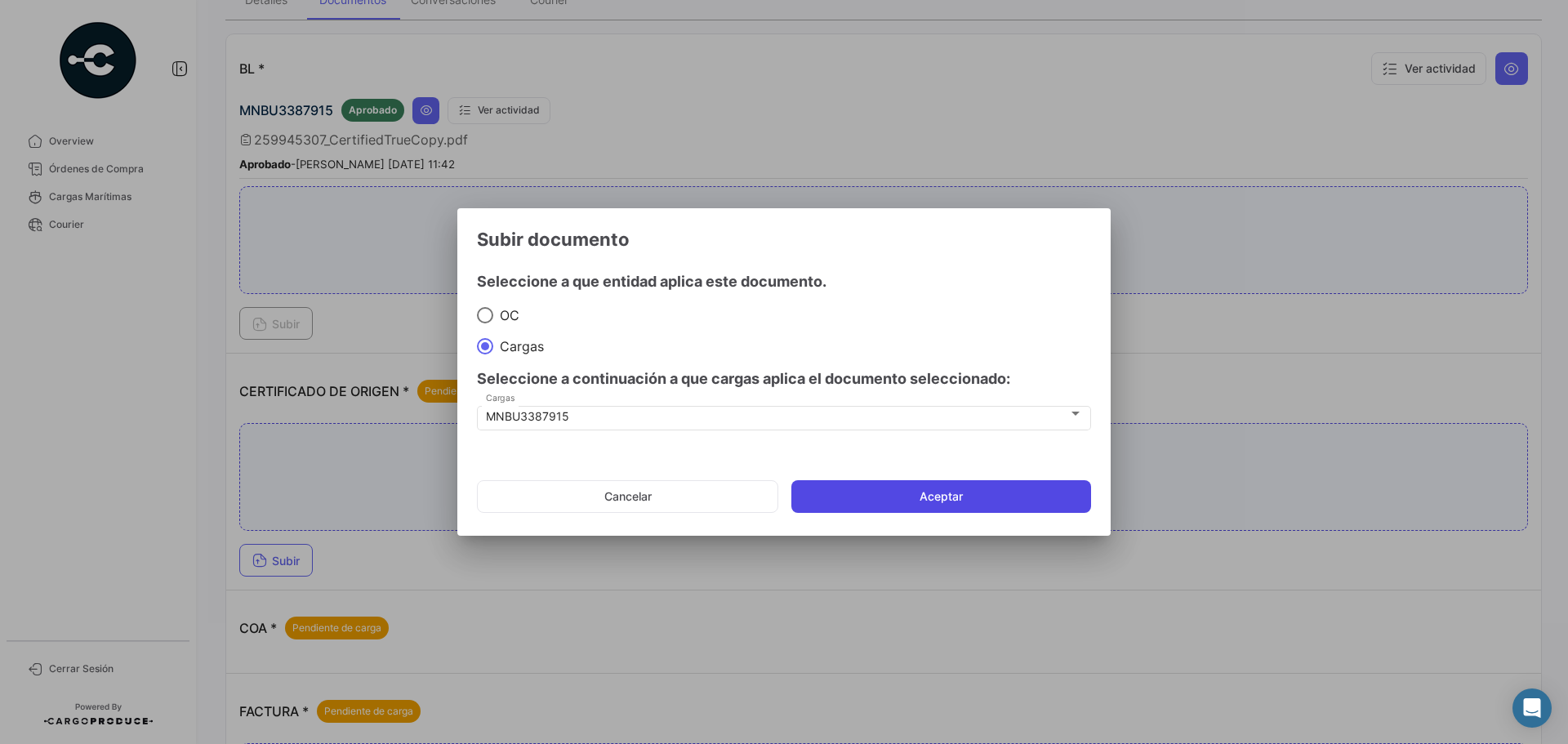
click at [999, 503] on button "Aceptar" at bounding box center [941, 497] width 300 height 33
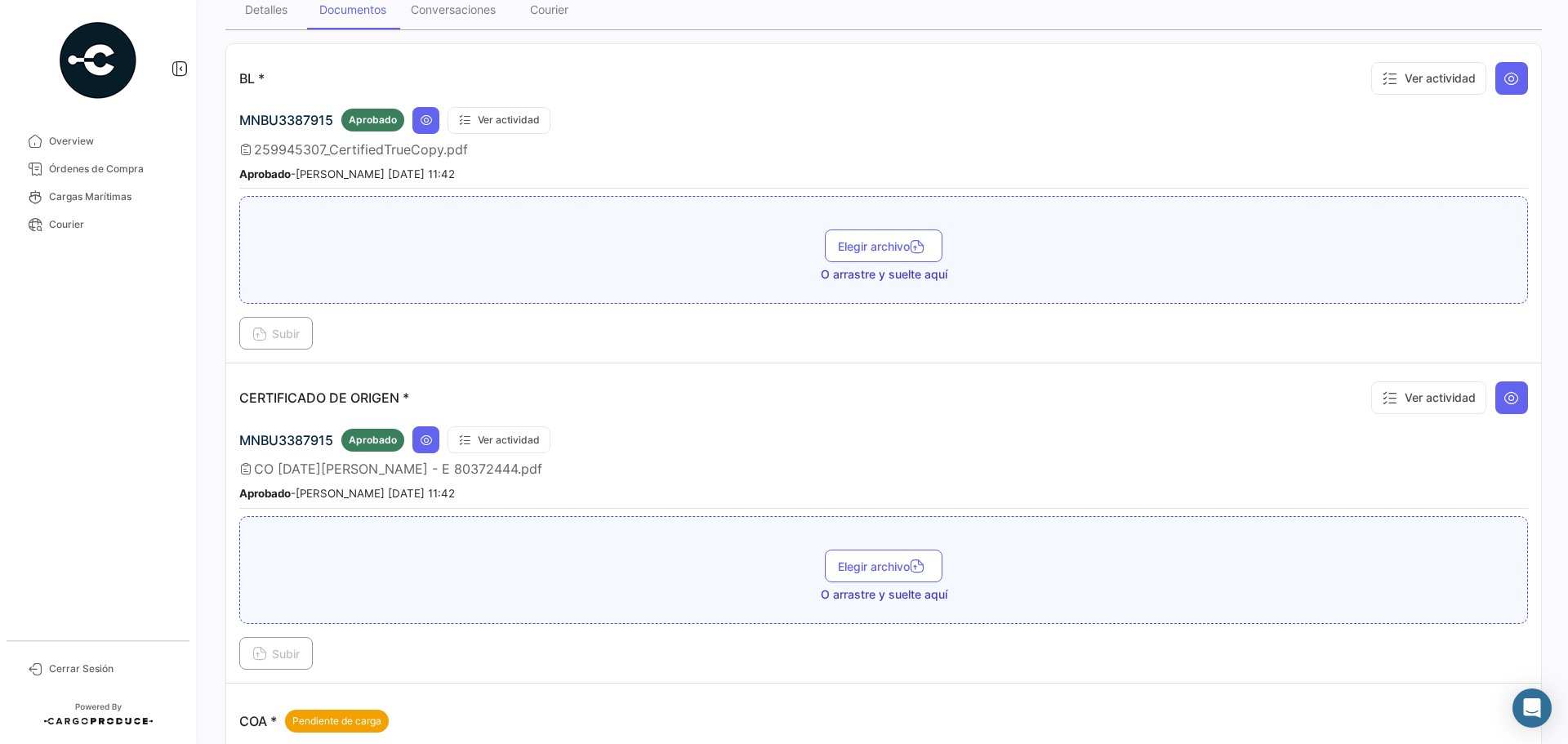
scroll to position [0, 0]
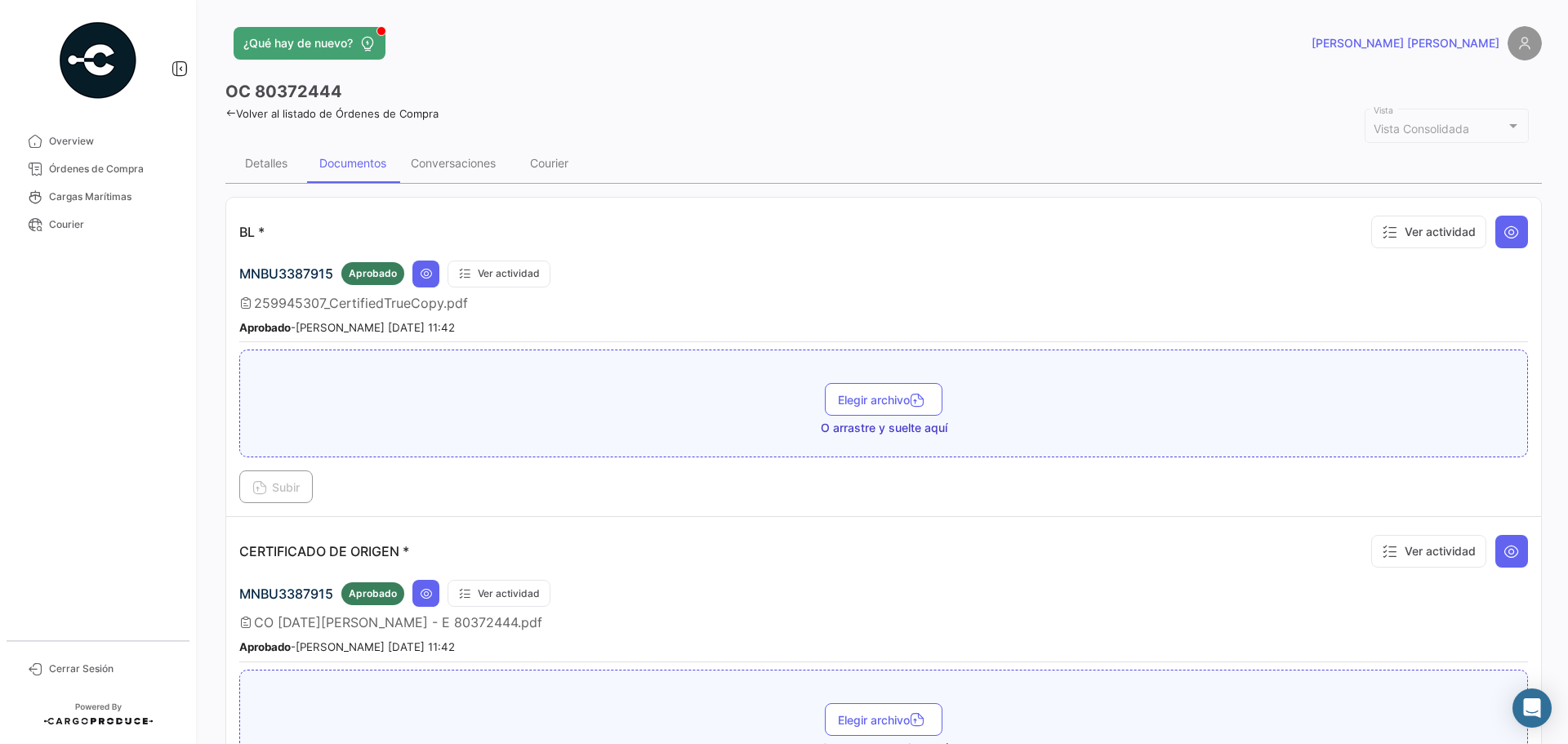
click at [234, 109] on icon at bounding box center [230, 114] width 11 height 11
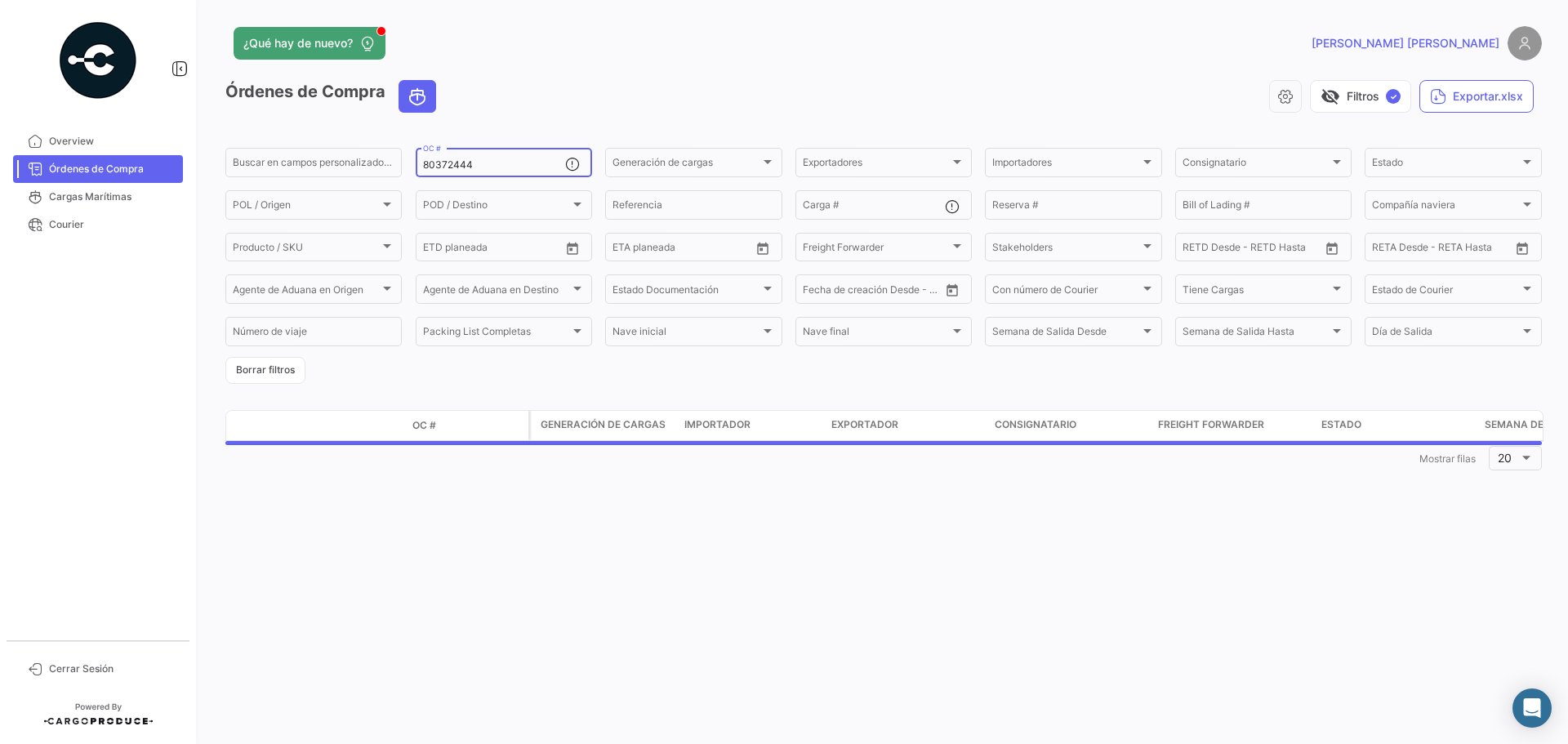
click at [478, 161] on input "80372444" at bounding box center [494, 165] width 142 height 12
paste input "585"
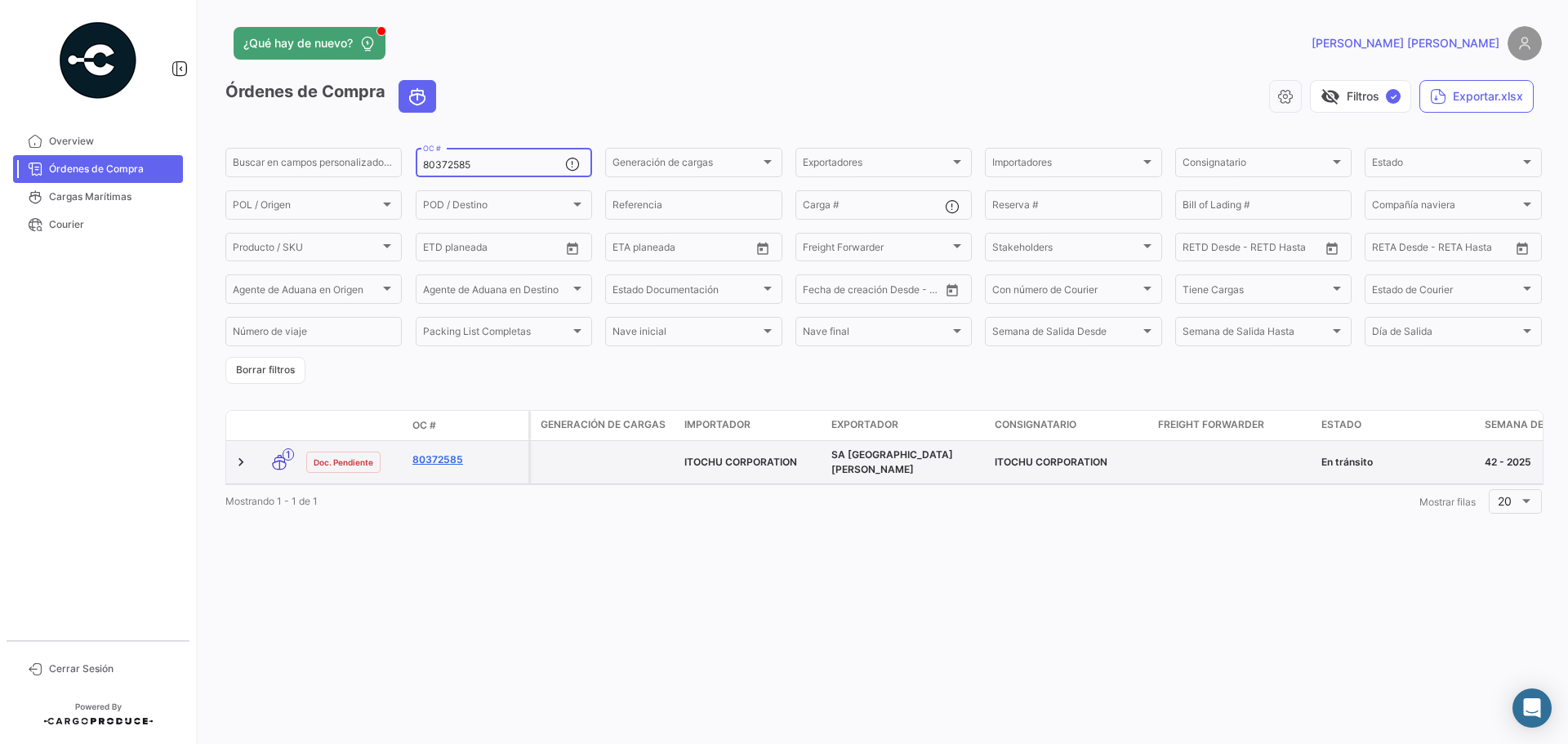
type input "80372585"
click at [429, 460] on link "80372585" at bounding box center [466, 460] width 109 height 15
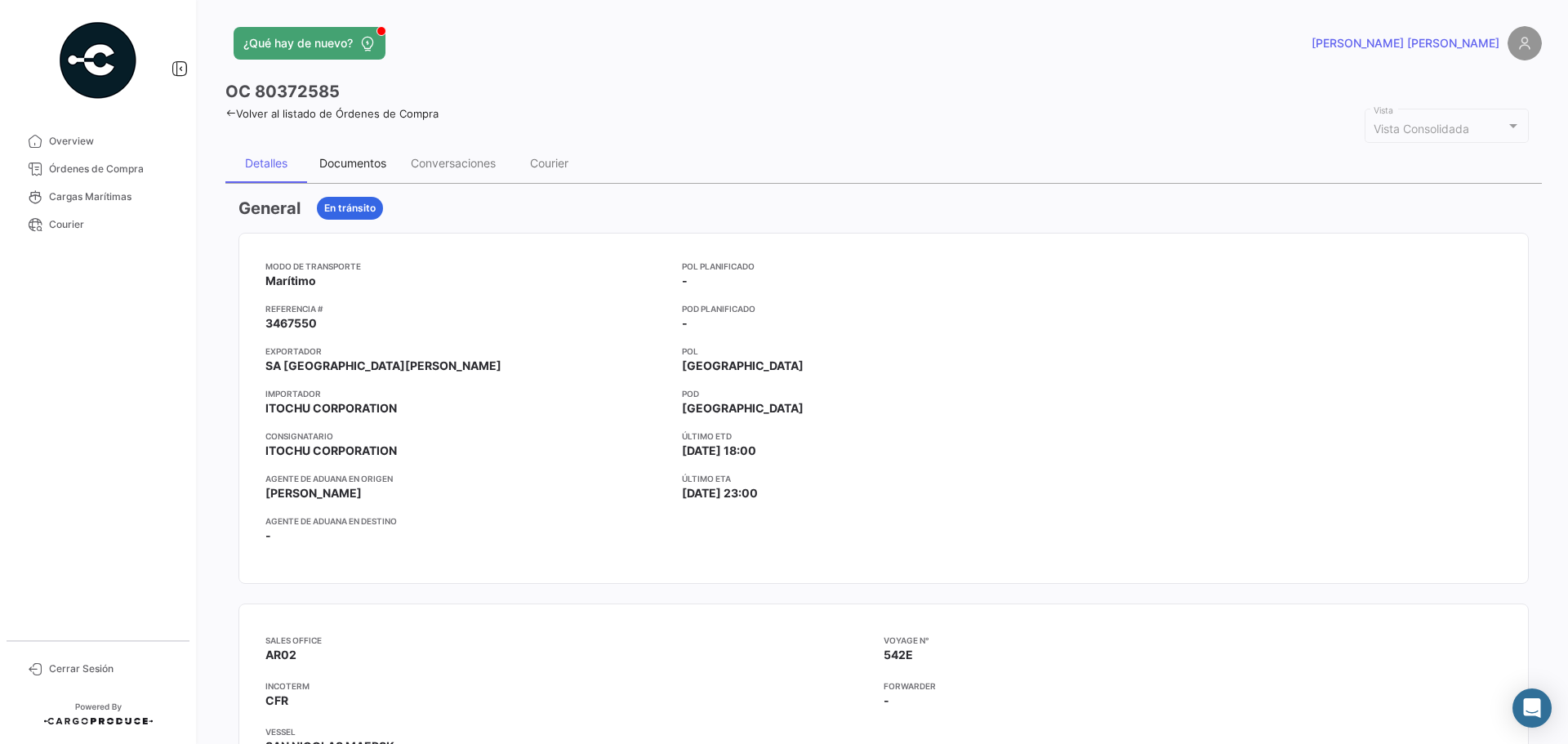
click at [345, 153] on div "Documentos" at bounding box center [352, 163] width 91 height 39
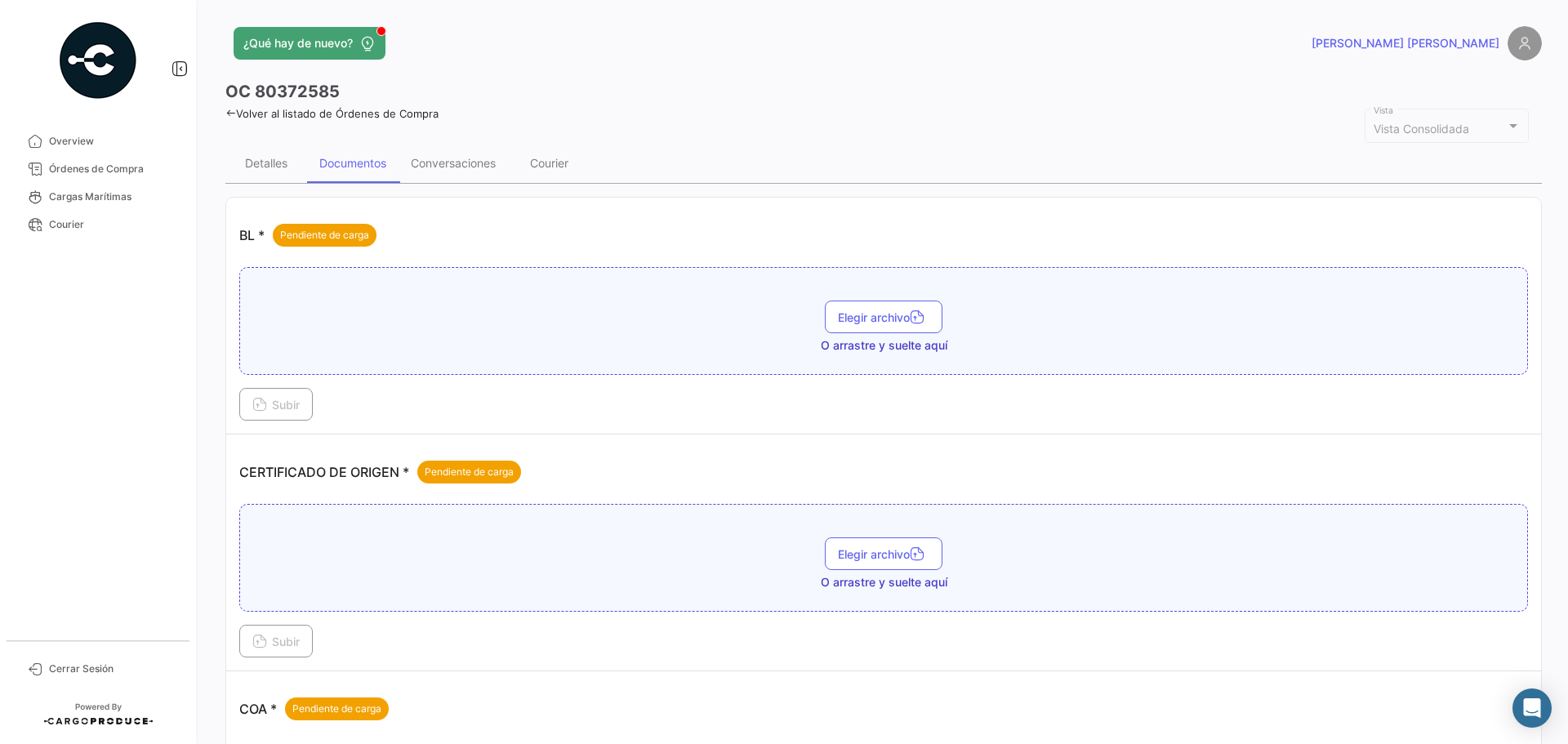
click at [294, 93] on h3 "OC 80372585" at bounding box center [282, 91] width 114 height 23
copy h3 "80372585"
click at [308, 644] on button "Subir" at bounding box center [276, 641] width 74 height 33
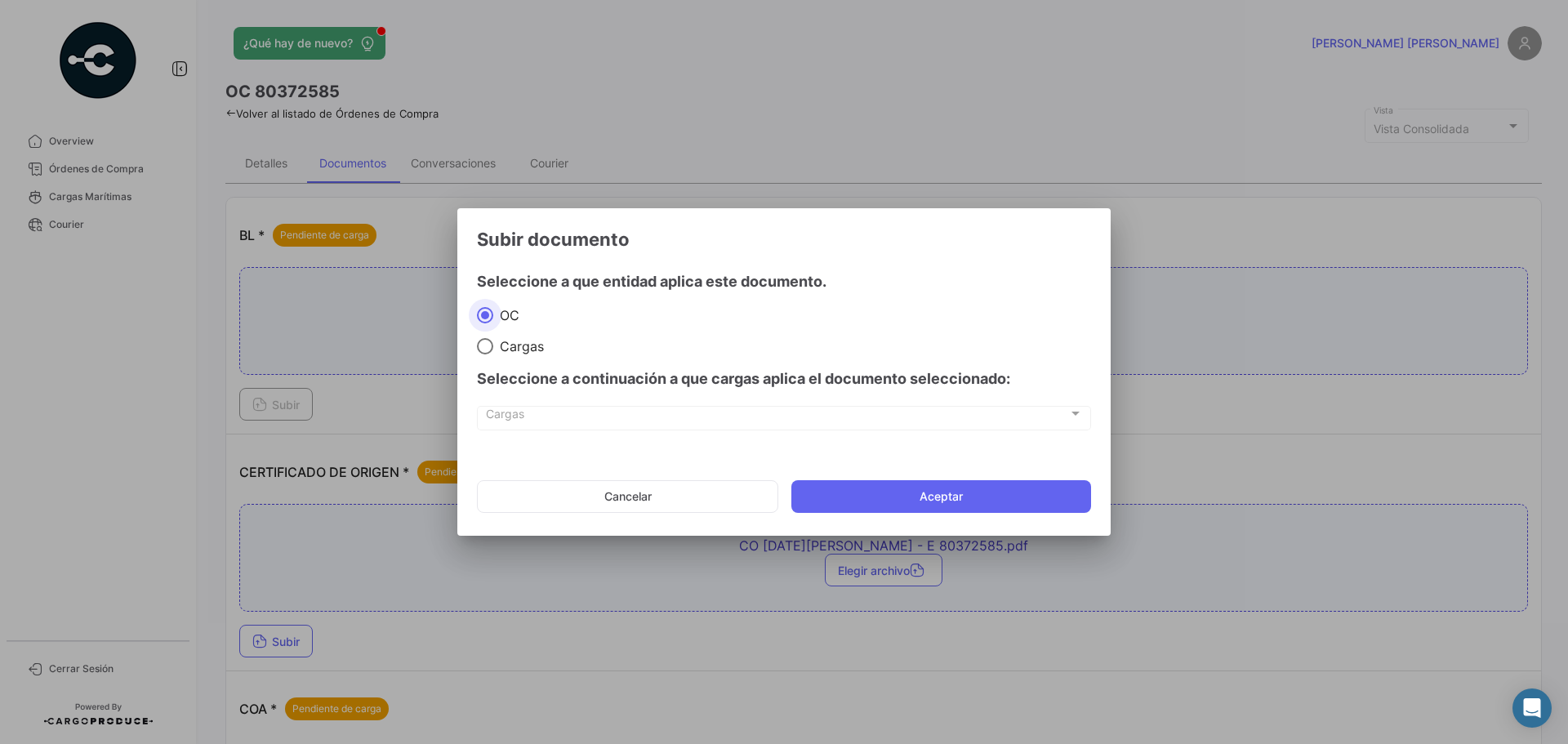
click at [531, 345] on span "Cargas" at bounding box center [519, 346] width 51 height 16
click at [494, 345] on input "Cargas" at bounding box center [485, 346] width 16 height 16
radio input "true"
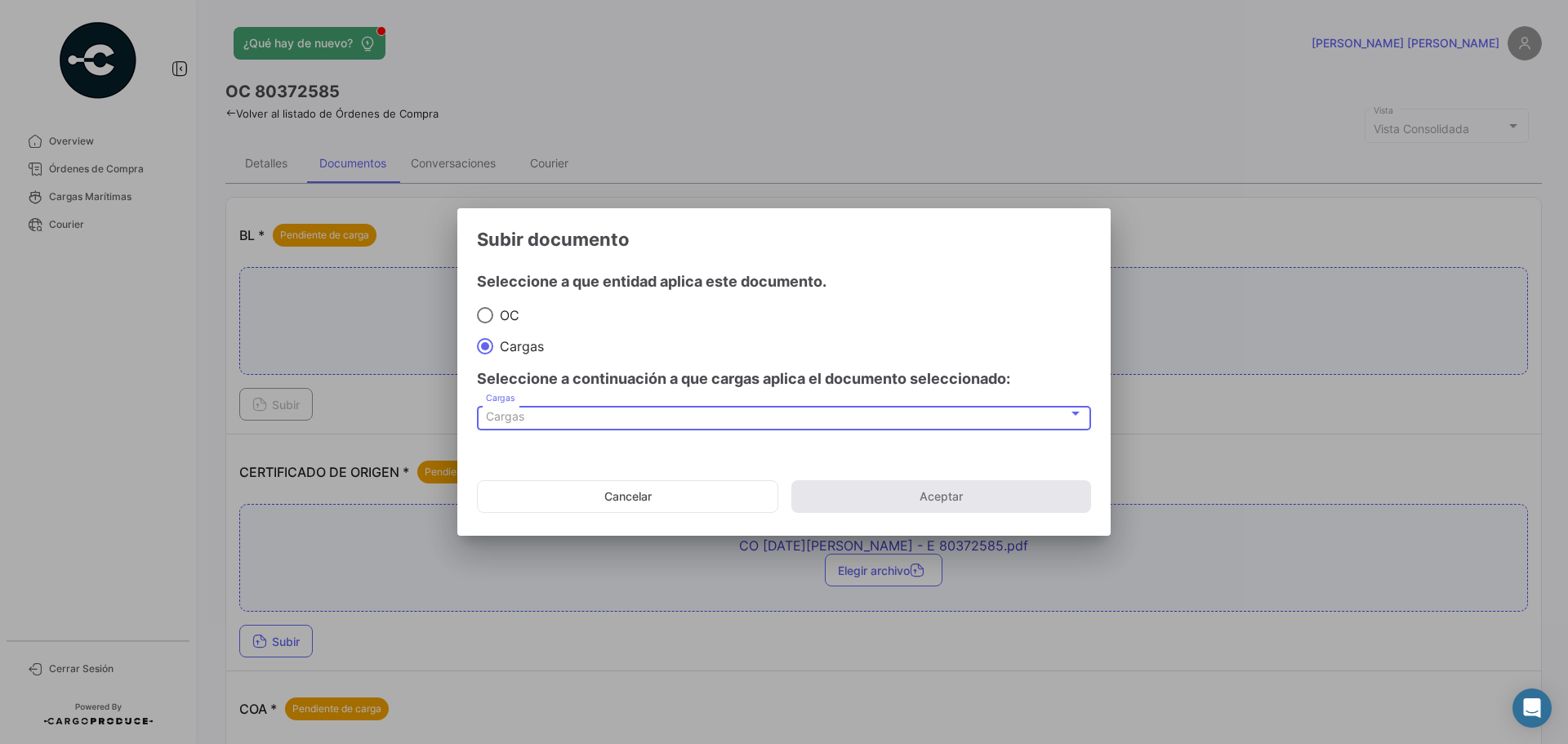
click at [692, 412] on div "Cargas" at bounding box center [776, 418] width 582 height 14
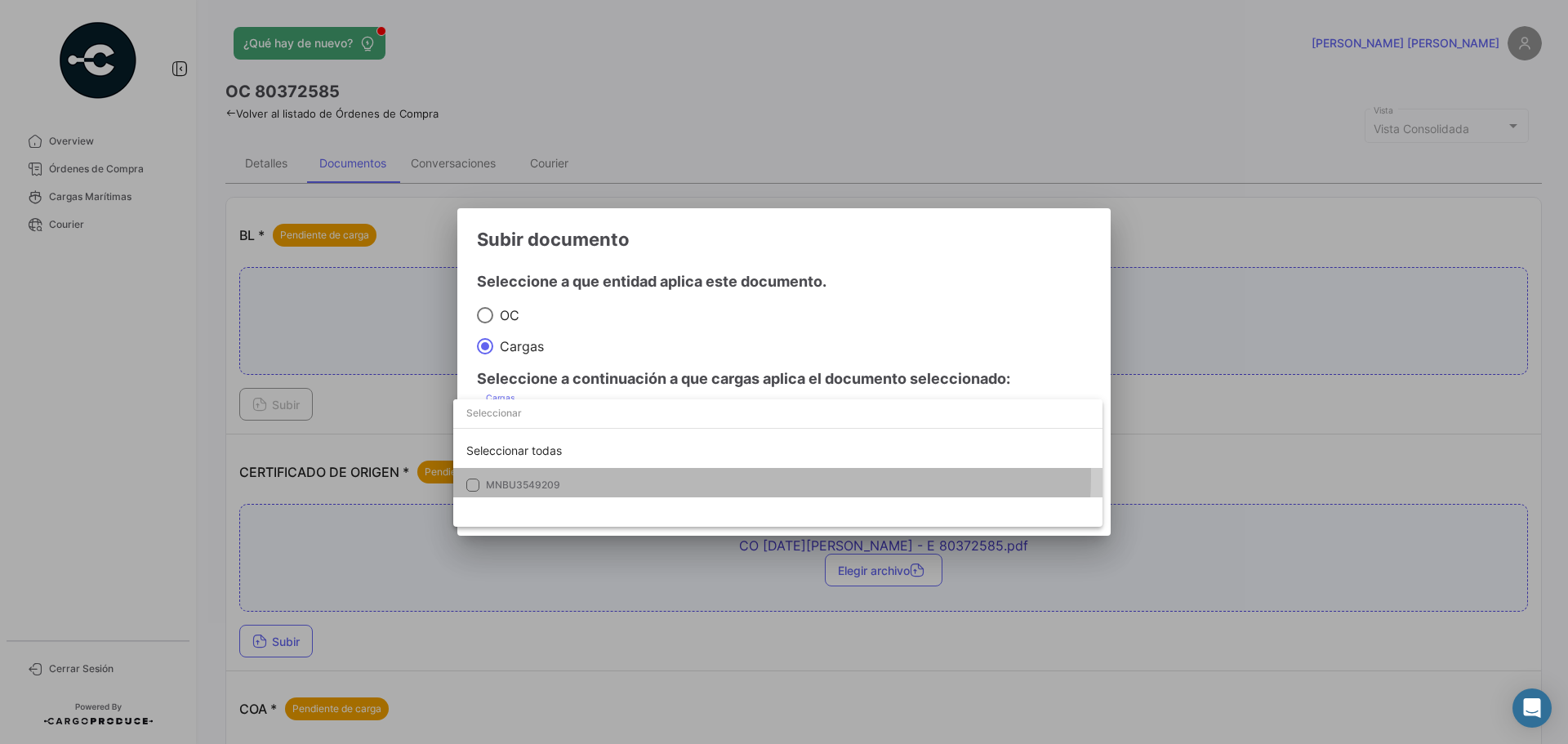
click at [683, 474] on mat-option "MNBU3549209" at bounding box center [777, 485] width 650 height 35
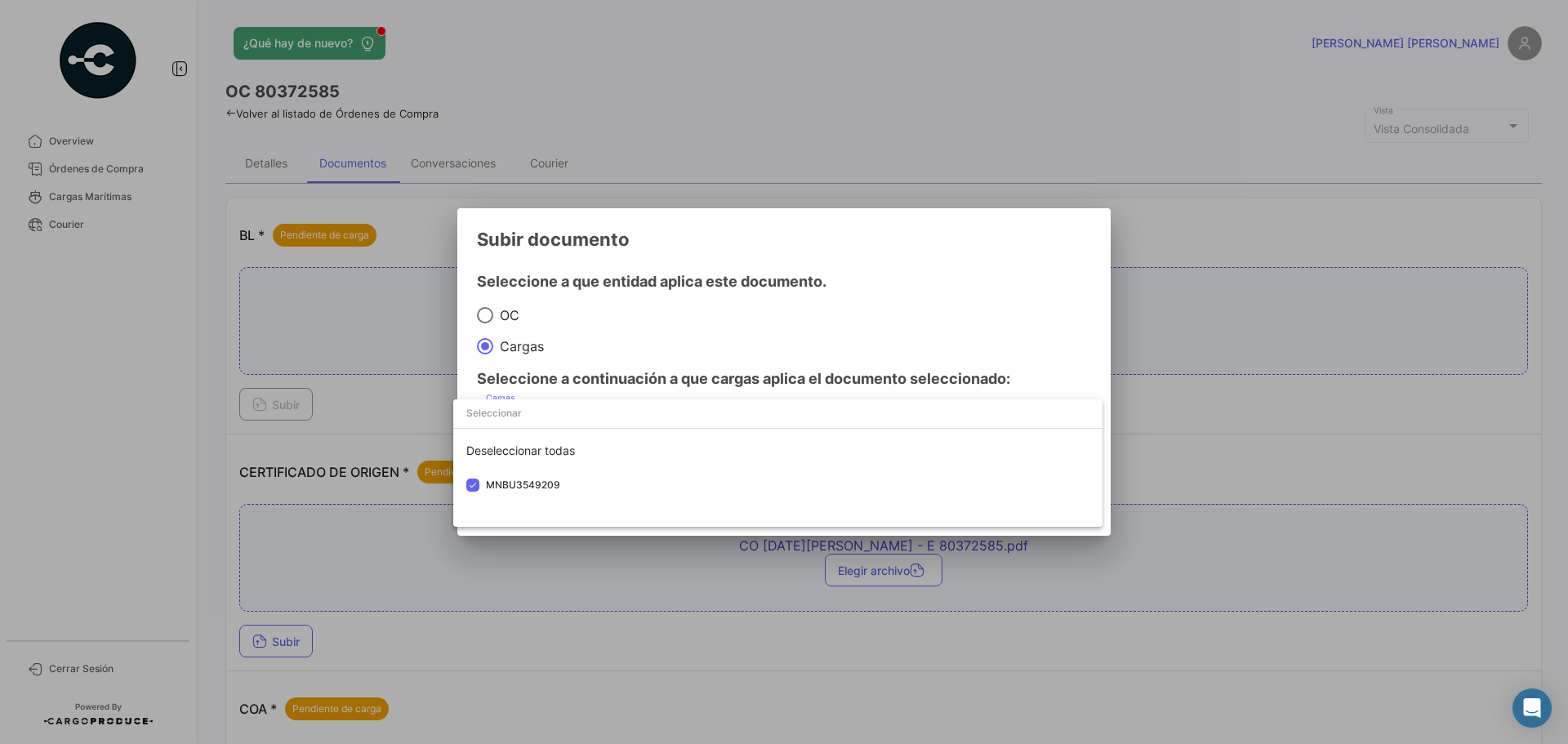
click at [1028, 252] on div at bounding box center [784, 372] width 1568 height 744
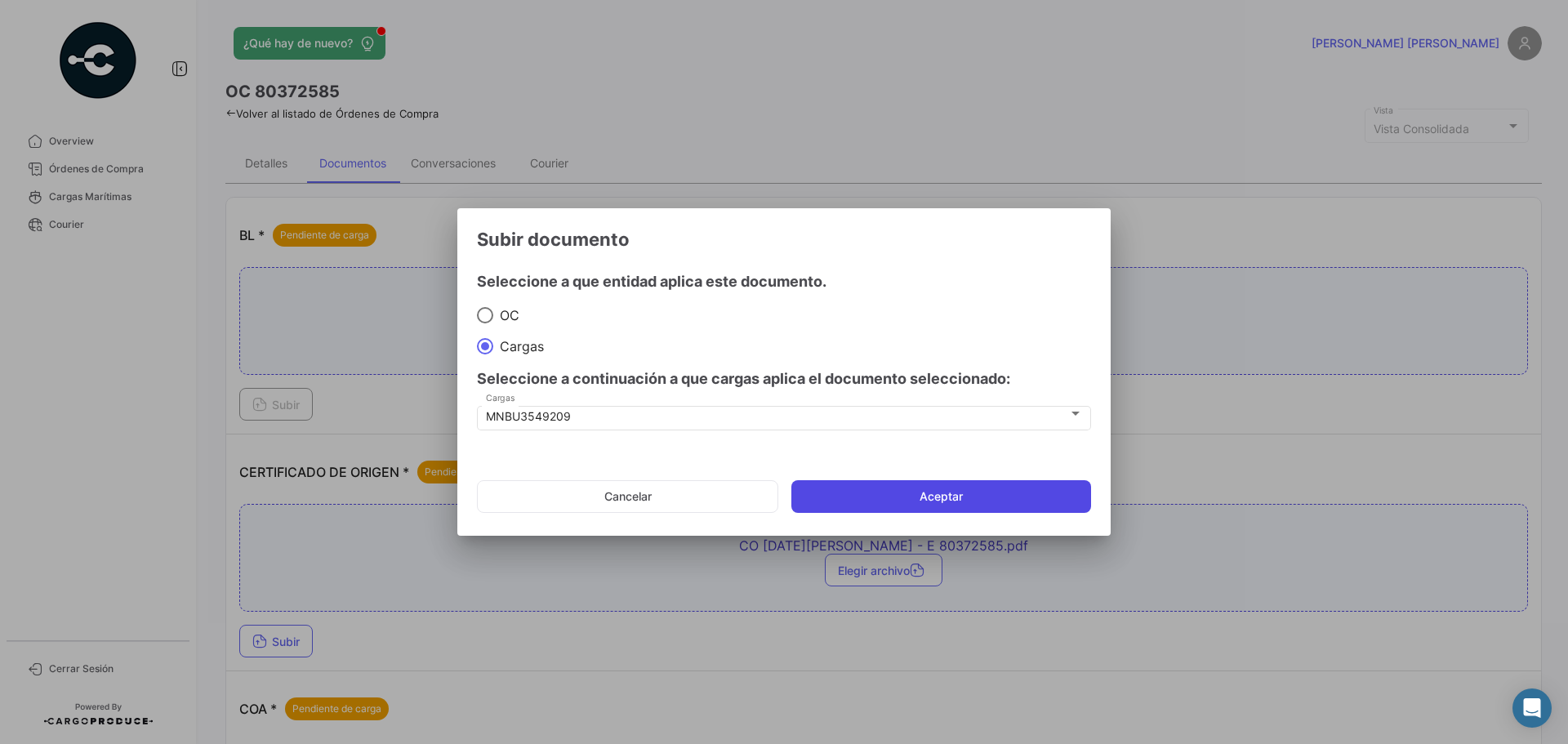
click at [965, 502] on button "Aceptar" at bounding box center [941, 497] width 300 height 33
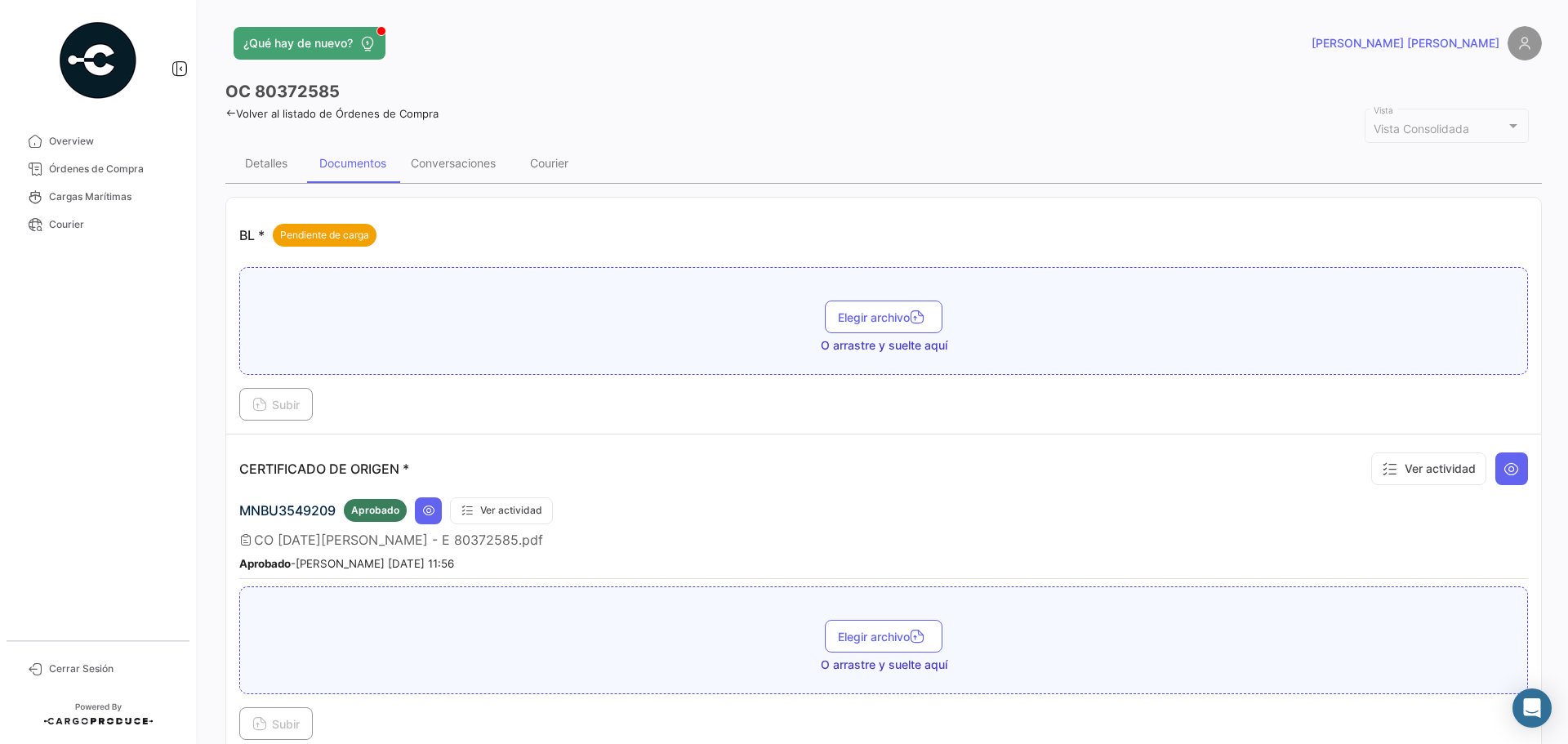
click at [399, 114] on link "Volver al listado de Órdenes de Compra" at bounding box center [332, 114] width 214 height 13
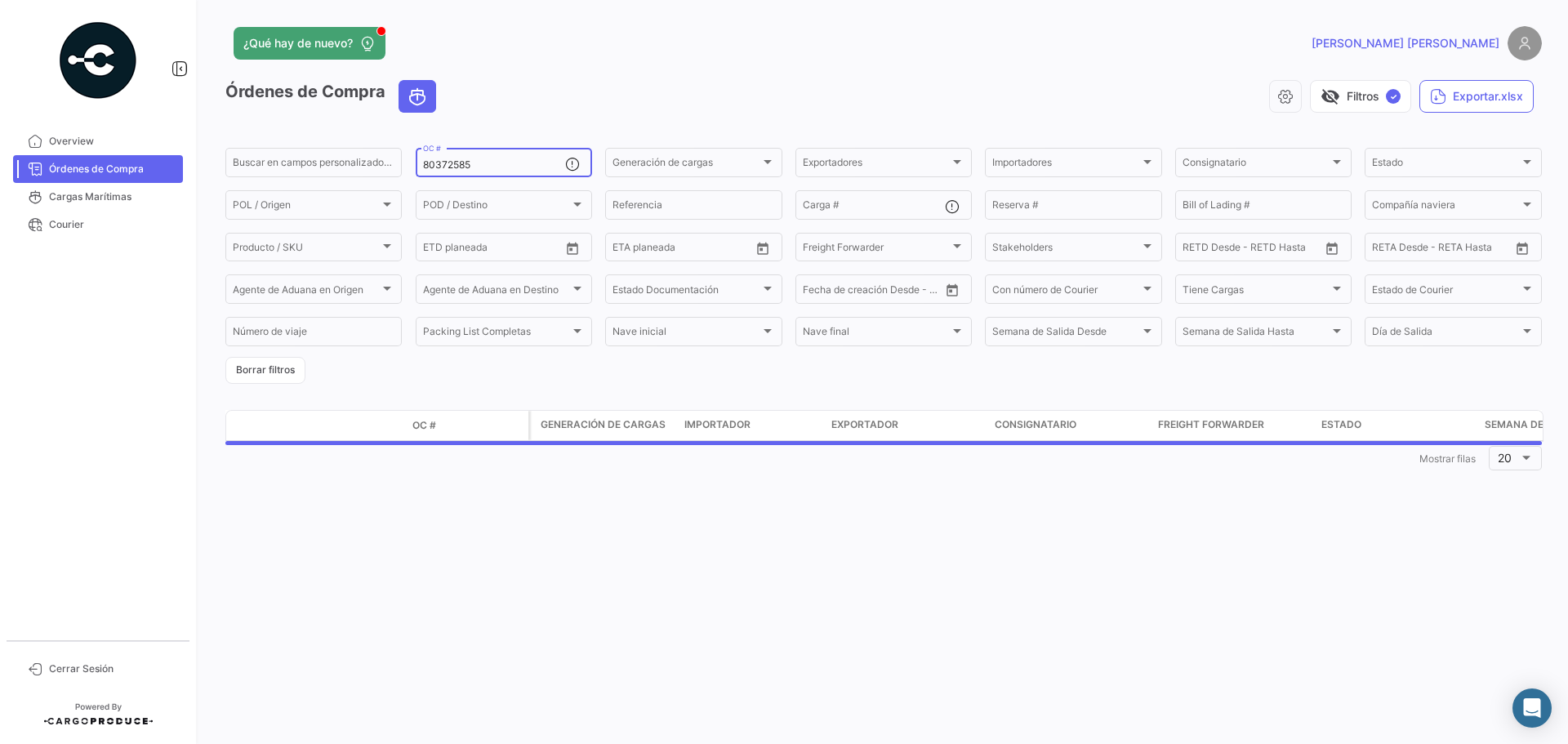
click at [478, 161] on input "80372585" at bounding box center [494, 165] width 142 height 12
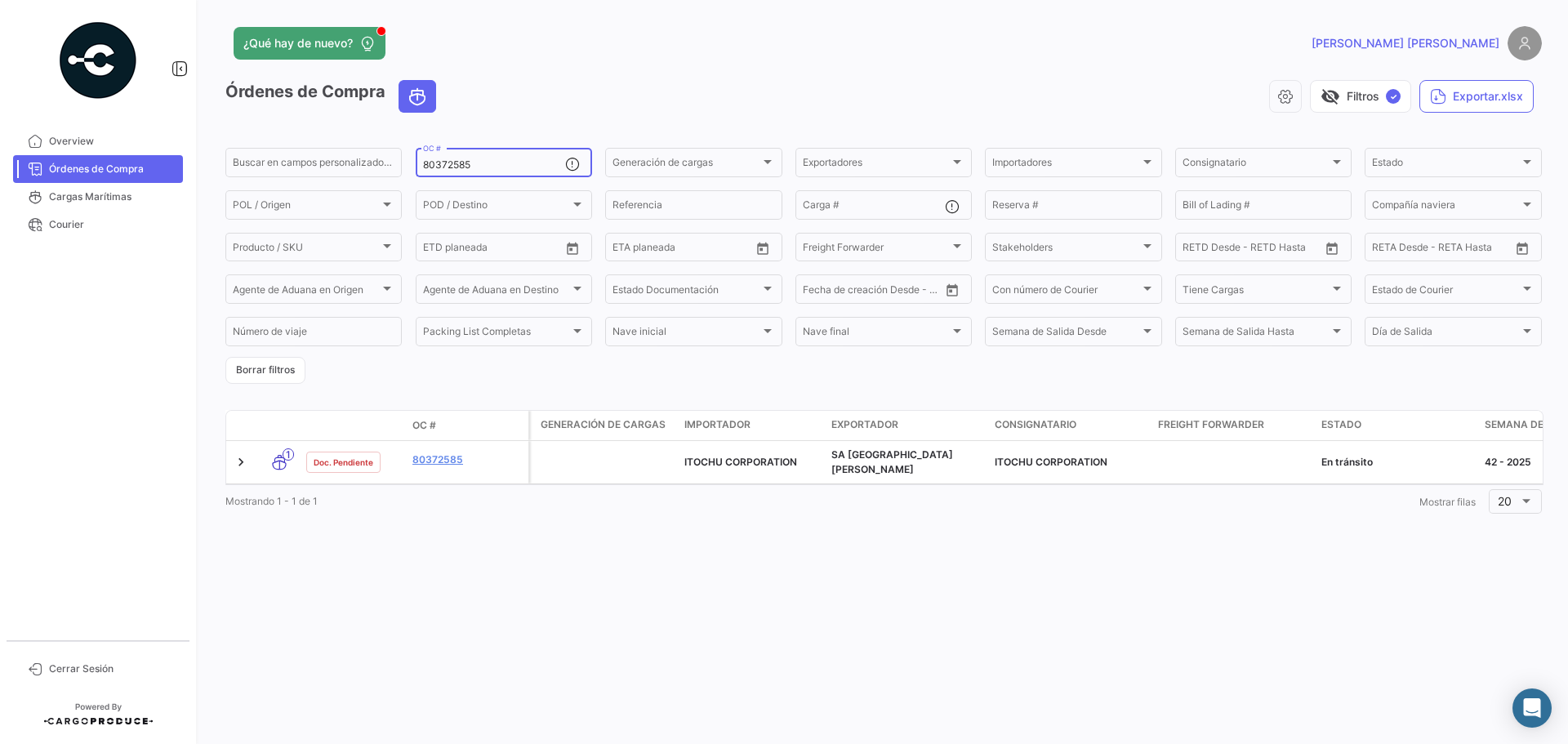
click at [478, 161] on input "80372585" at bounding box center [494, 165] width 142 height 12
paste input
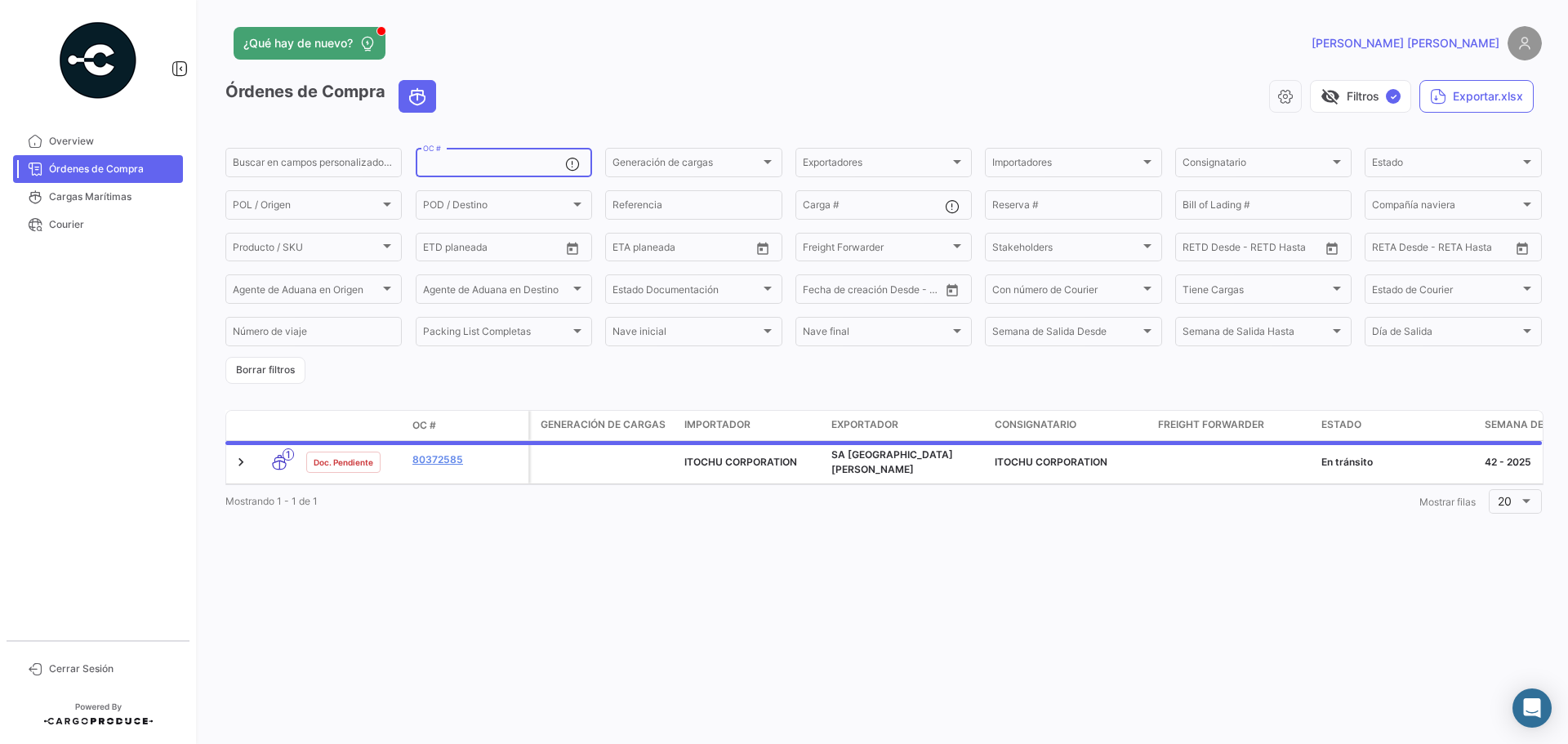
click at [478, 161] on input "OC #" at bounding box center [494, 165] width 142 height 12
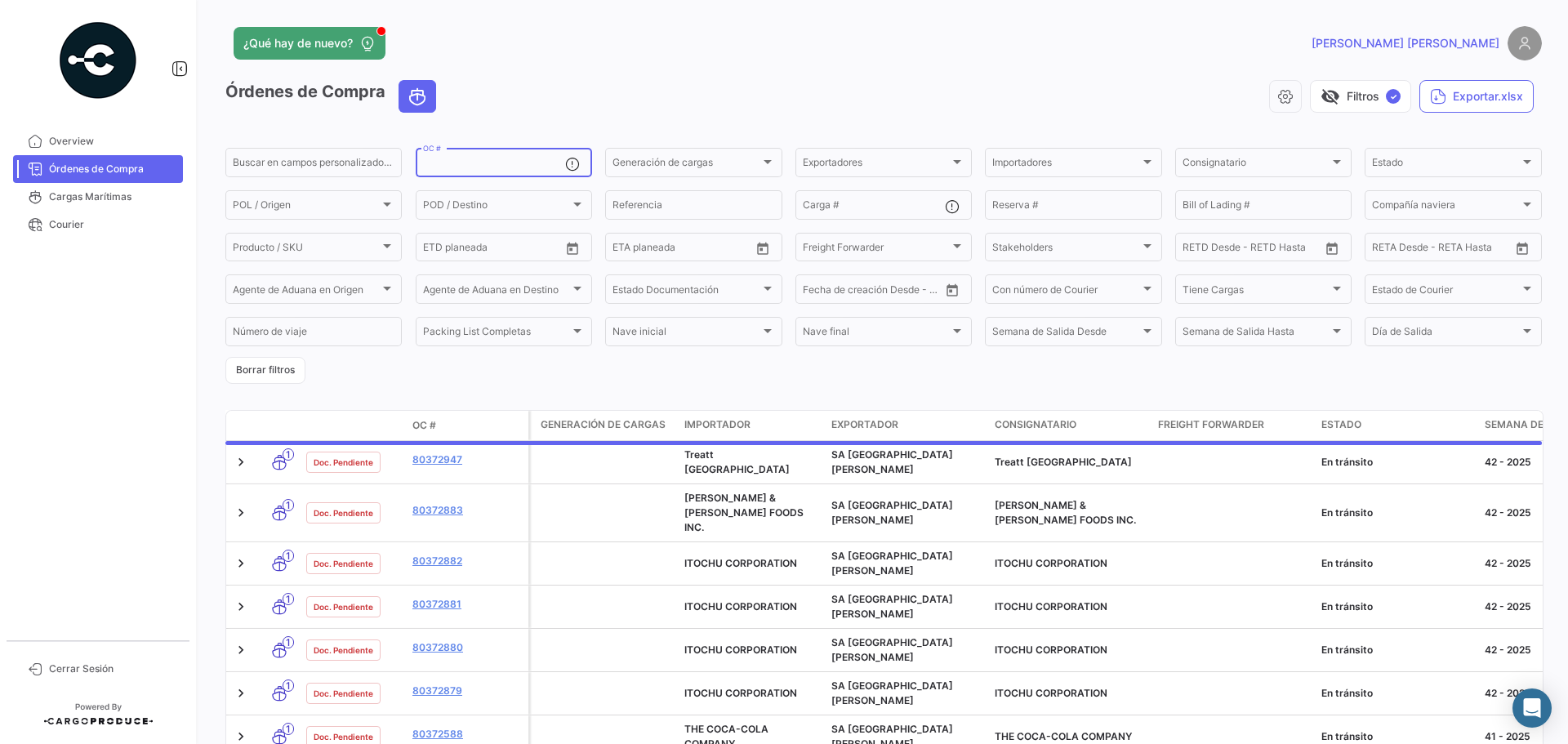
click at [472, 159] on div "OC #" at bounding box center [494, 161] width 142 height 32
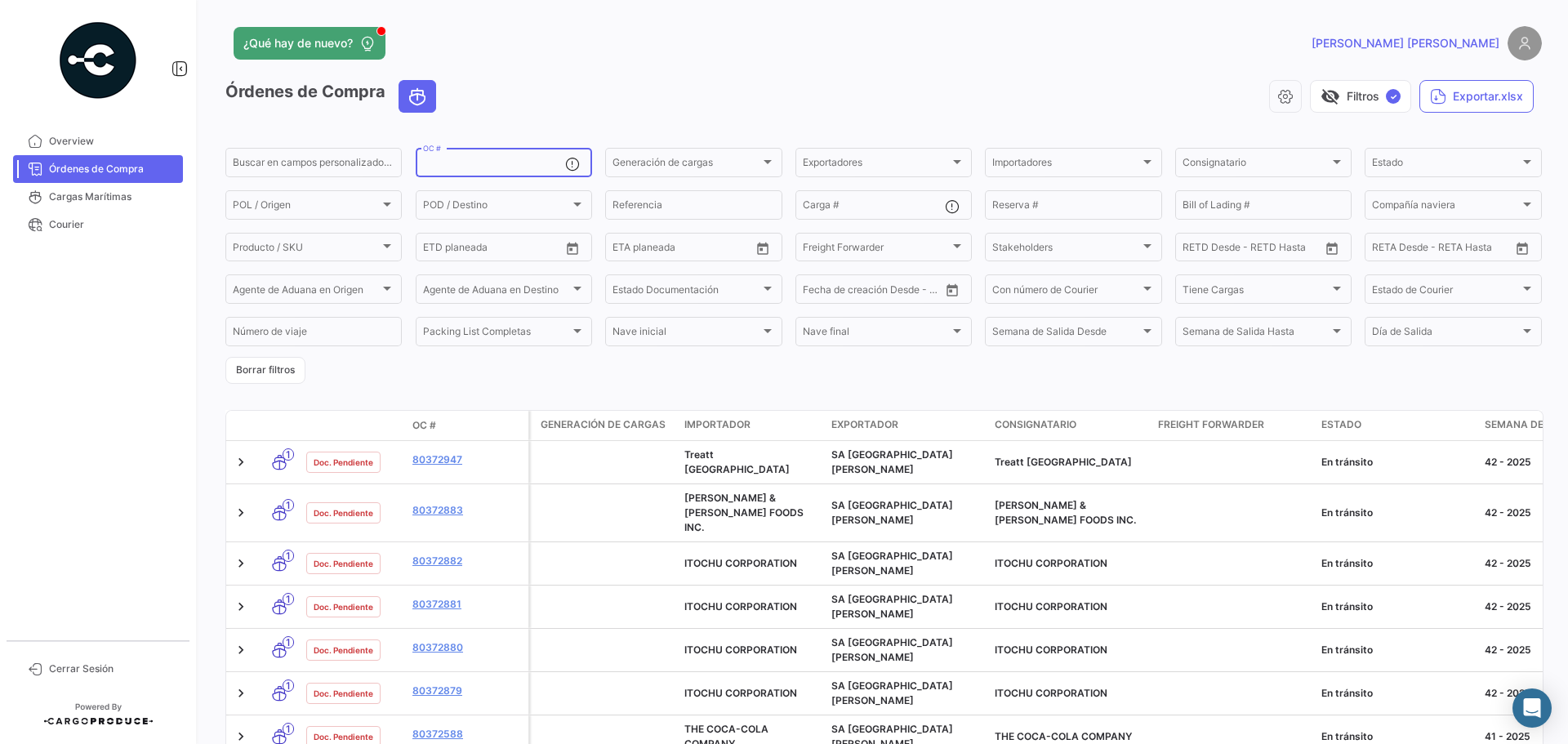
click at [480, 160] on input "OC #" at bounding box center [494, 165] width 142 height 12
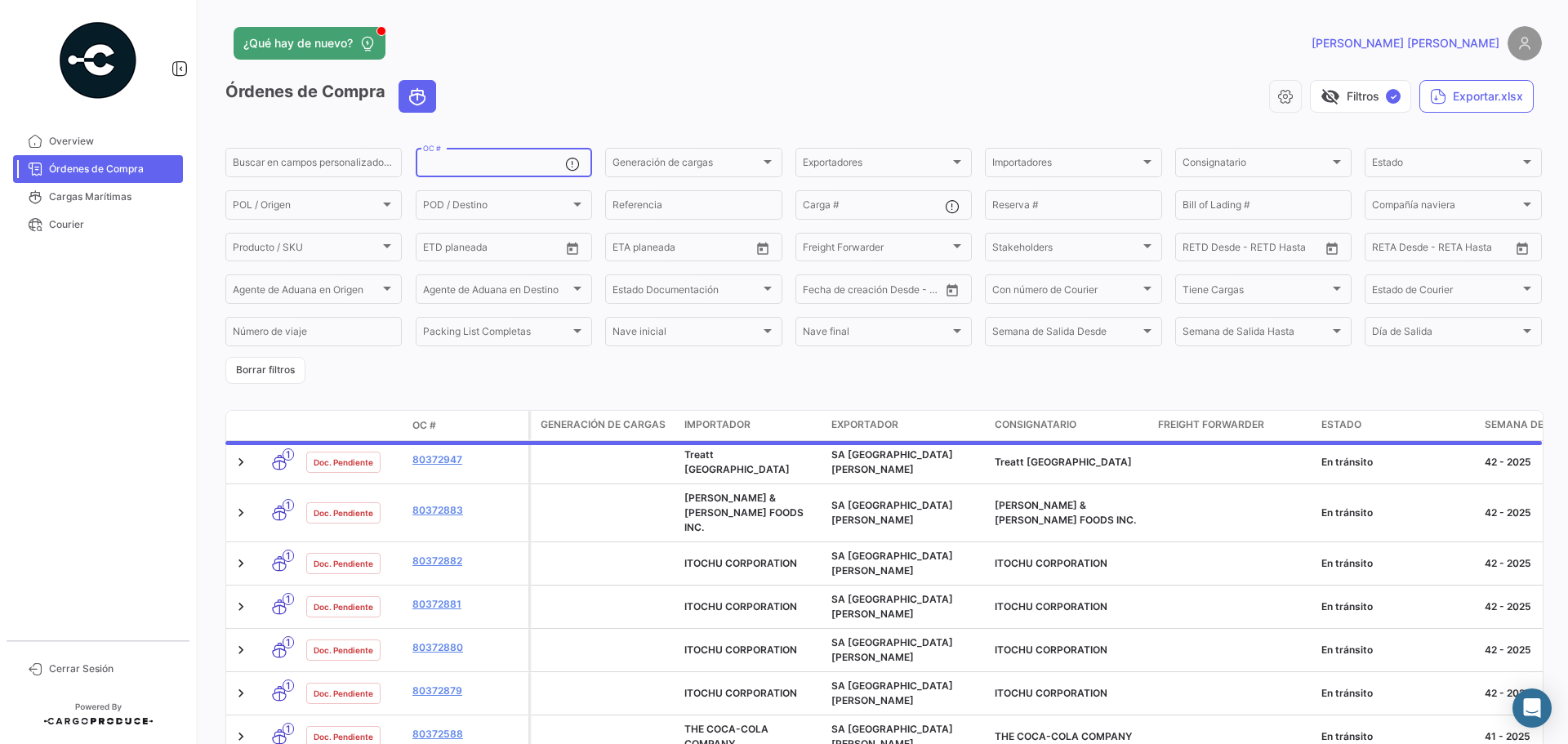
click at [480, 160] on input "OC #" at bounding box center [494, 165] width 142 height 12
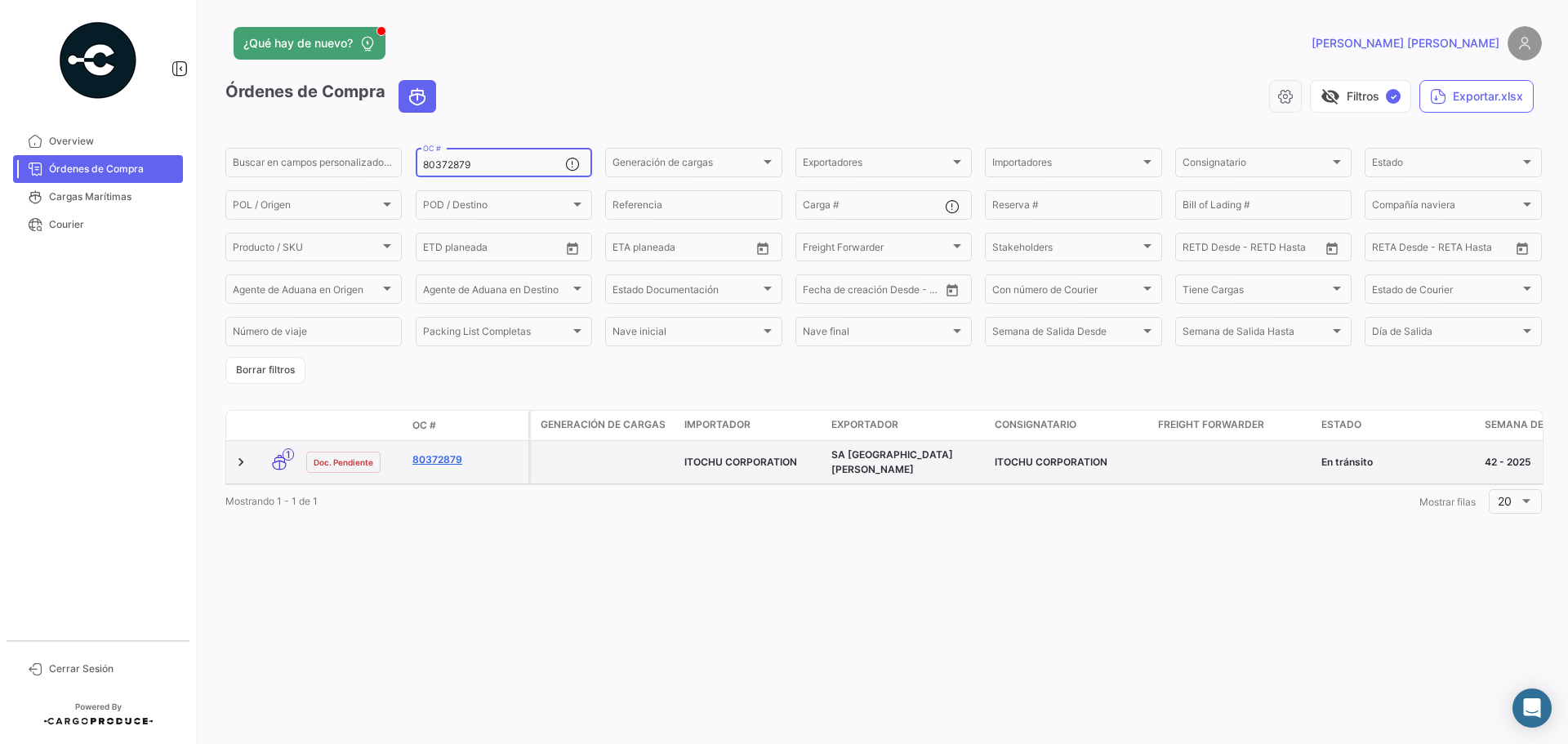
type input "80372879"
click at [438, 453] on link "80372879" at bounding box center [466, 460] width 109 height 15
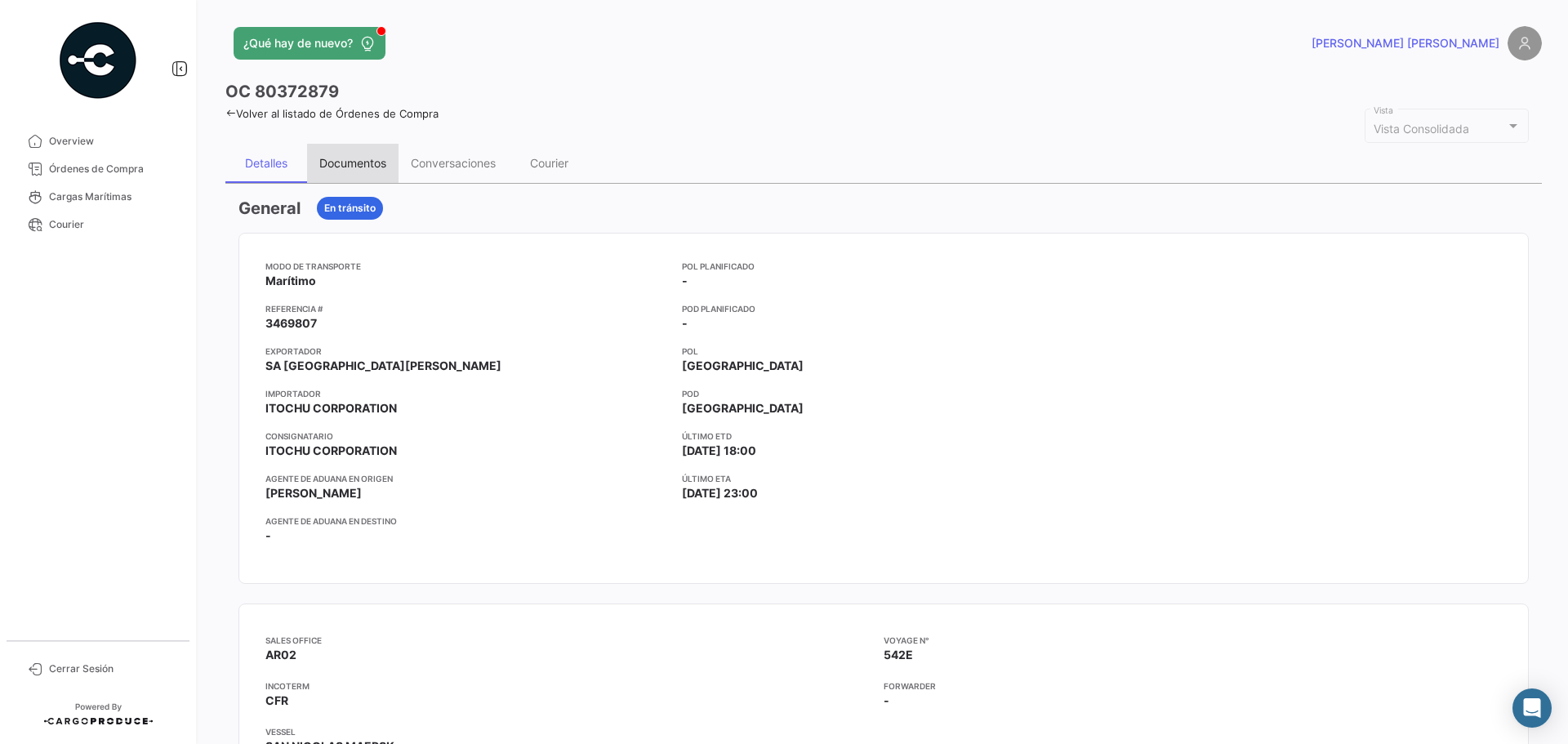
click at [382, 153] on div "Documentos" at bounding box center [352, 163] width 91 height 39
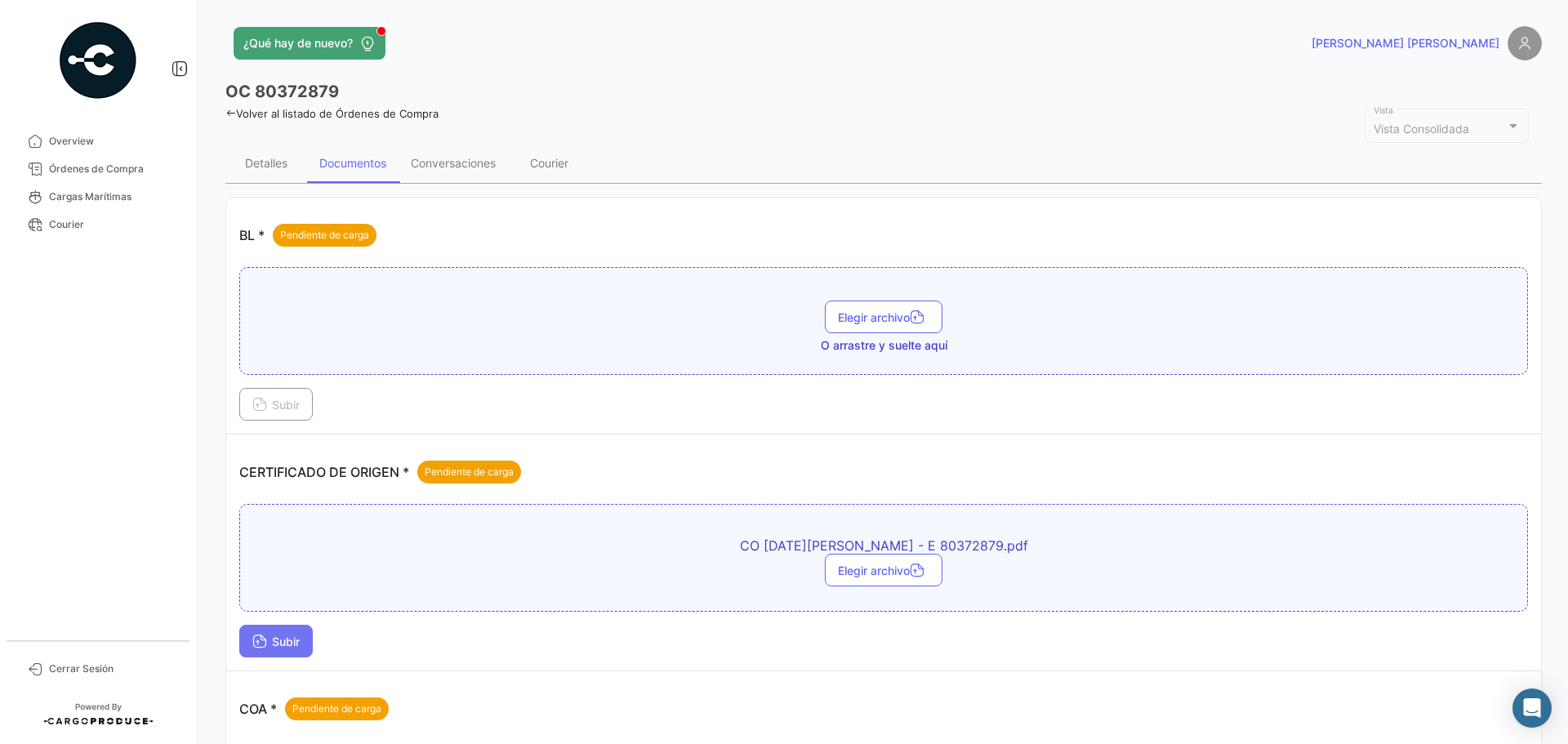
click at [269, 640] on span "Subir" at bounding box center [276, 642] width 47 height 14
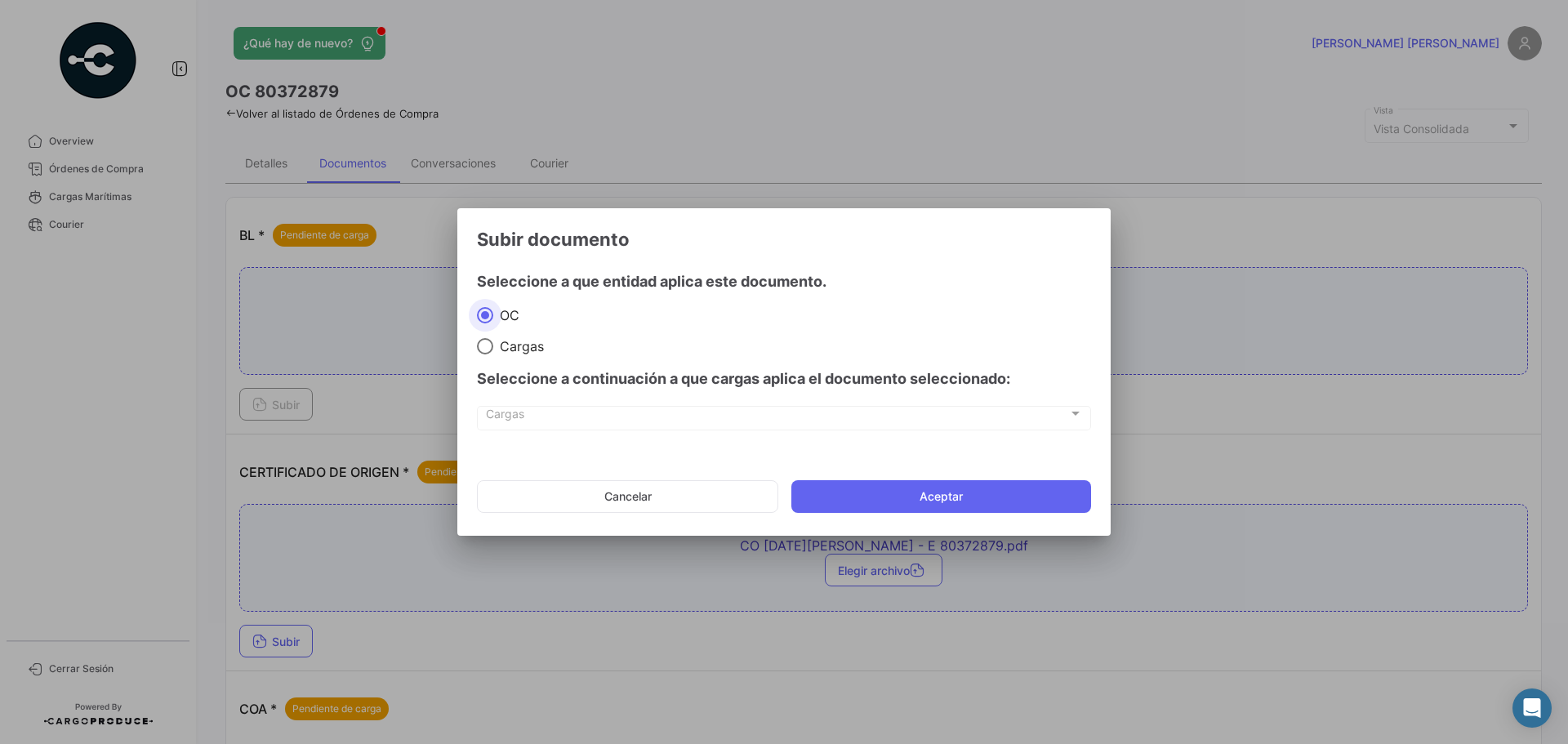
click at [535, 333] on mat-radio-group "[PERSON_NAME]" at bounding box center [784, 331] width 614 height 48
click at [530, 346] on span "Cargas" at bounding box center [519, 346] width 51 height 16
click at [494, 346] on input "Cargas" at bounding box center [485, 346] width 16 height 16
radio input "true"
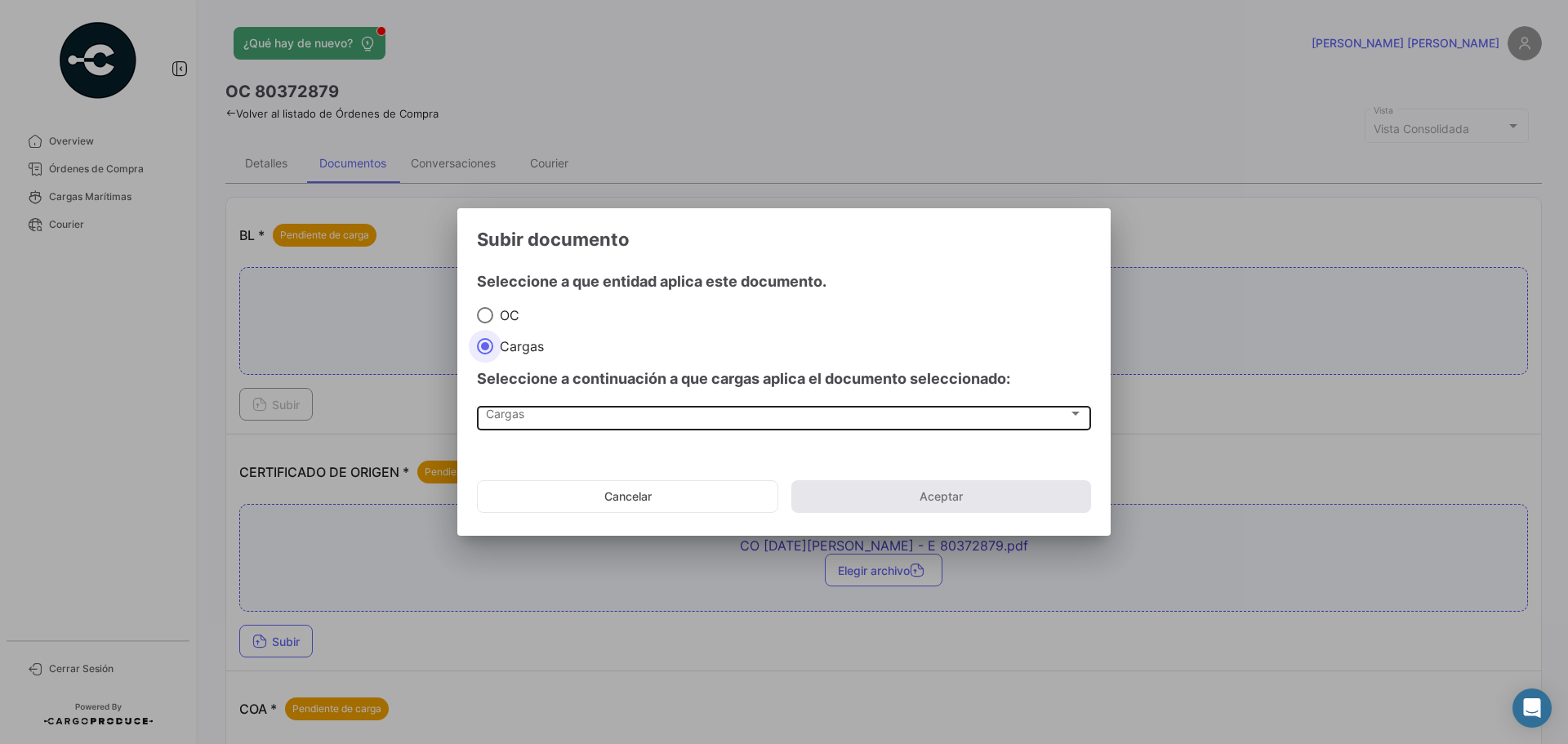
click at [557, 419] on div "Cargas" at bounding box center [776, 418] width 582 height 14
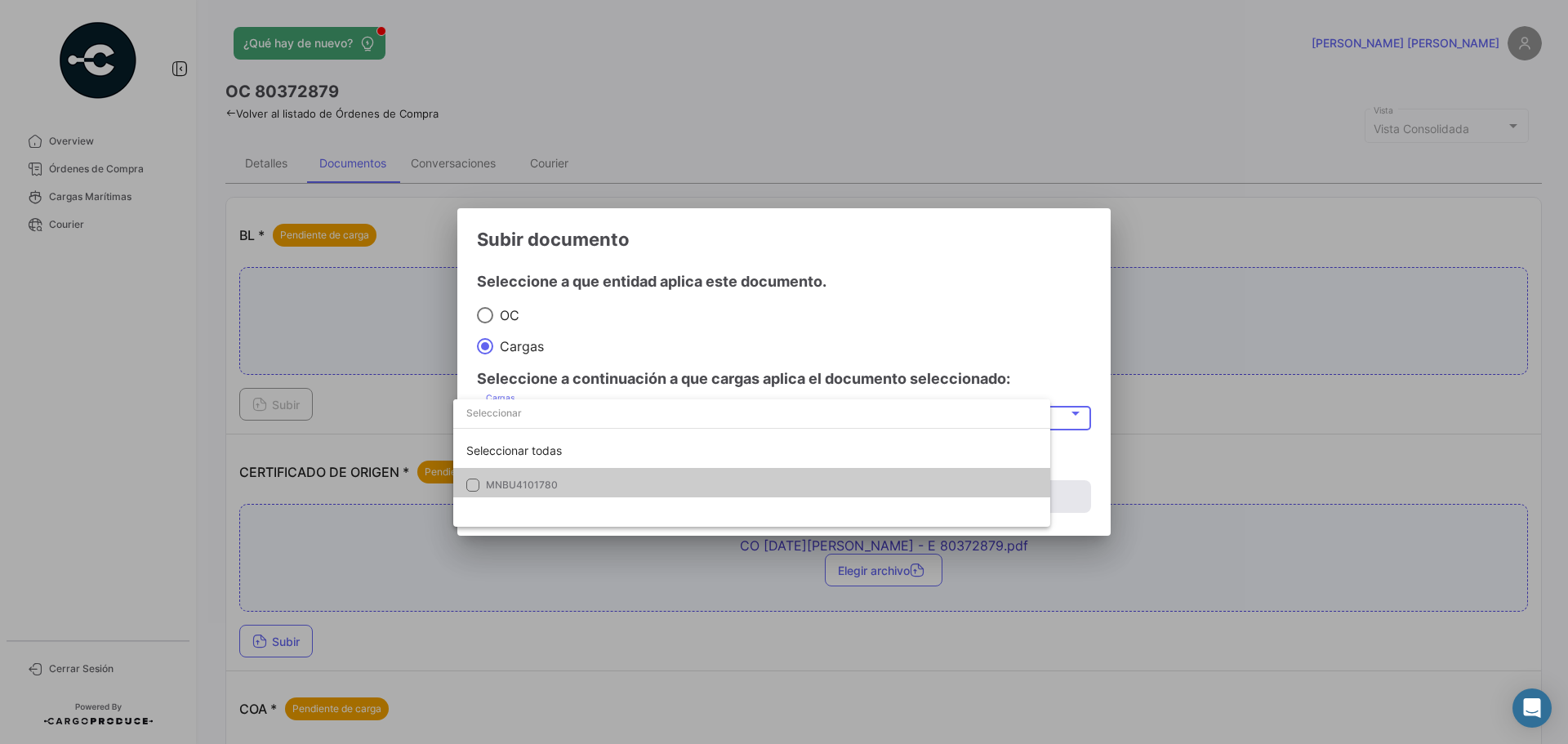
click at [560, 475] on mat-option "MNBU4101780" at bounding box center [752, 485] width 597 height 35
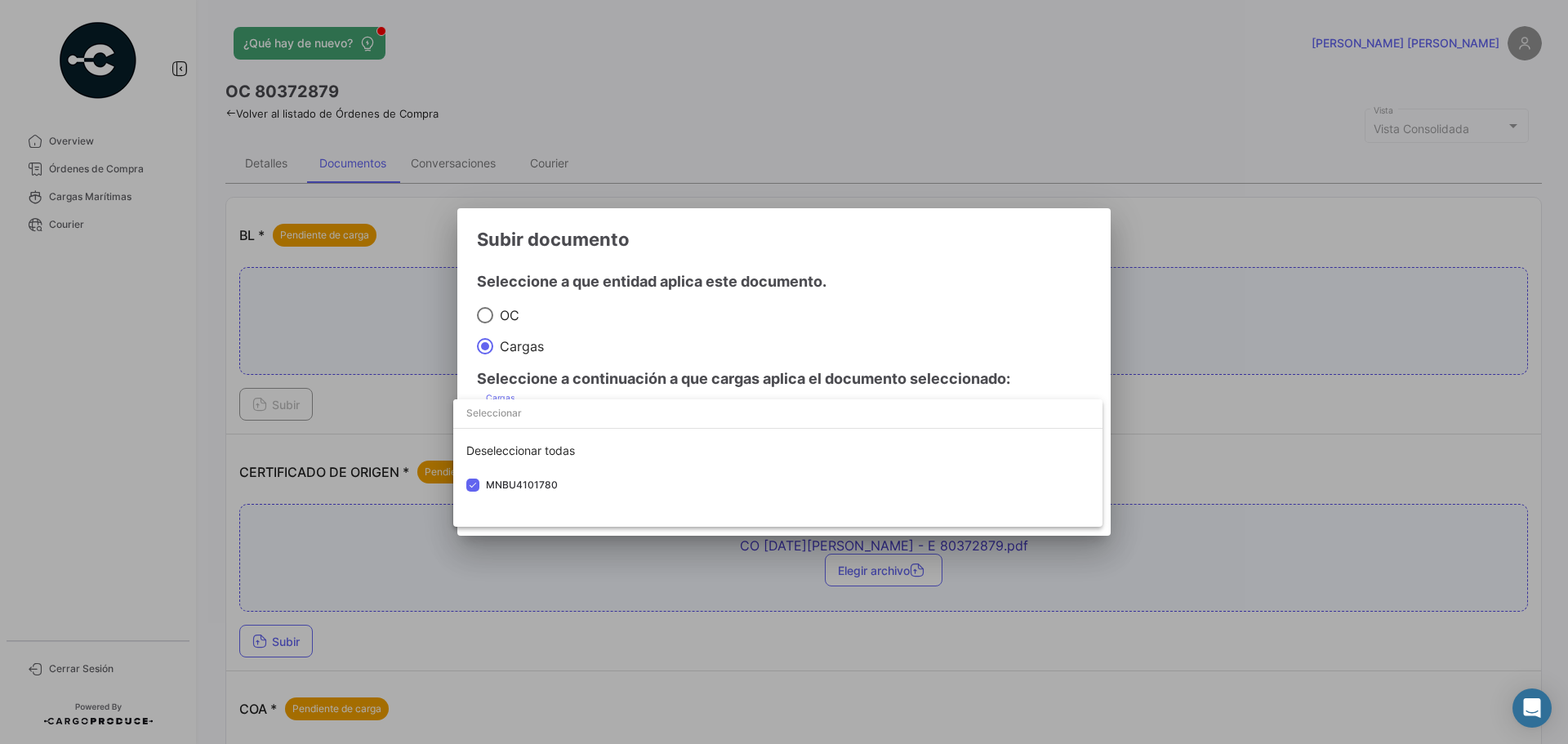
click at [886, 349] on div at bounding box center [784, 372] width 1568 height 744
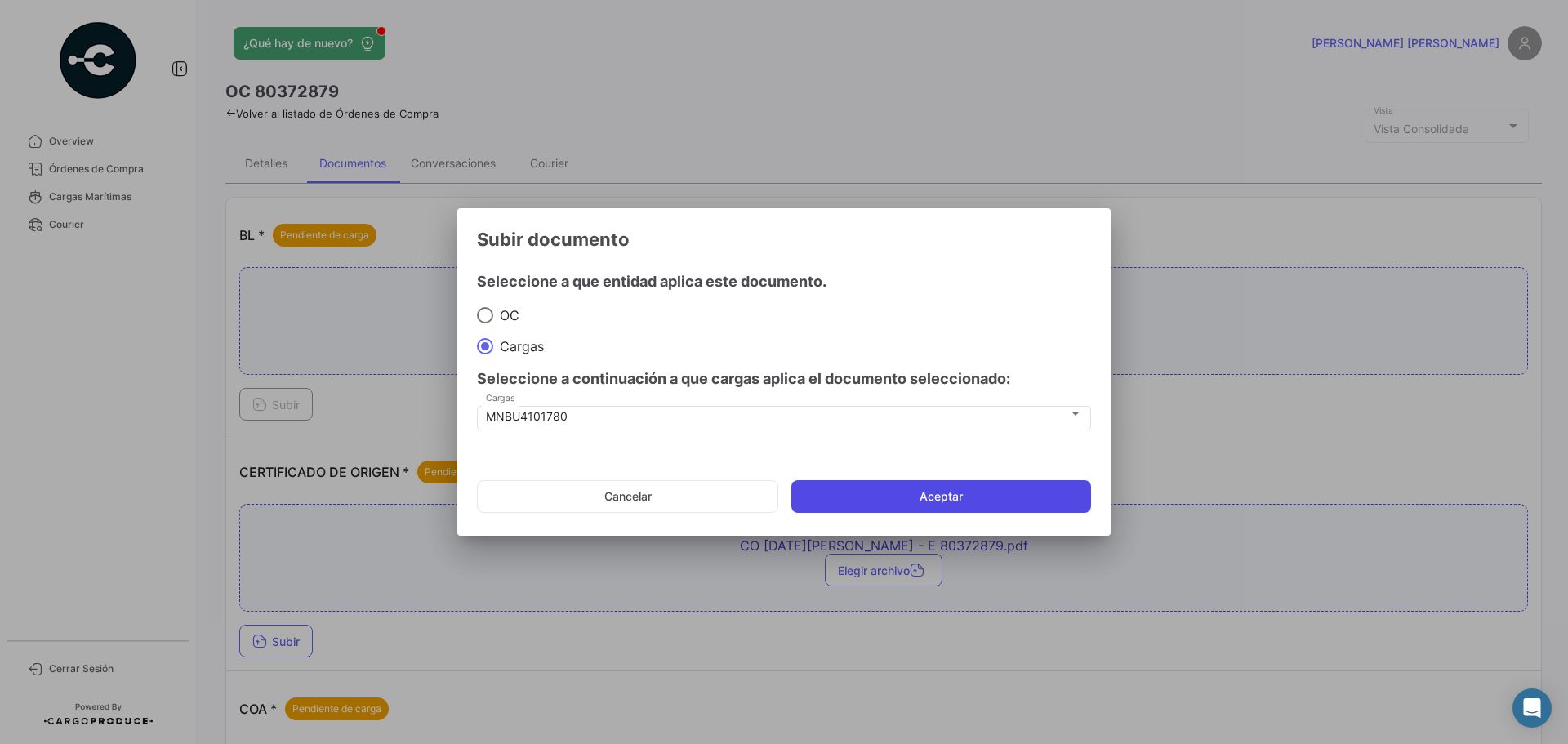
click at [963, 490] on button "Aceptar" at bounding box center [941, 497] width 300 height 33
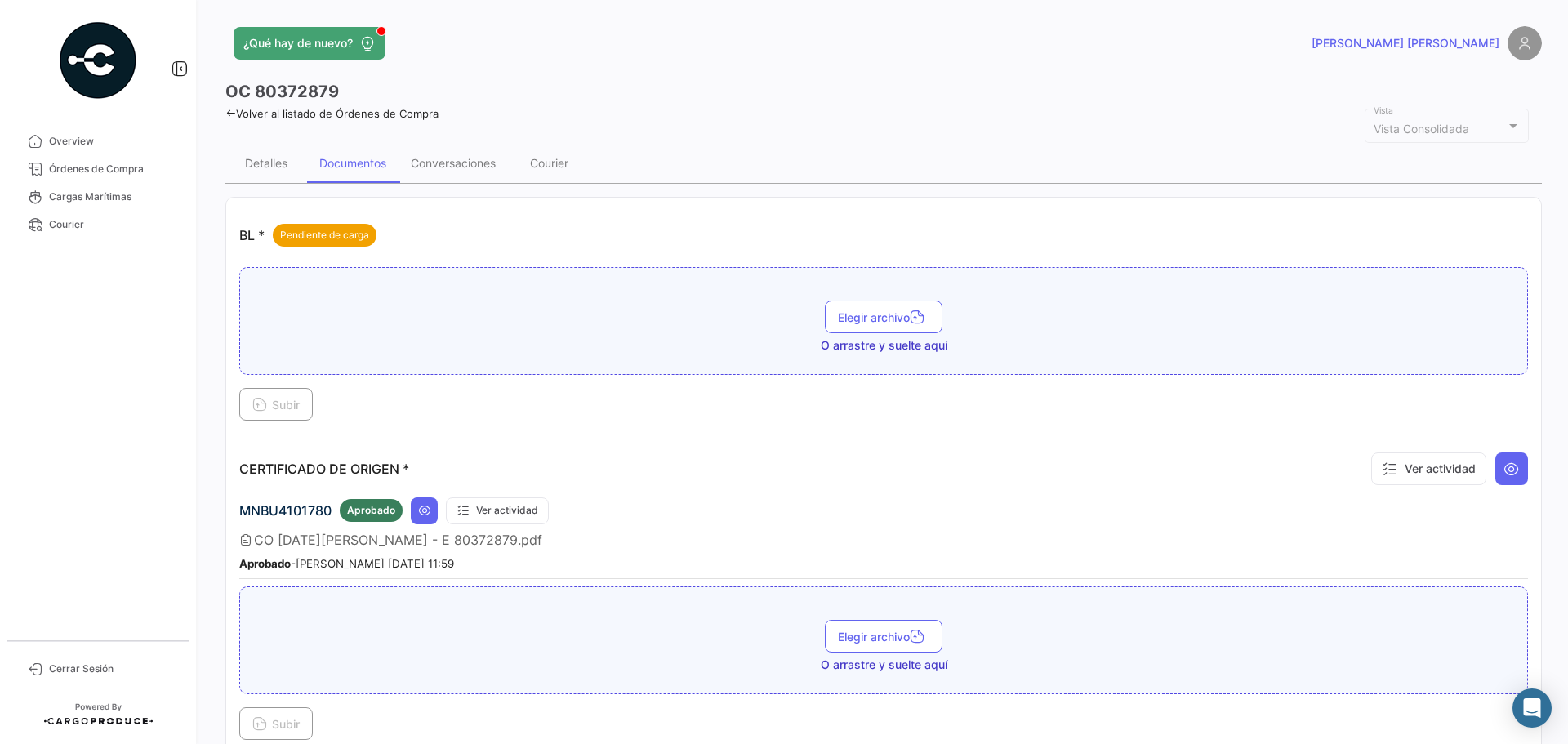
click at [413, 120] on link "Volver al listado de Órdenes de Compra" at bounding box center [332, 114] width 214 height 13
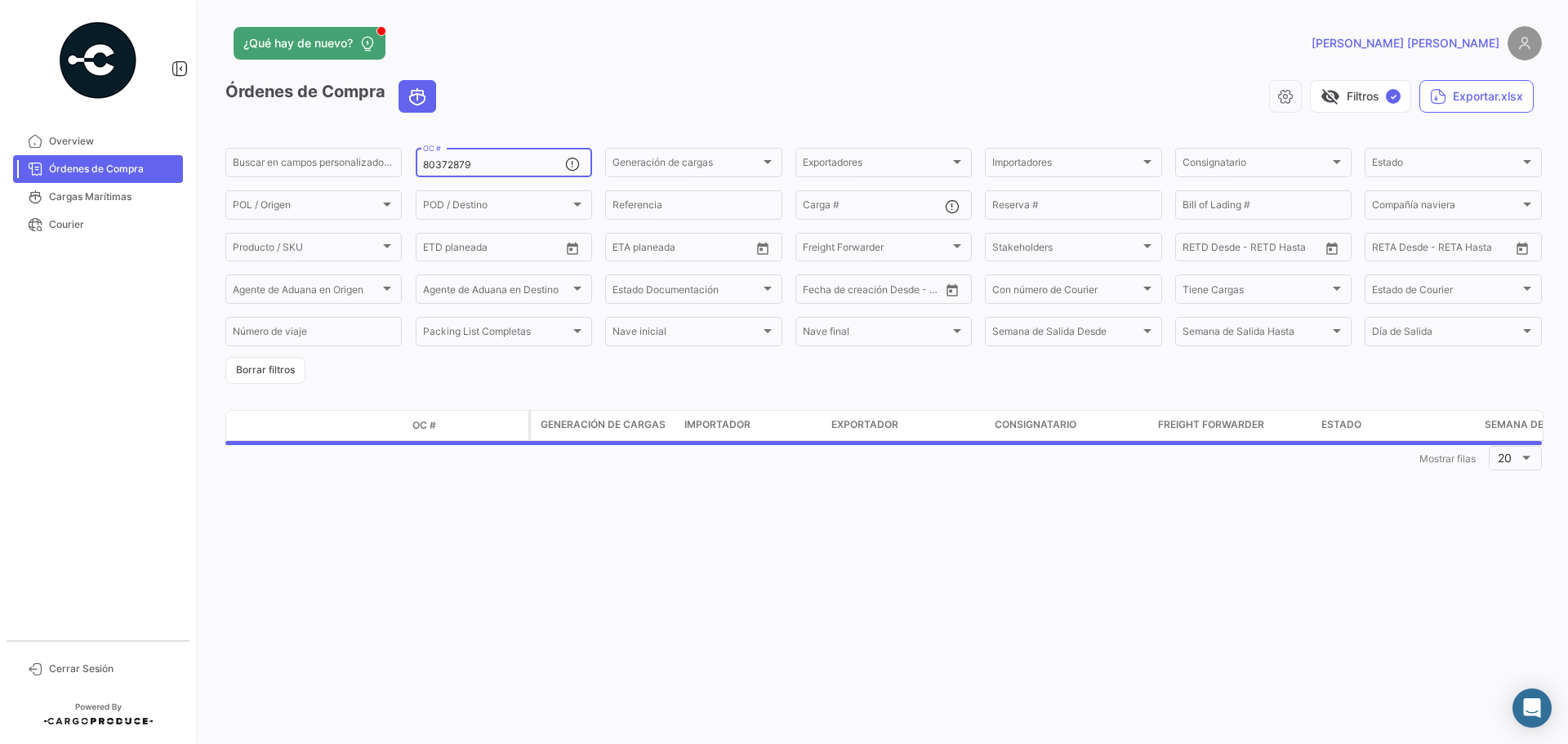
click at [524, 161] on input "80372879" at bounding box center [494, 165] width 142 height 12
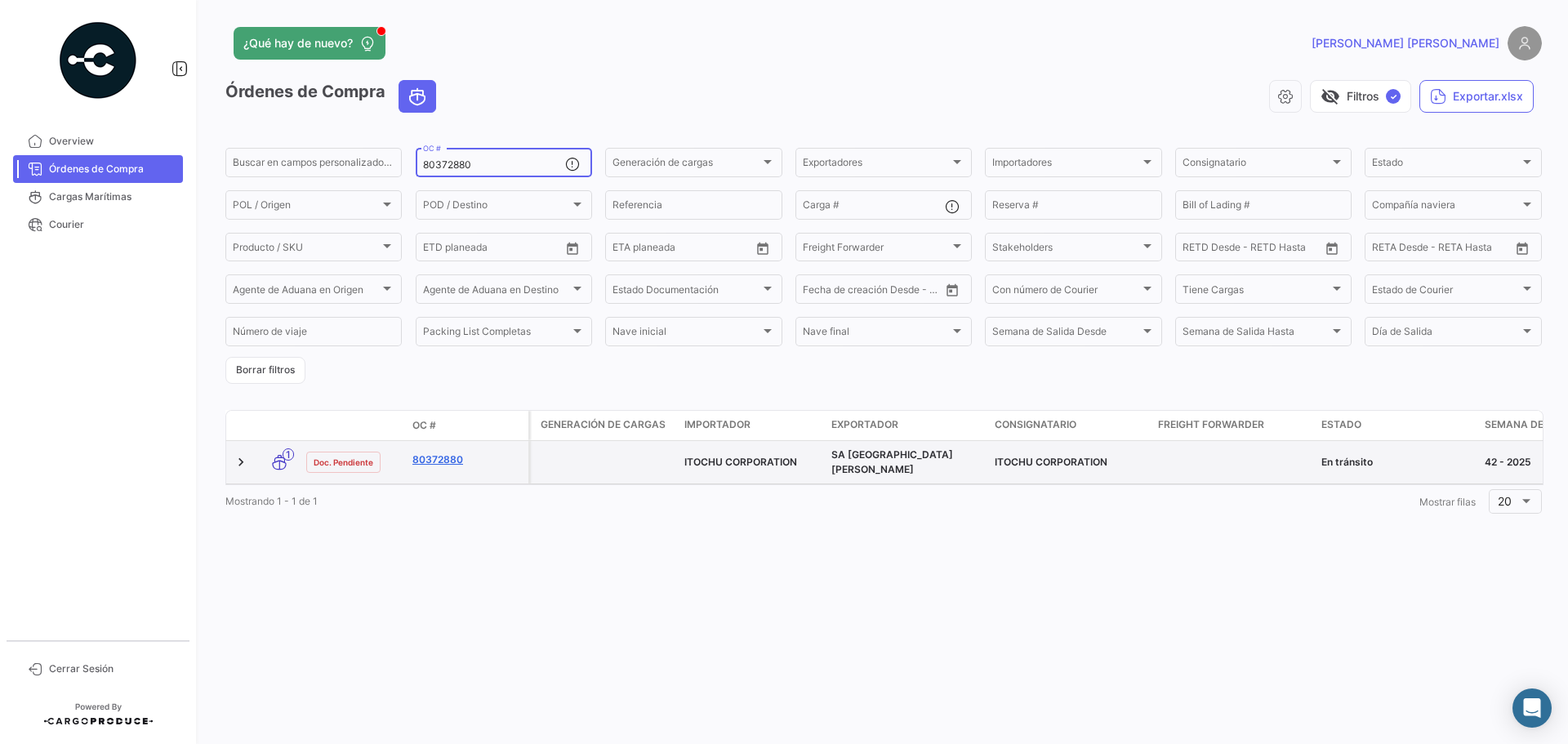
type input "80372880"
click at [450, 453] on link "80372880" at bounding box center [466, 460] width 109 height 15
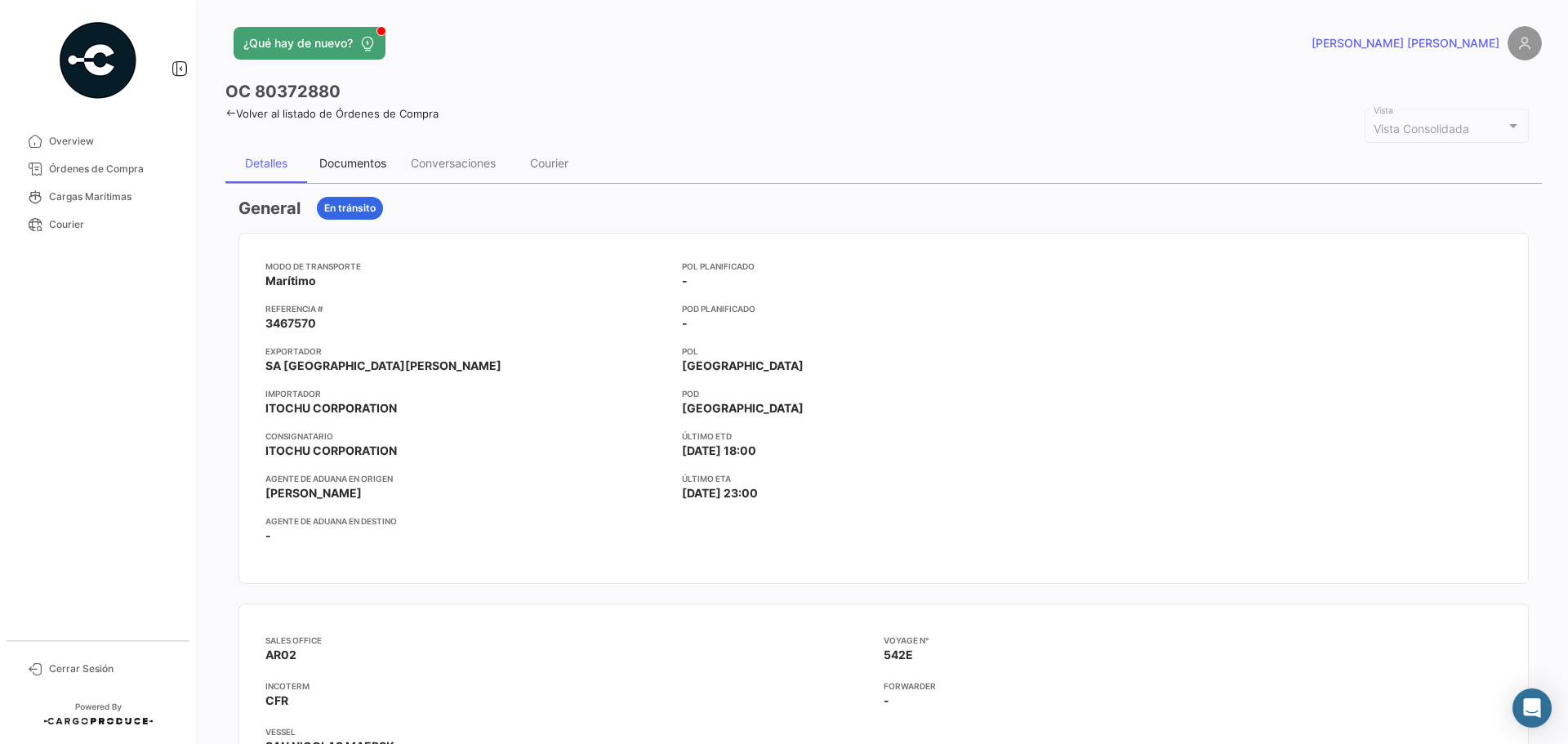
click at [374, 170] on div "Documentos" at bounding box center [353, 163] width 67 height 14
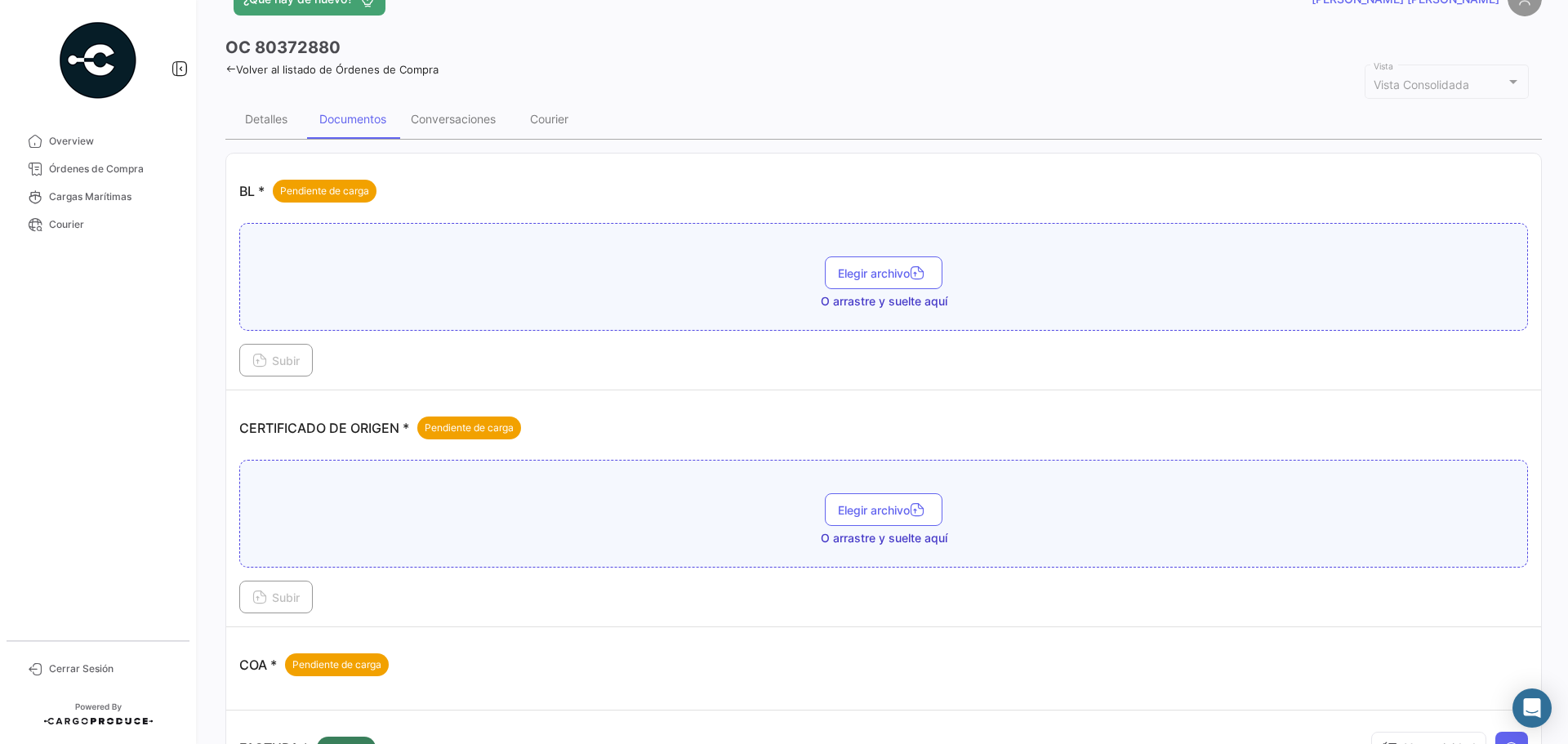
scroll to position [82, 0]
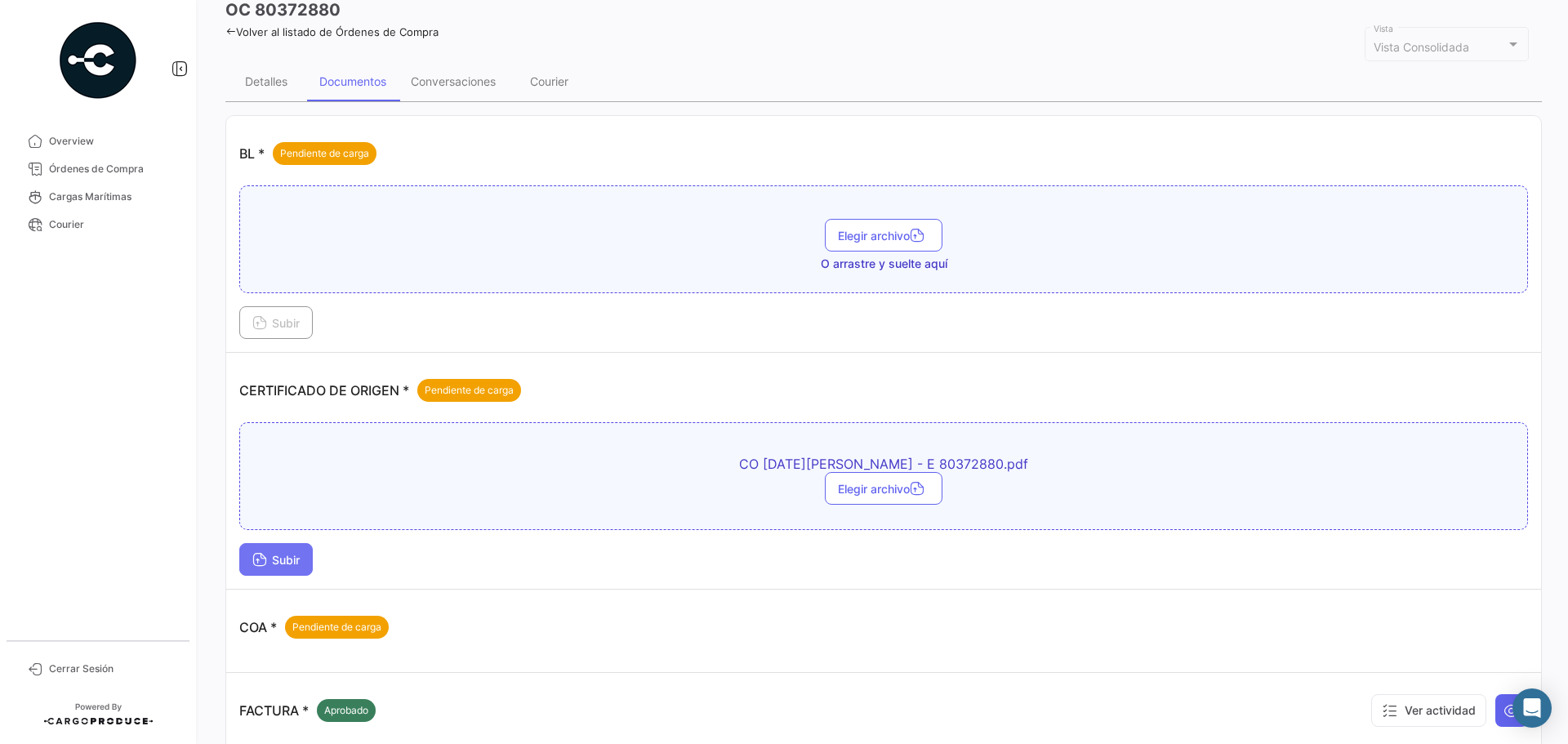
click at [273, 553] on span "Subir" at bounding box center [276, 560] width 47 height 14
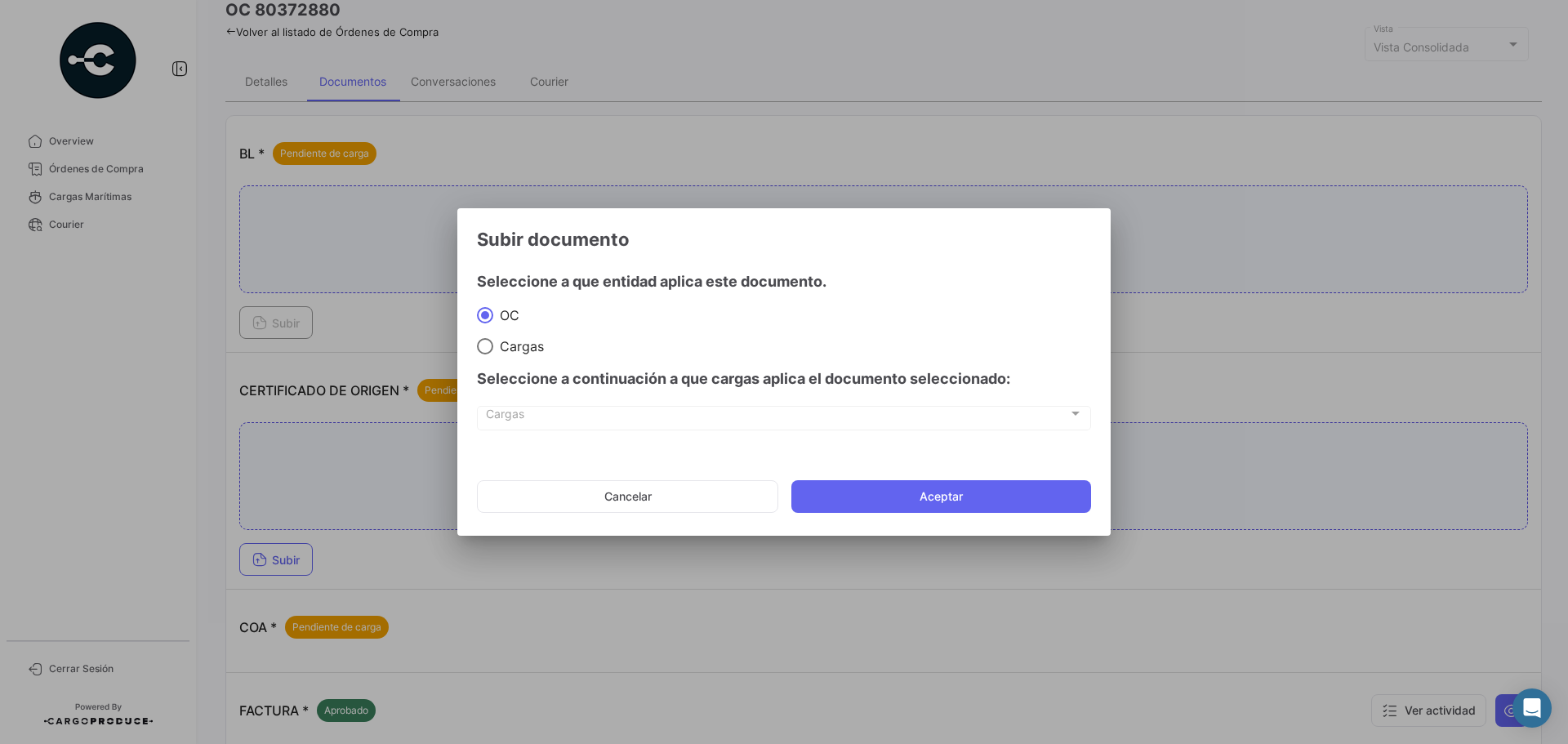
click at [526, 332] on mat-radio-group "[PERSON_NAME]" at bounding box center [784, 331] width 614 height 48
click at [526, 347] on span "Cargas" at bounding box center [519, 346] width 51 height 16
click at [494, 347] on input "Cargas" at bounding box center [485, 346] width 16 height 16
radio input "true"
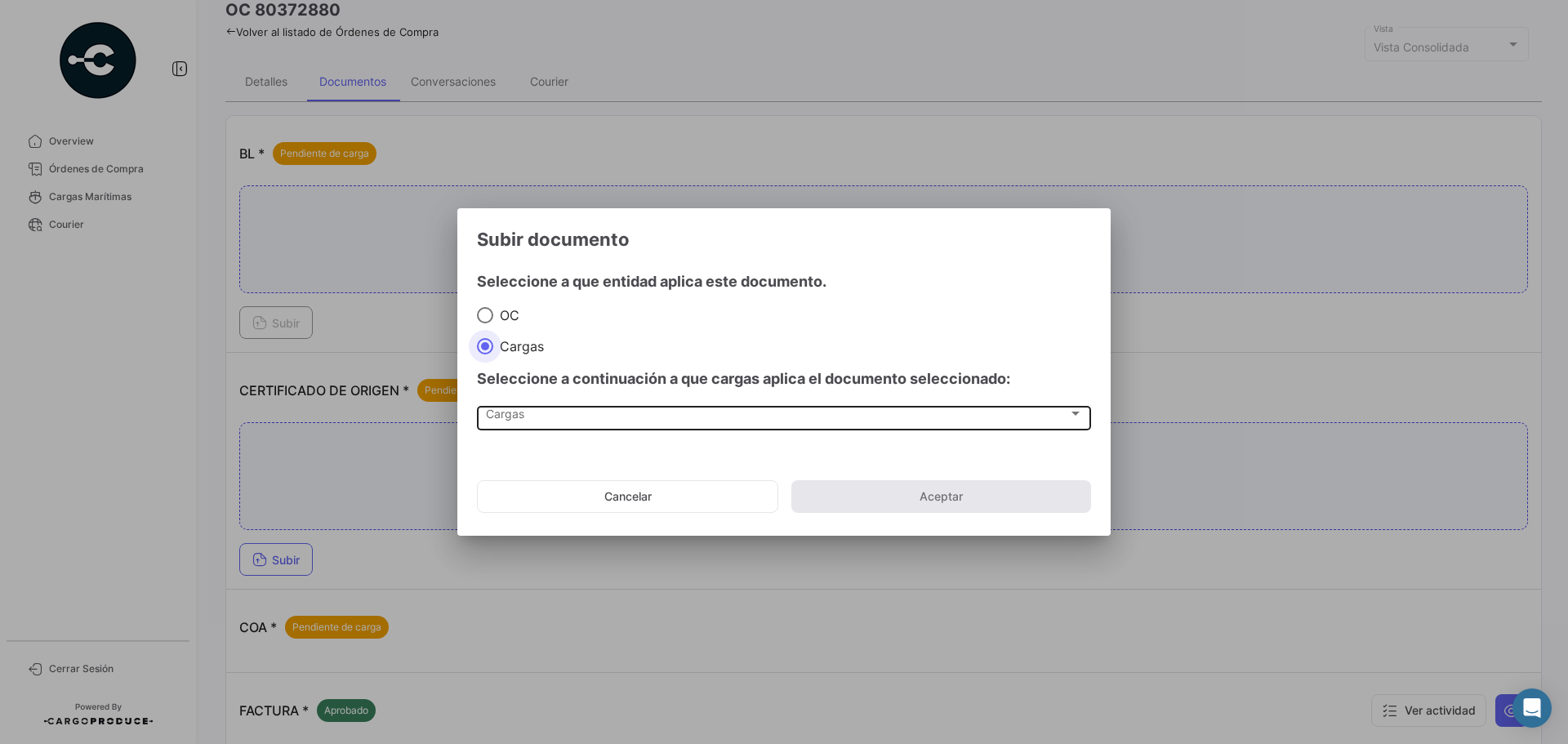
click at [553, 411] on div "Cargas" at bounding box center [776, 418] width 582 height 14
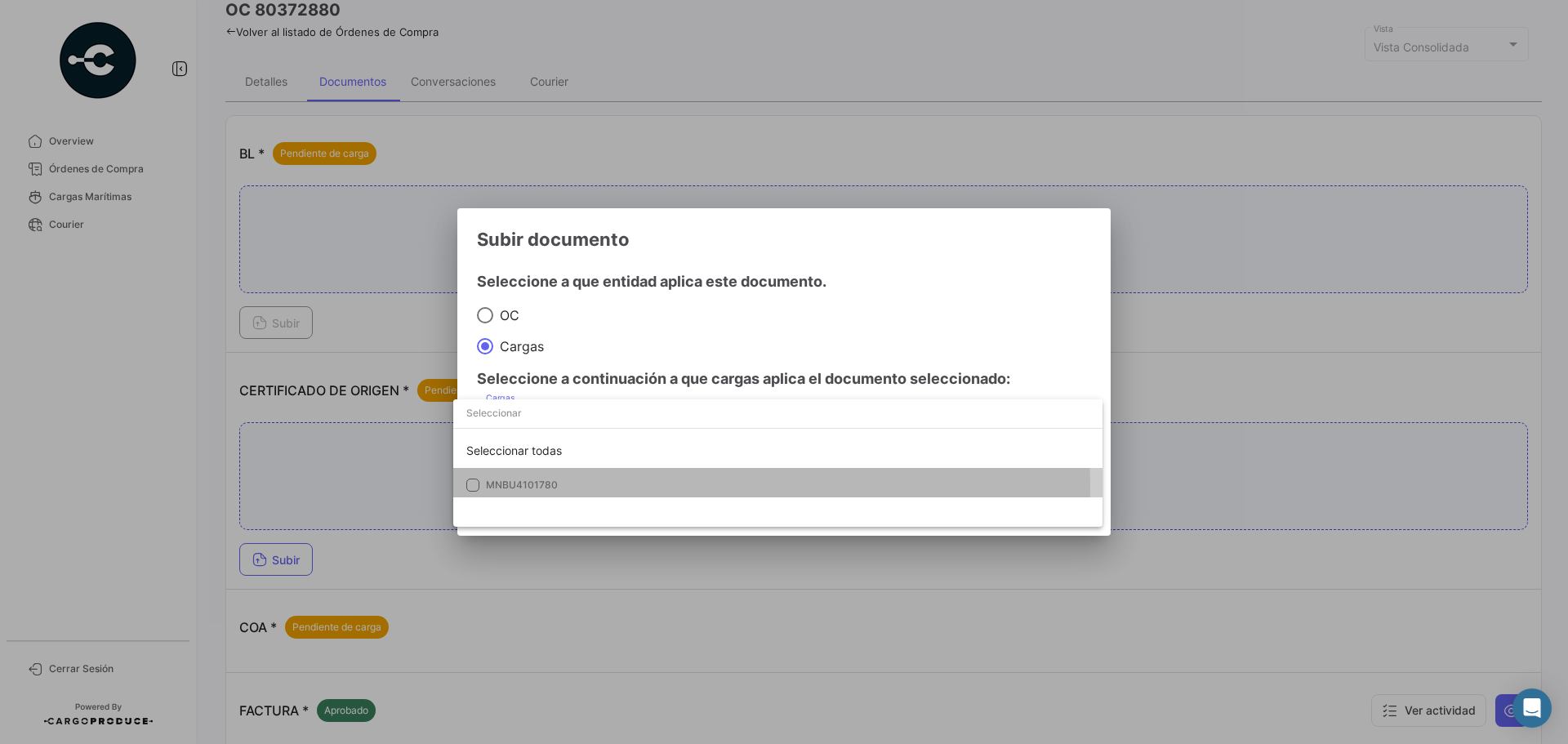
click at [592, 487] on span "MNBU4101780" at bounding box center [600, 485] width 229 height 15
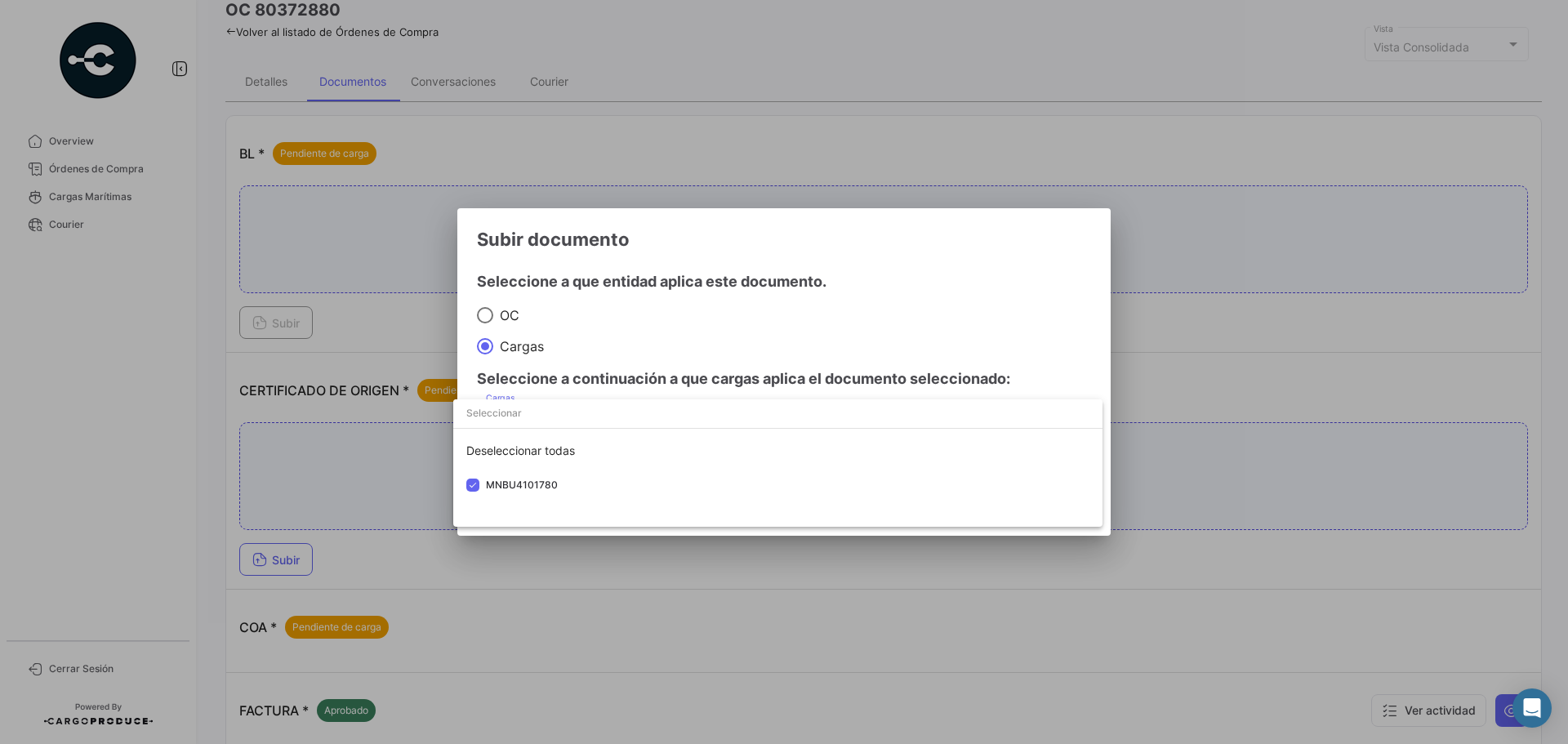
click at [956, 307] on div at bounding box center [784, 372] width 1568 height 744
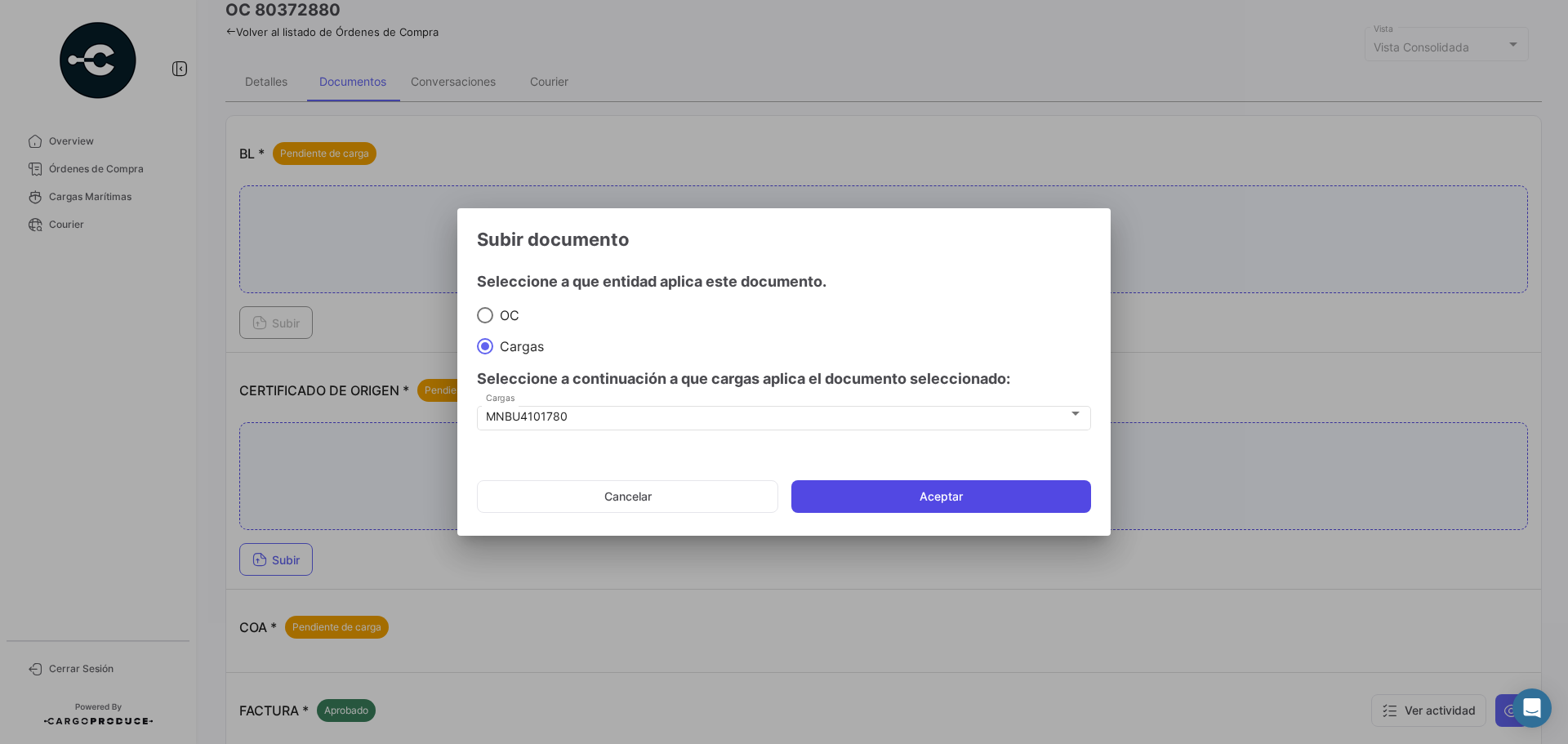
click at [974, 490] on button "Aceptar" at bounding box center [941, 497] width 300 height 33
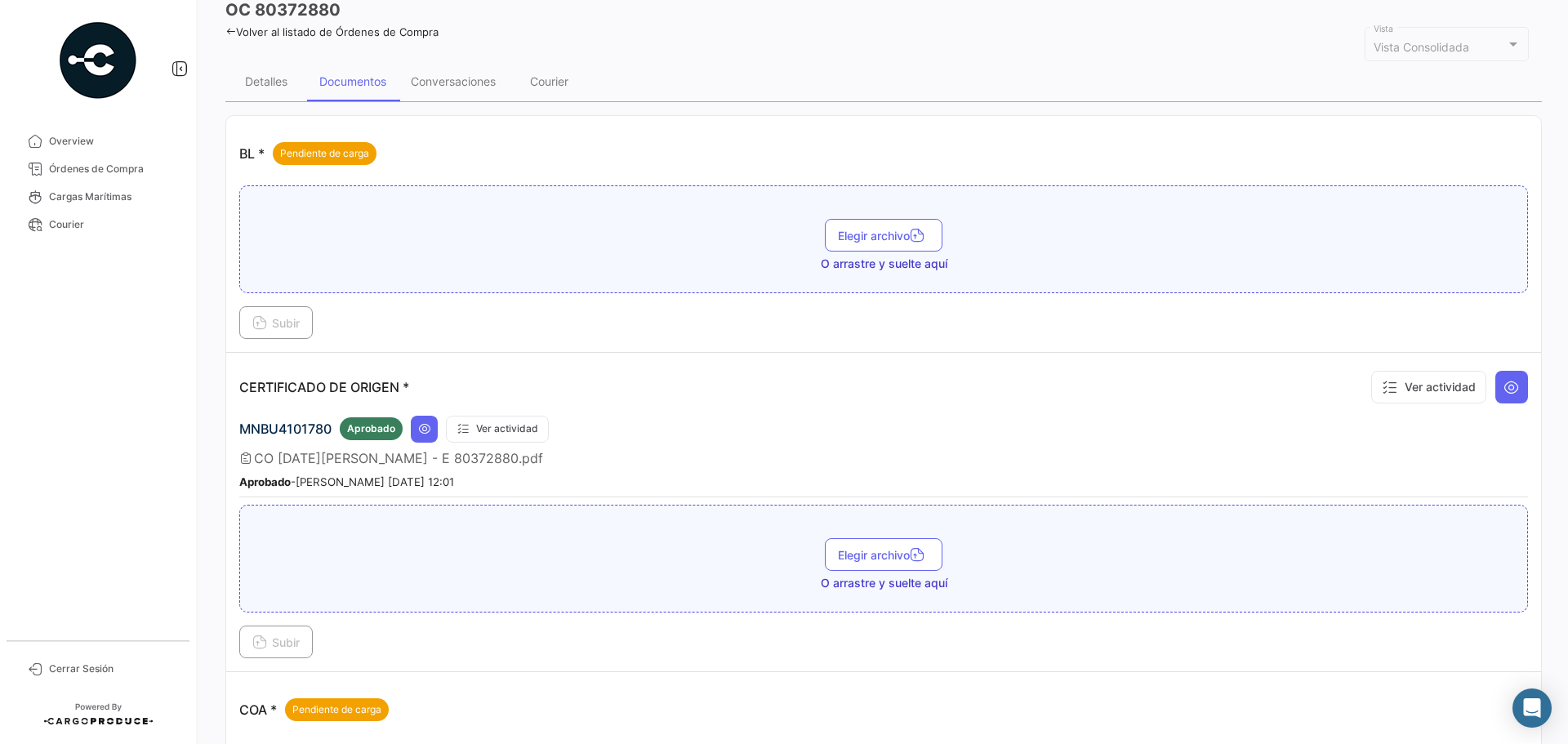
click at [363, 35] on link "Volver al listado de Órdenes de Compra" at bounding box center [332, 32] width 214 height 13
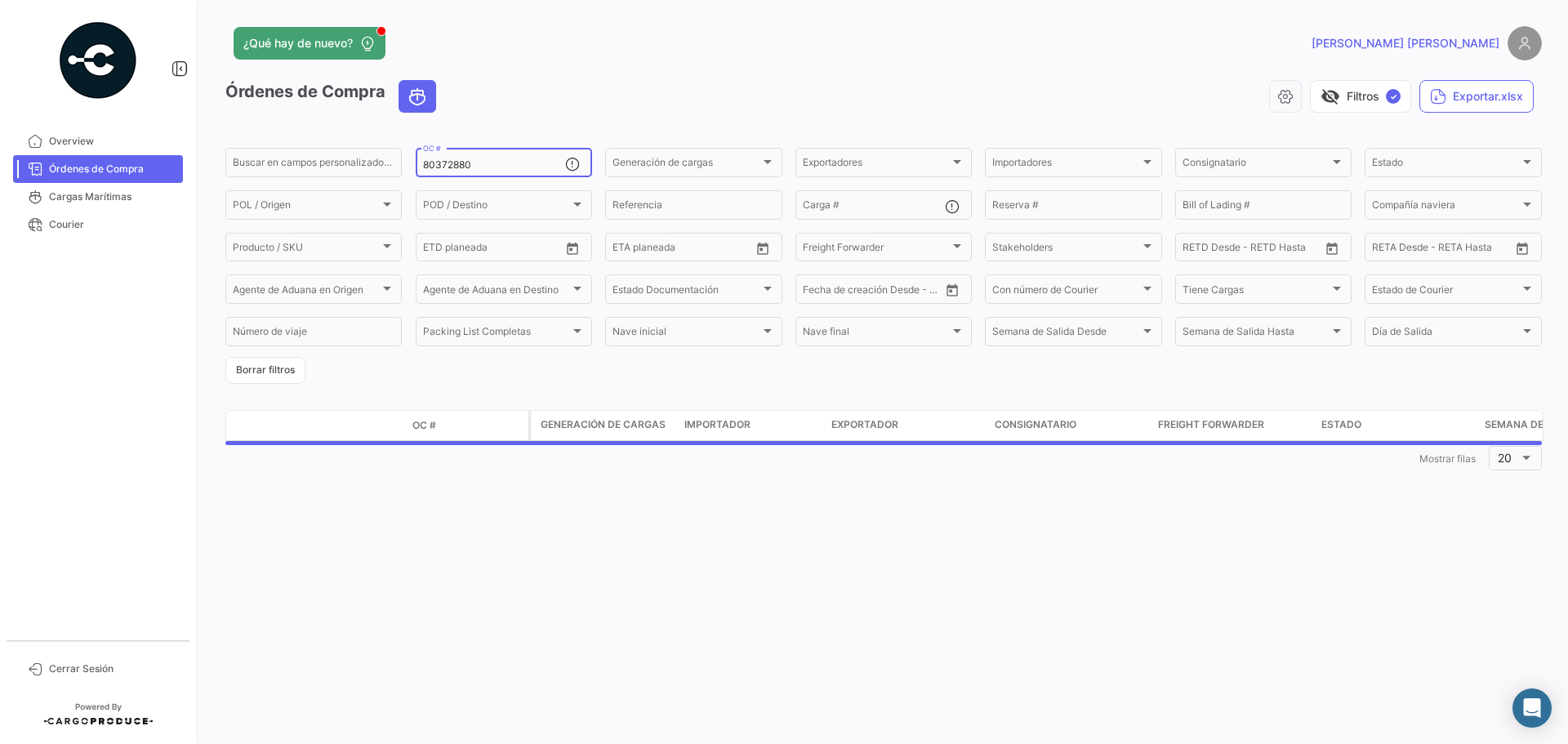
click at [519, 157] on div "80372880 OC #" at bounding box center [494, 161] width 142 height 32
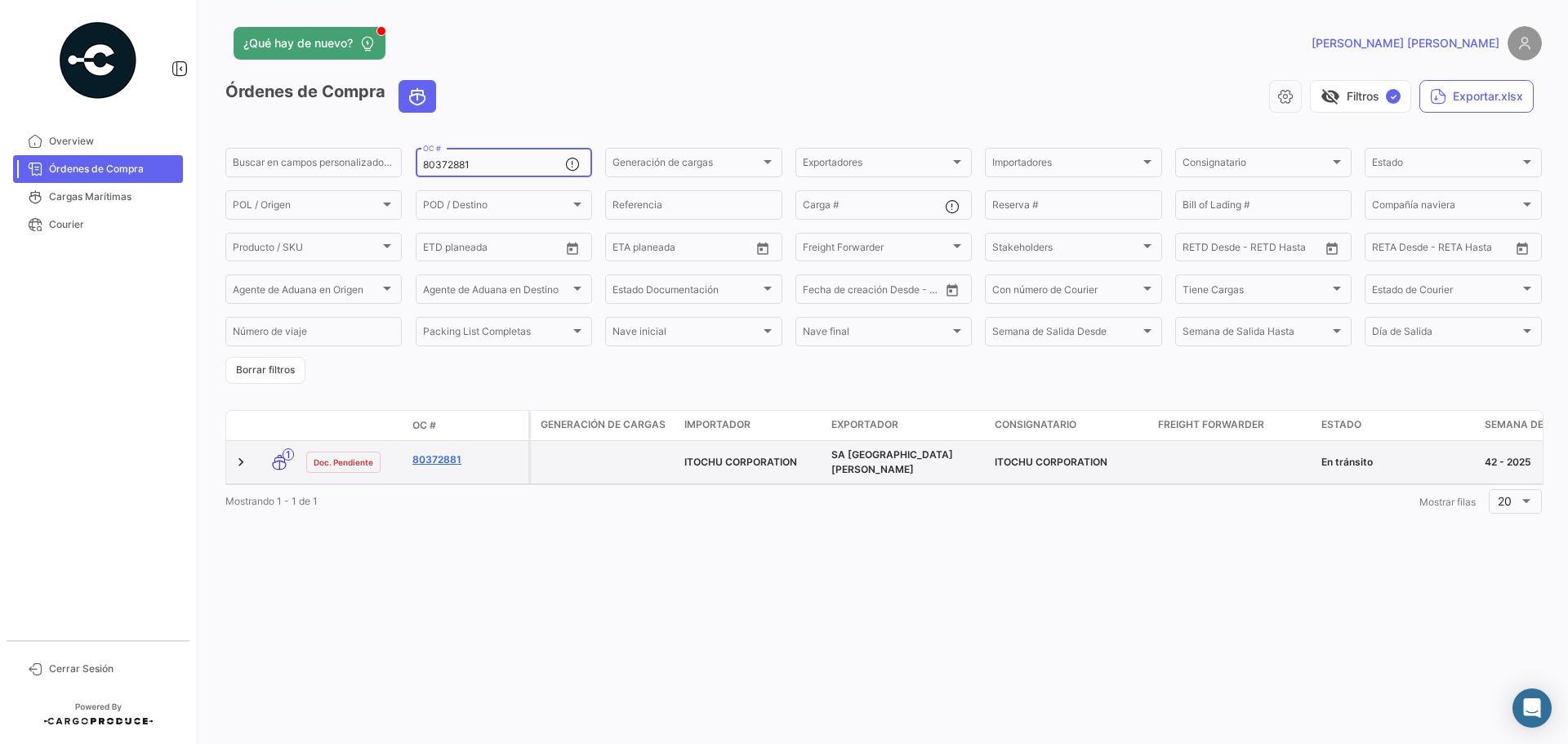
type input "80372881"
click at [450, 459] on link "80372881" at bounding box center [466, 460] width 109 height 15
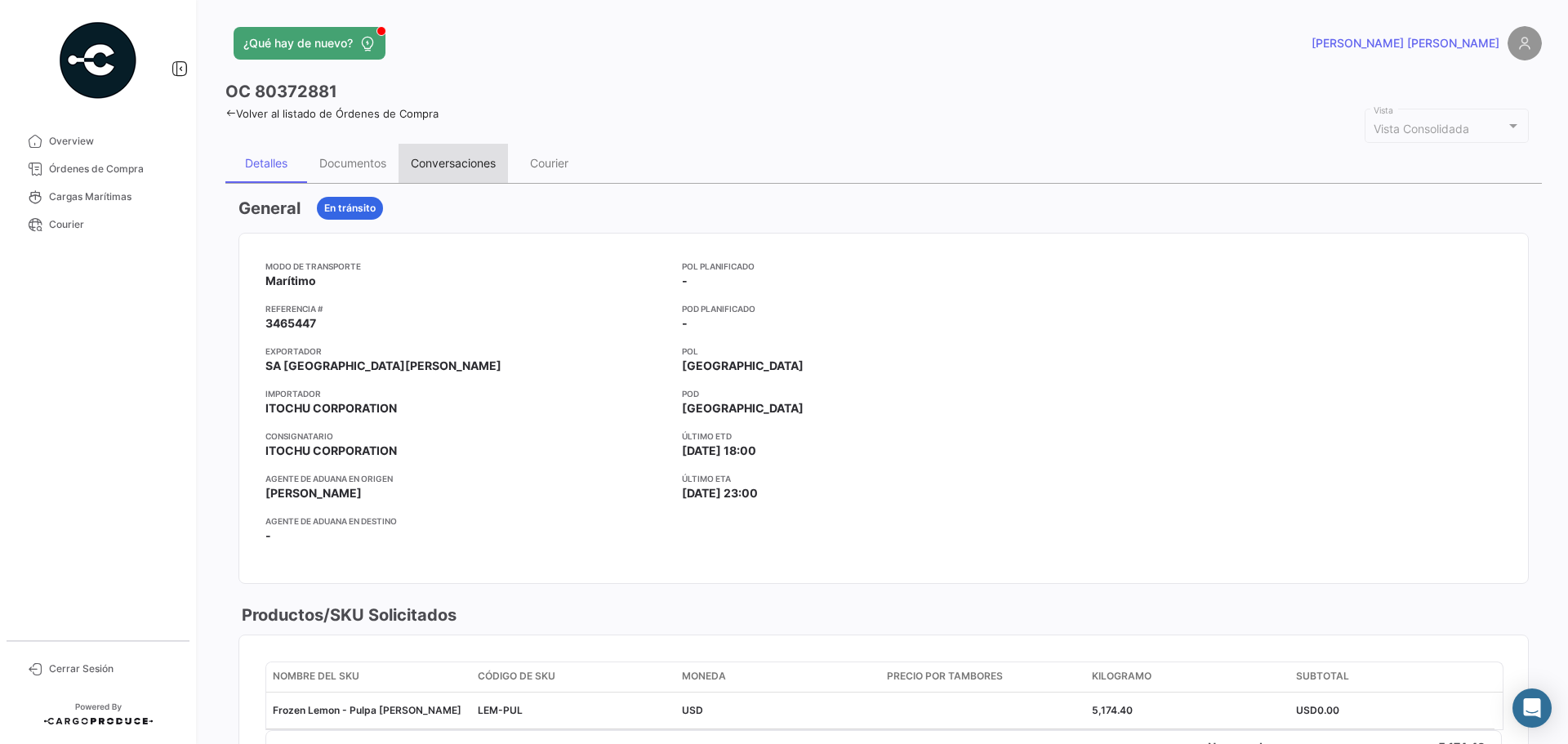
click at [401, 169] on div "Conversaciones" at bounding box center [453, 163] width 109 height 39
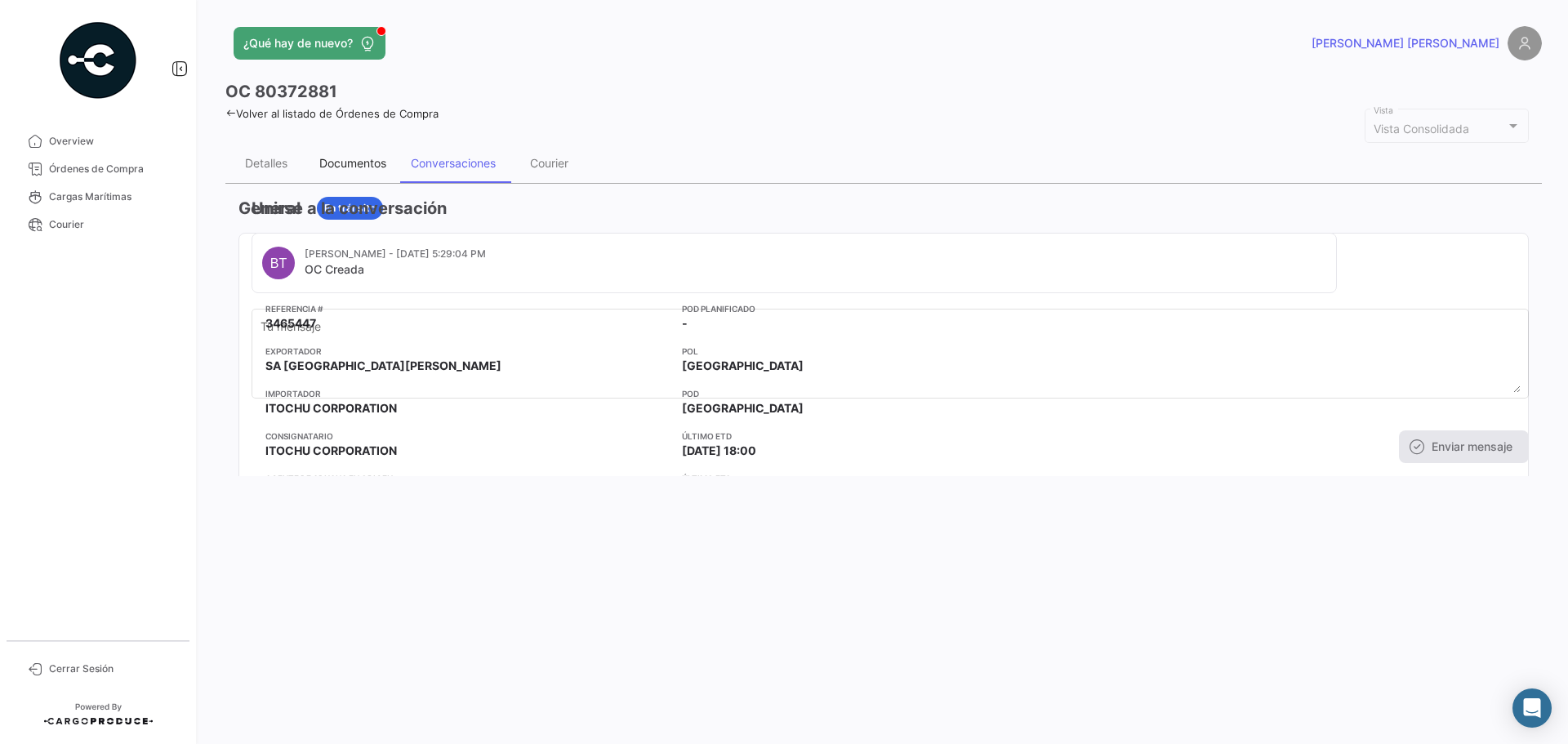
click at [367, 169] on div "Documentos" at bounding box center [353, 163] width 67 height 14
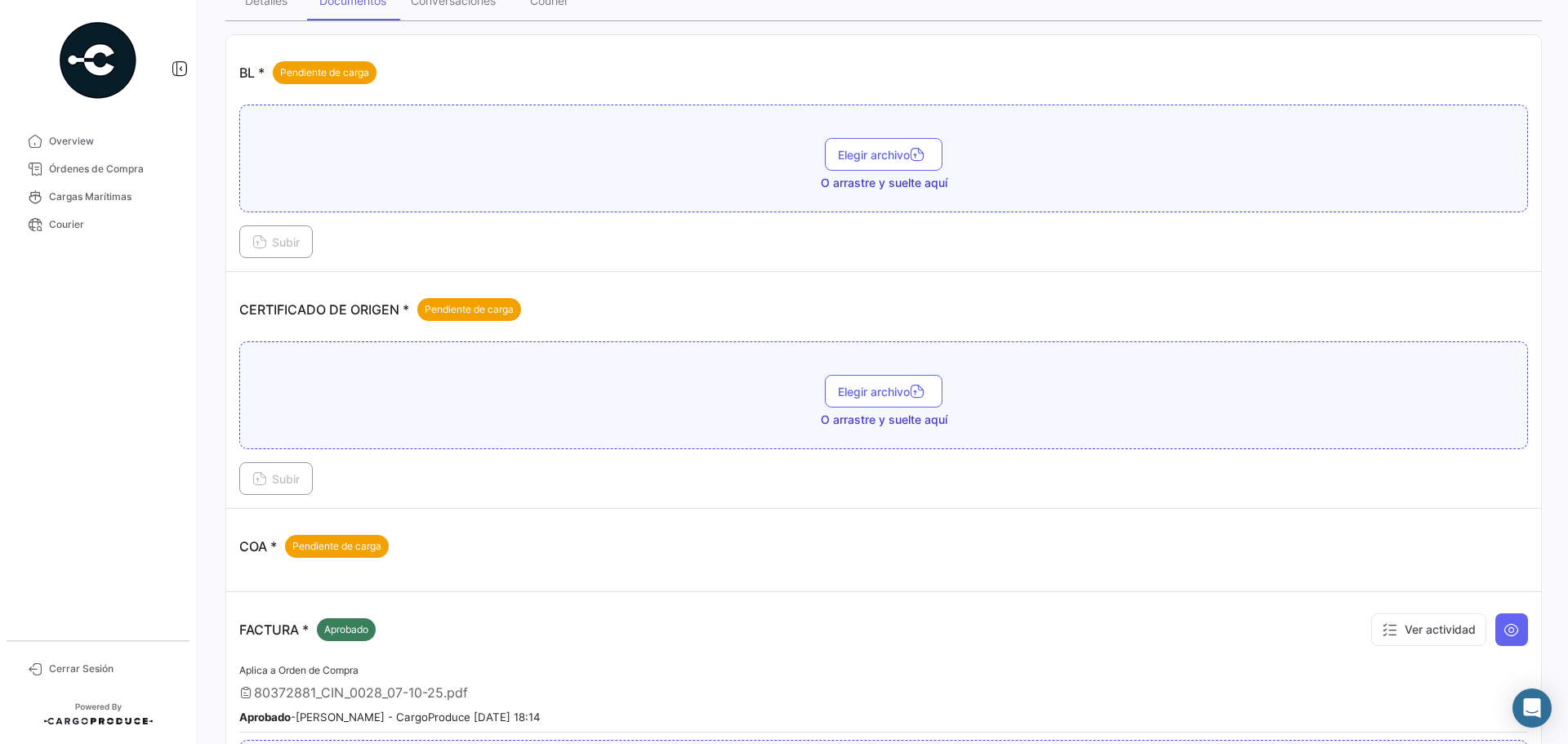
scroll to position [163, 0]
click at [287, 469] on button "Subir" at bounding box center [276, 478] width 74 height 33
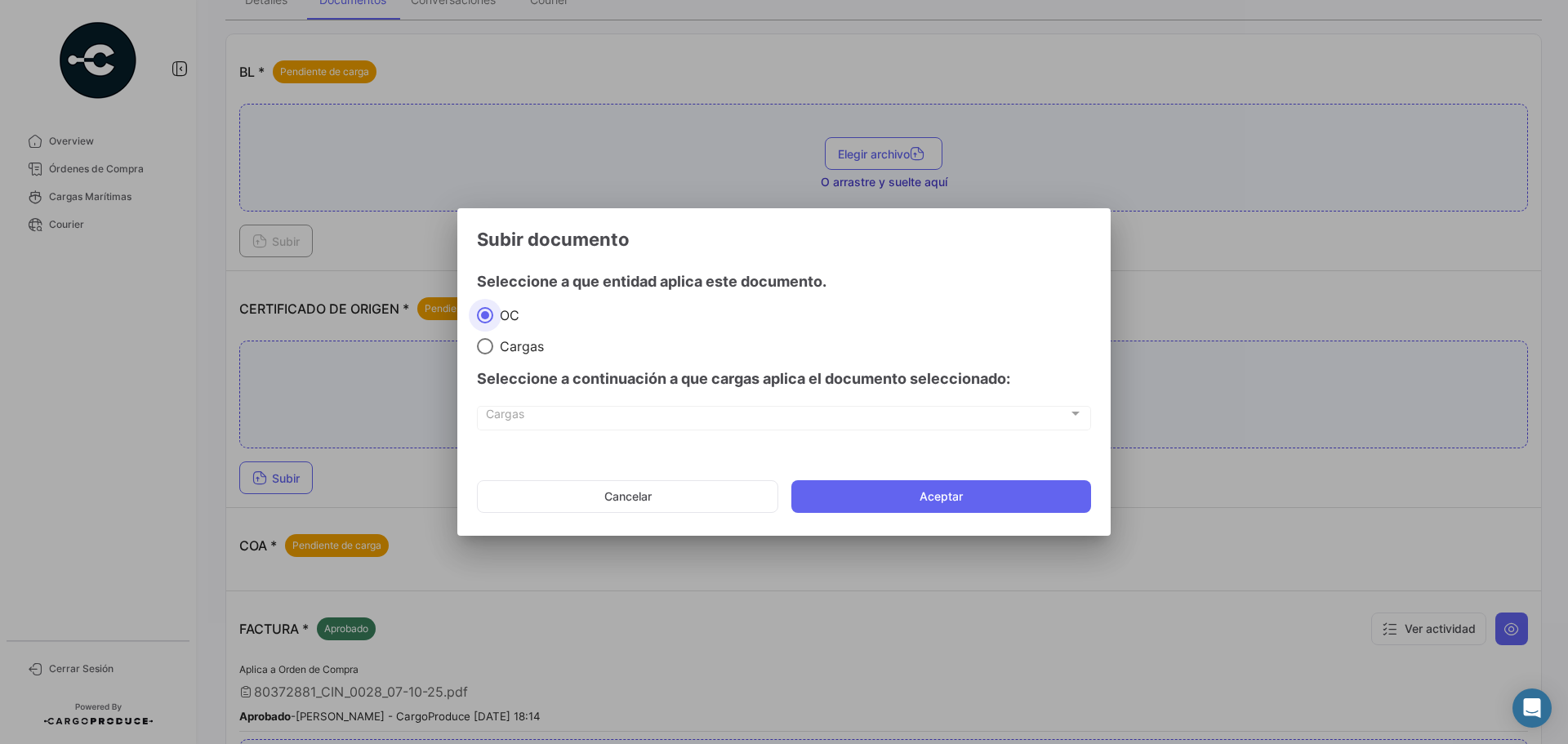
click at [527, 335] on mat-radio-group "[PERSON_NAME]" at bounding box center [784, 331] width 614 height 48
click at [527, 348] on span "Cargas" at bounding box center [519, 346] width 51 height 16
click at [494, 348] on input "Cargas" at bounding box center [485, 346] width 16 height 16
radio input "true"
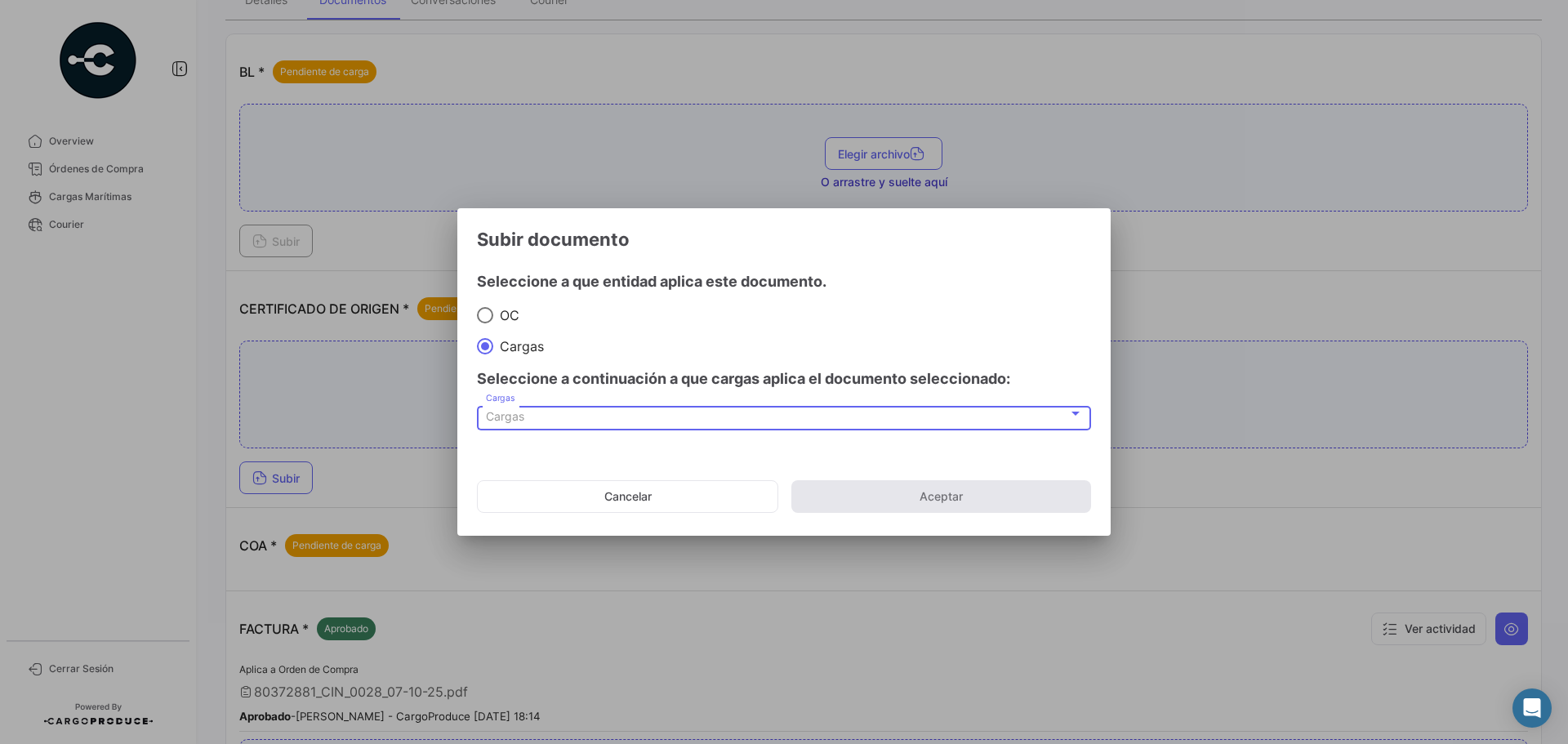
click at [558, 423] on div "Cargas" at bounding box center [776, 418] width 582 height 14
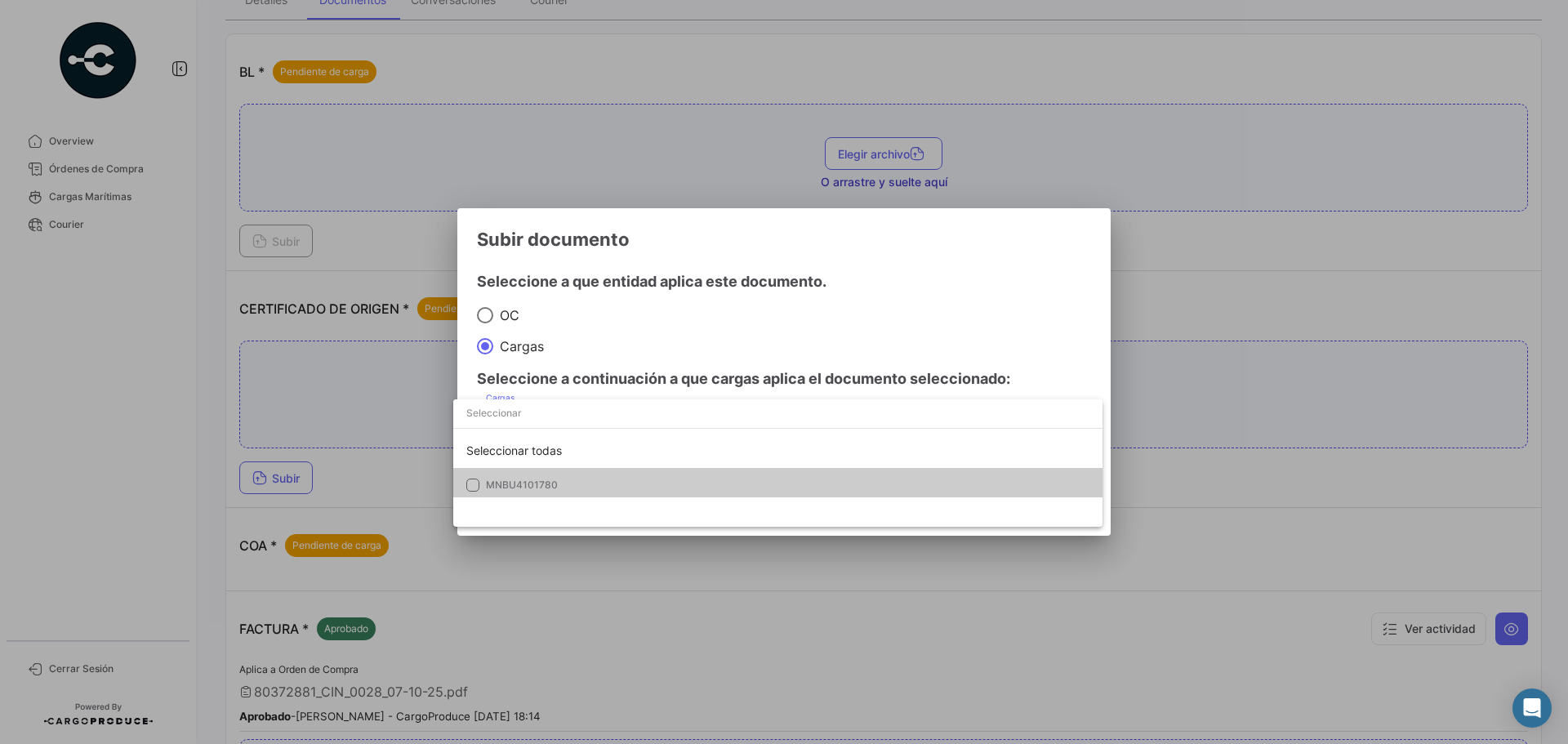
click at [577, 471] on mat-option "MNBU4101780" at bounding box center [777, 485] width 650 height 35
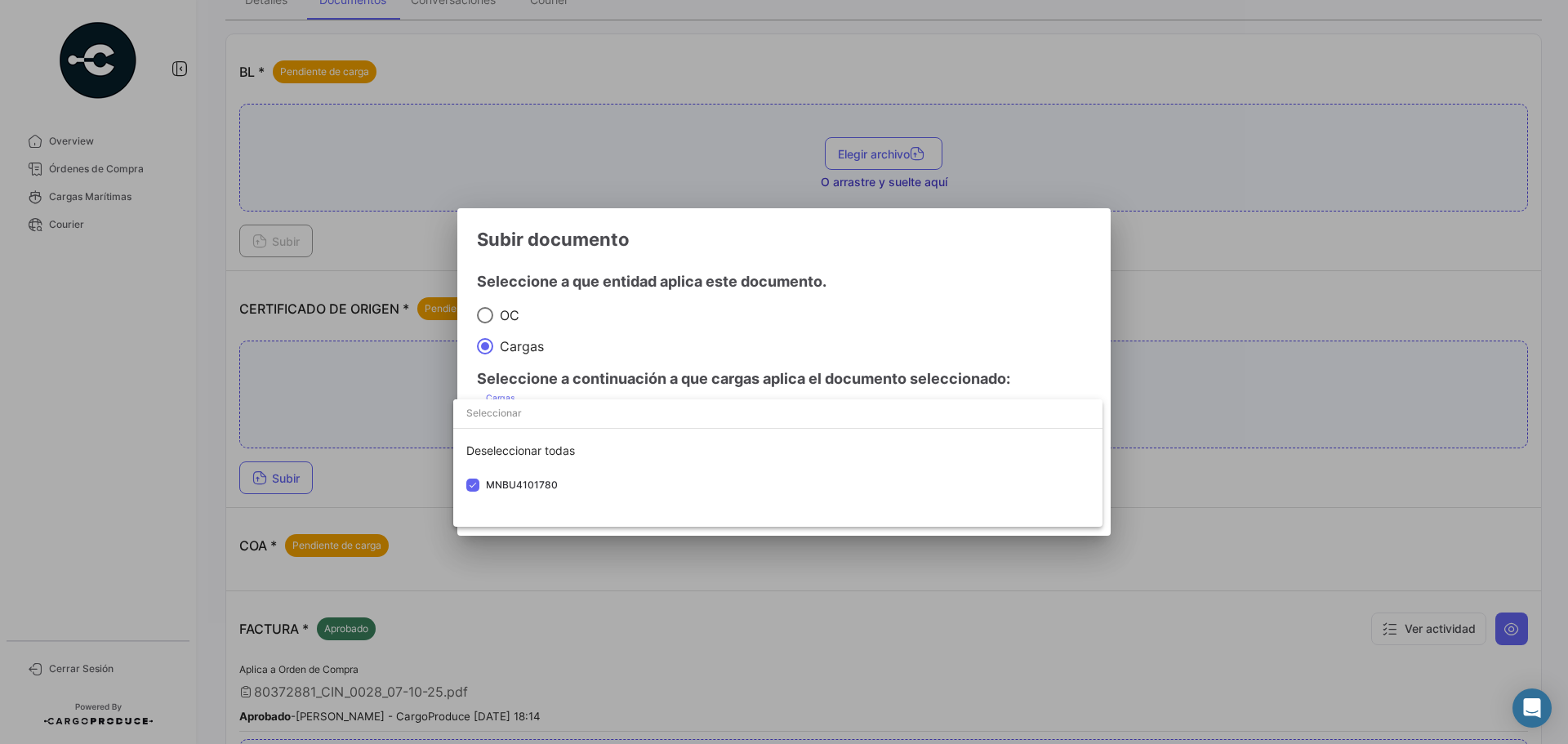
click at [968, 338] on div at bounding box center [784, 372] width 1568 height 744
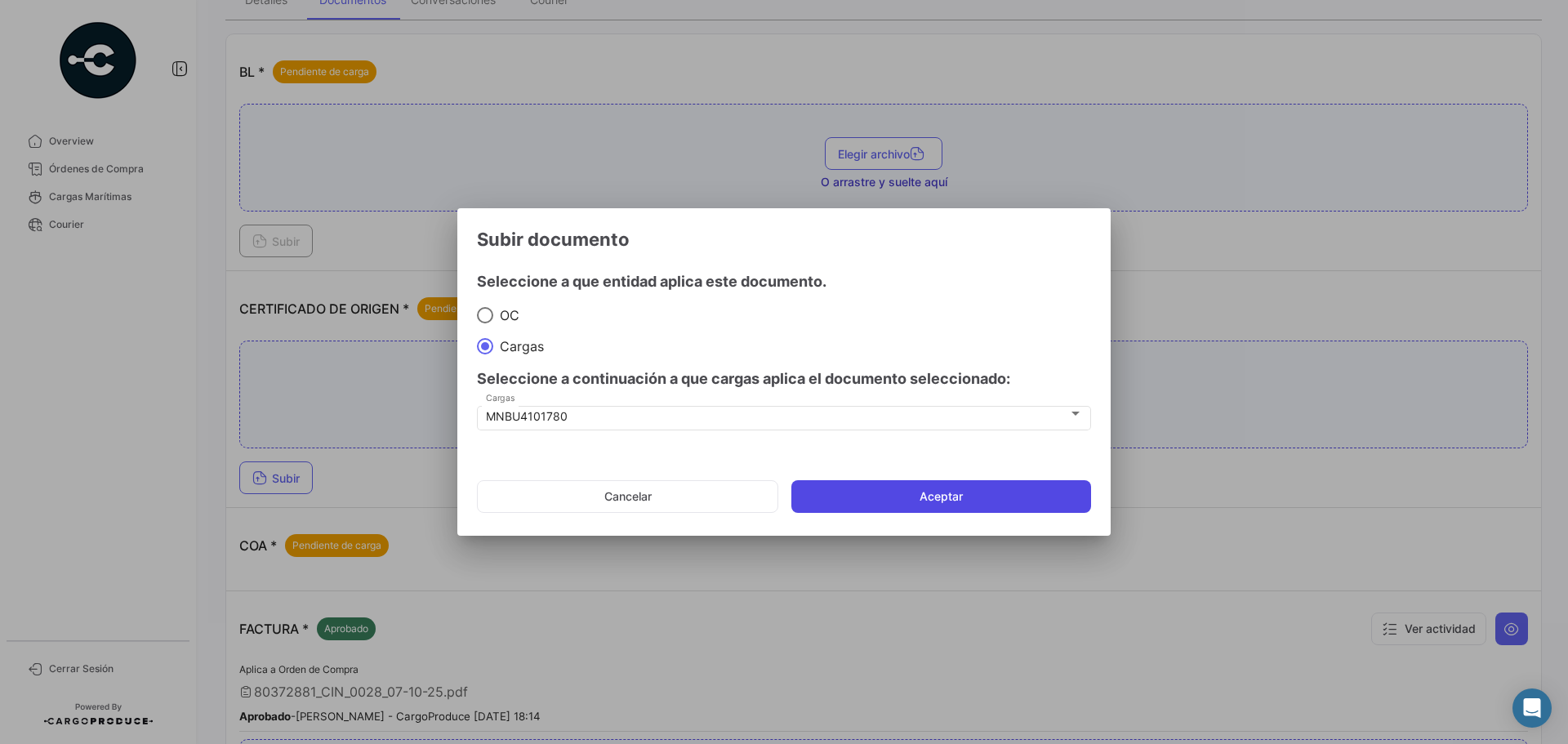
click at [1034, 493] on button "Aceptar" at bounding box center [941, 497] width 300 height 33
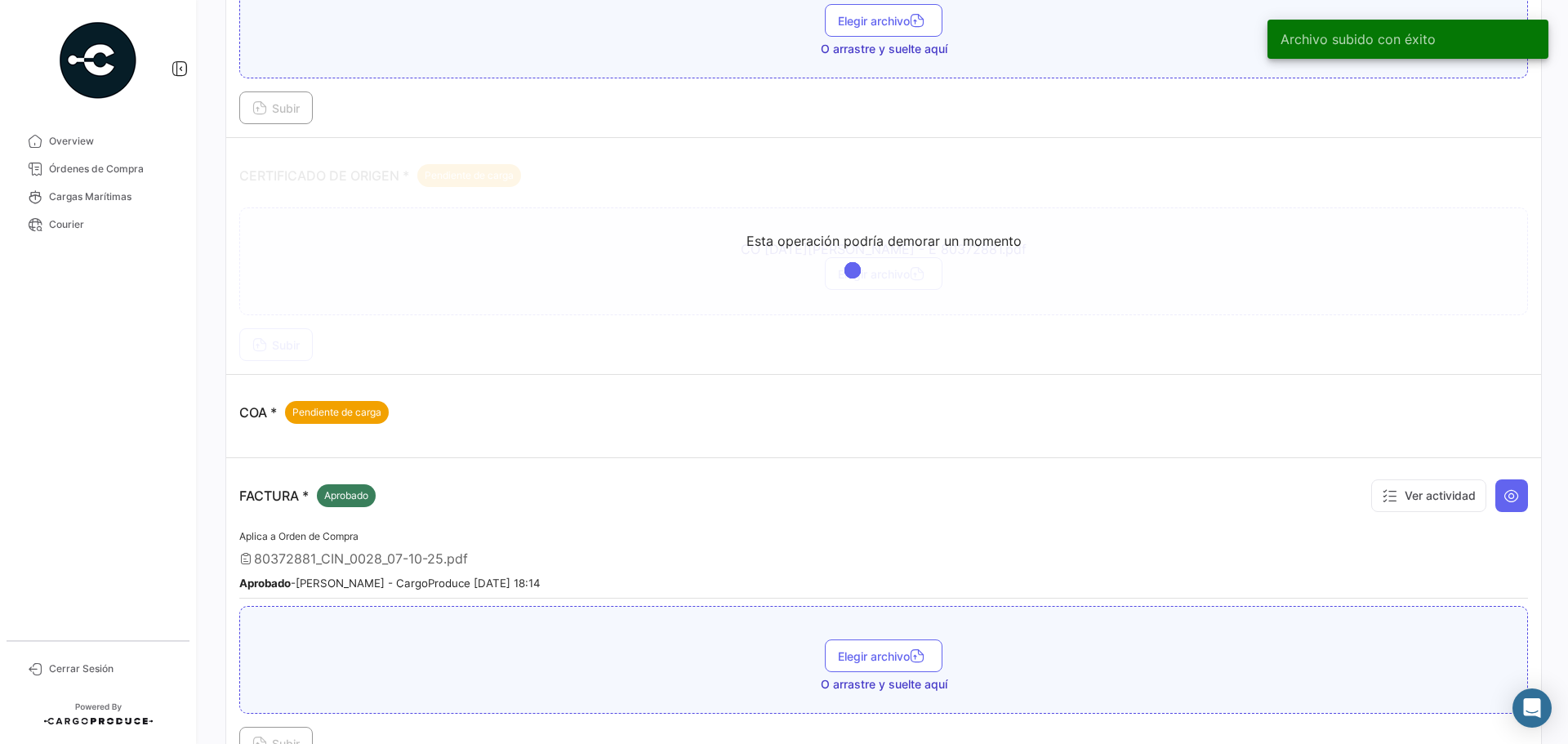
scroll to position [82, 0]
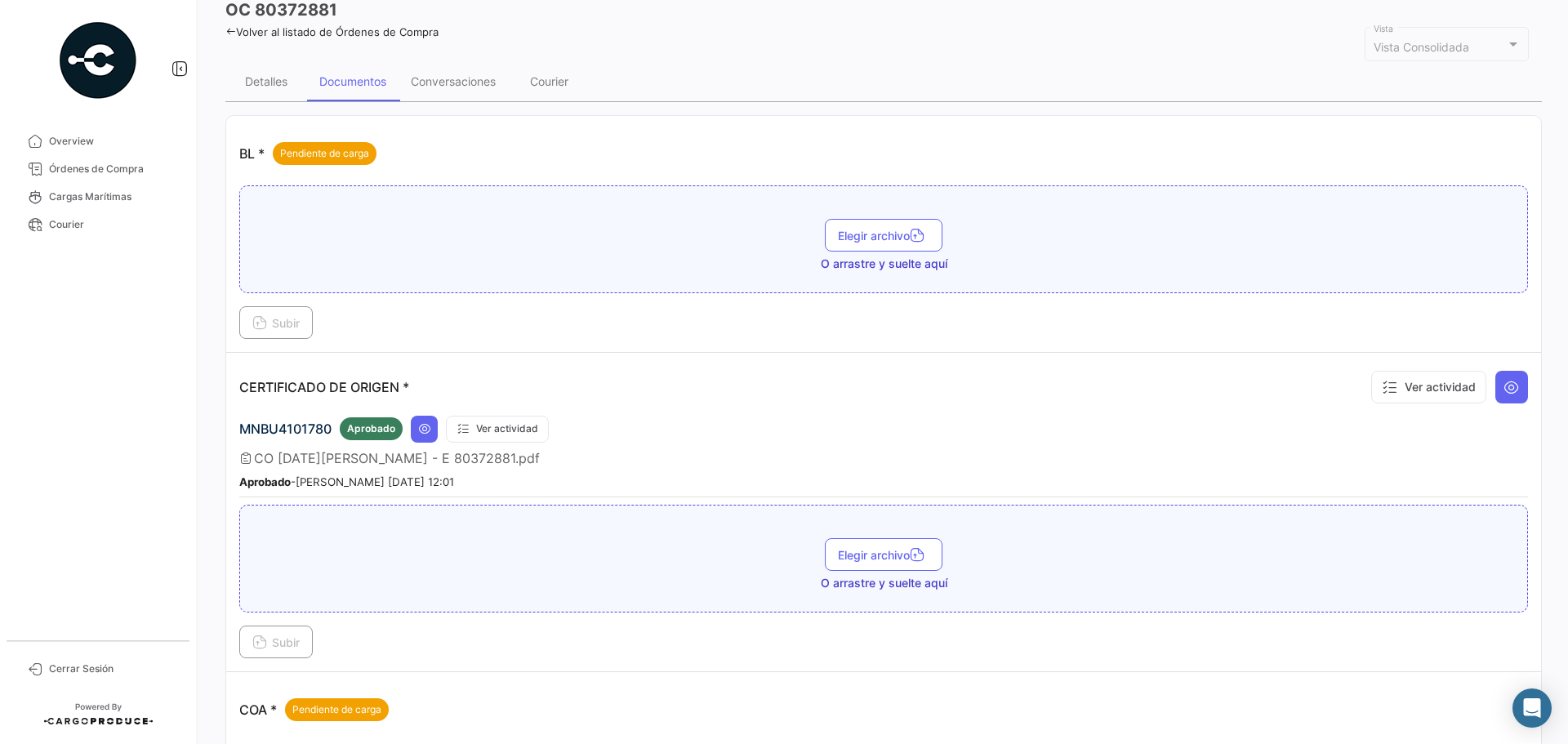
click at [367, 29] on link "Volver al listado de Órdenes de Compra" at bounding box center [332, 32] width 214 height 13
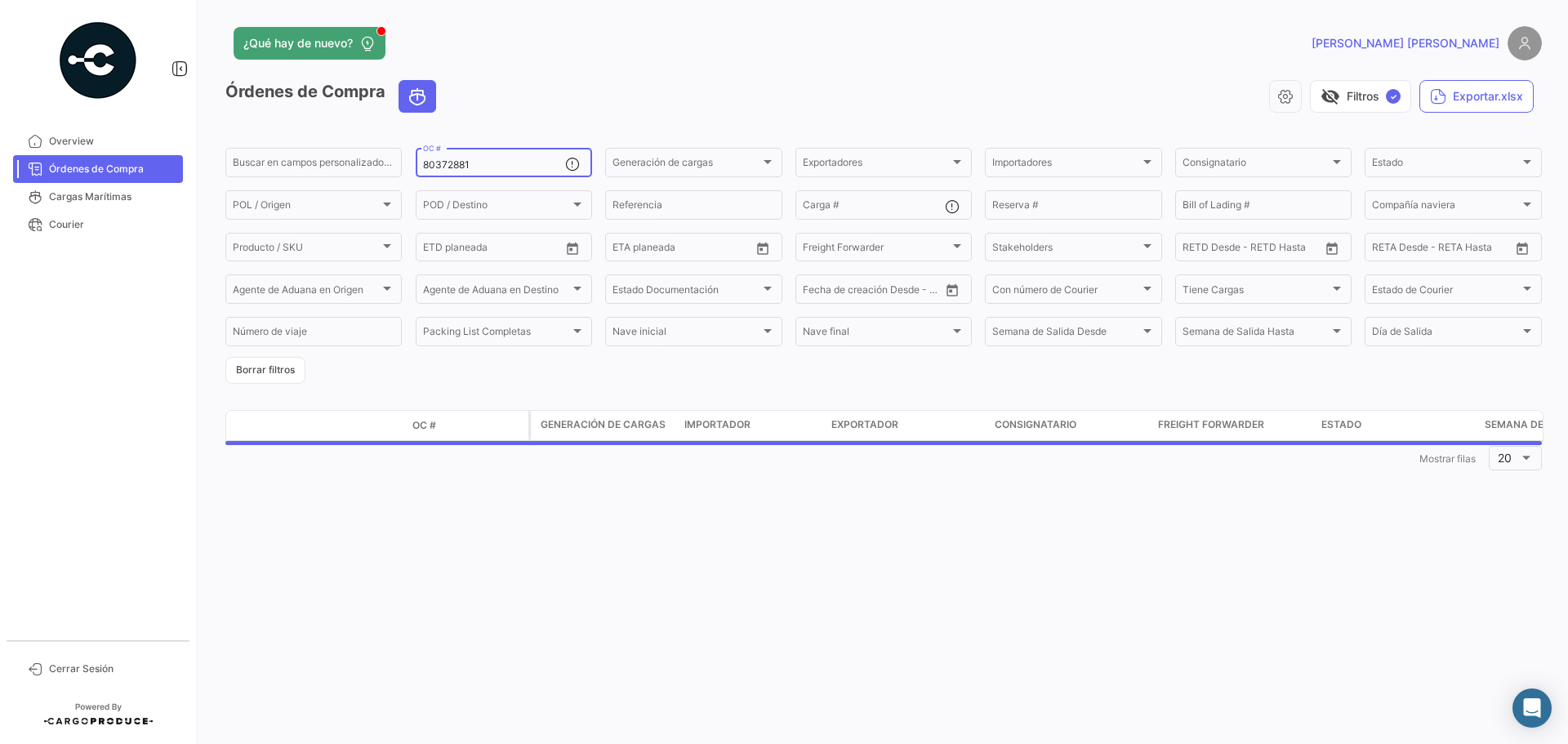
click at [474, 157] on div "80372881 OC #" at bounding box center [494, 161] width 142 height 32
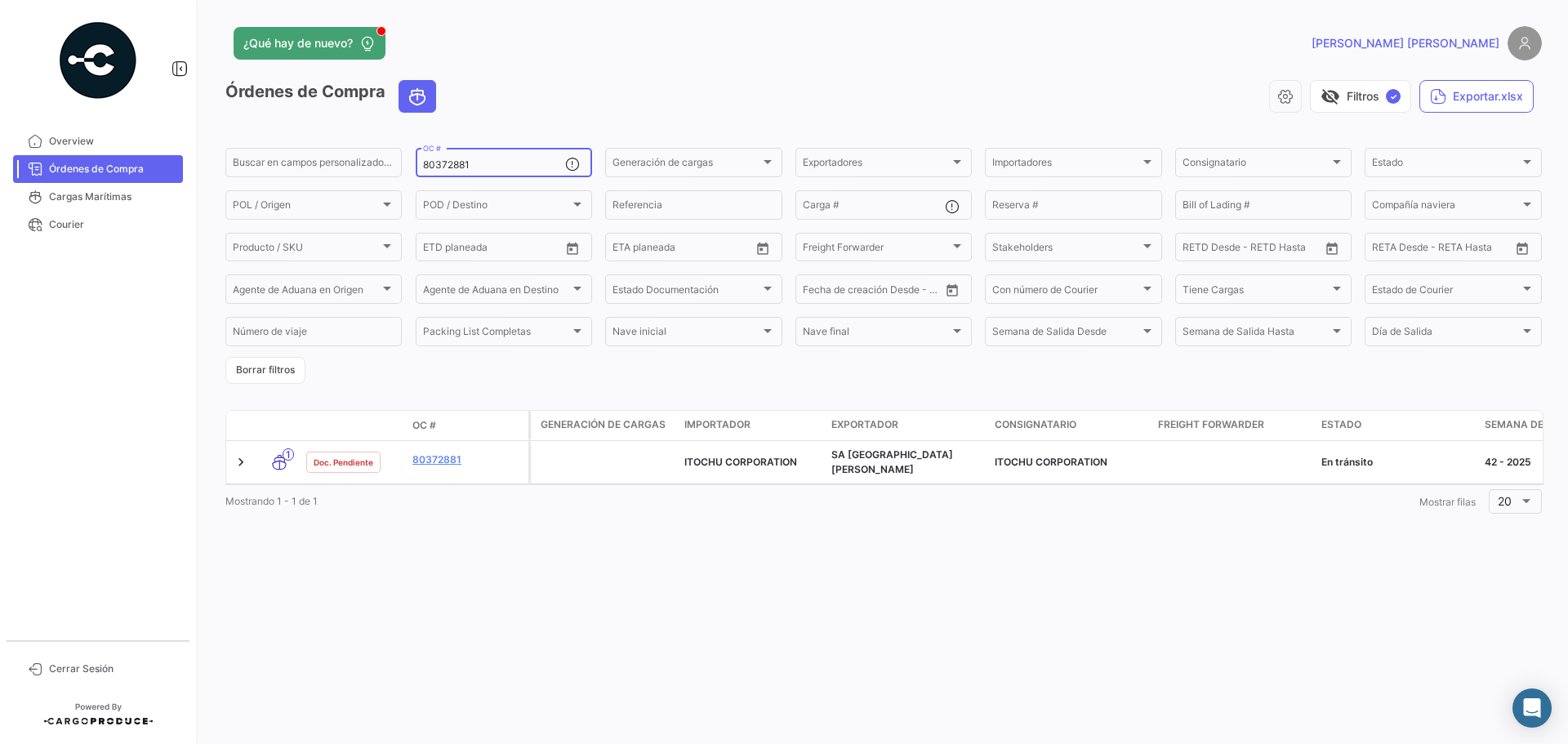
click at [480, 162] on input "80372881" at bounding box center [494, 165] width 142 height 12
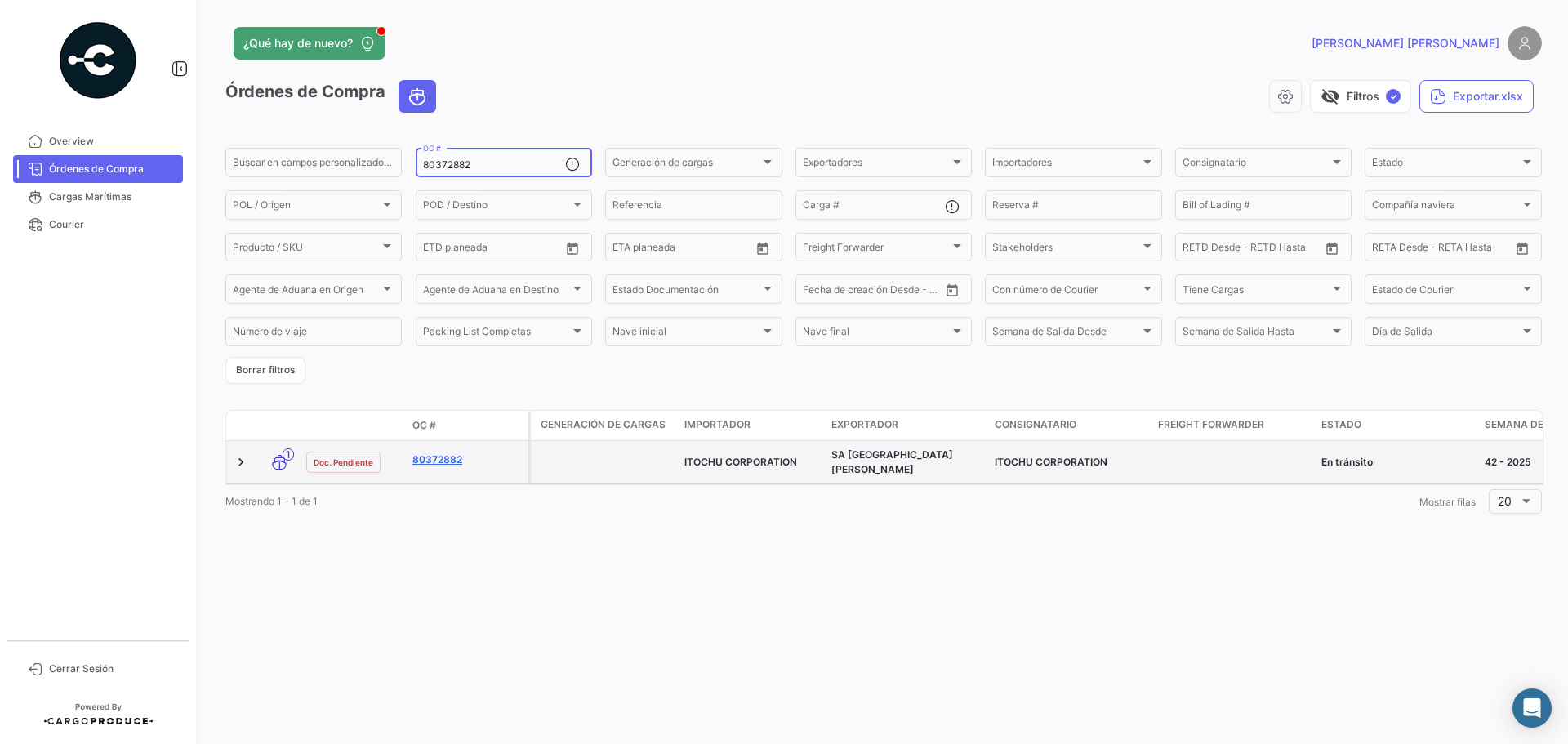
type input "80372882"
click at [441, 456] on link "80372882" at bounding box center [466, 460] width 109 height 15
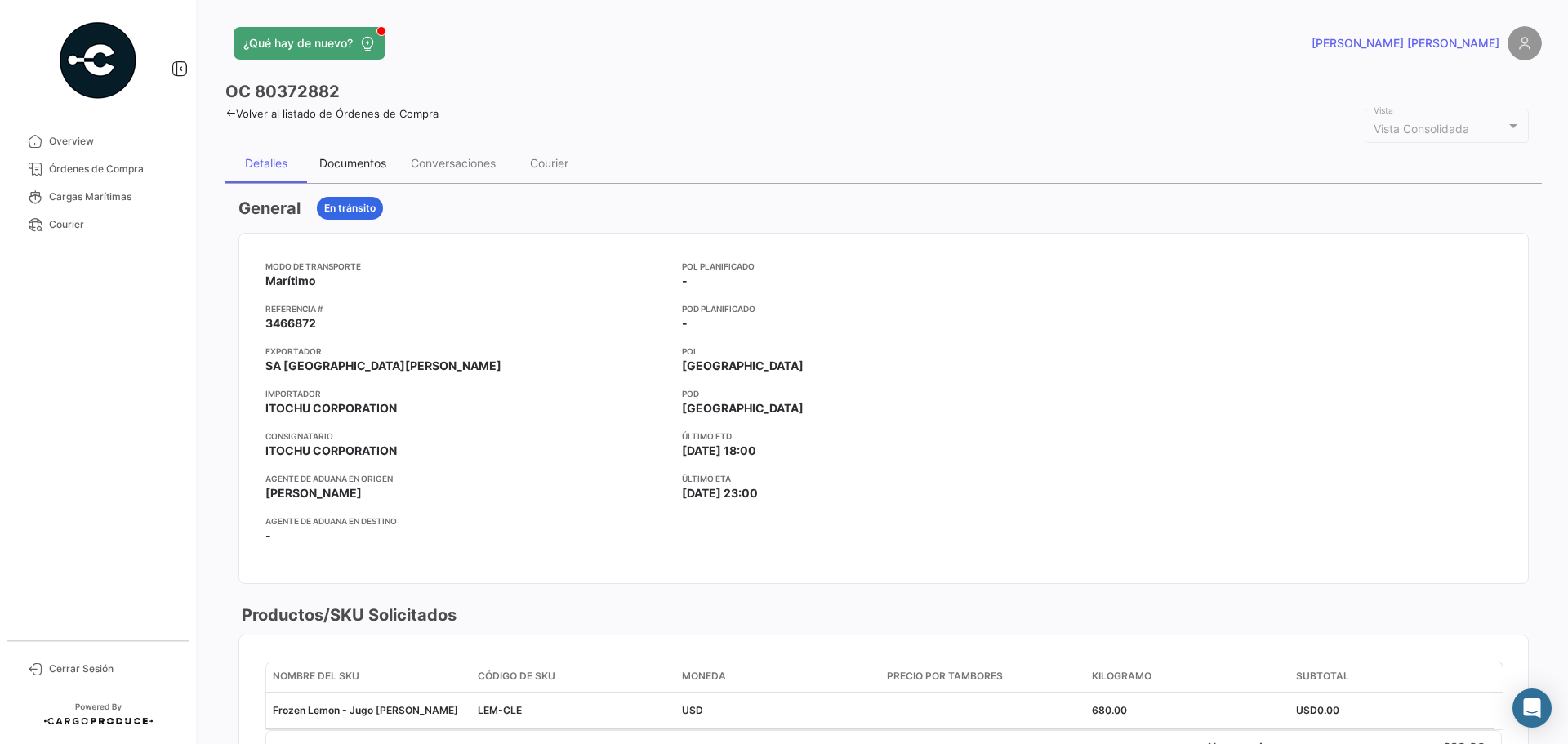
click at [382, 169] on div "Documentos" at bounding box center [353, 163] width 67 height 14
